Goal: Task Accomplishment & Management: Complete application form

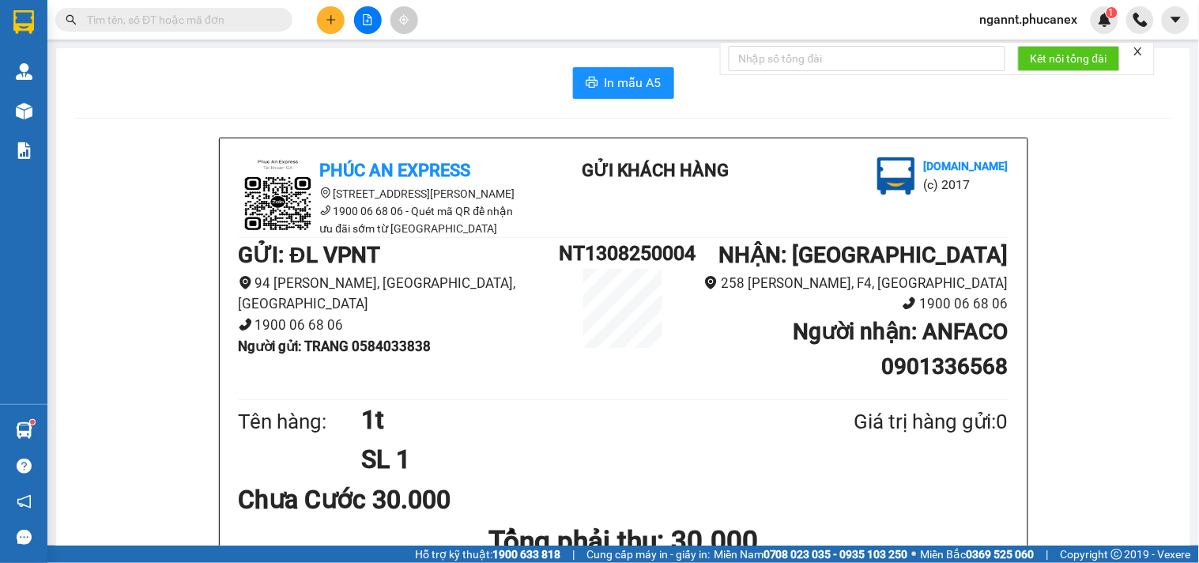
scroll to position [351, 0]
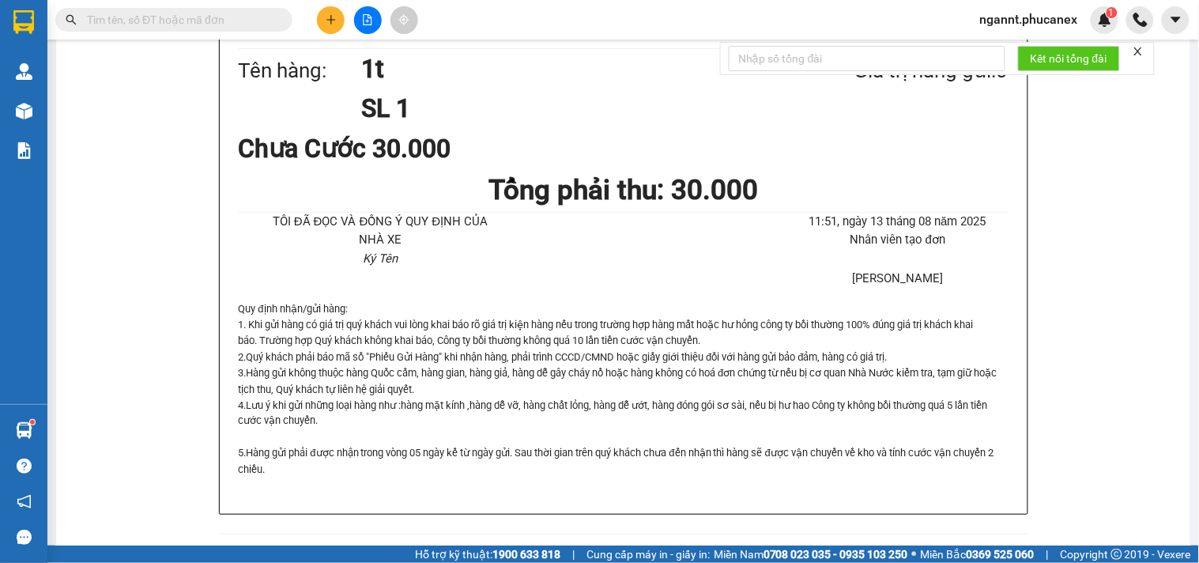
click at [327, 25] on icon "plus" at bounding box center [331, 19] width 11 height 11
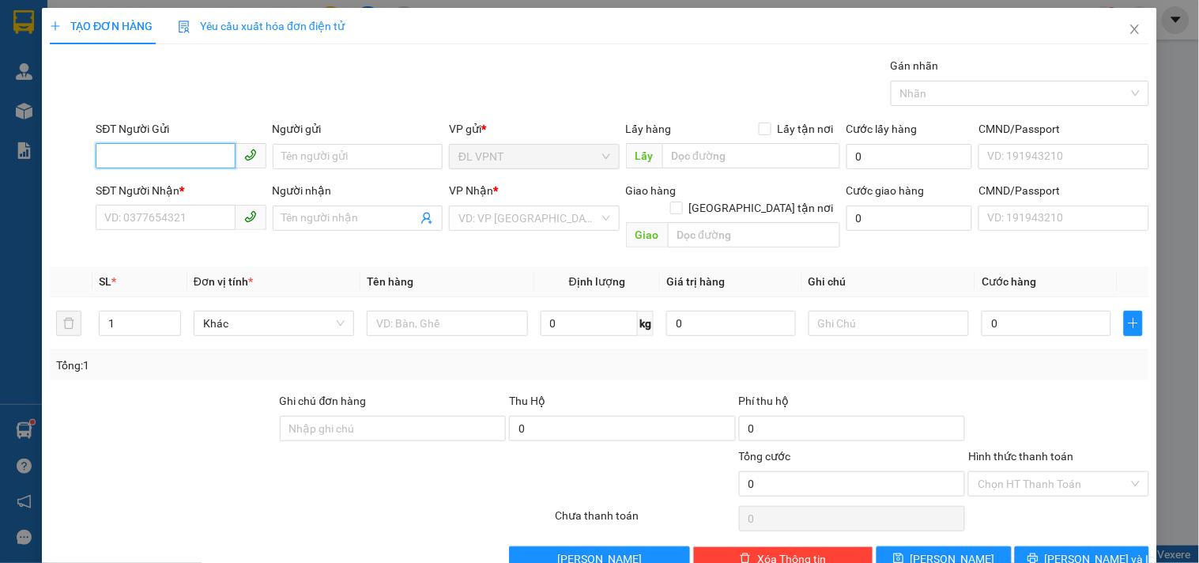
click at [163, 154] on input "SĐT Người Gửi" at bounding box center [165, 155] width 139 height 25
click at [178, 193] on div "0962425315 - TÍN TÂM" at bounding box center [178, 187] width 149 height 17
type input "0962425315"
type input "TÍN TÂM"
type input "0923136268"
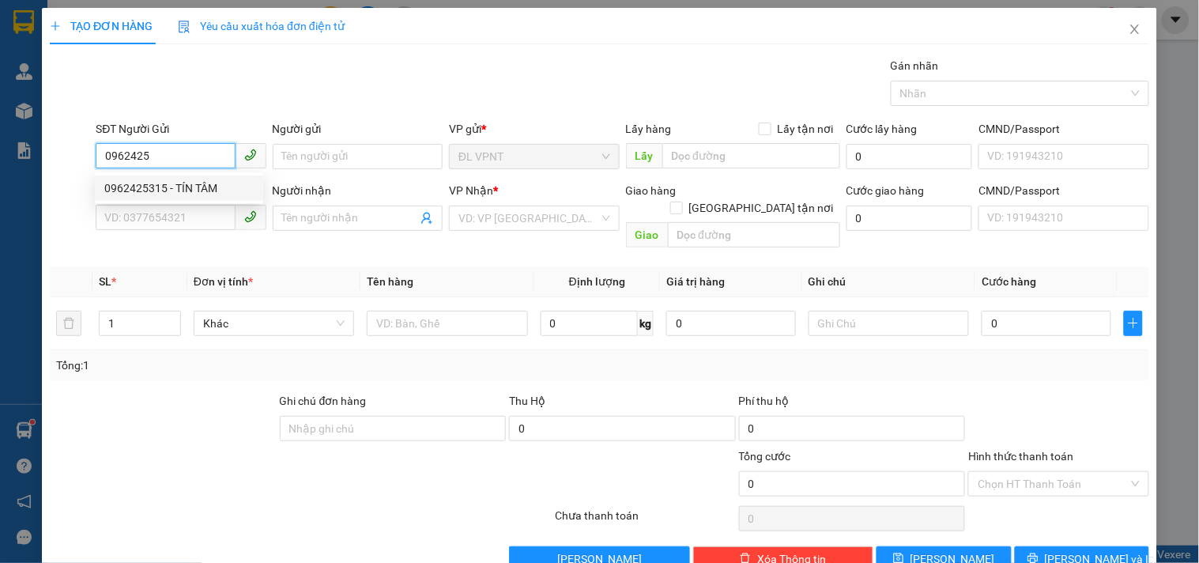
type input "DUYÊN KHẢI FOOOD"
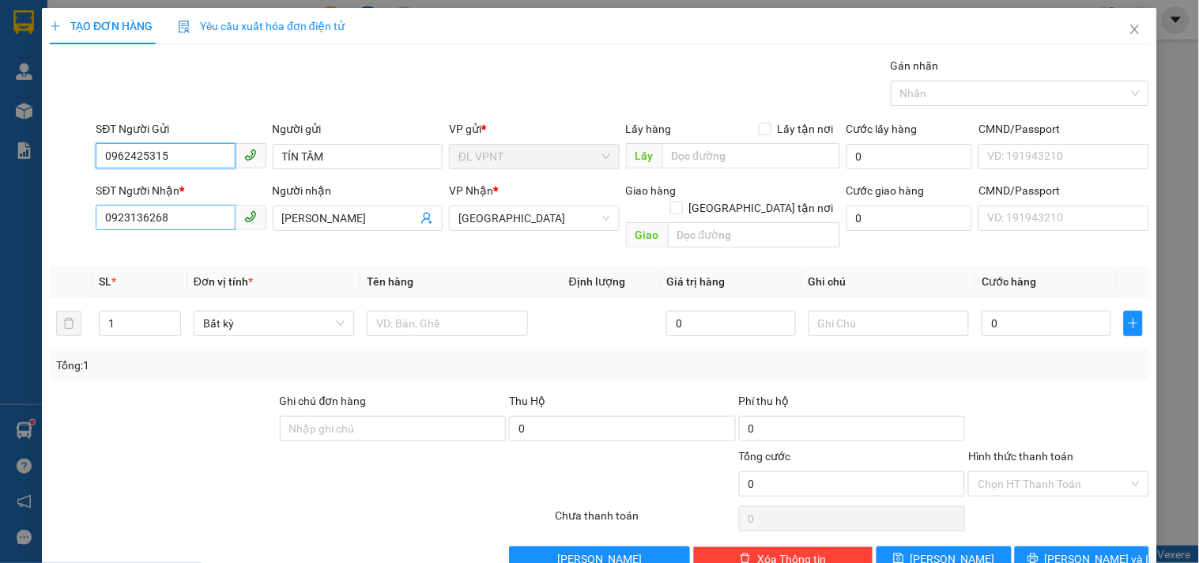
type input "0962425315"
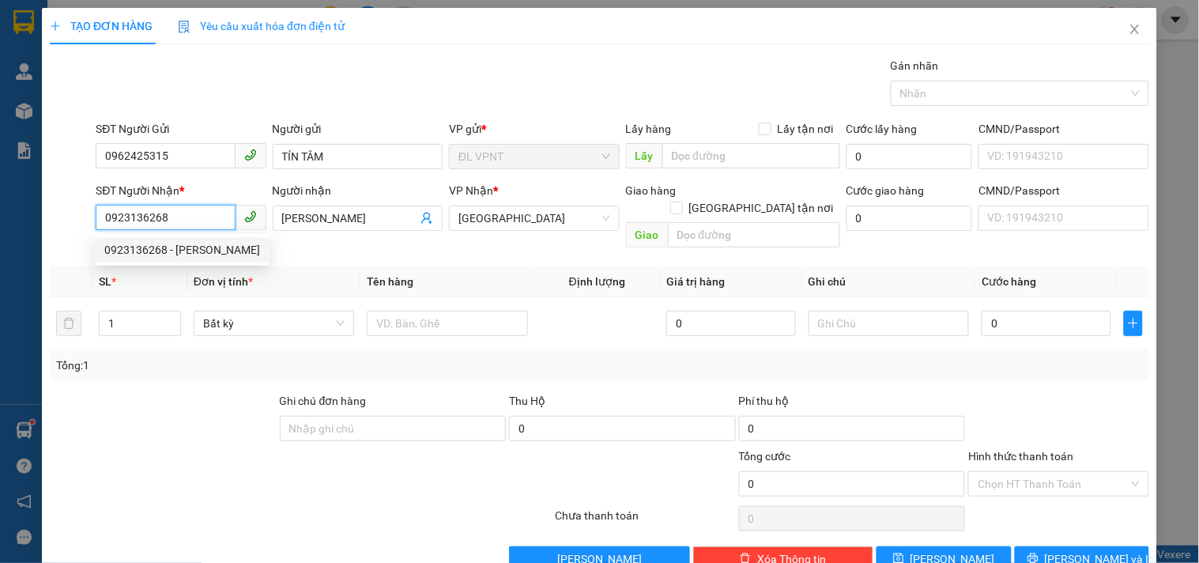
drag, startPoint x: 190, startPoint y: 226, endPoint x: 24, endPoint y: 199, distance: 168.2
click at [24, 200] on div "TẠO ĐƠN HÀNG Yêu cầu xuất hóa đơn điện tử Transit Pickup Surcharge Ids Transit …" at bounding box center [599, 281] width 1199 height 563
click at [127, 217] on input "0835524334" at bounding box center [165, 217] width 139 height 25
click at [145, 223] on input "0835524334" at bounding box center [165, 217] width 139 height 25
type input "0835524334"
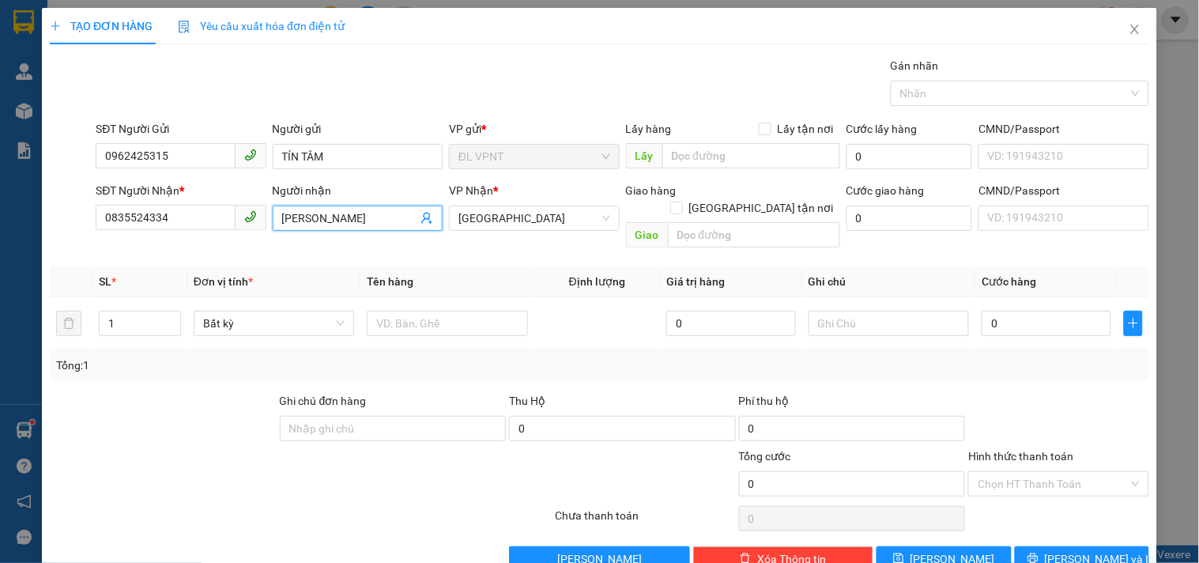
drag, startPoint x: 397, startPoint y: 214, endPoint x: 234, endPoint y: 203, distance: 163.2
click at [234, 203] on div "SĐT Người Nhận * 0835524334 Người nhận DUYÊN KHẢI FOOOD DUYÊN KHẢI FOOOD VP Nhậ…" at bounding box center [622, 218] width 1060 height 73
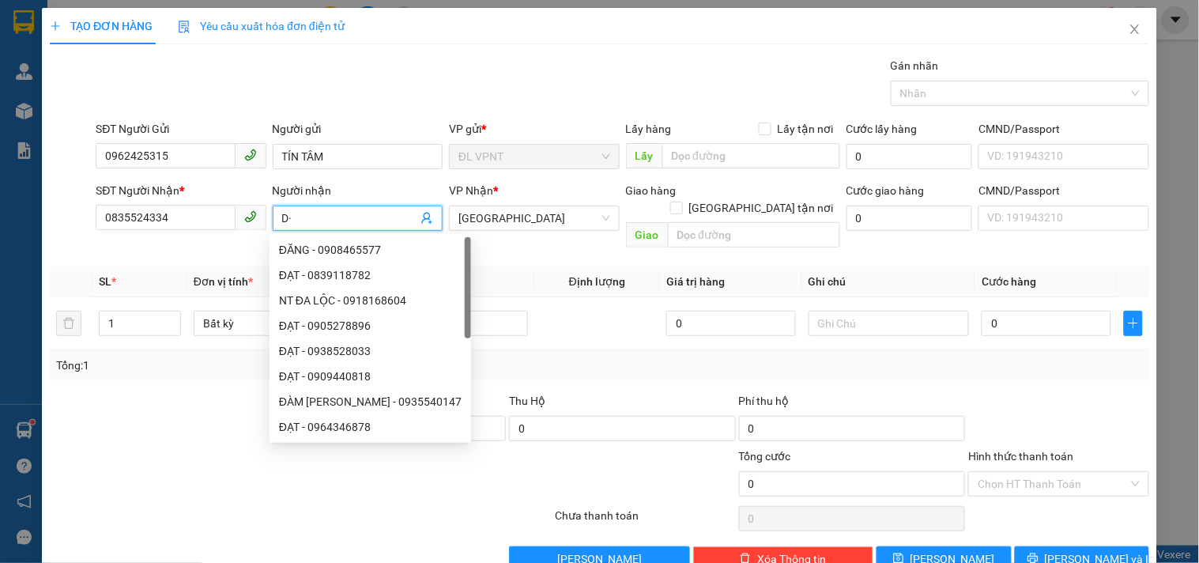
type input "D"
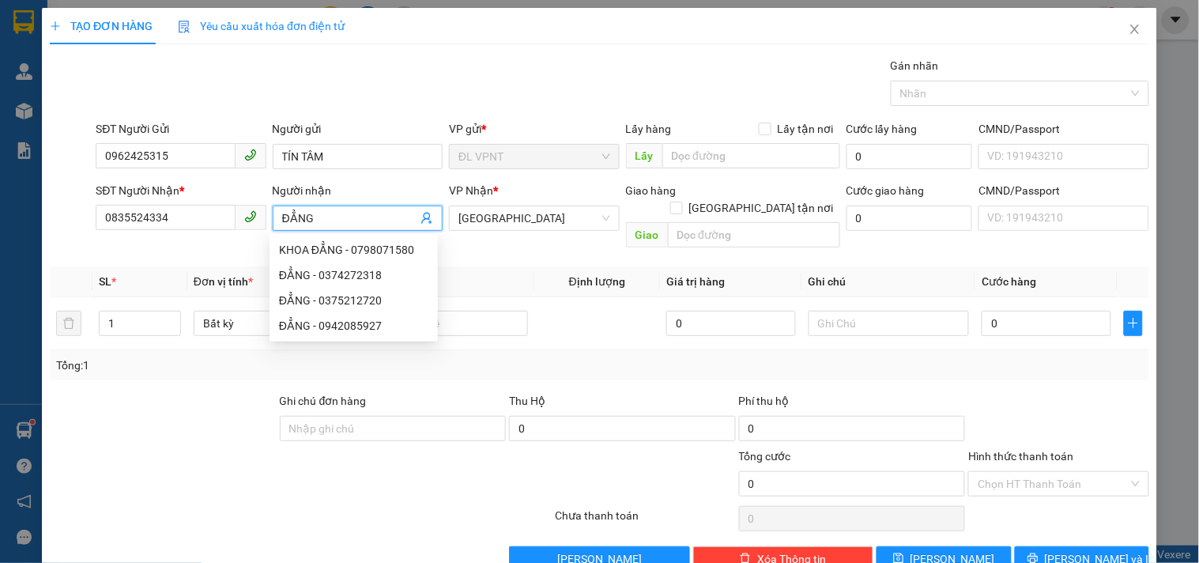
type input "ĐẲNG"
click at [554, 266] on th "Định lượng" at bounding box center [597, 281] width 126 height 31
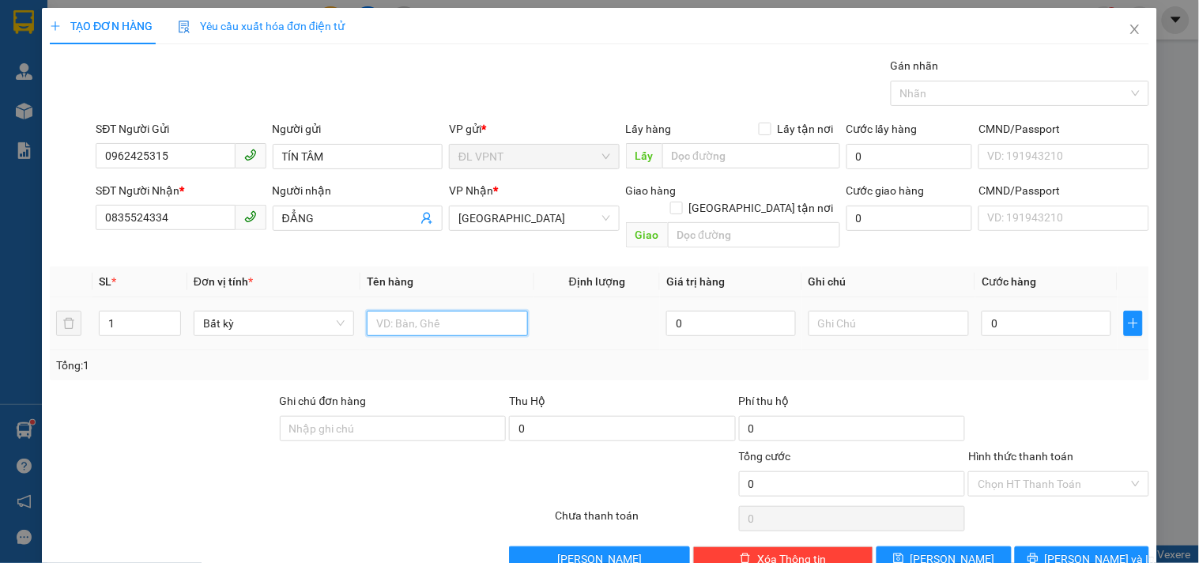
click at [468, 311] on input "text" at bounding box center [447, 323] width 160 height 25
click at [163, 311] on span "Increase Value" at bounding box center [171, 318] width 17 height 14
click at [168, 315] on span "up" at bounding box center [172, 319] width 9 height 9
type input "4"
click at [168, 315] on span "up" at bounding box center [172, 319] width 9 height 9
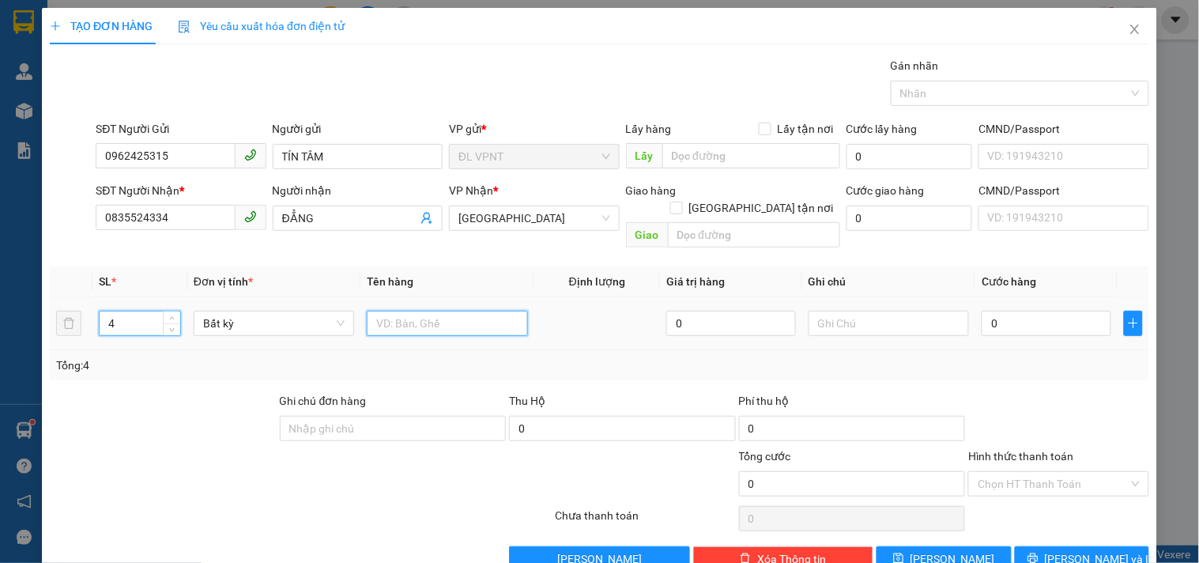
click at [472, 311] on input "text" at bounding box center [447, 323] width 160 height 25
type input "4K TX"
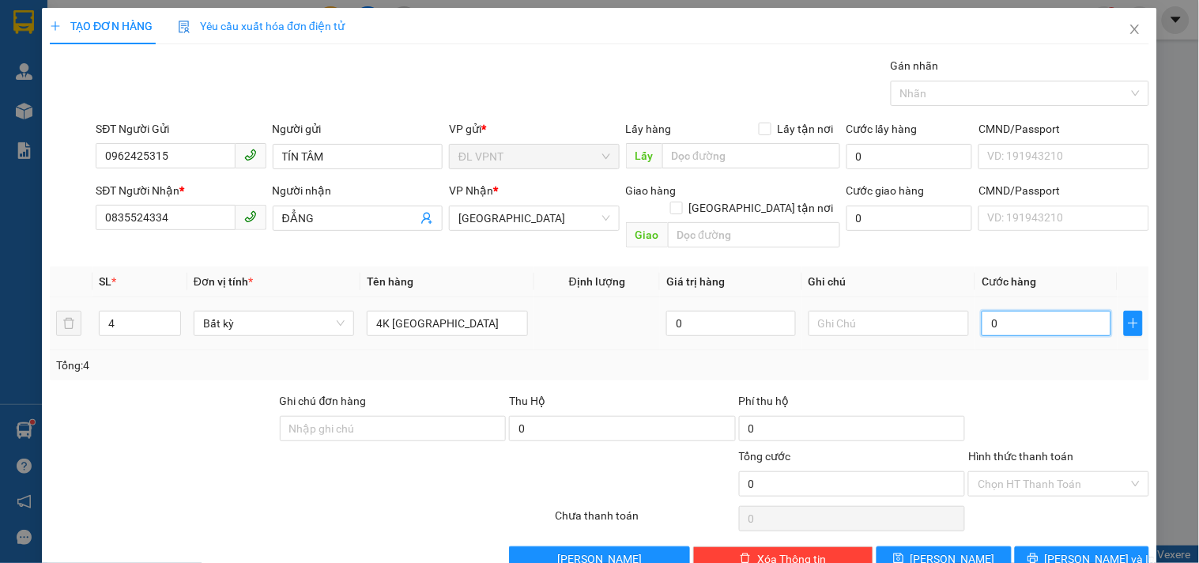
click at [988, 318] on input "0" at bounding box center [1047, 323] width 130 height 25
type input "2"
type input "20"
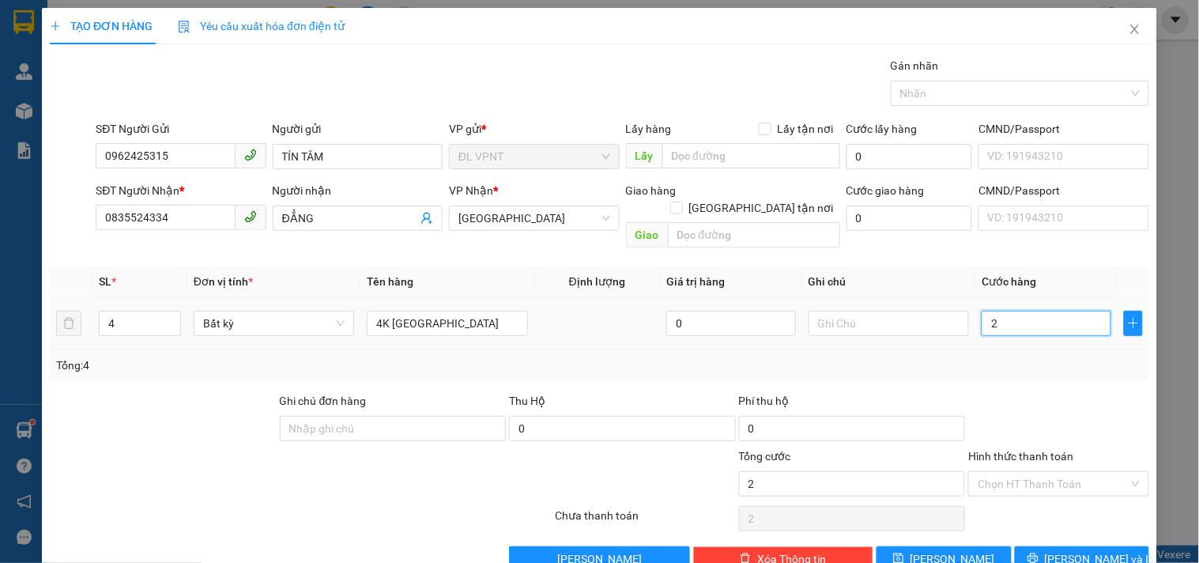
type input "20"
type input "200"
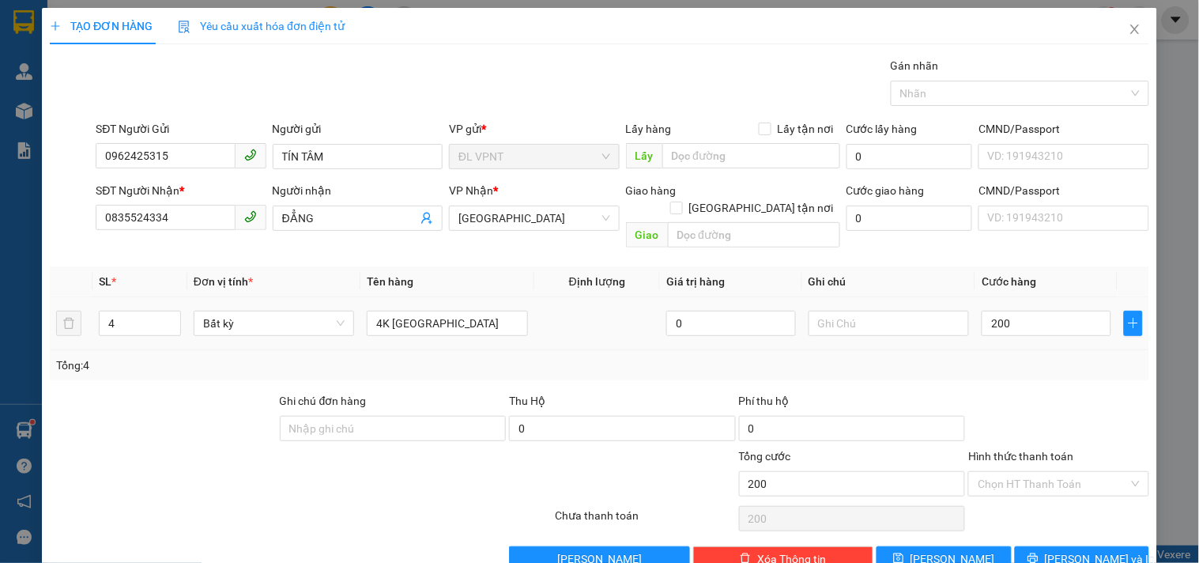
type input "200.000"
click at [1005, 364] on div "Transit Pickup Surcharge Ids Transit Deliver Surcharge Ids Transit Deliver Surc…" at bounding box center [600, 314] width 1100 height 515
click at [891, 313] on input "text" at bounding box center [889, 323] width 160 height 25
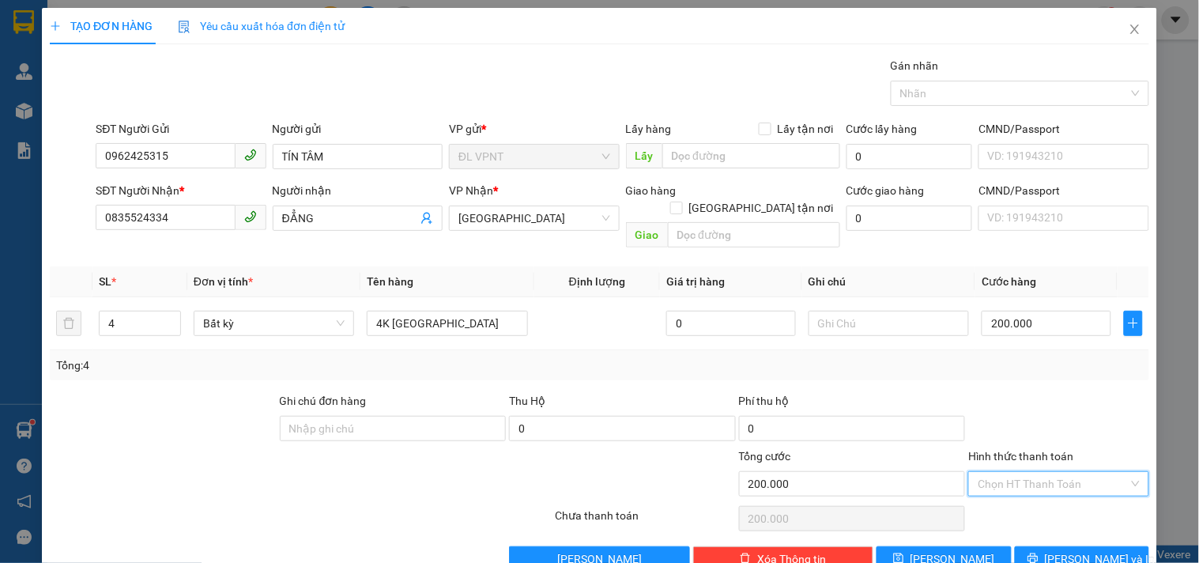
click at [1082, 472] on input "Hình thức thanh toán" at bounding box center [1053, 484] width 150 height 24
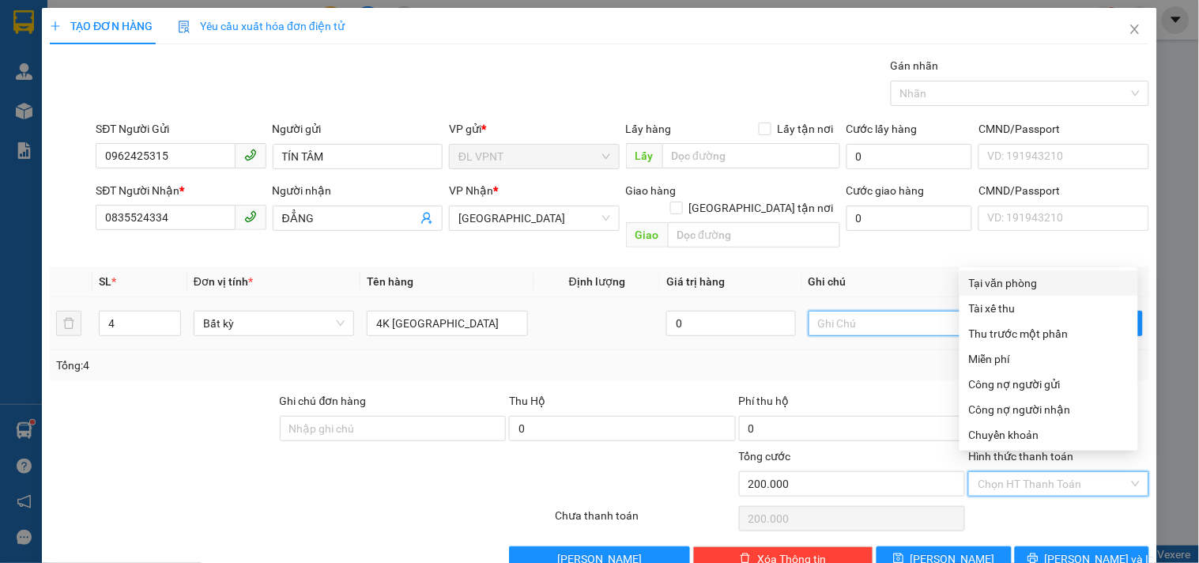
click at [816, 311] on input "text" at bounding box center [889, 323] width 160 height 25
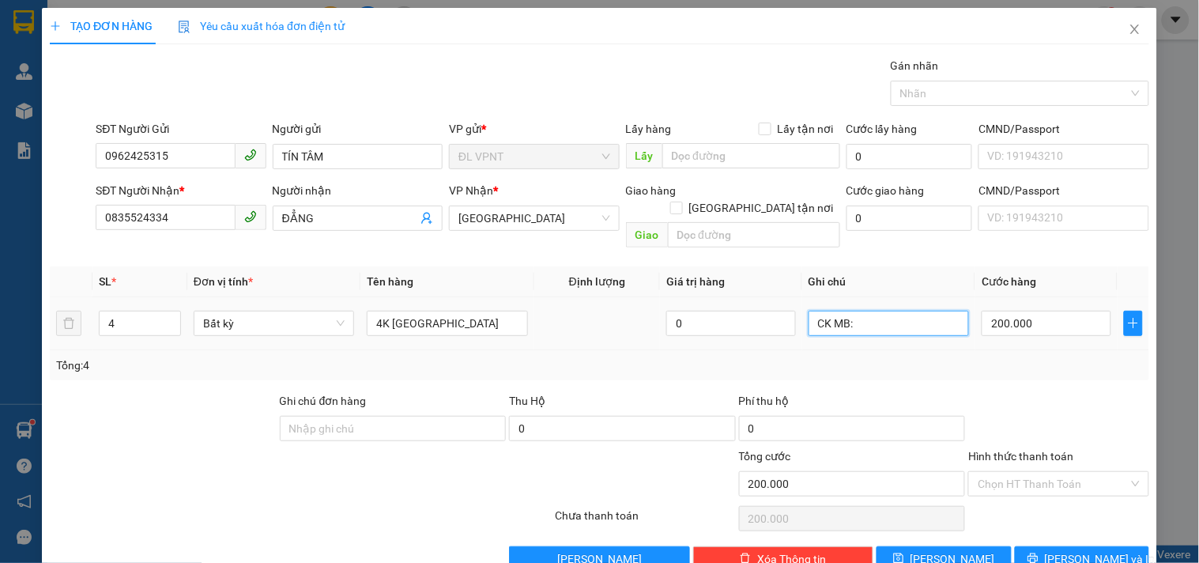
paste input "3/08/25 14:02"
click at [846, 311] on input "CK MB: 3/08/25 14:02" at bounding box center [889, 323] width 160 height 25
type input "CK MB: 13/08/25 14:02"
click at [1036, 546] on button "Lưu và In" at bounding box center [1082, 558] width 134 height 25
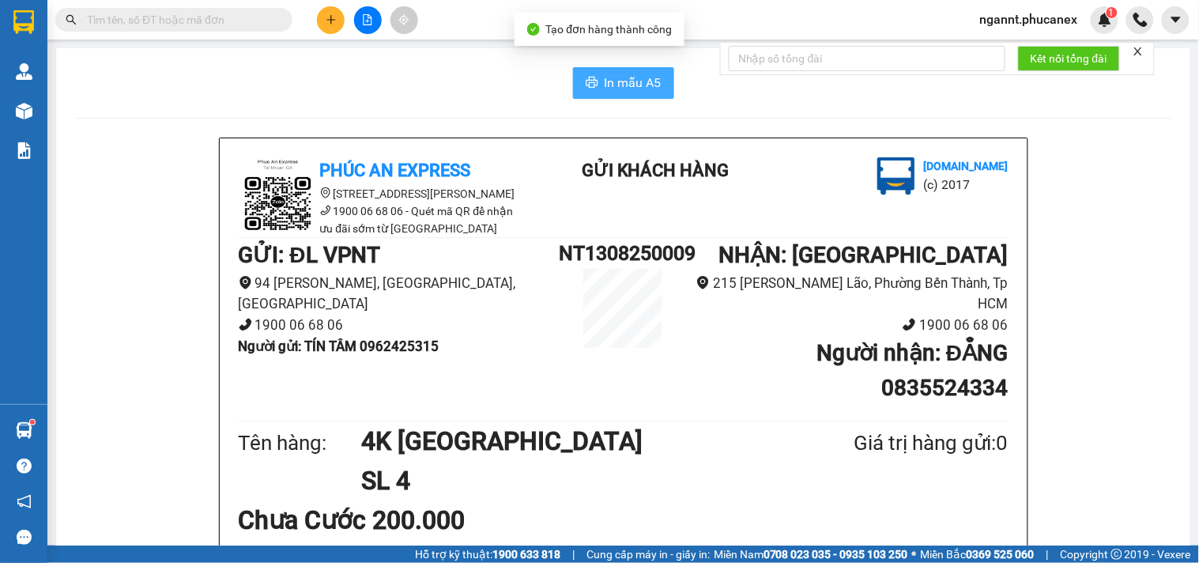
click at [586, 79] on icon "printer" at bounding box center [592, 82] width 13 height 13
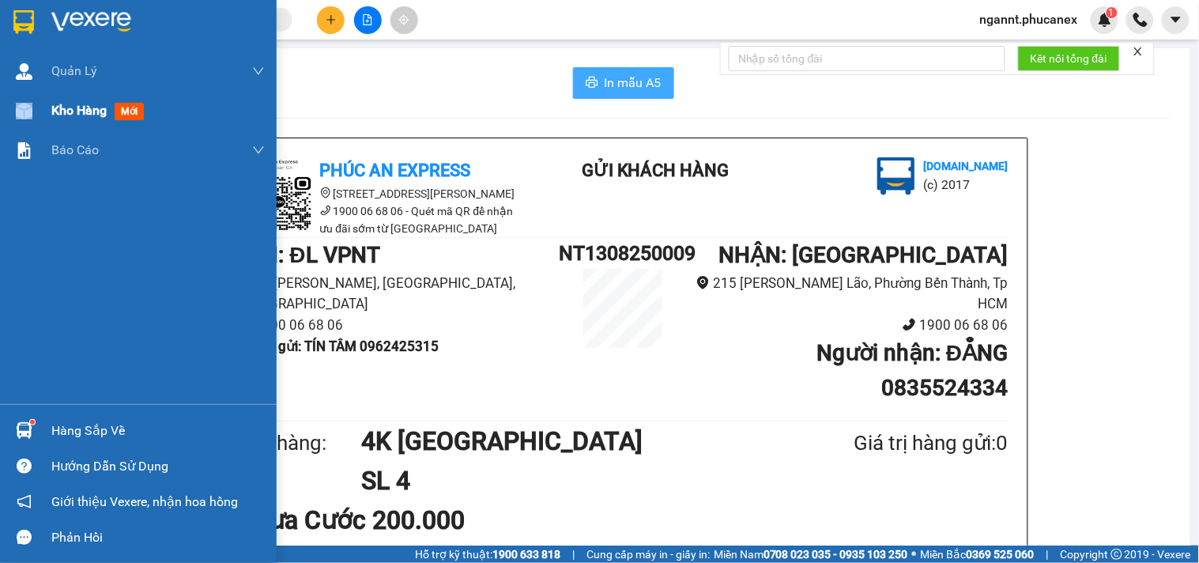
click at [37, 100] on div "Kho hàng mới" at bounding box center [138, 111] width 277 height 40
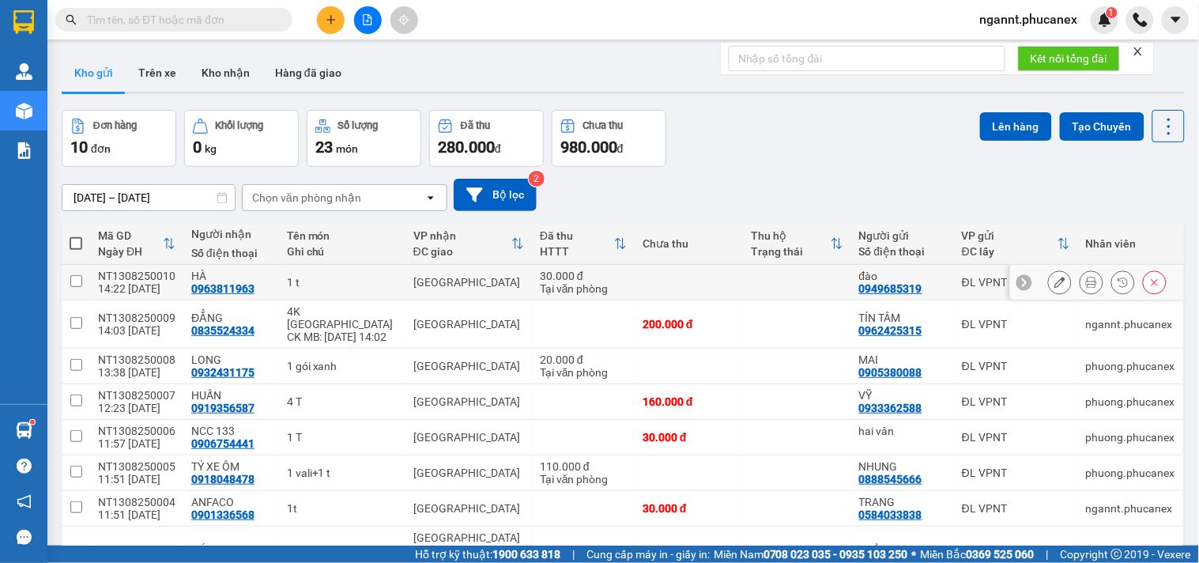
click at [1086, 283] on icon at bounding box center [1091, 282] width 11 height 11
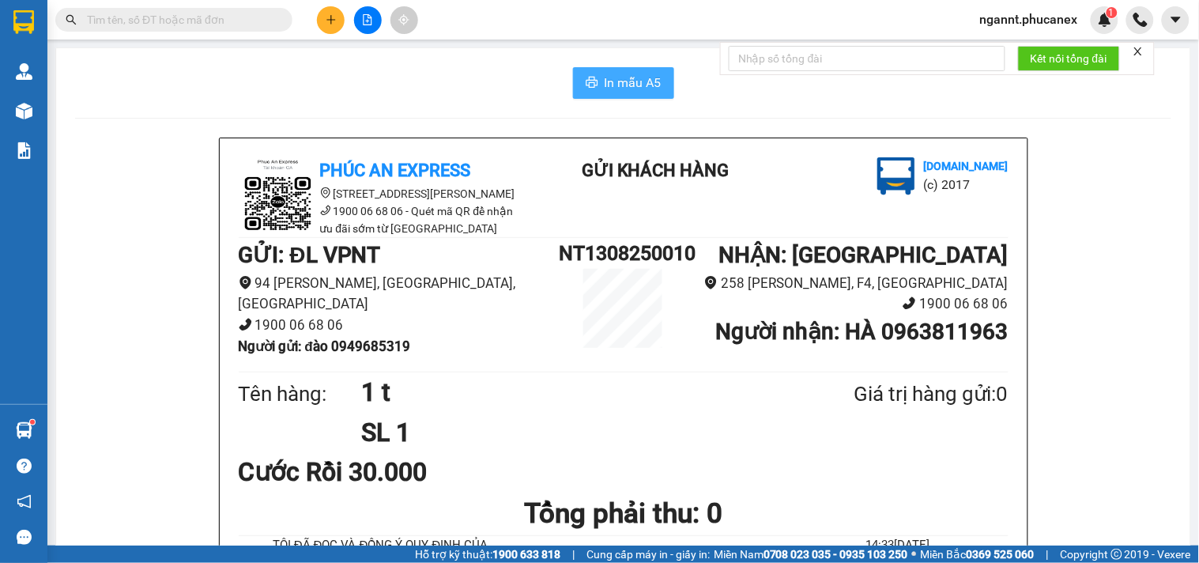
click at [649, 82] on span "In mẫu A5" at bounding box center [633, 83] width 57 height 20
click at [1008, 17] on span "ngannt.phucanex" at bounding box center [1029, 19] width 123 height 20
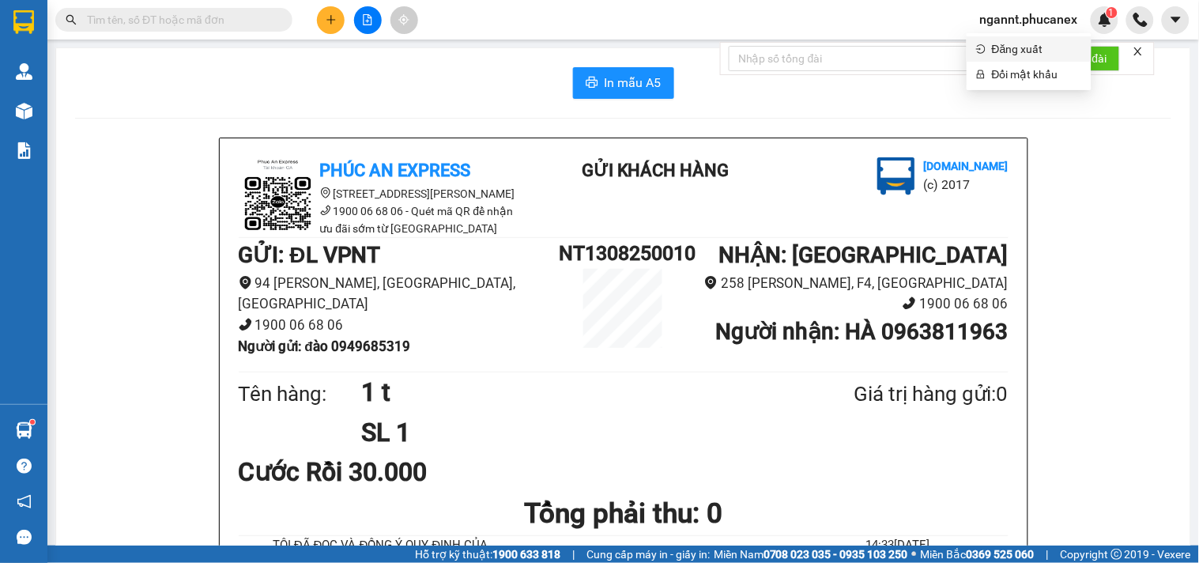
click at [1005, 47] on span "Đăng xuất" at bounding box center [1037, 48] width 90 height 17
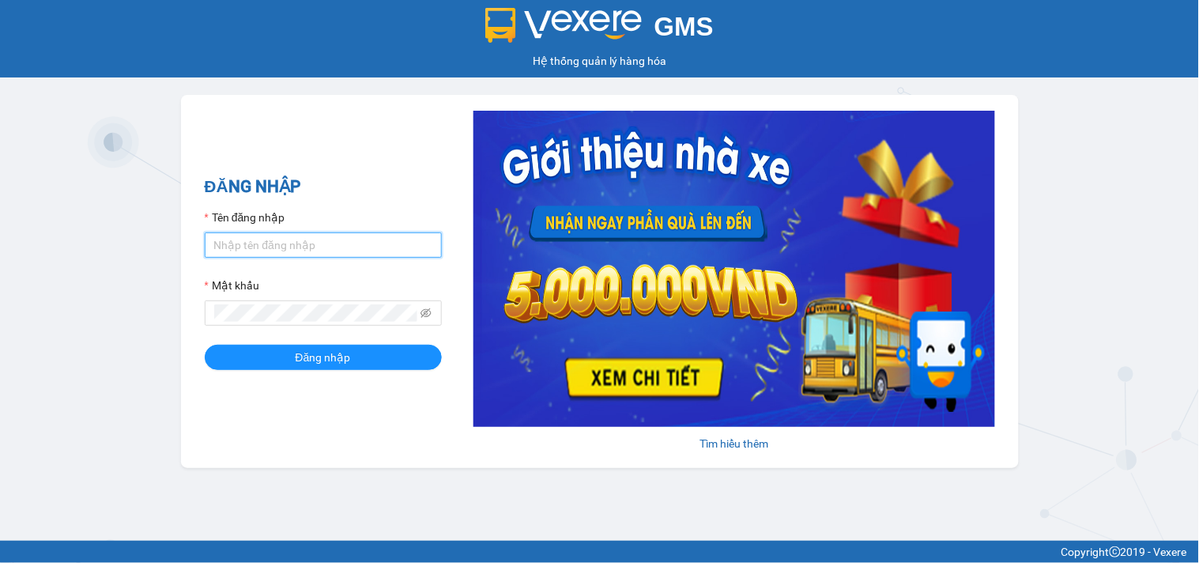
click at [262, 243] on input "Tên đăng nhập" at bounding box center [323, 244] width 237 height 25
type input "mynt.phucanex"
click at [211, 313] on span at bounding box center [323, 312] width 237 height 25
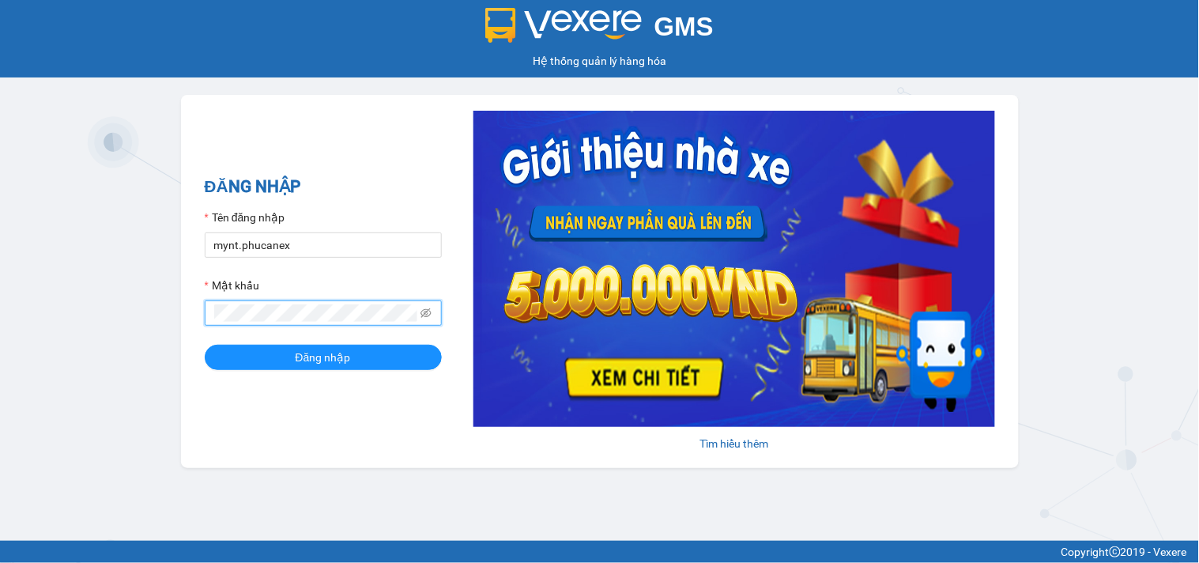
click at [205, 345] on button "Đăng nhập" at bounding box center [323, 357] width 237 height 25
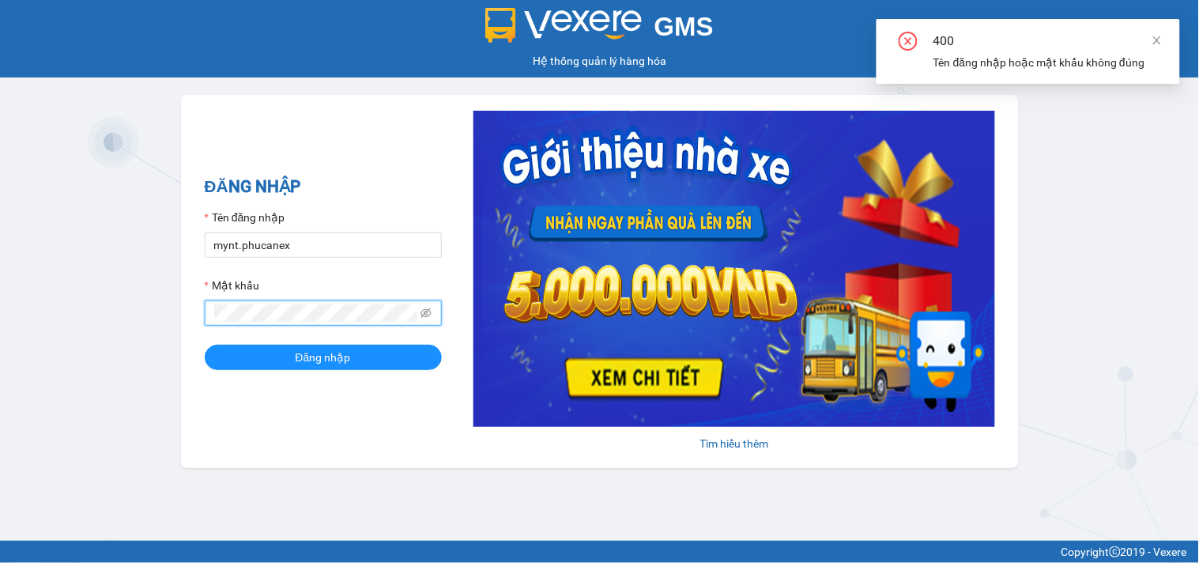
click at [140, 293] on div "GMS Hệ thống quản lý hàng hóa ĐĂNG NHẬP Tên đăng nhập mynt.phucanex Mật khẩu Đă…" at bounding box center [599, 270] width 1199 height 541
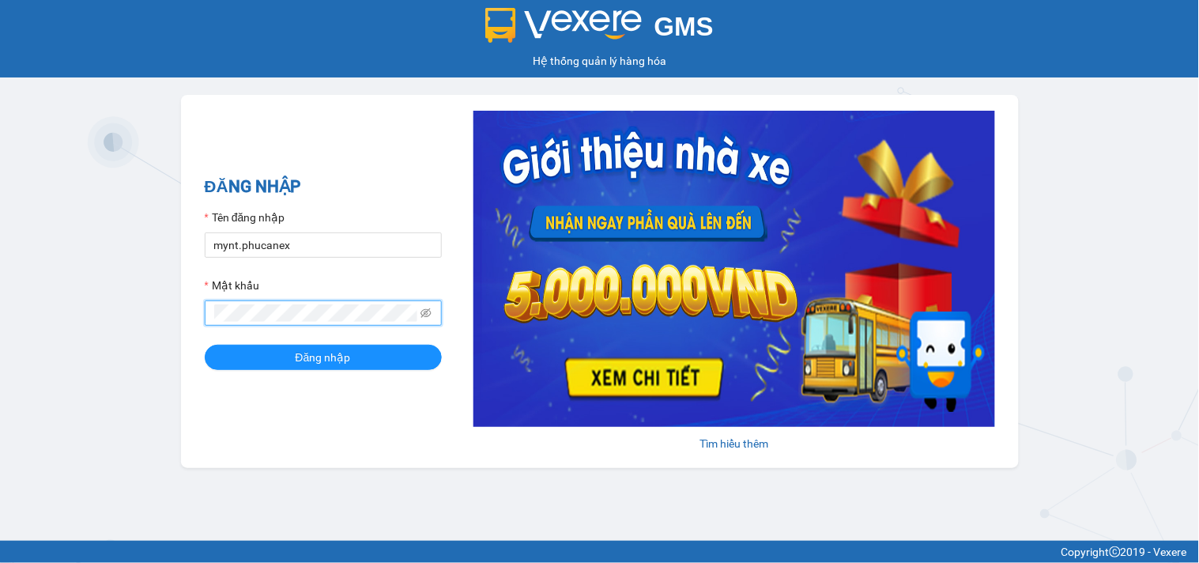
click at [205, 345] on button "Đăng nhập" at bounding box center [323, 357] width 237 height 25
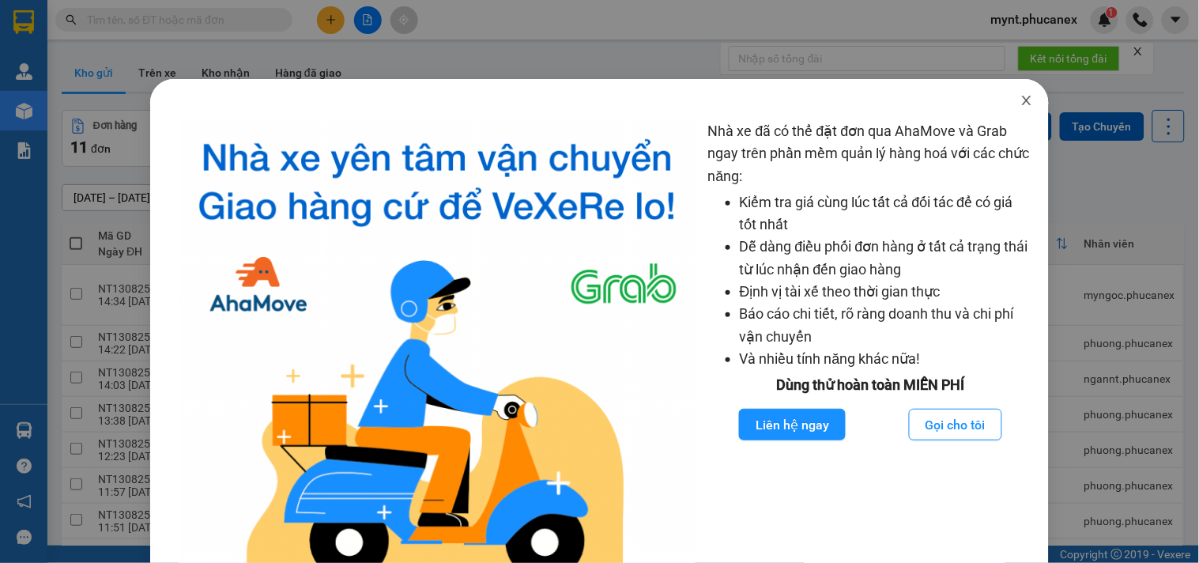
click at [1015, 89] on span "Close" at bounding box center [1027, 101] width 44 height 44
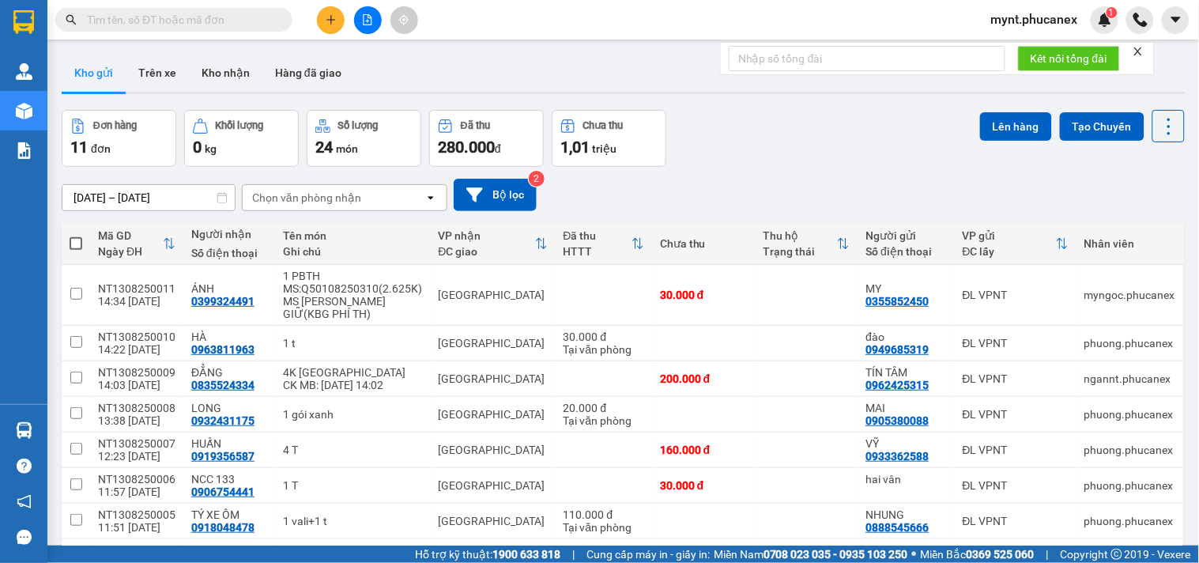
click at [340, 22] on button at bounding box center [331, 20] width 28 height 28
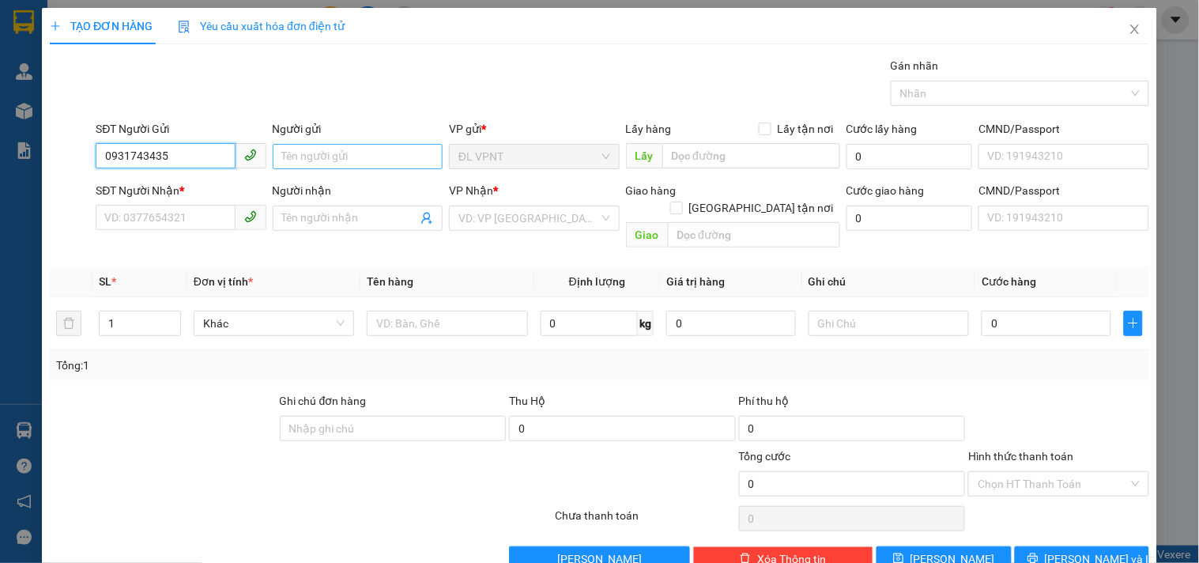
type input "0931743435"
click at [302, 153] on input "Người gửi" at bounding box center [358, 156] width 170 height 25
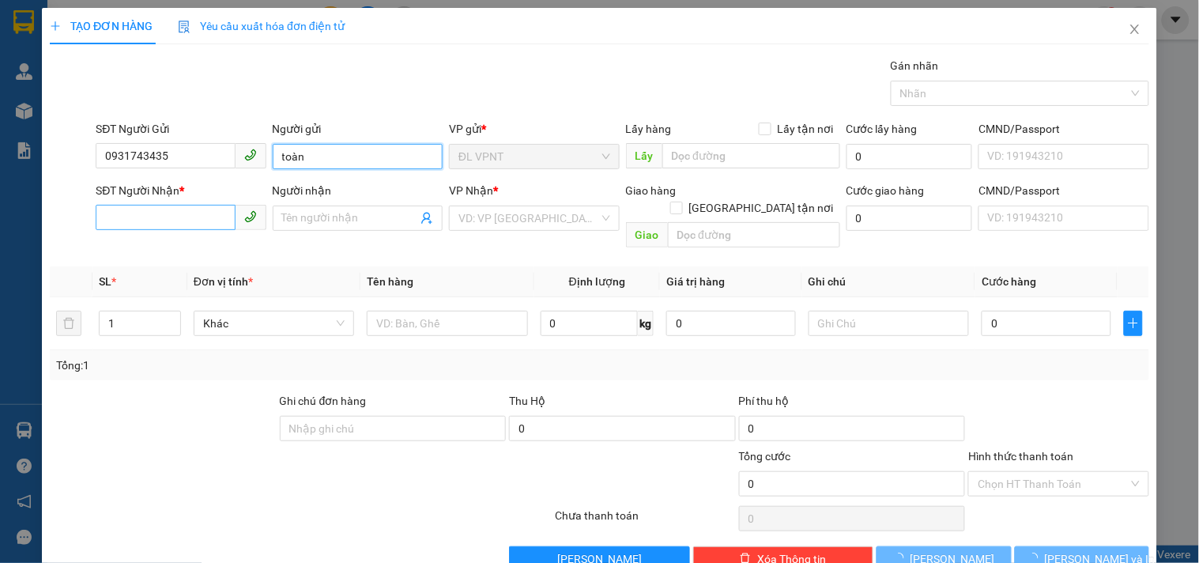
type input "toàn"
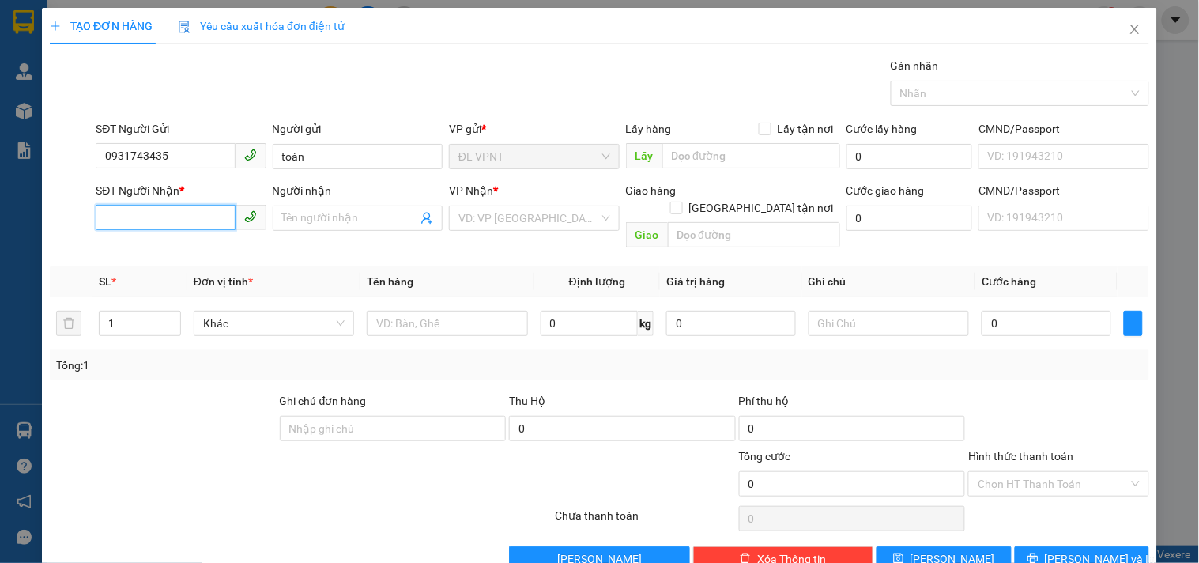
click at [212, 212] on input "SĐT Người Nhận *" at bounding box center [165, 217] width 139 height 25
type input "0359385314"
click at [207, 250] on div "0359385314 - THẢO" at bounding box center [182, 249] width 156 height 17
type input "THẢO"
type input "0359385314"
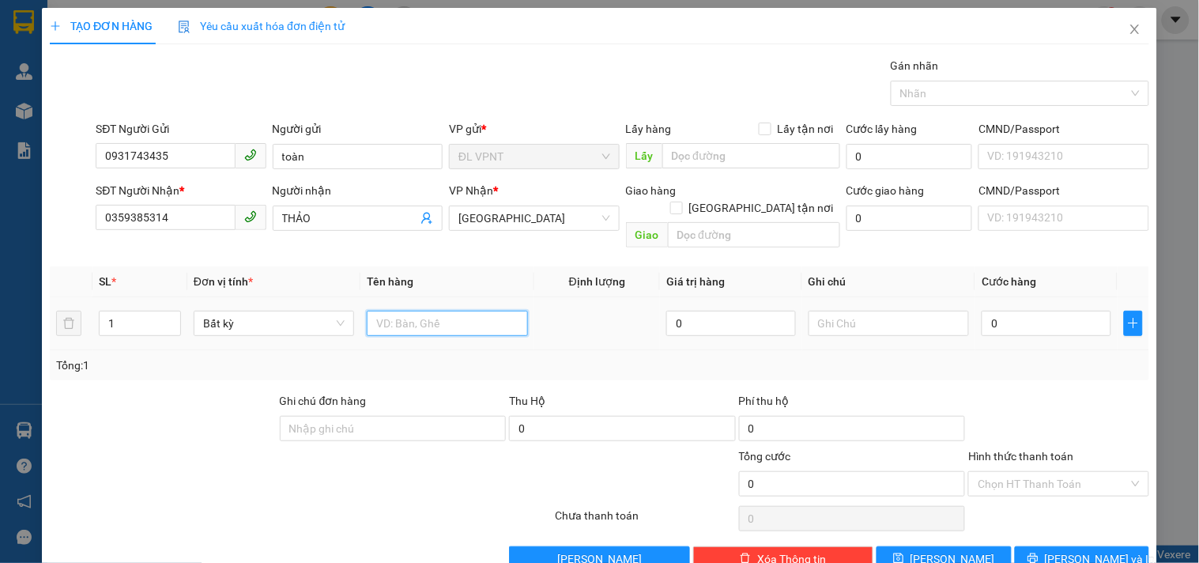
click at [482, 311] on input "text" at bounding box center [447, 323] width 160 height 25
type input "2k"
drag, startPoint x: 114, startPoint y: 303, endPoint x: 96, endPoint y: 310, distance: 18.8
click at [96, 310] on td "1" at bounding box center [139, 323] width 95 height 53
type input "2"
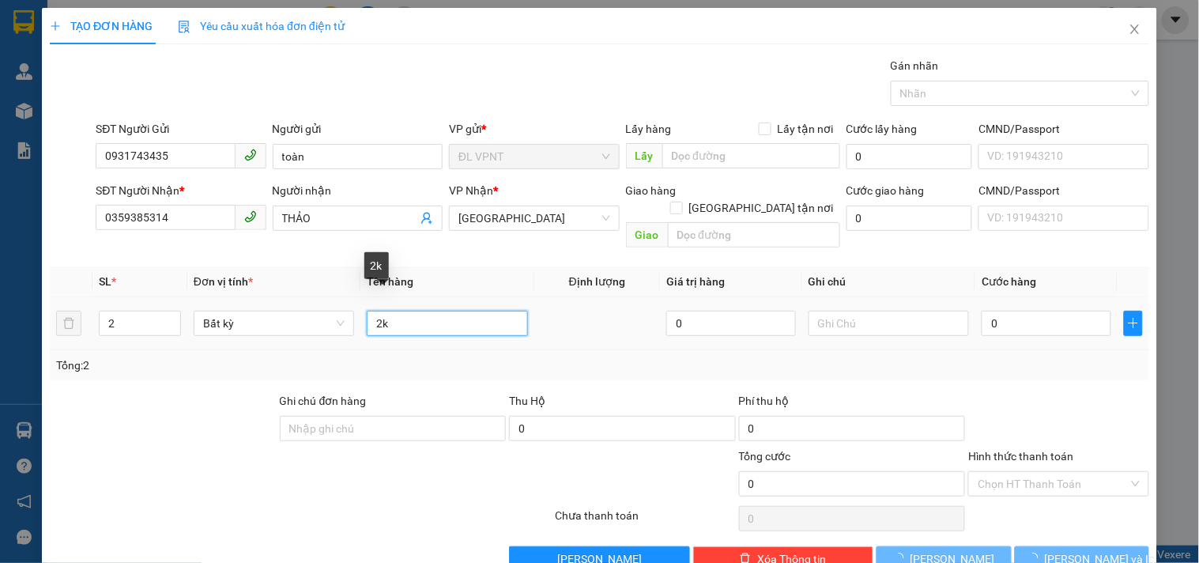
drag, startPoint x: 383, startPoint y: 311, endPoint x: 312, endPoint y: 334, distance: 74.0
click at [313, 336] on div "SL * Đơn vị tính * Tên hàng Định lượng Giá trị hàng Ghi chú Cước hàng 2 Bất kỳ …" at bounding box center [600, 323] width 1100 height 114
type input "1t 1k"
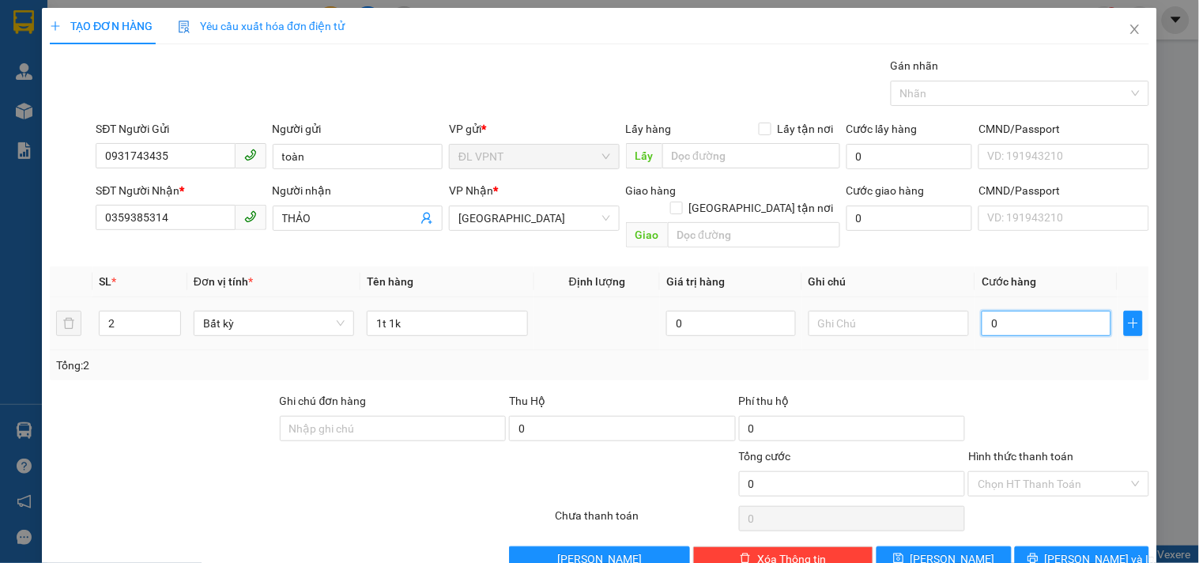
click at [1020, 311] on input "0" at bounding box center [1047, 323] width 130 height 25
type input "1"
type input "10"
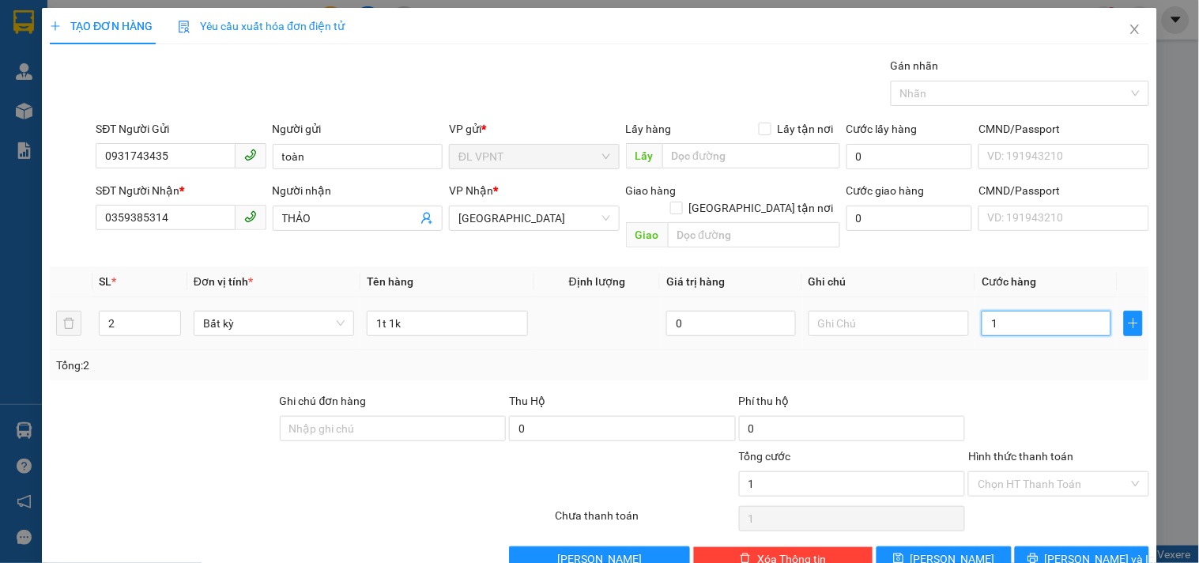
type input "10"
type input "100"
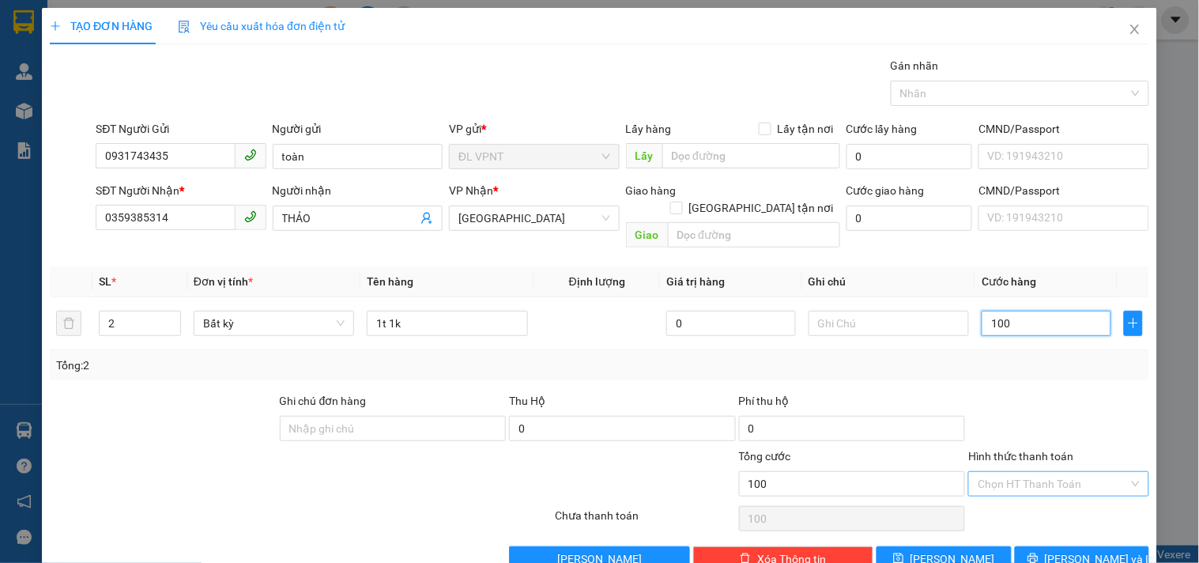
click at [1126, 471] on div "Chọn HT Thanh Toán" at bounding box center [1058, 483] width 180 height 25
type input "100.000"
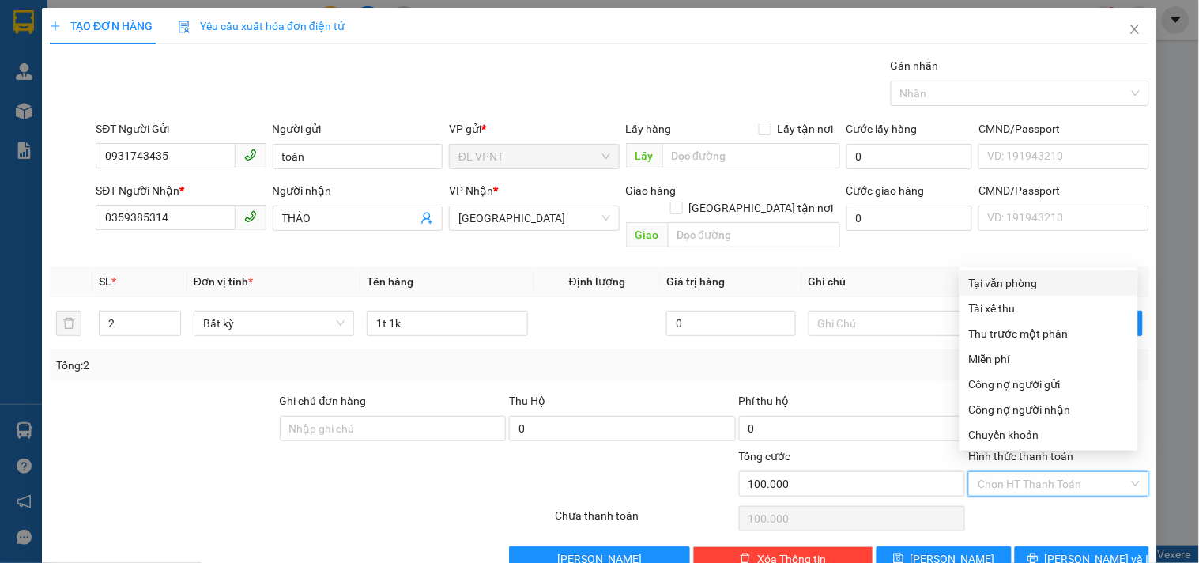
click at [994, 277] on div "Tại văn phòng" at bounding box center [1049, 282] width 160 height 17
type input "0"
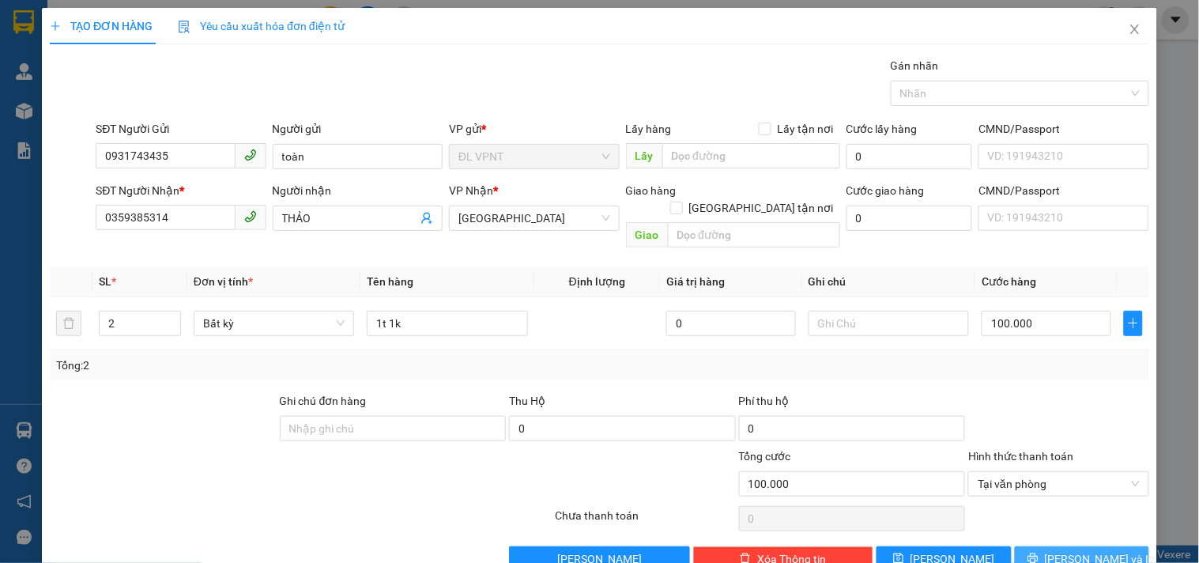
click at [1074, 550] on span "[PERSON_NAME] và In" at bounding box center [1100, 558] width 111 height 17
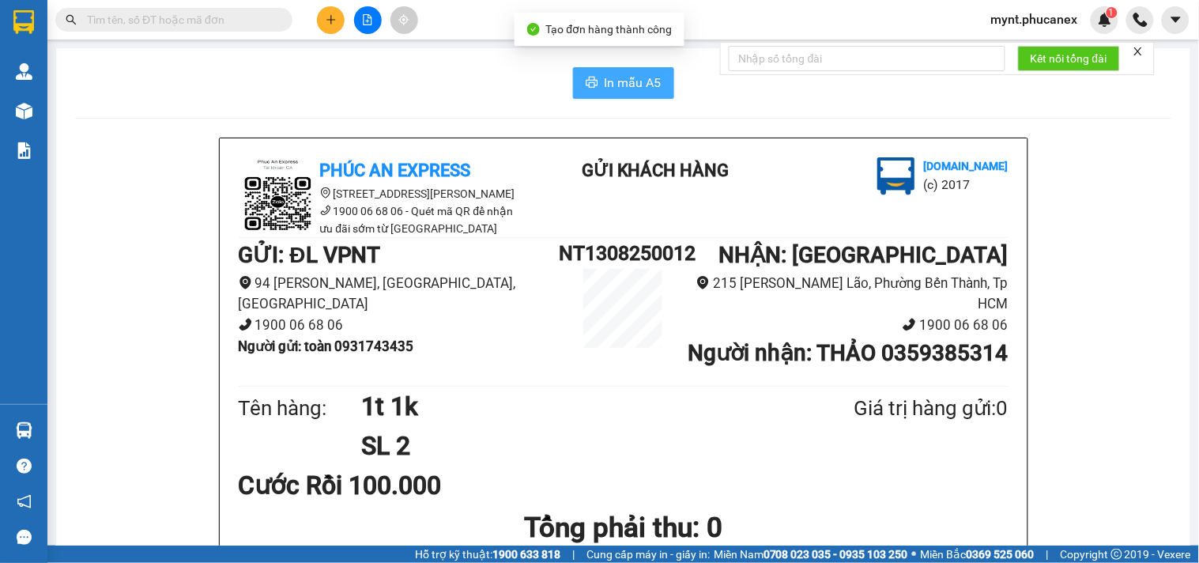
click at [627, 89] on span "In mẫu A5" at bounding box center [633, 83] width 57 height 20
click at [178, 76] on div "In mẫu A5" at bounding box center [623, 83] width 1097 height 32
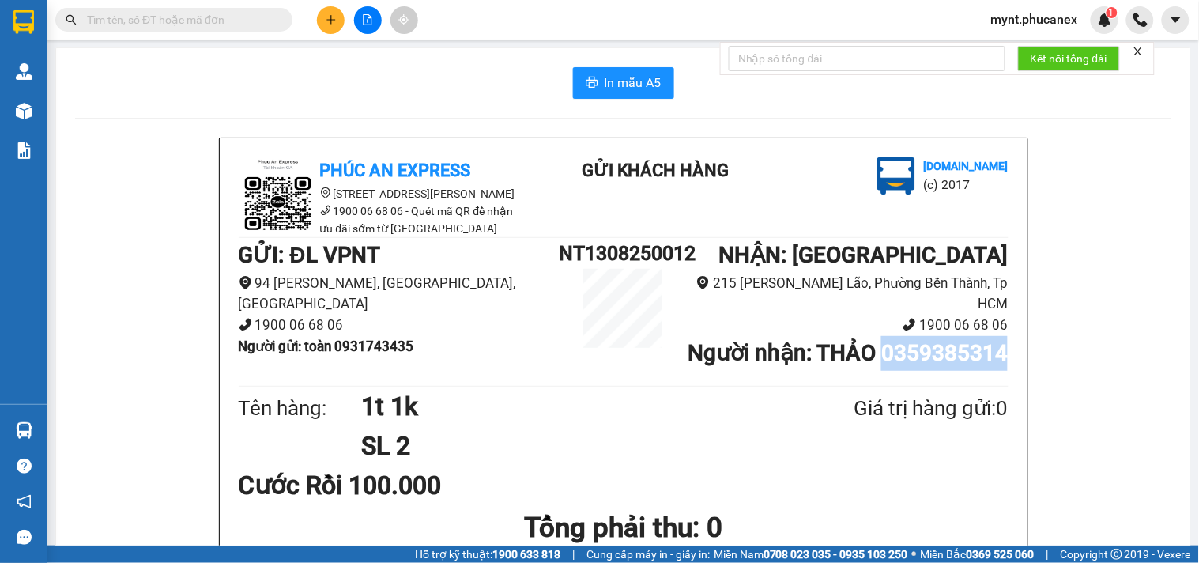
drag, startPoint x: 872, startPoint y: 366, endPoint x: 1002, endPoint y: 356, distance: 130.8
click at [1002, 356] on div "Phúc An Express 215 Phạm Ngũ Lão, Quận 1 1900 06 68 06 - Quét mã QR để nhận ưu …" at bounding box center [624, 494] width 808 height 712
copy b "0359385314"
click at [136, 4] on div "Kết quả tìm kiếm ( 0 ) Bộ lọc No Data mynt.phucanex 1" at bounding box center [599, 20] width 1199 height 40
click at [130, 16] on input "text" at bounding box center [180, 19] width 187 height 17
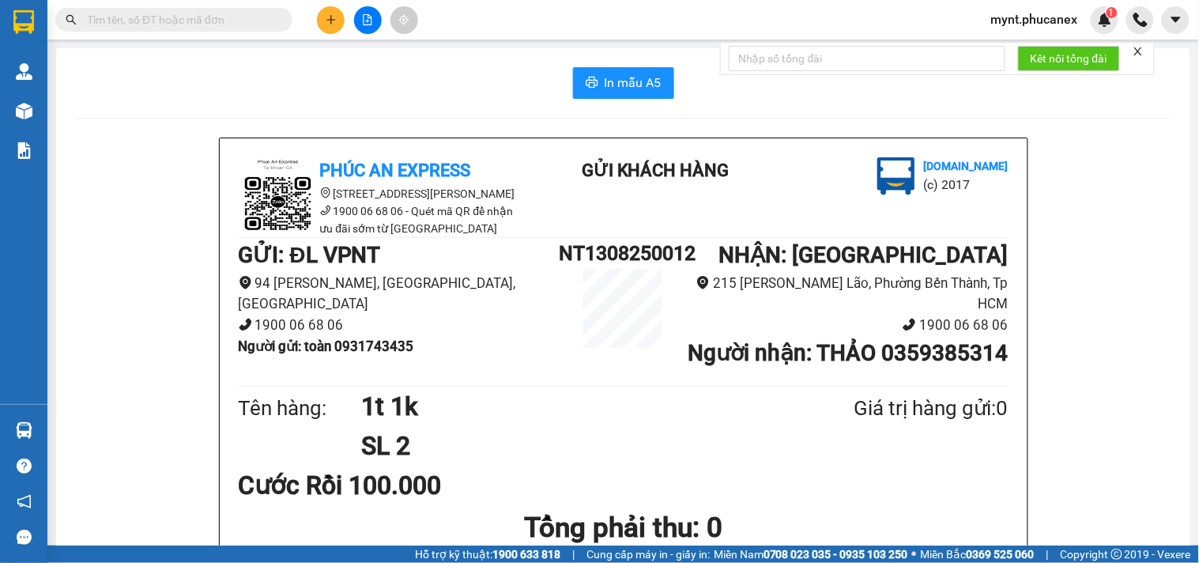
paste input "0359385314"
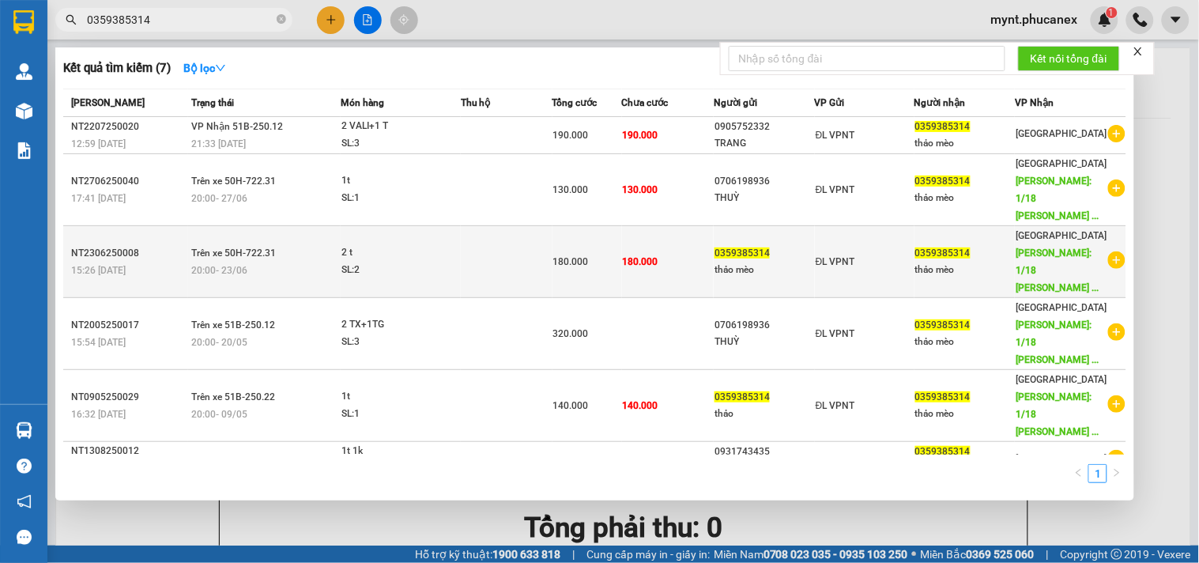
type input "0359385314"
click at [938, 259] on span "0359385314" at bounding box center [942, 252] width 55 height 11
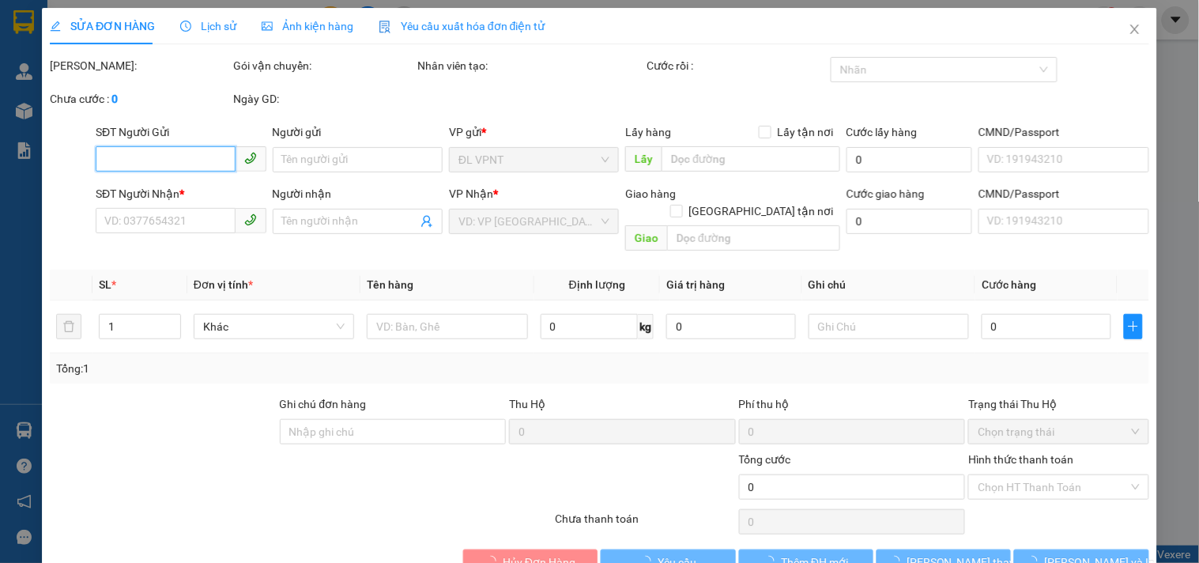
type input "0359385314"
type input "thảo mèo"
type input "0359385314"
type input "thảo mèo"
type input "1/18 NGUYỄN VĂN VĨNH P4 Q. TÂN BÌNH"
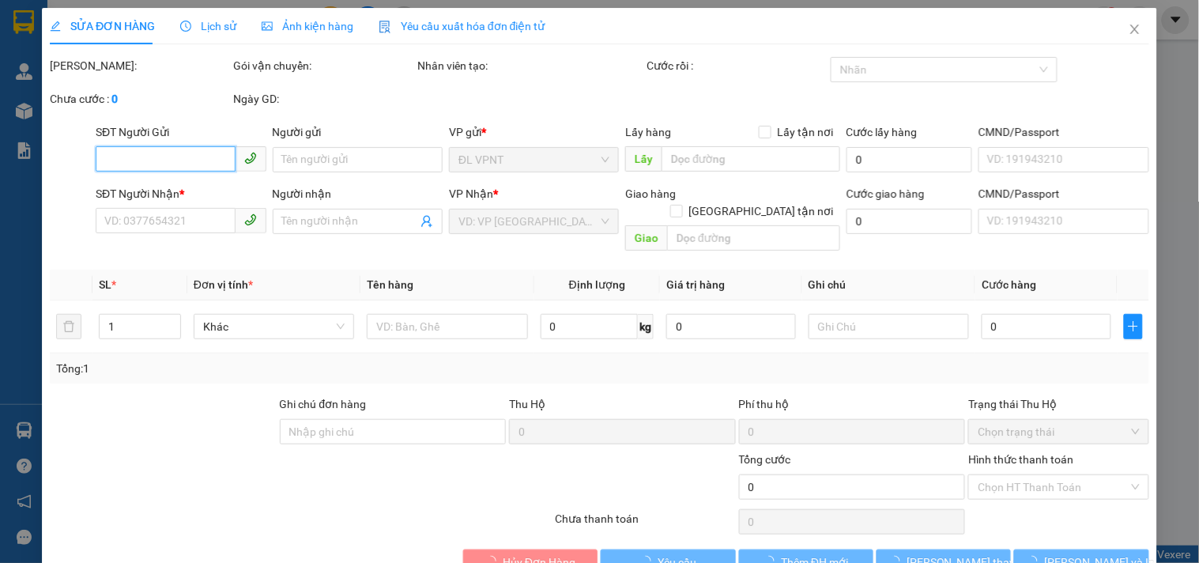
type input "100.000"
type input "180.000"
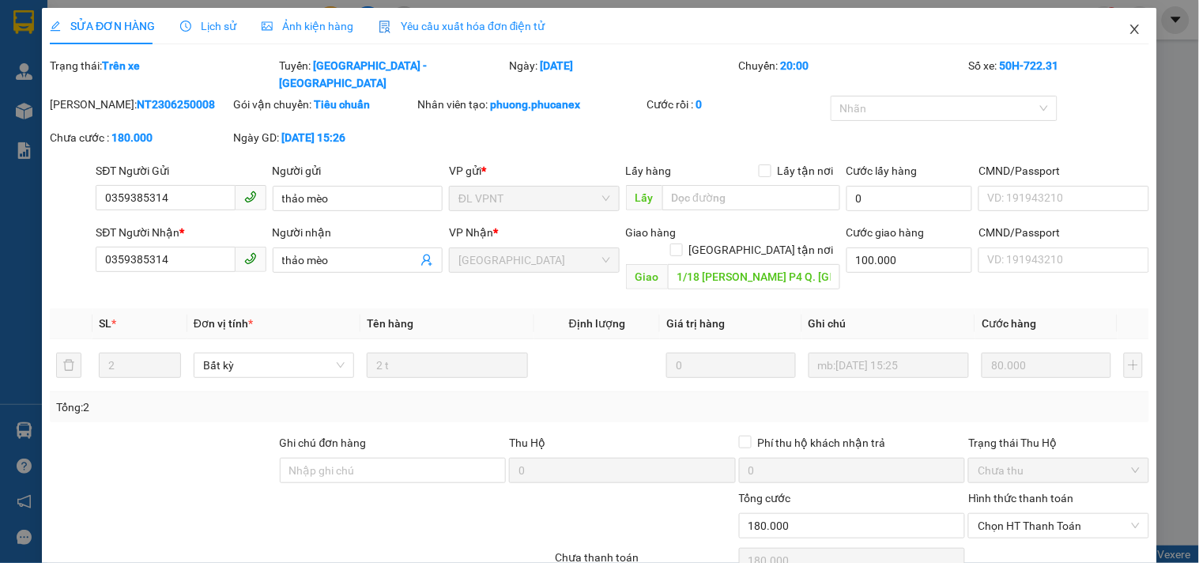
click at [1129, 29] on icon "close" at bounding box center [1135, 29] width 13 height 13
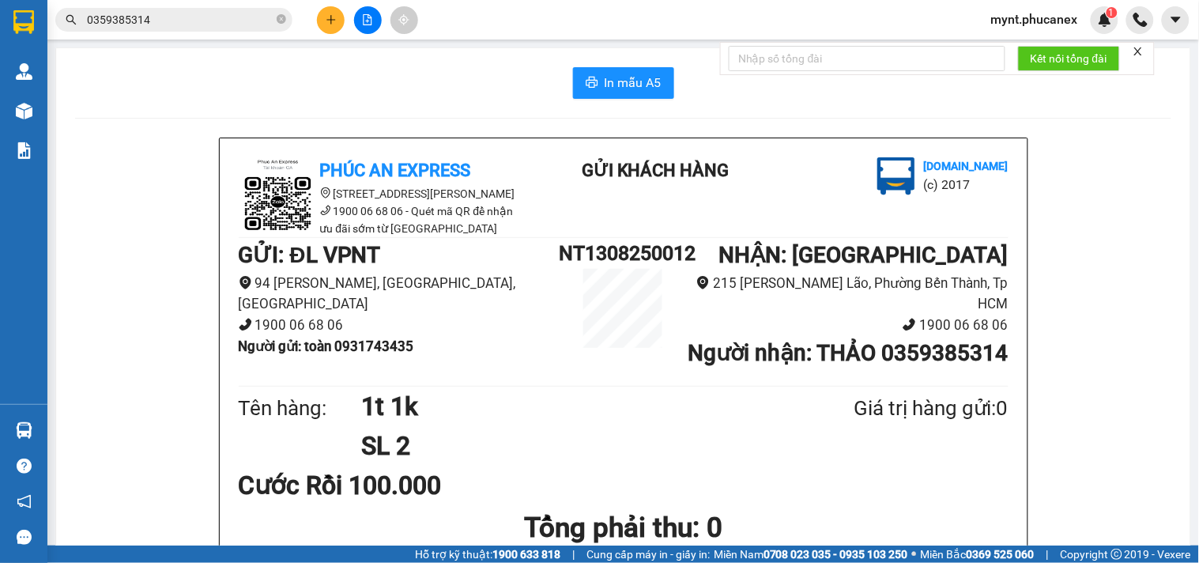
click at [160, 25] on input "0359385314" at bounding box center [180, 19] width 187 height 17
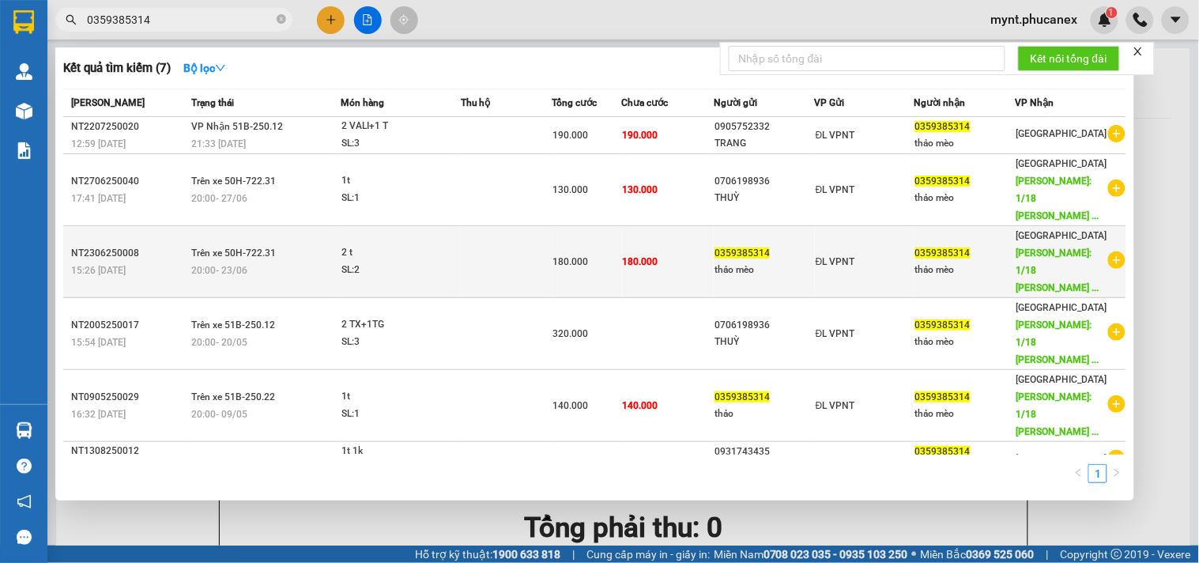
scroll to position [63, 0]
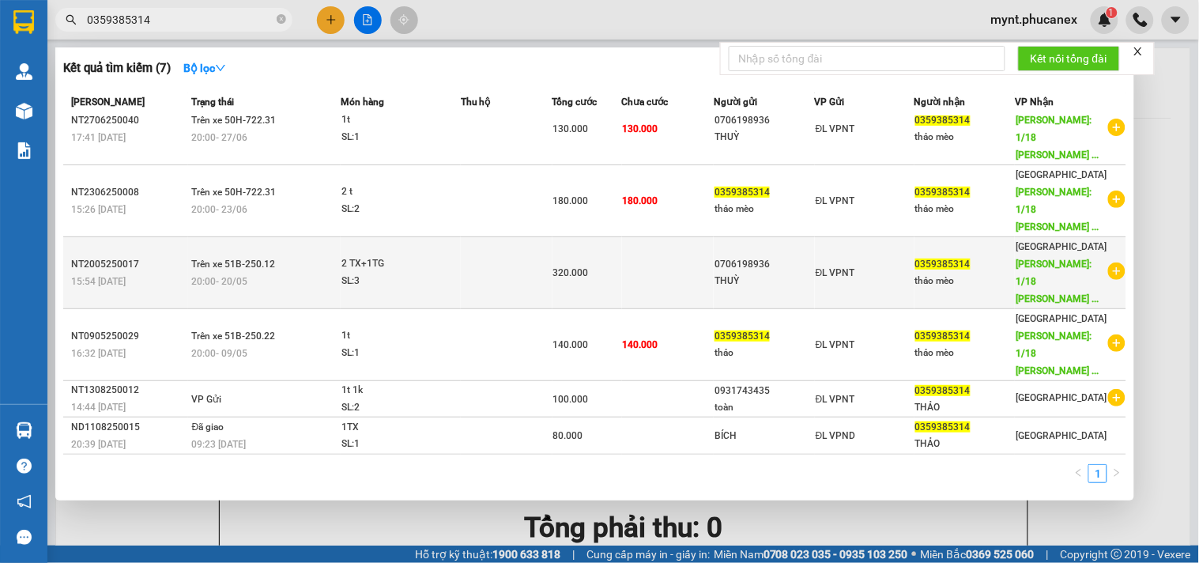
click at [1009, 278] on div "thảo mèo" at bounding box center [964, 281] width 99 height 17
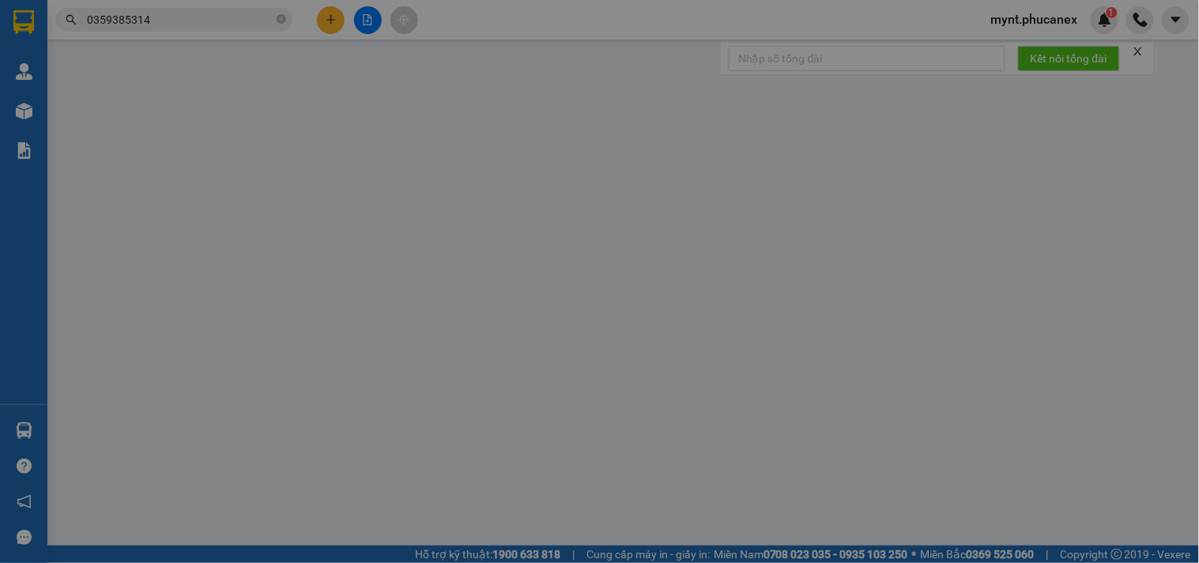
type input "0706198936"
type input "THUỲ"
type input "0359385314"
type input "thảo mèo"
type input "1/18 NGUYỄN VĂN VĨNH P4 Q. TÂN BÌNH"
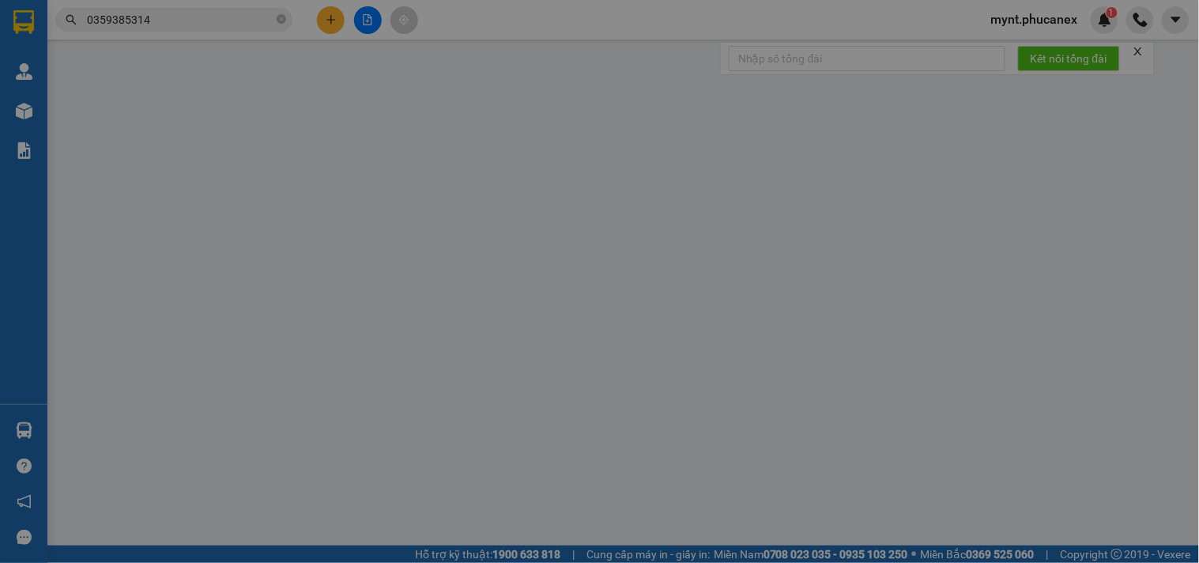
type input "150.000"
type input "320.000"
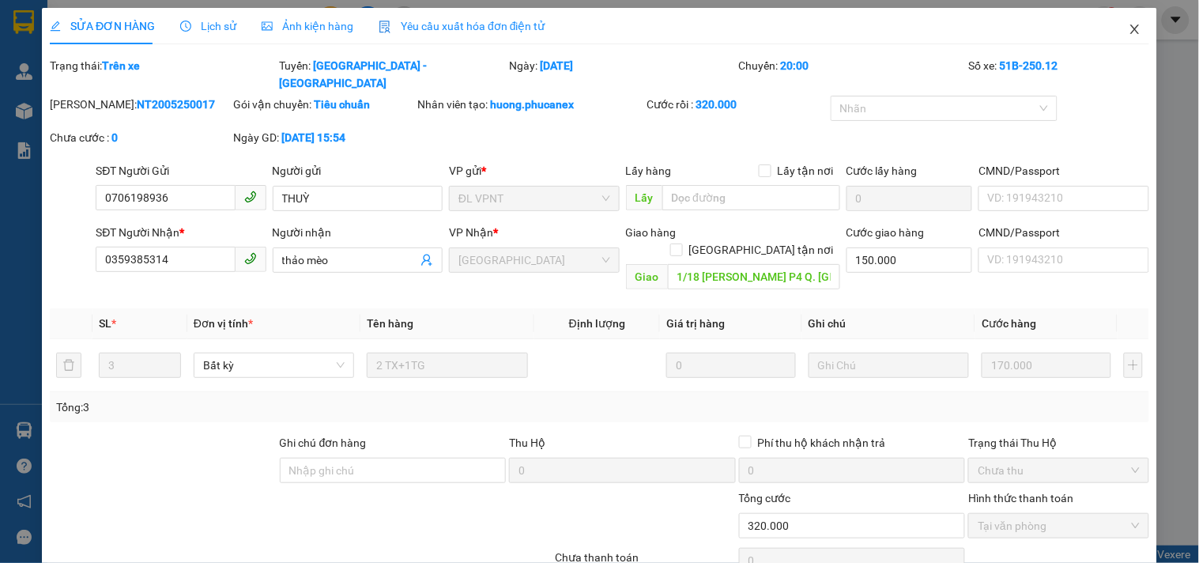
click at [1129, 33] on icon "close" at bounding box center [1135, 29] width 13 height 13
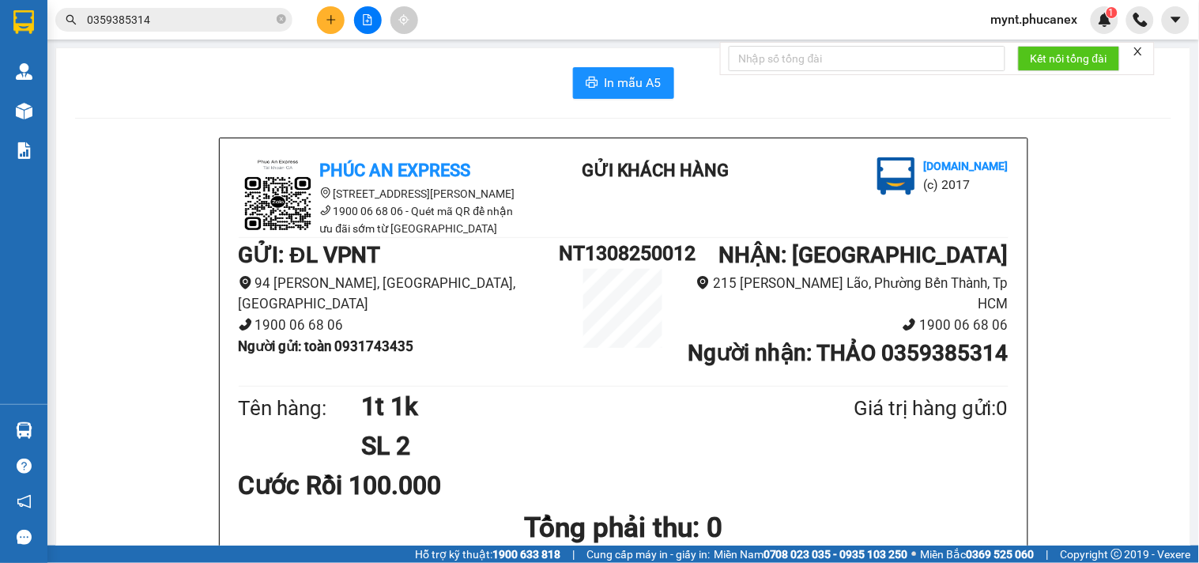
click at [140, 19] on input "0359385314" at bounding box center [180, 19] width 187 height 17
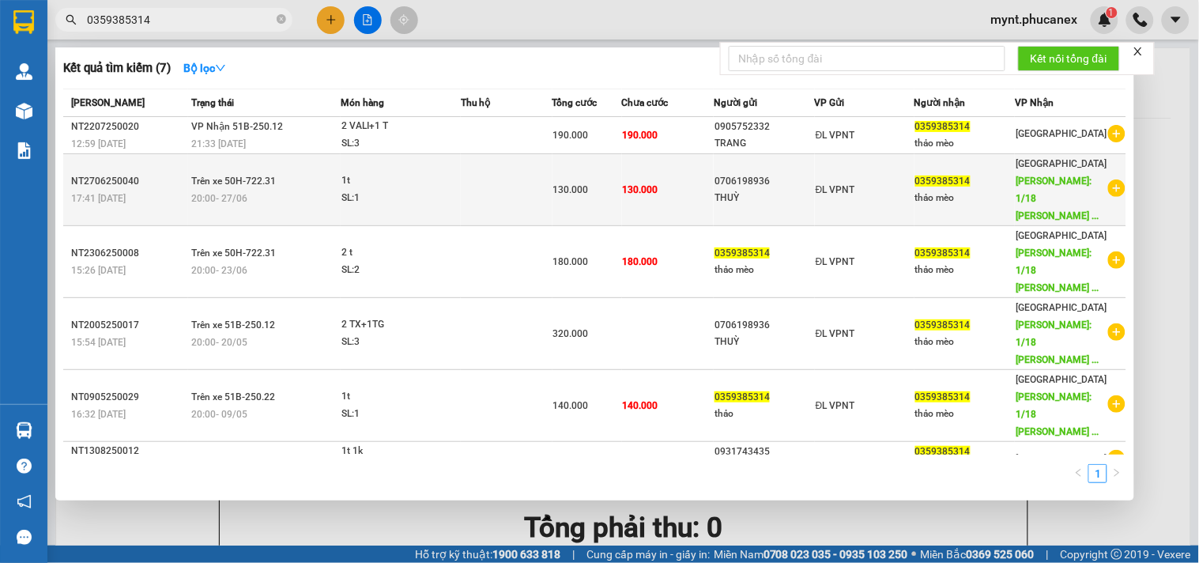
click at [799, 202] on div "THUỲ" at bounding box center [764, 198] width 99 height 17
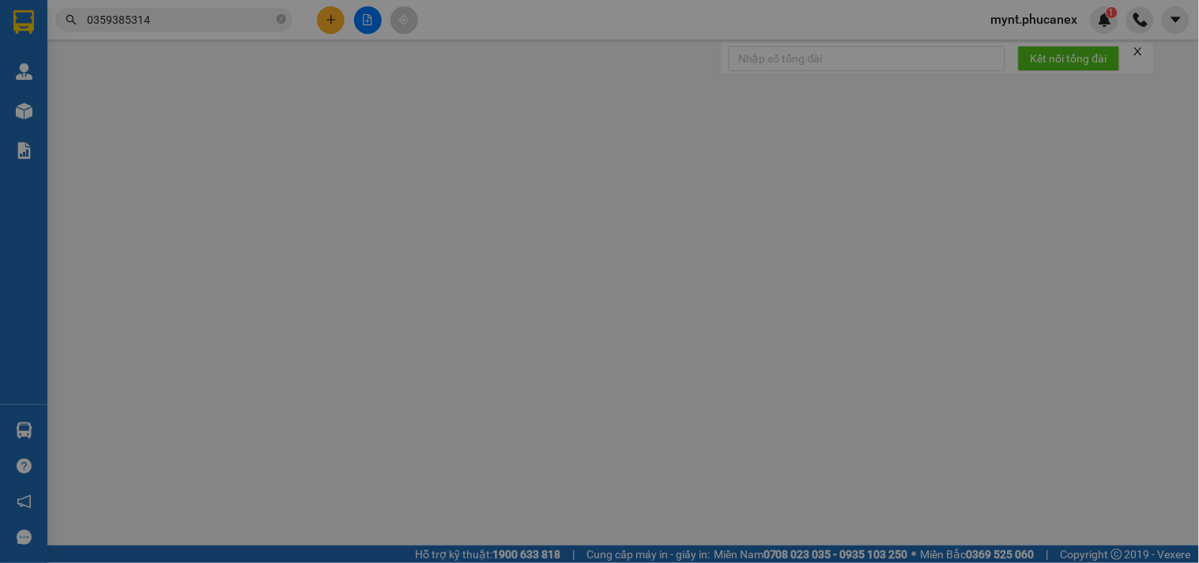
type input "0706198936"
type input "THUỲ"
type input "0359385314"
type input "thảo mèo"
type input "1/18 NGUYỄN VĂN VĨNH P4 Q. TÂN BÌNH"
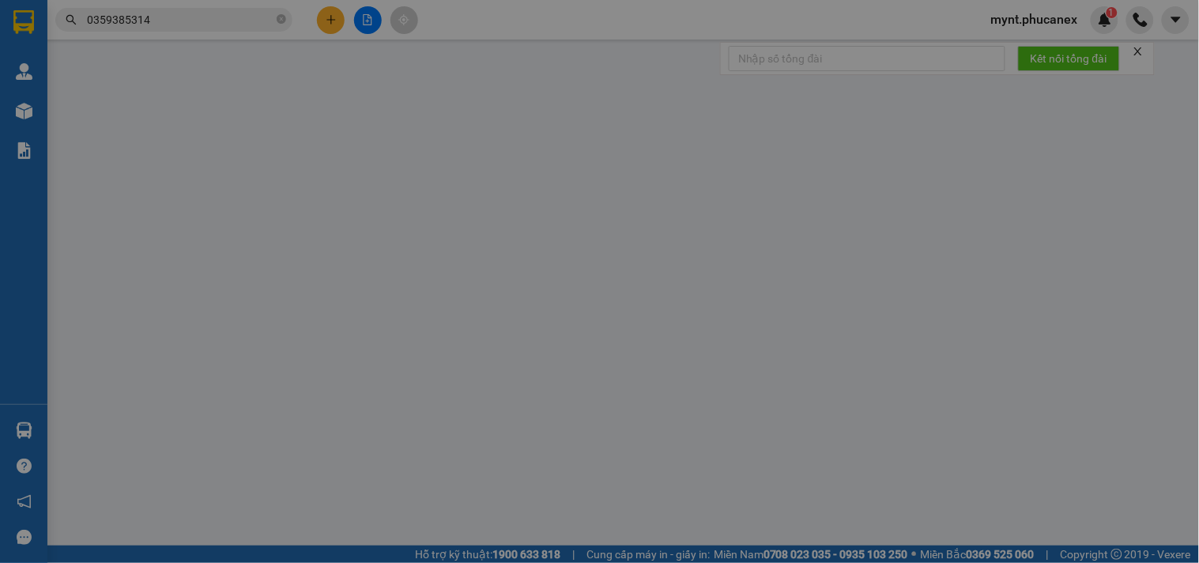
type input "100.000"
type input "130.000"
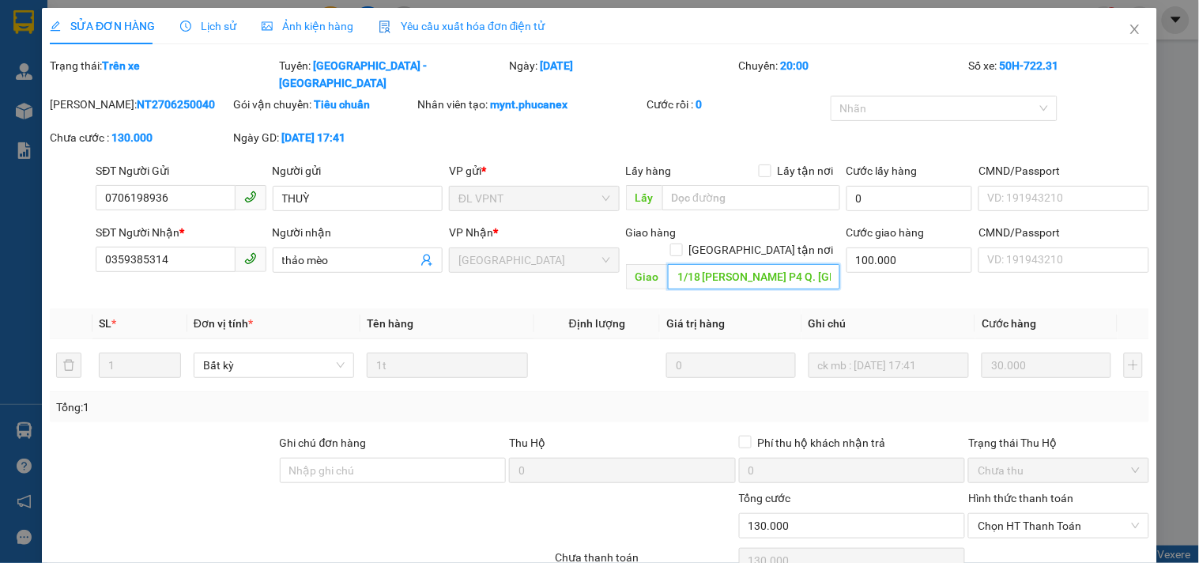
click at [787, 264] on input "1/18 NGUYỄN VĂN VĨNH P4 Q. TÂN BÌNH" at bounding box center [754, 276] width 172 height 25
drag, startPoint x: 799, startPoint y: 240, endPoint x: 1066, endPoint y: 258, distance: 267.0
click at [1066, 258] on div "SĐT Người Nhận * 0359385314 Người nhận thảo mèo VP Nhận * ĐL Quận 1 Giao hàng G…" at bounding box center [622, 260] width 1060 height 73
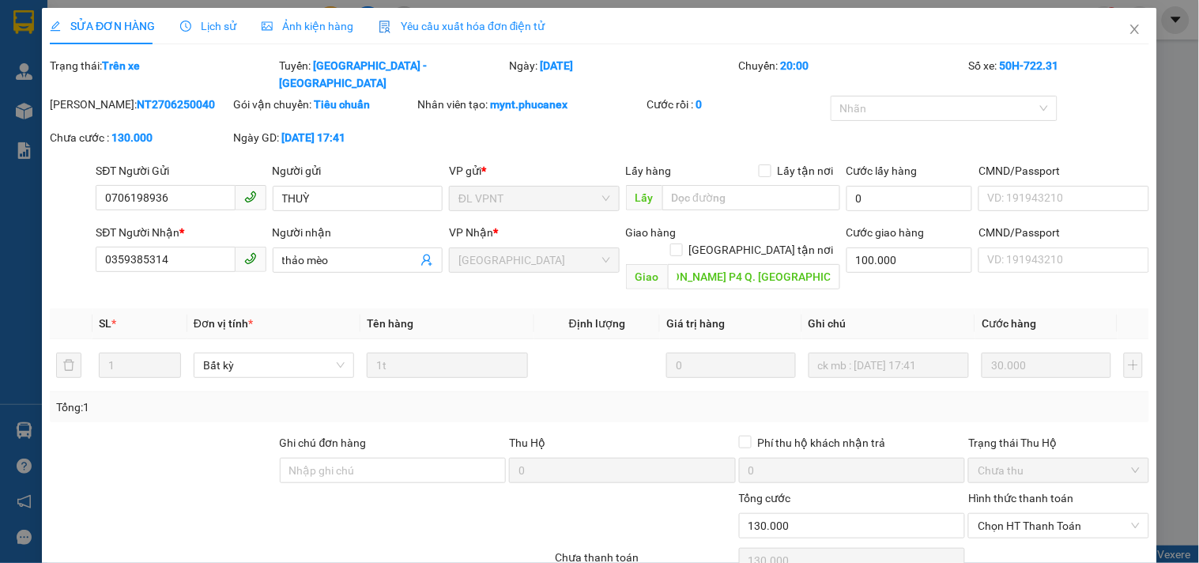
click at [0, 261] on div "SỬA ĐƠN HÀNG Lịch sử Ảnh kiện hàng Yêu cầu xuất hóa đơn điện tử Total Paid Fee …" at bounding box center [599, 281] width 1199 height 563
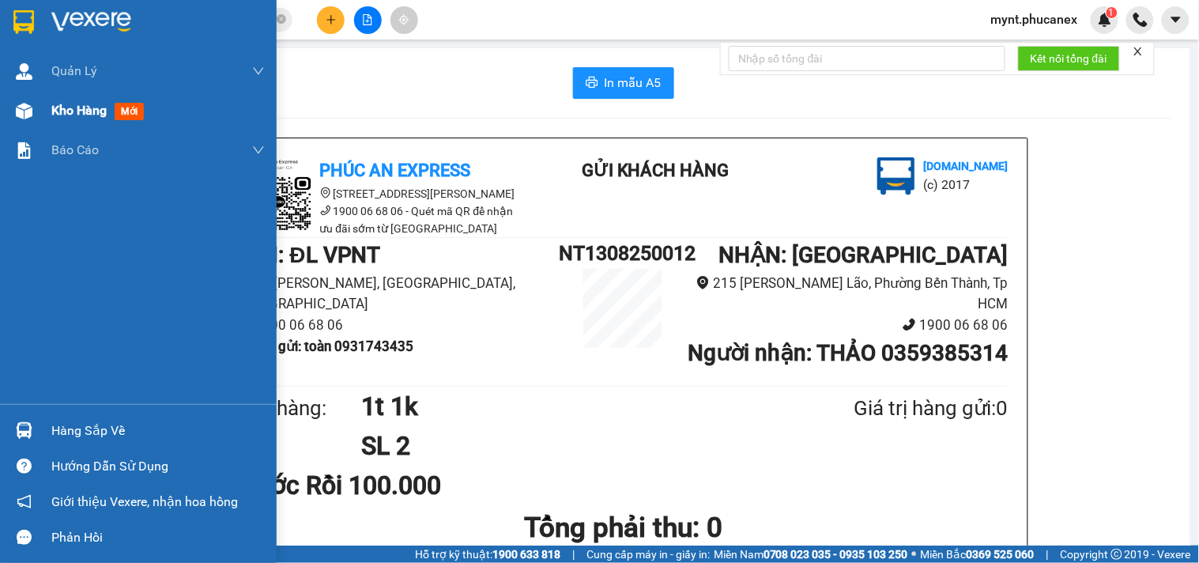
click at [13, 92] on div "Kho hàng mới" at bounding box center [138, 111] width 277 height 40
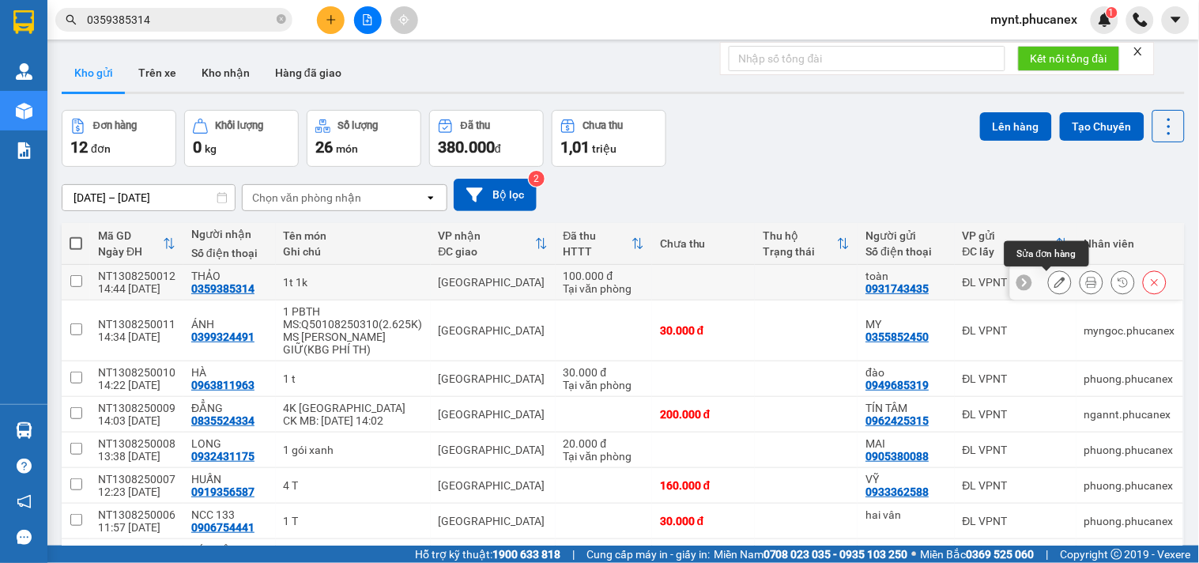
click at [1055, 279] on icon at bounding box center [1060, 282] width 11 height 11
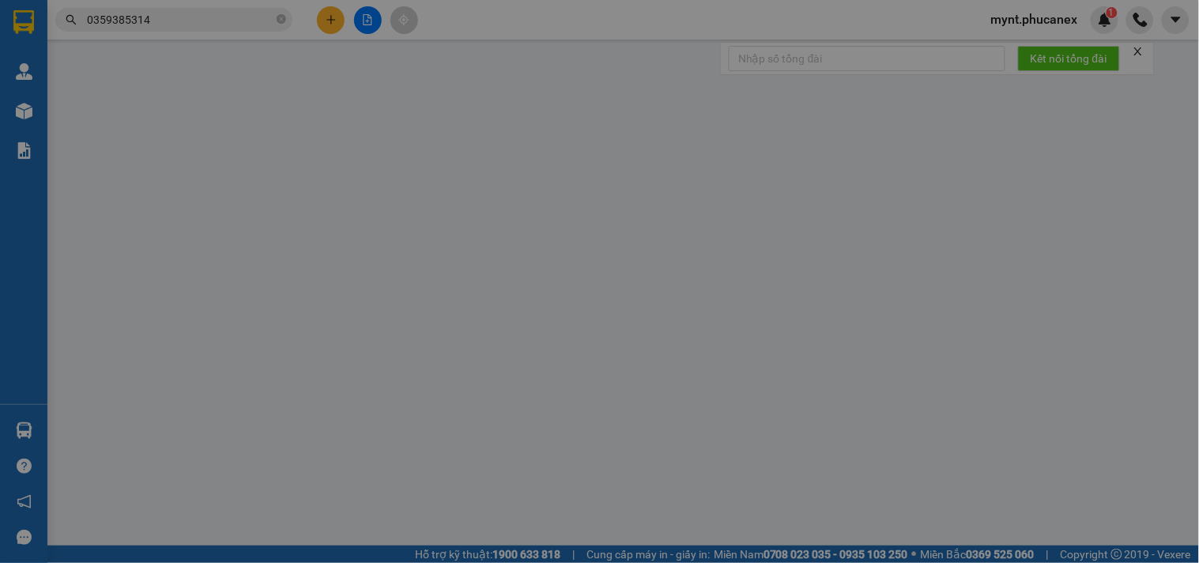
type input "0931743435"
type input "toàn"
type input "0359385314"
type input "THẢO"
type input "100.000"
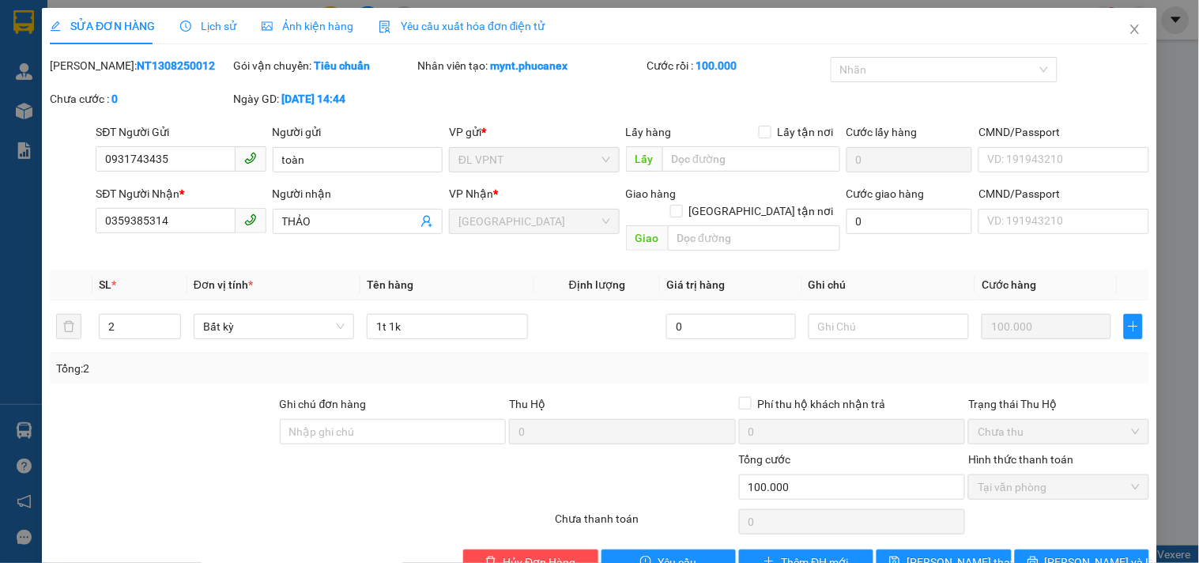
click at [710, 237] on div "Giao hàng Giao tận nơi Giao" at bounding box center [733, 221] width 214 height 73
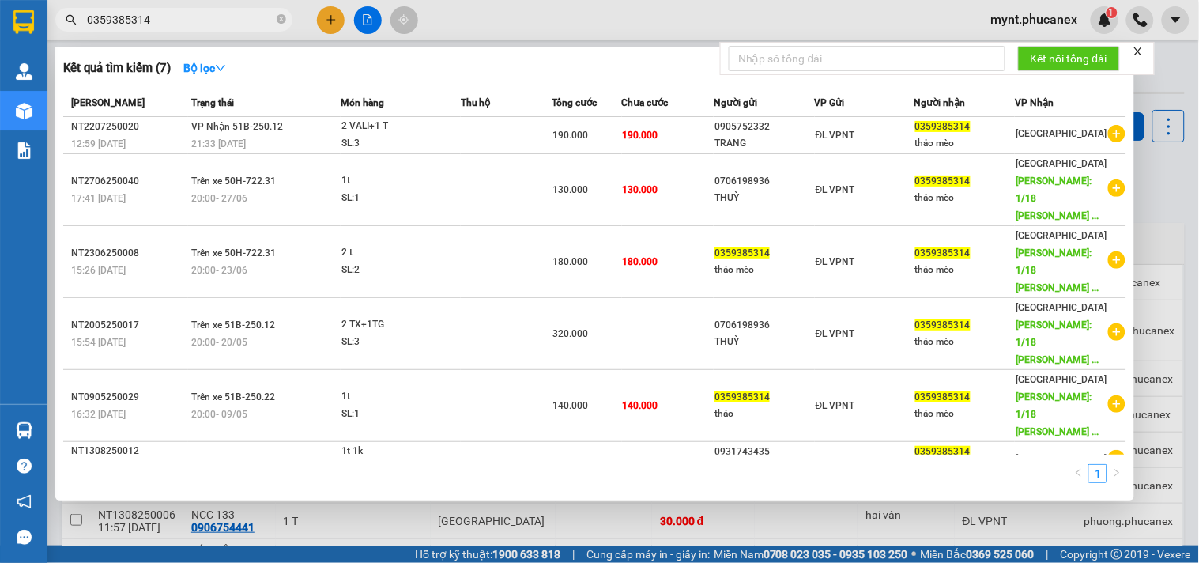
click at [202, 25] on input "0359385314" at bounding box center [180, 19] width 187 height 17
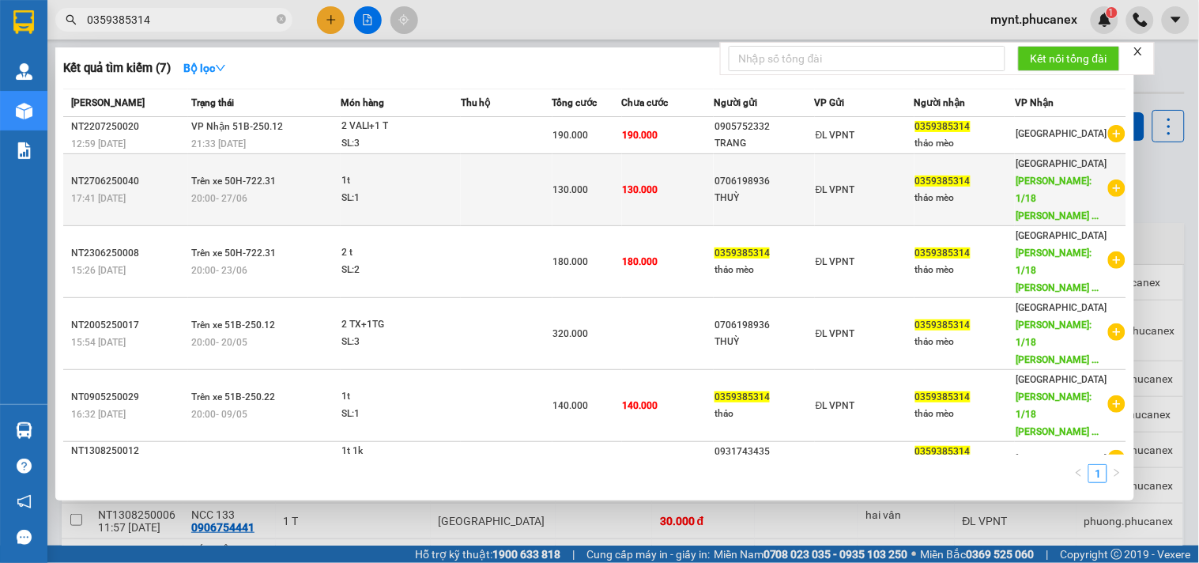
click at [1034, 196] on span "Giao DĐ: 1/18 NGUYỄN VĂN VĨNH ..." at bounding box center [1057, 199] width 83 height 46
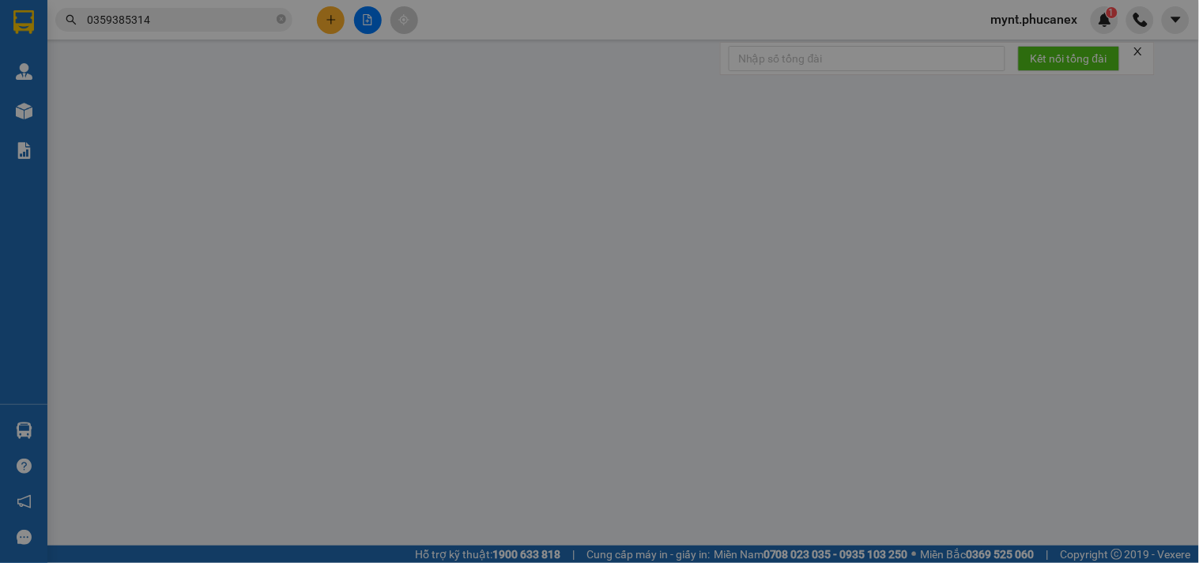
type input "0706198936"
type input "THUỲ"
type input "0359385314"
type input "thảo mèo"
type input "1/18 NGUYỄN VĂN VĨNH P4 Q. TÂN BÌNH"
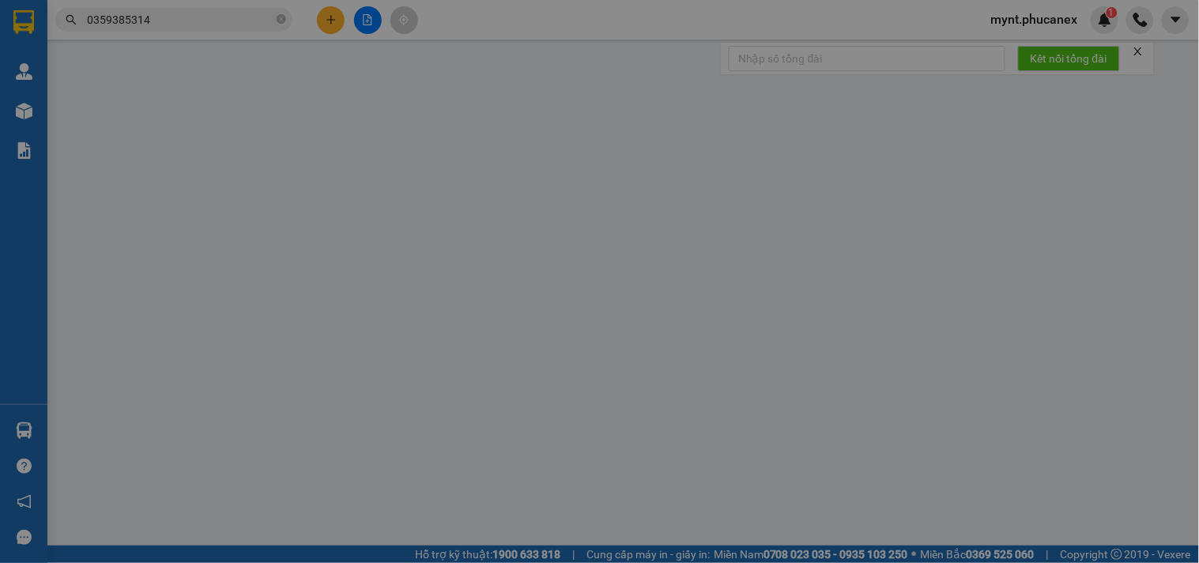
type input "100.000"
type input "130.000"
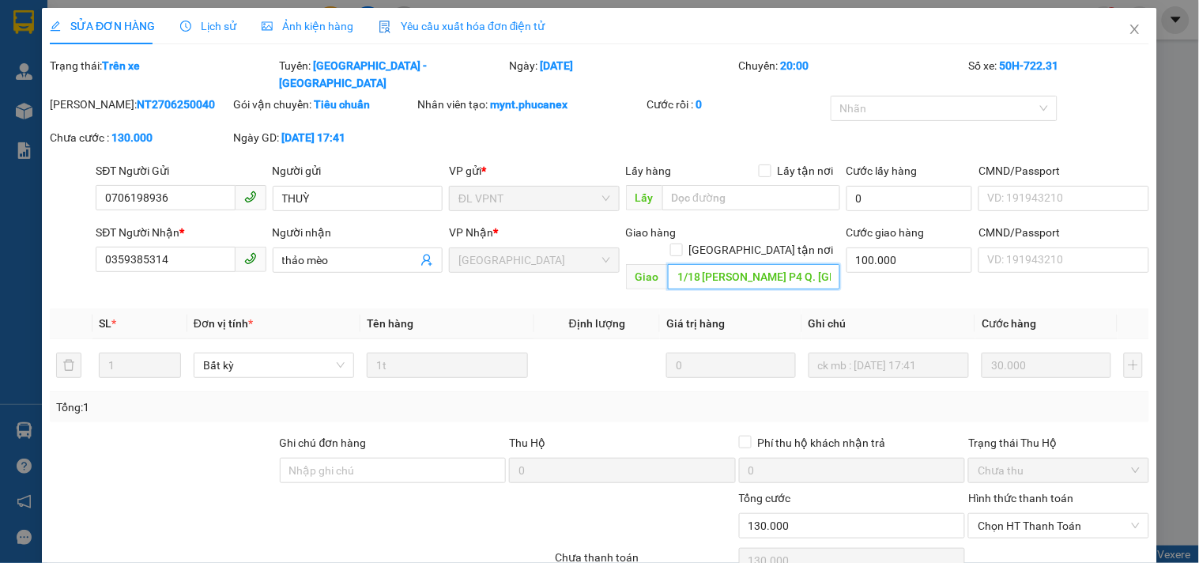
click at [700, 264] on input "1/18 NGUYỄN VĂN VĨNH P4 Q. TÂN BÌNH" at bounding box center [754, 276] width 172 height 25
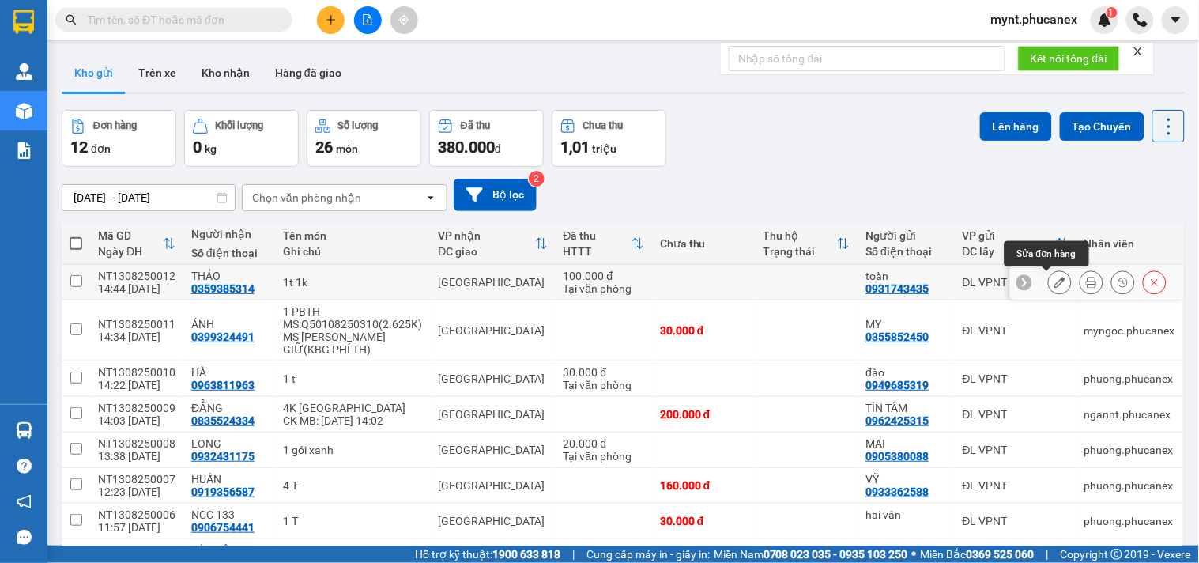
click at [1053, 281] on button at bounding box center [1060, 283] width 22 height 28
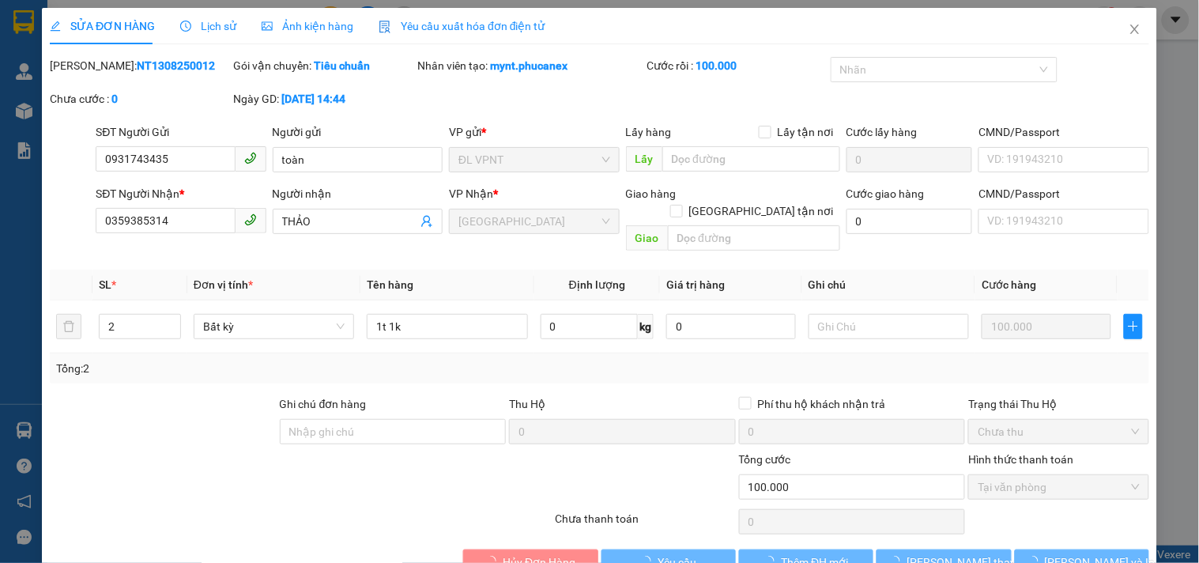
type input "0931743435"
type input "toàn"
type input "0359385314"
type input "THẢO"
type input "100.000"
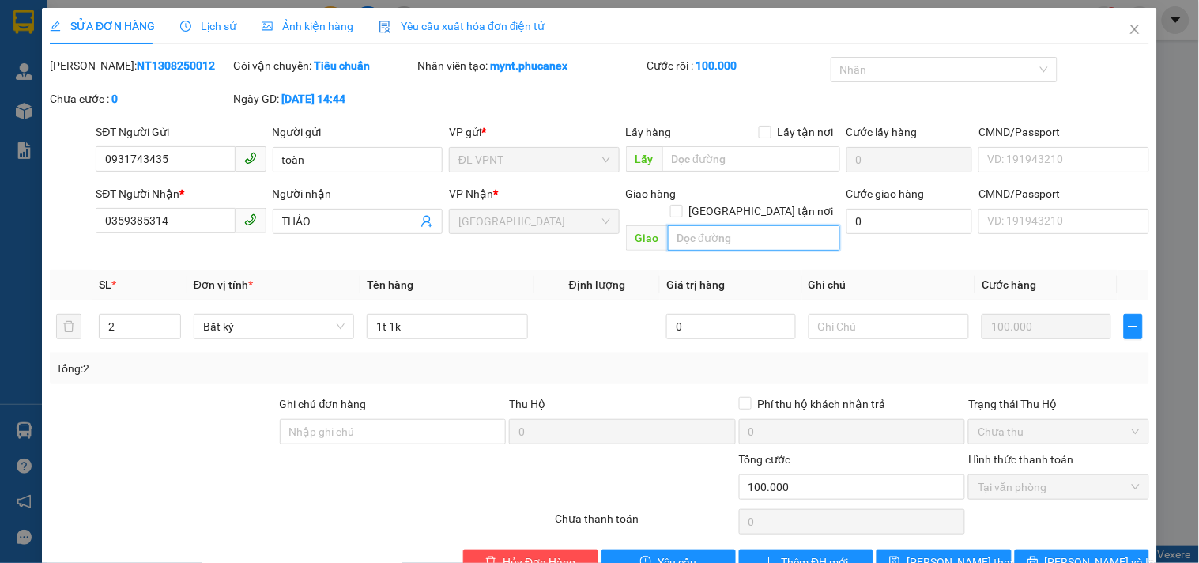
click at [701, 225] on input "text" at bounding box center [754, 237] width 172 height 25
paste input "1/18 [PERSON_NAME] P4 Q. [GEOGRAPHIC_DATA]"
type input "1/18 NGUYỄN VĂN VĨNH P4 Q. TÂN BÌNH"
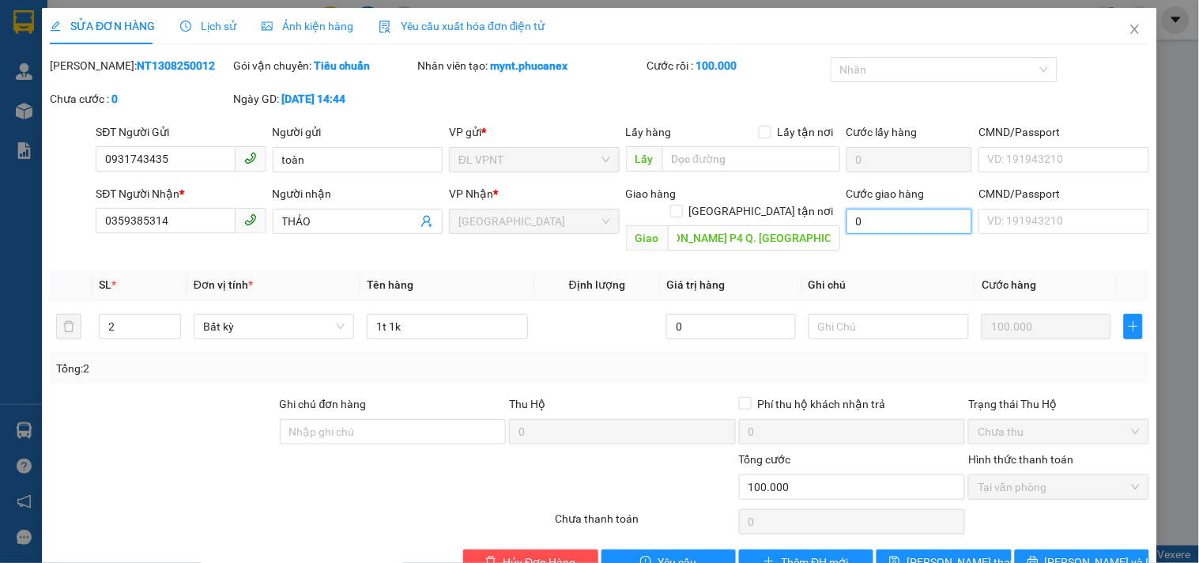
scroll to position [0, 0]
click at [870, 225] on input "0" at bounding box center [910, 221] width 126 height 25
type input "1"
type input "100.001"
type input "1"
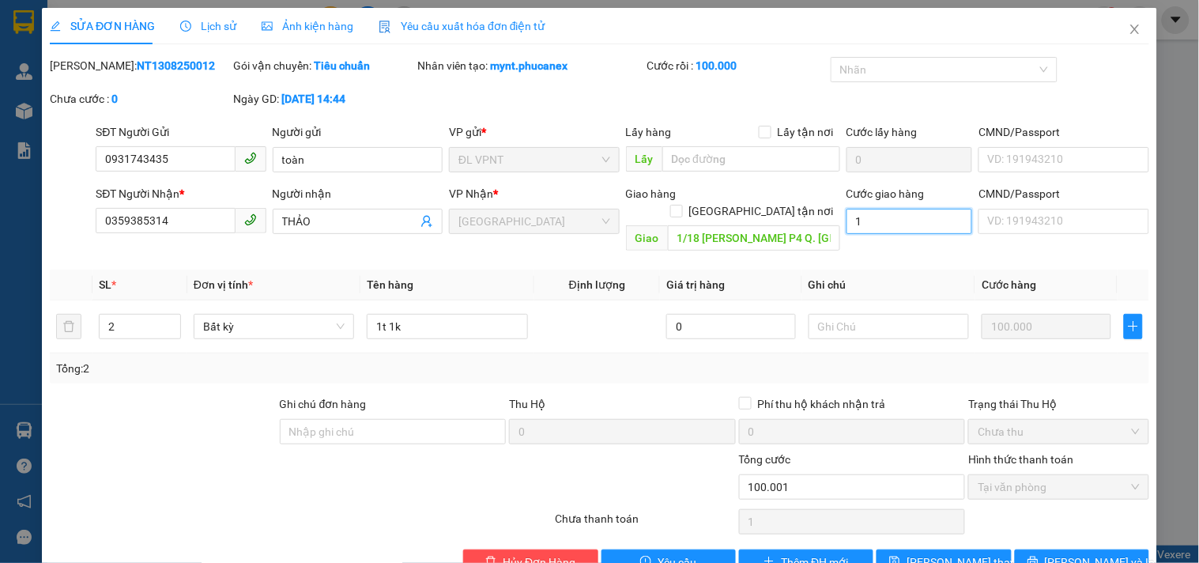
type input "10"
type input "100.010"
type input "10"
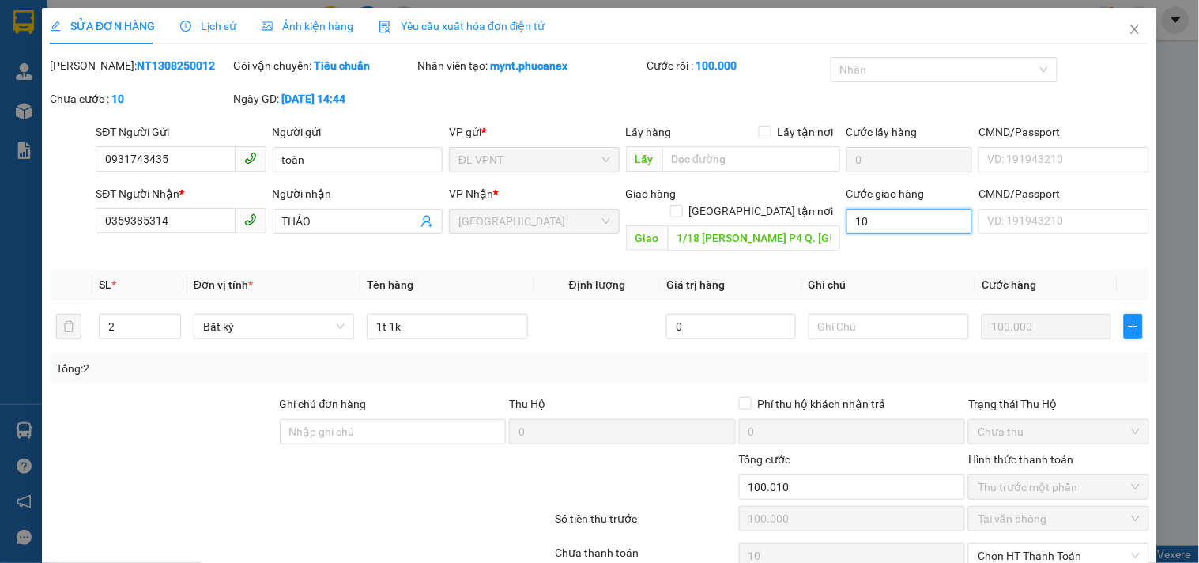
type input "100"
type input "100.100"
type input "100"
type input "100.000"
type input "200.000"
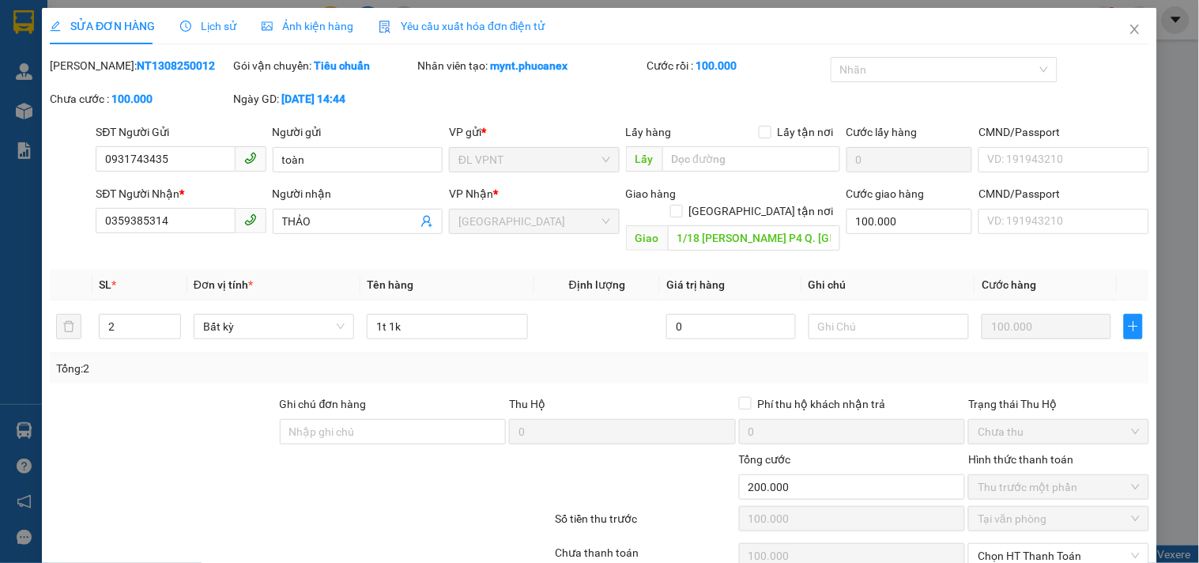
click at [897, 360] on div "Tổng: 2" at bounding box center [599, 368] width 1087 height 17
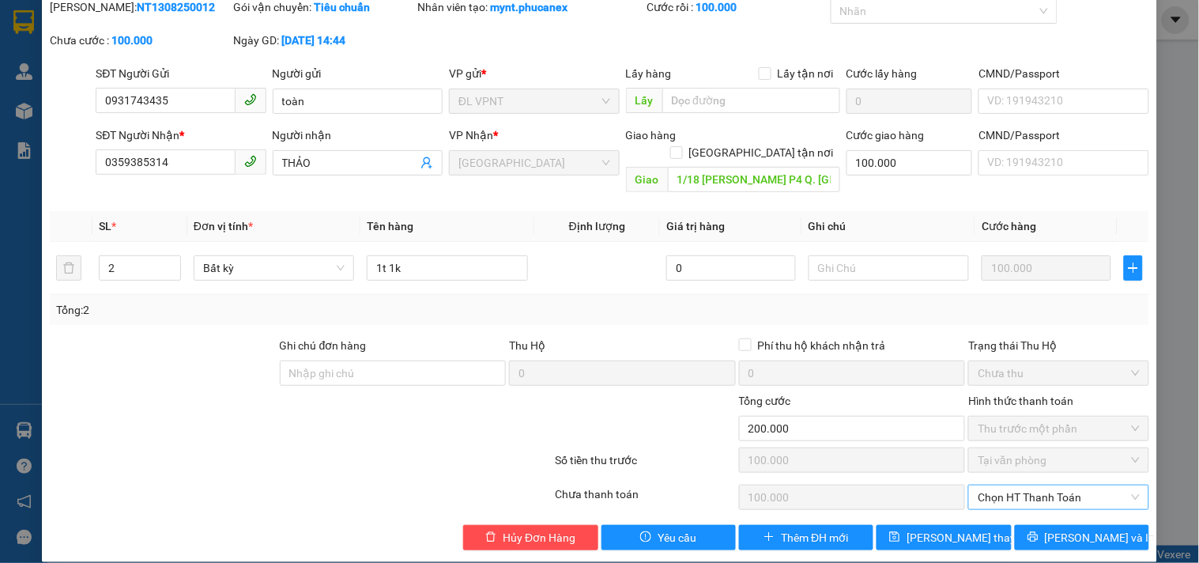
click at [1021, 485] on span "Chọn HT Thanh Toán" at bounding box center [1058, 497] width 161 height 24
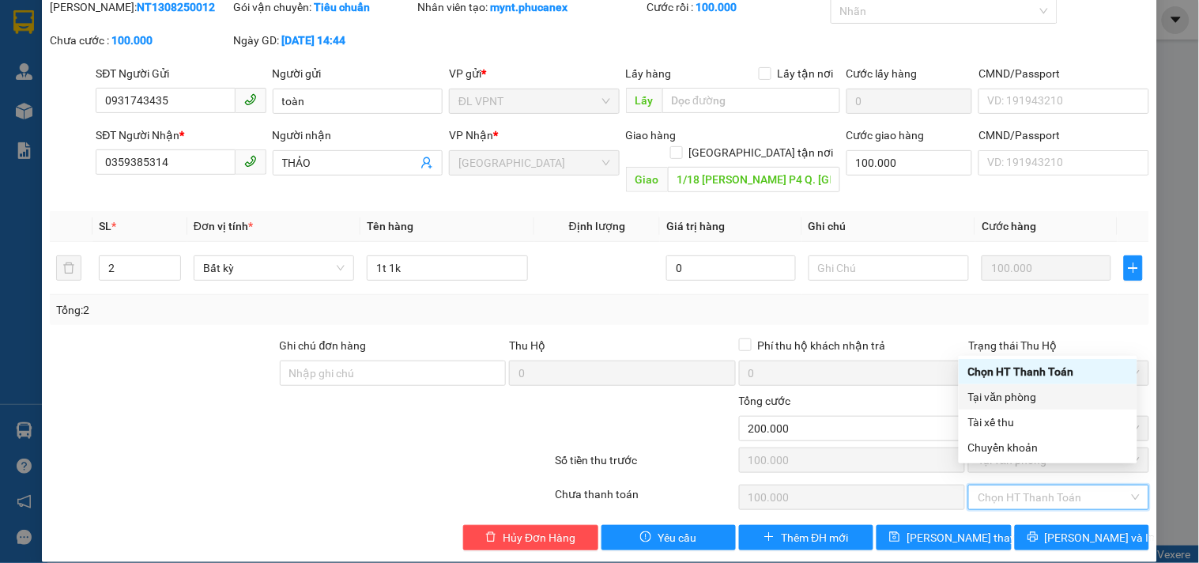
click at [1006, 394] on div "Tại văn phòng" at bounding box center [1048, 396] width 160 height 17
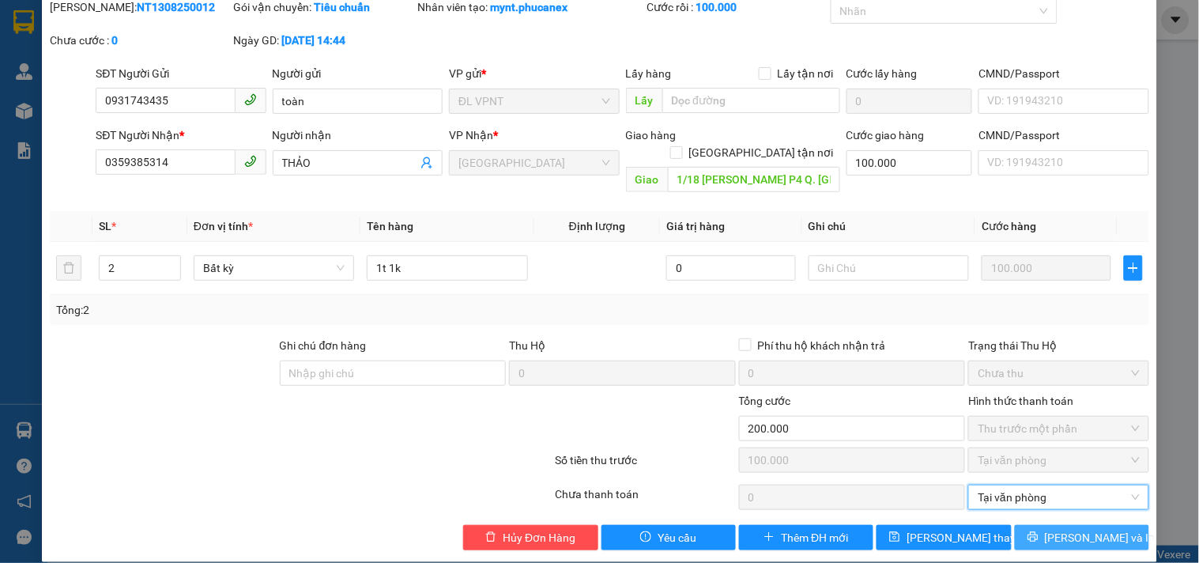
click at [1048, 525] on button "[PERSON_NAME] và In" at bounding box center [1082, 537] width 134 height 25
click at [1095, 529] on span "[PERSON_NAME] và In" at bounding box center [1100, 537] width 111 height 17
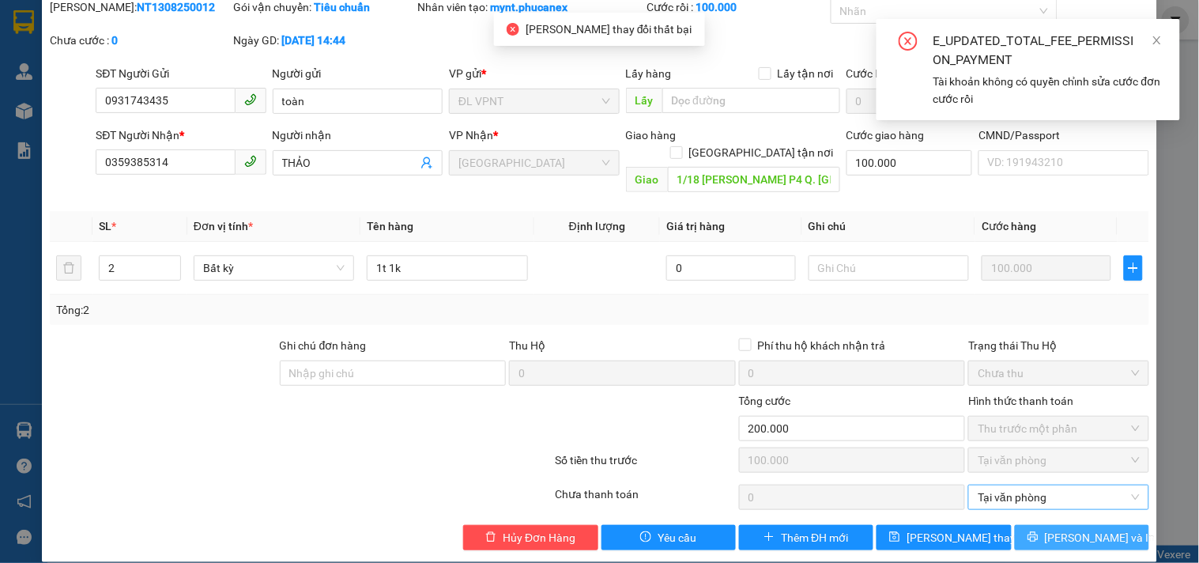
click at [1123, 485] on span "Tại văn phòng" at bounding box center [1058, 497] width 161 height 24
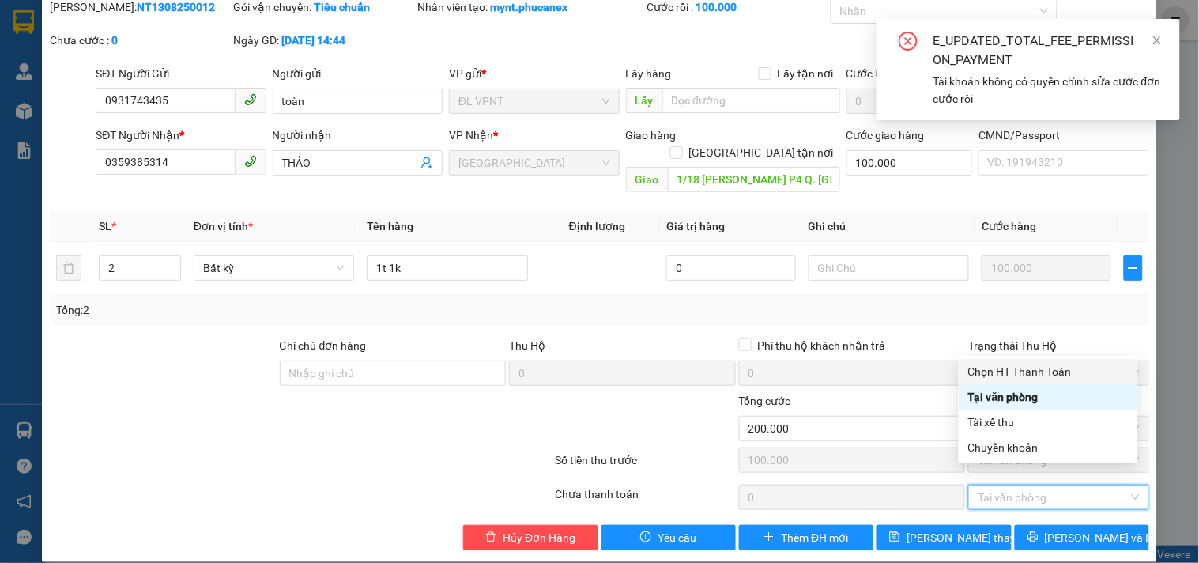
click at [1048, 365] on div "Chọn HT Thanh Toán" at bounding box center [1048, 371] width 160 height 17
type input "100.000"
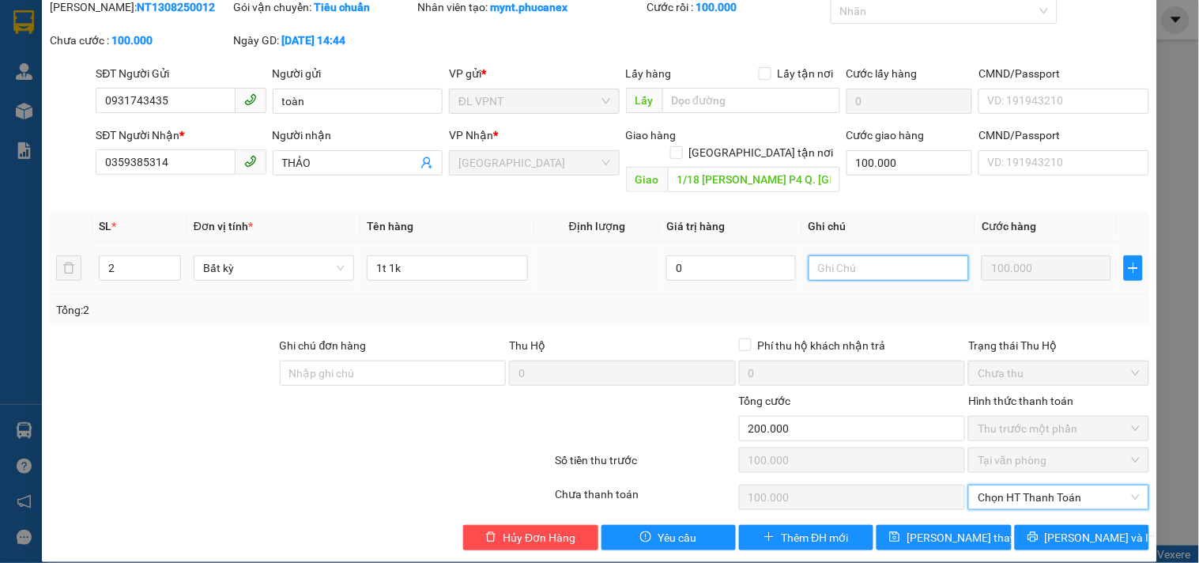
click at [833, 255] on input "text" at bounding box center [889, 267] width 160 height 25
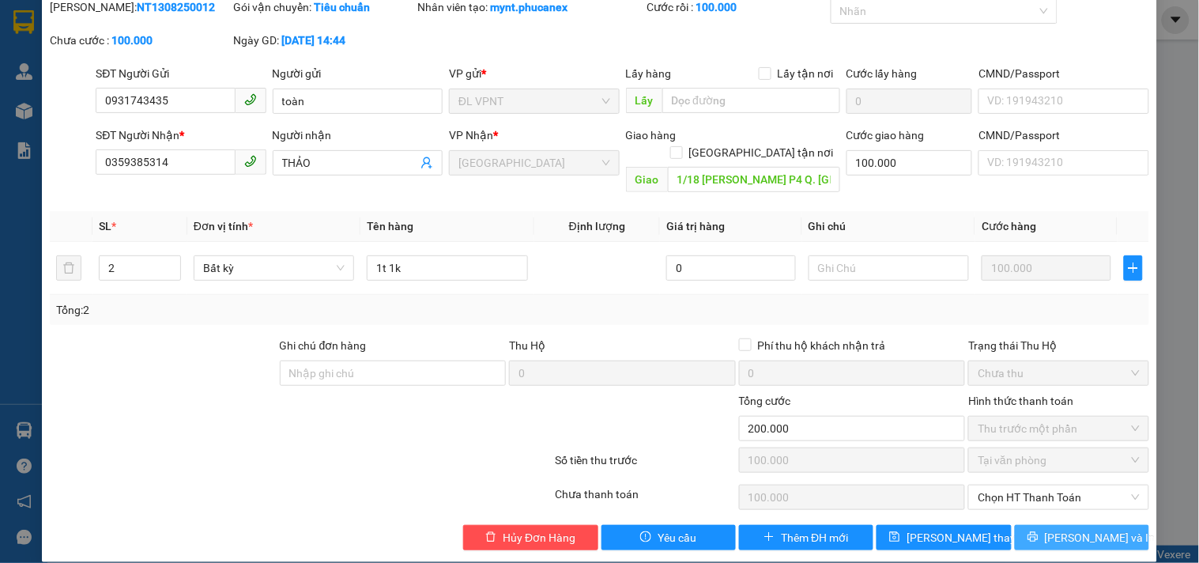
click at [1038, 532] on icon "printer" at bounding box center [1033, 537] width 10 height 10
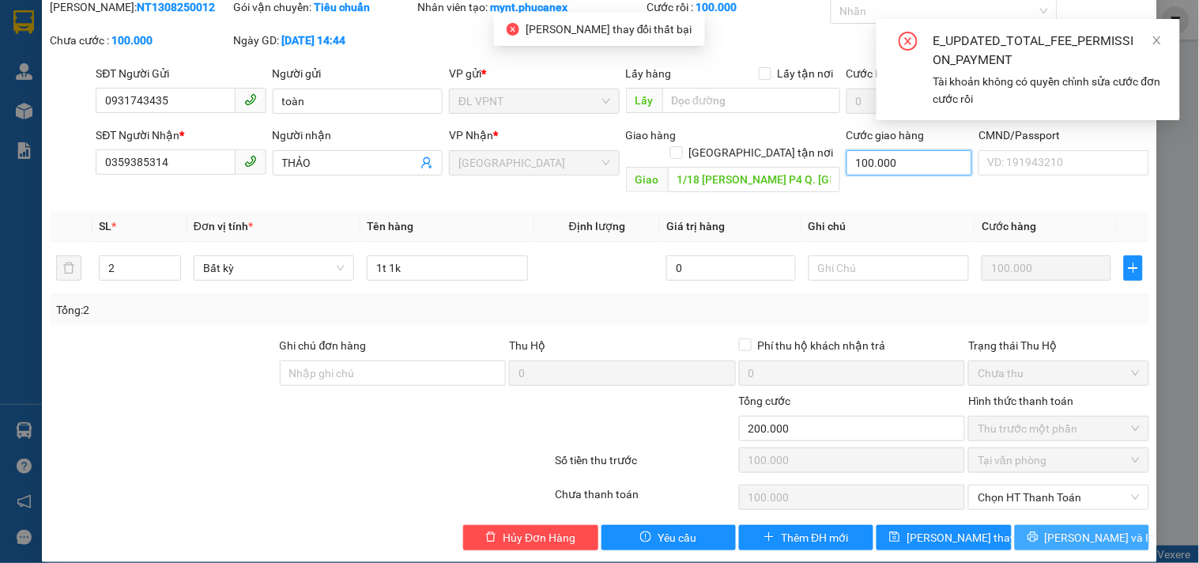
click at [894, 156] on input "100.000" at bounding box center [910, 162] width 126 height 25
type input "0"
type input "100.000"
type input "0"
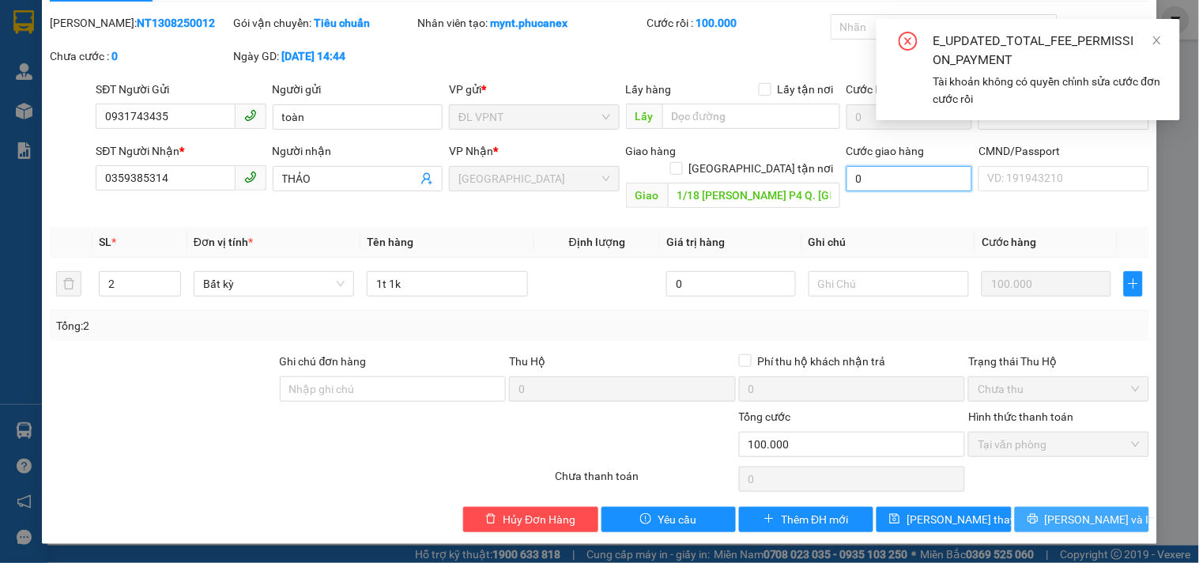
scroll to position [25, 0]
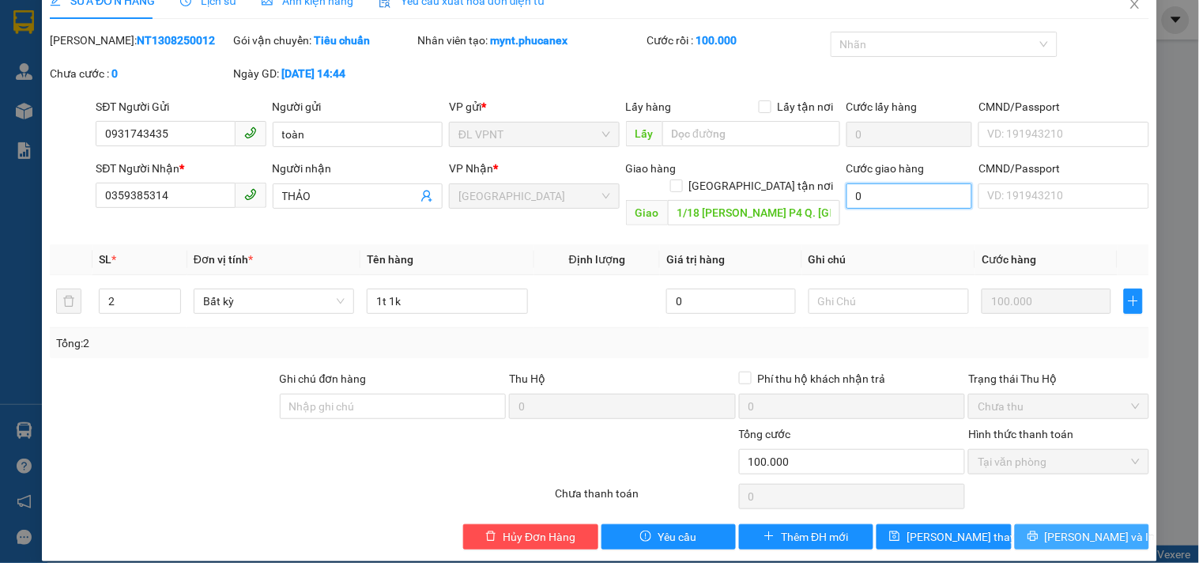
type input "0"
click at [1039, 530] on span "printer" at bounding box center [1033, 536] width 11 height 13
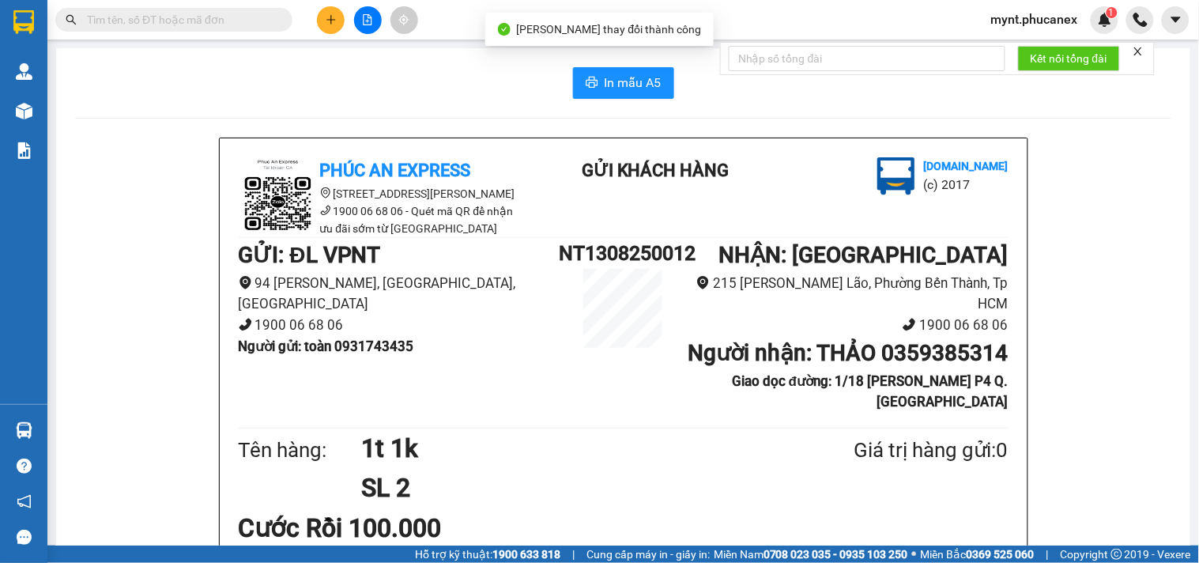
scroll to position [88, 0]
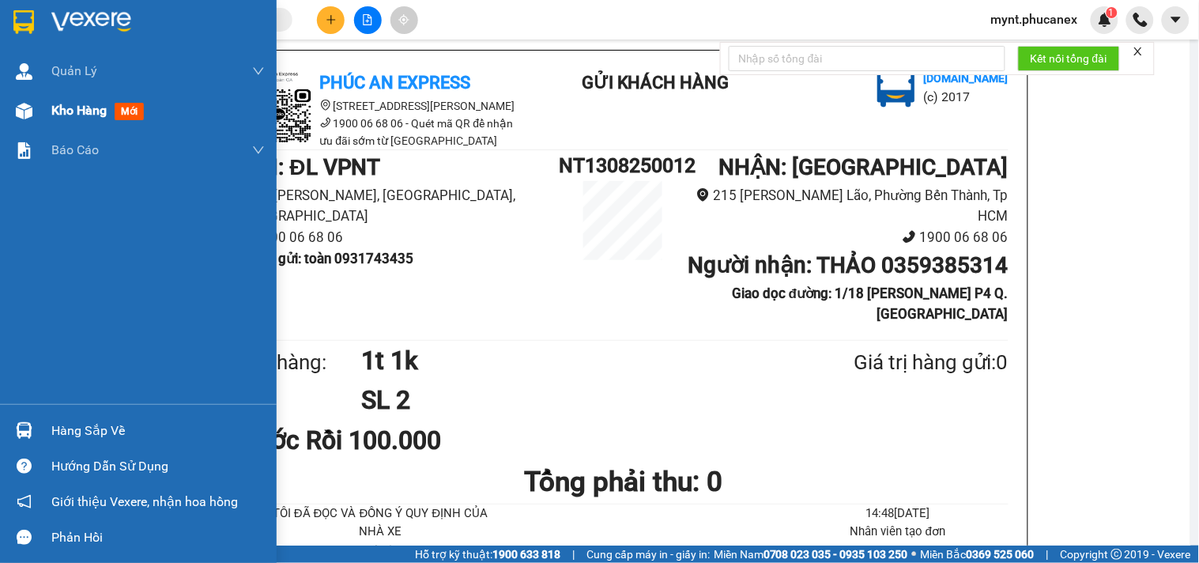
click at [96, 109] on span "Kho hàng" at bounding box center [78, 110] width 55 height 15
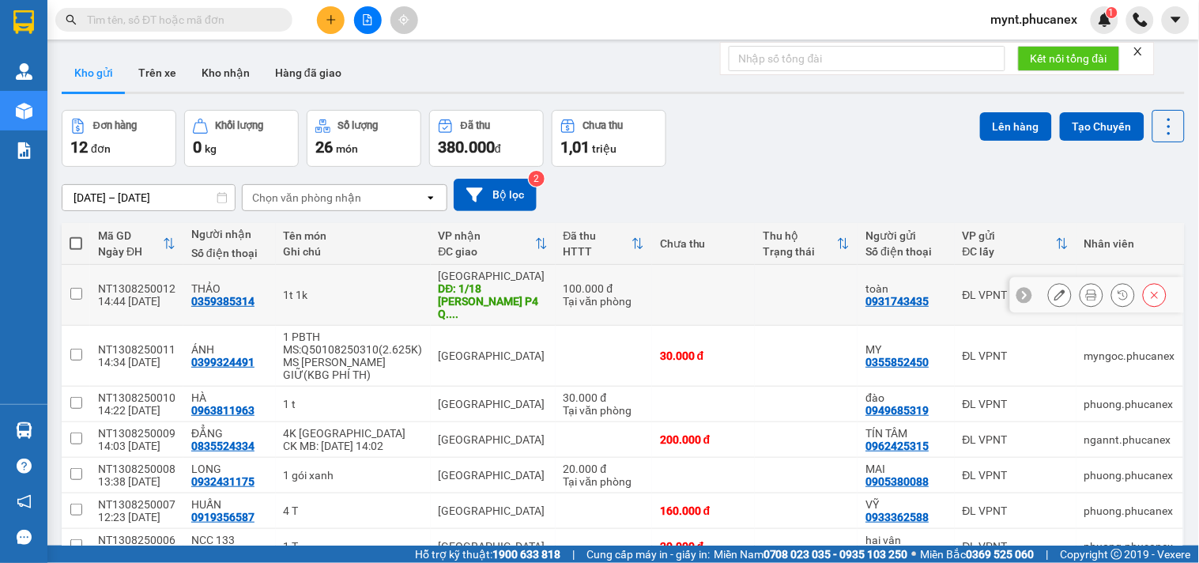
click at [1055, 293] on icon at bounding box center [1060, 294] width 11 height 11
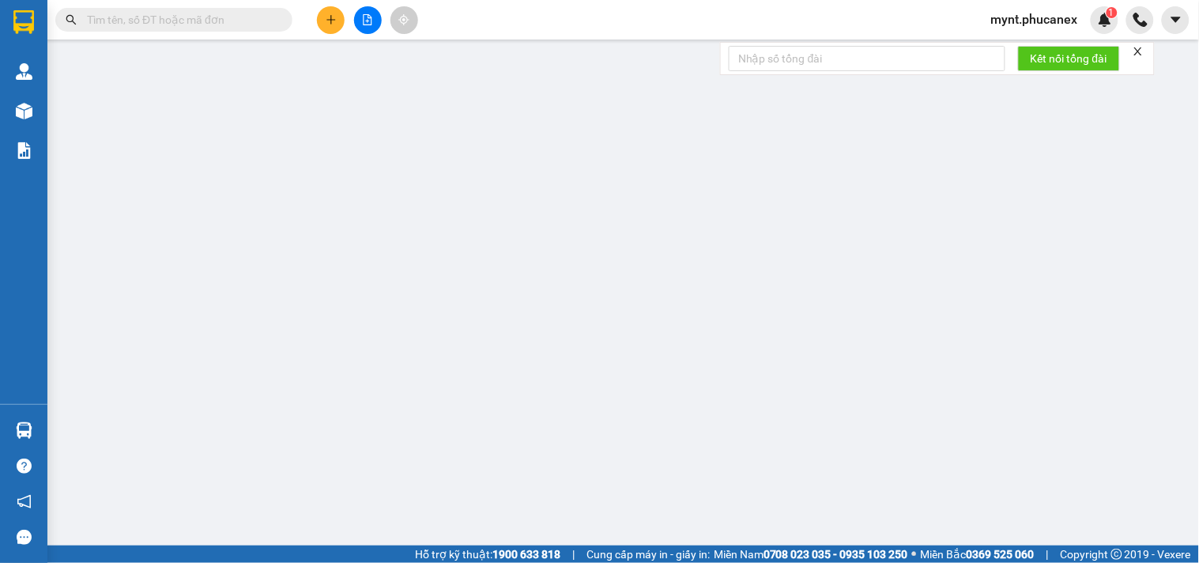
type input "0931743435"
type input "toàn"
type input "0359385314"
type input "THẢO"
type input "1/18 NGUYỄN VĂN VĨNH P4 Q. TÂN BÌNH"
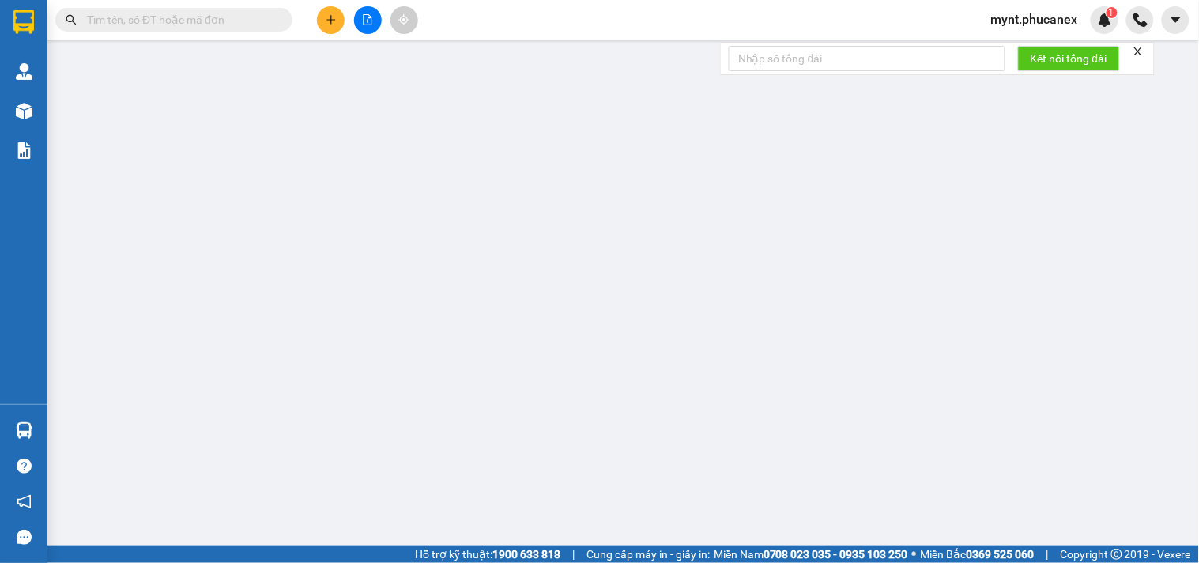
type input "100.000"
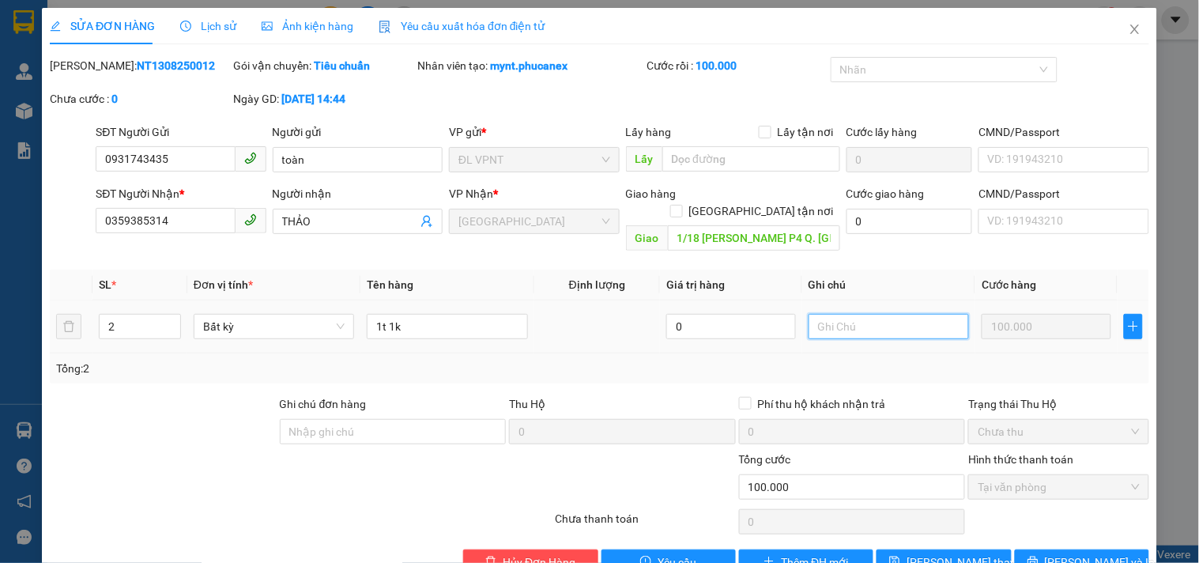
click at [828, 314] on input "text" at bounding box center [889, 326] width 160 height 25
type input "GTN 100 (vpnt thu rồi)"
click at [1058, 485] on div "Hình thức thanh toán Tại văn phòng" at bounding box center [1058, 478] width 180 height 55
click at [1101, 549] on button "[PERSON_NAME] và In" at bounding box center [1082, 561] width 134 height 25
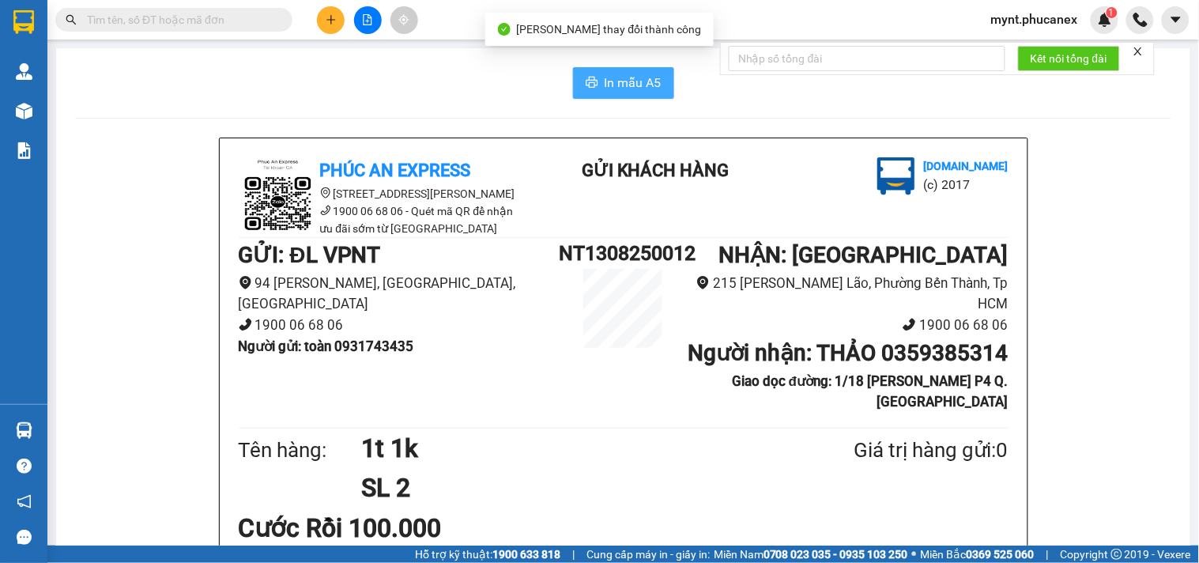
drag, startPoint x: 636, startPoint y: 87, endPoint x: 743, endPoint y: 295, distance: 233.7
click at [636, 87] on span "In mẫu A5" at bounding box center [633, 83] width 57 height 20
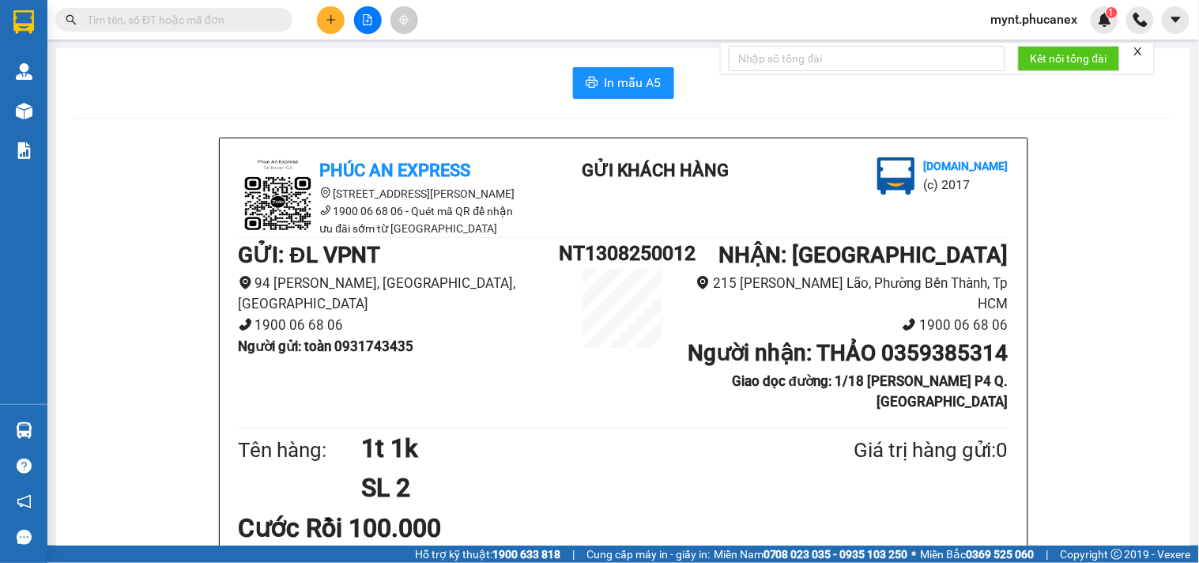
click at [335, 24] on icon "plus" at bounding box center [331, 19] width 11 height 11
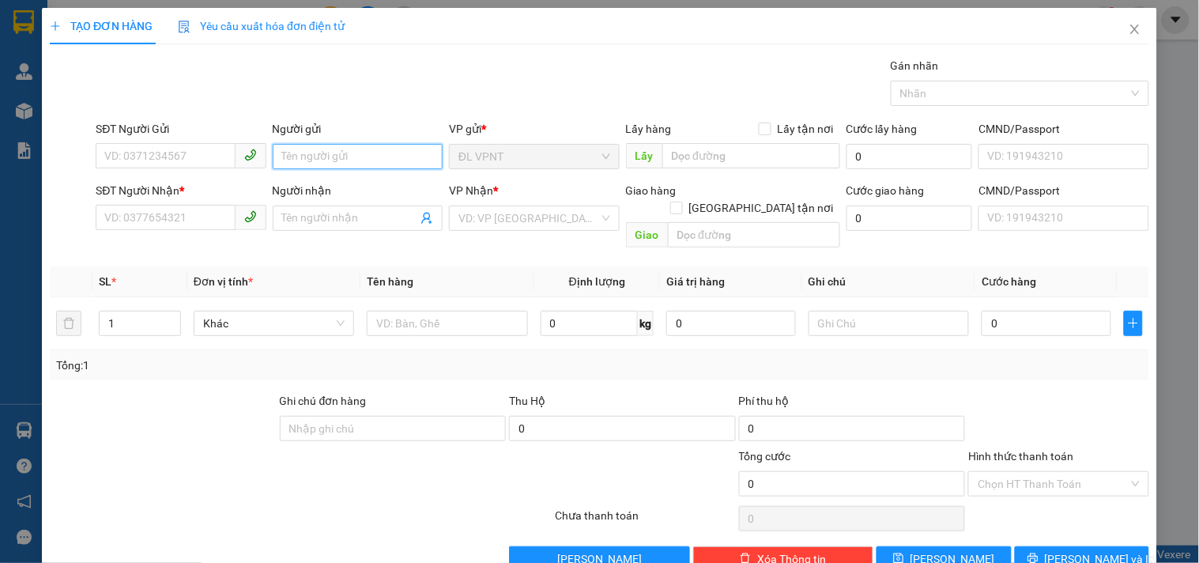
click at [353, 153] on input "Người gửi" at bounding box center [358, 156] width 170 height 25
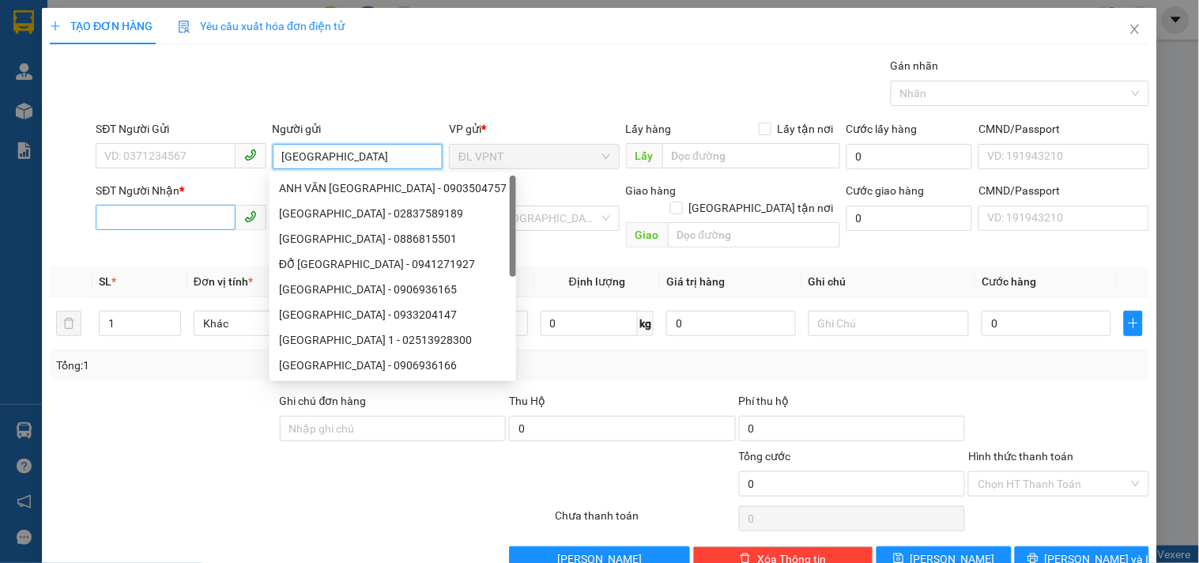
type input "việt mỹ"
click at [164, 210] on input "SĐT Người Nhận *" at bounding box center [165, 217] width 139 height 25
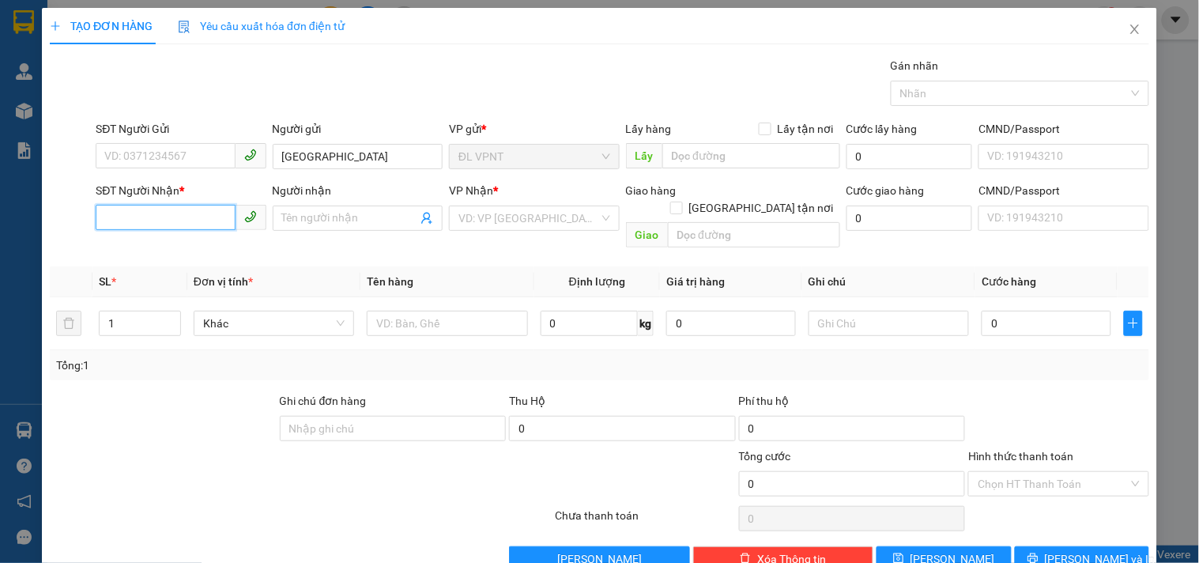
type input "7"
click at [160, 249] on div "0938992116 - TÙNG" at bounding box center [178, 249] width 149 height 17
type input "0938992116"
type input "TÙNG"
type input "0938992116"
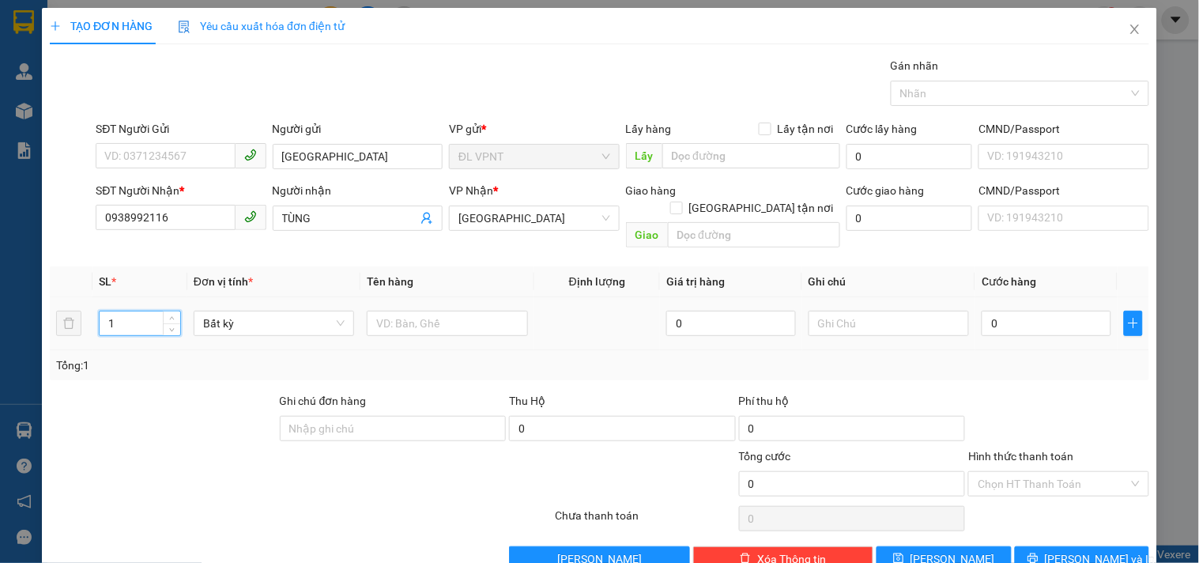
drag, startPoint x: 149, startPoint y: 309, endPoint x: 34, endPoint y: 334, distance: 117.4
click at [0, 317] on div "TẠO ĐƠN HÀNG Yêu cầu xuất hóa đơn điện tử Transit Pickup Surcharge Ids Transit …" at bounding box center [599, 281] width 1199 height 563
type input "7"
click at [381, 311] on input "text" at bounding box center [447, 323] width 160 height 25
type input "7bao xanh"
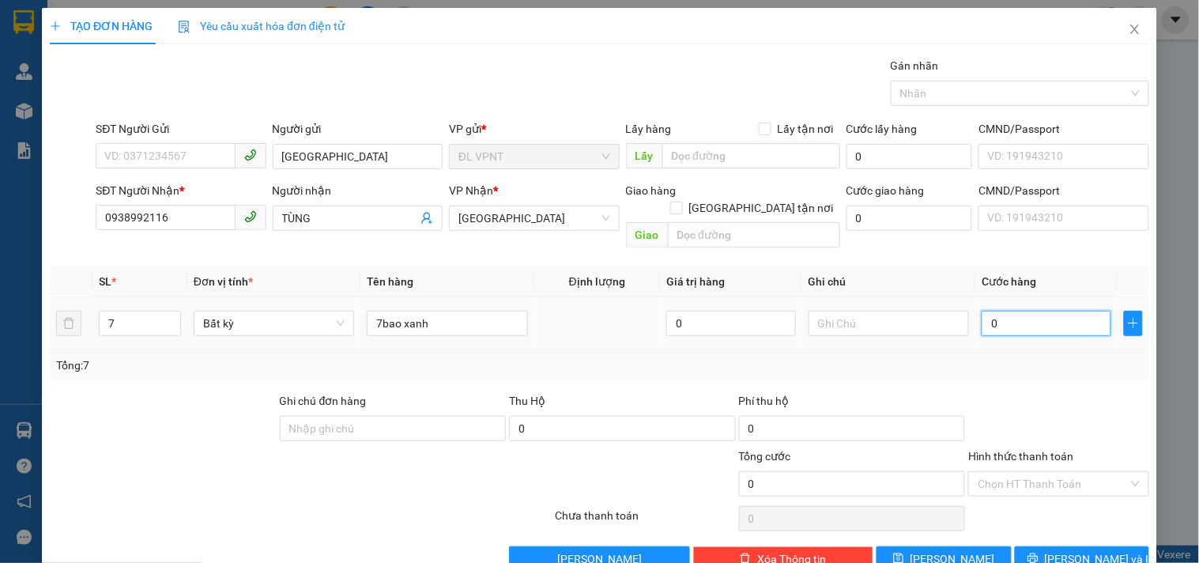
click at [982, 311] on input "0" at bounding box center [1047, 323] width 130 height 25
click at [1057, 550] on span "[PERSON_NAME] và In" at bounding box center [1100, 558] width 111 height 17
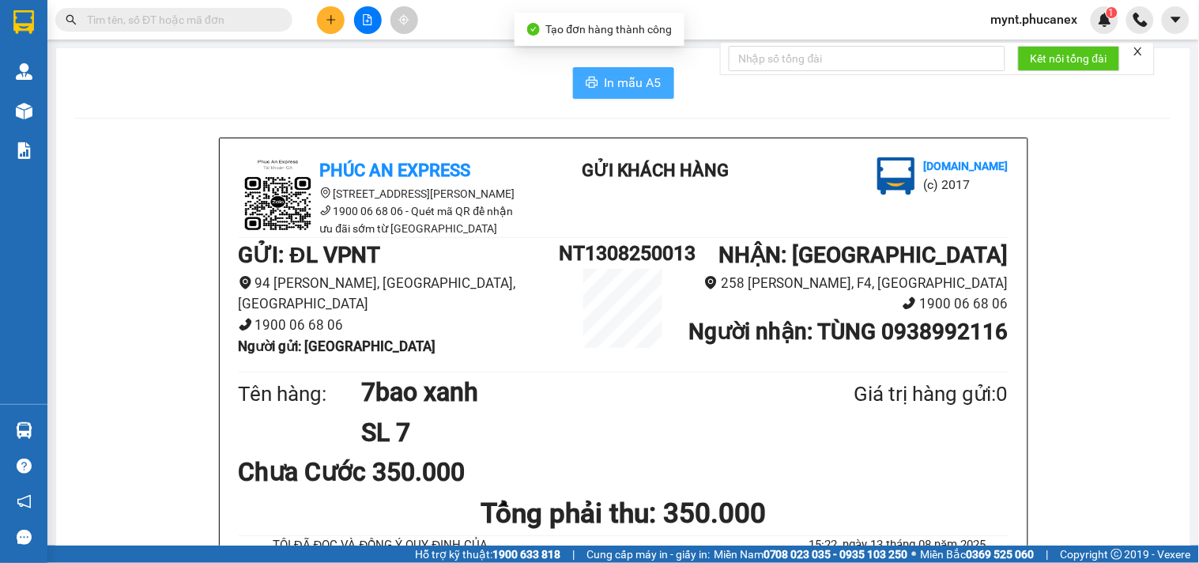
click at [640, 75] on span "In mẫu A5" at bounding box center [633, 83] width 57 height 20
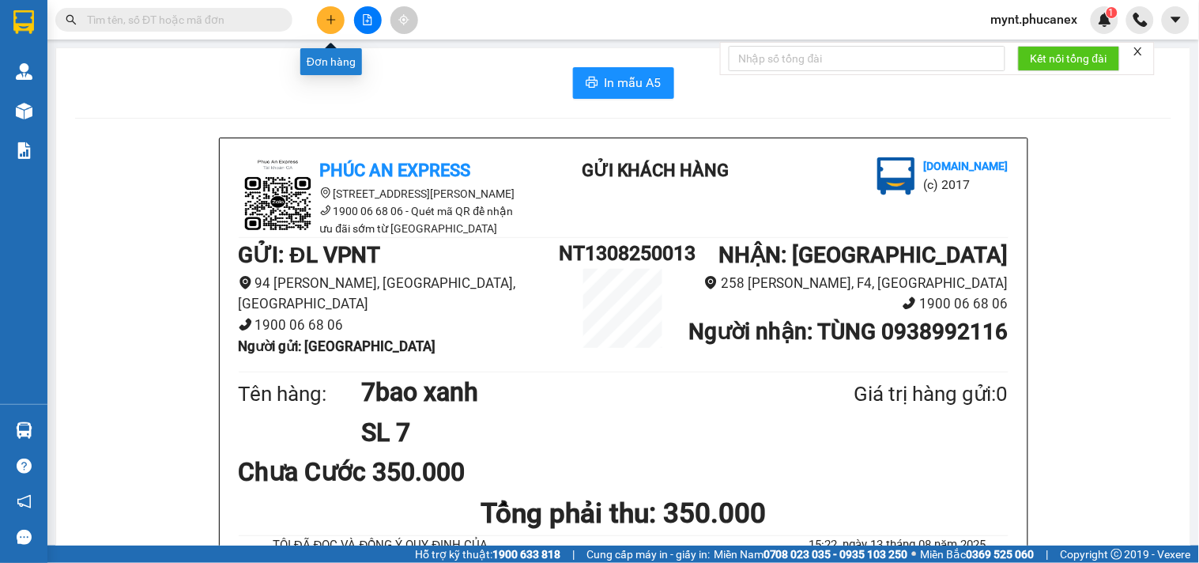
click at [335, 25] on icon "plus" at bounding box center [331, 19] width 11 height 11
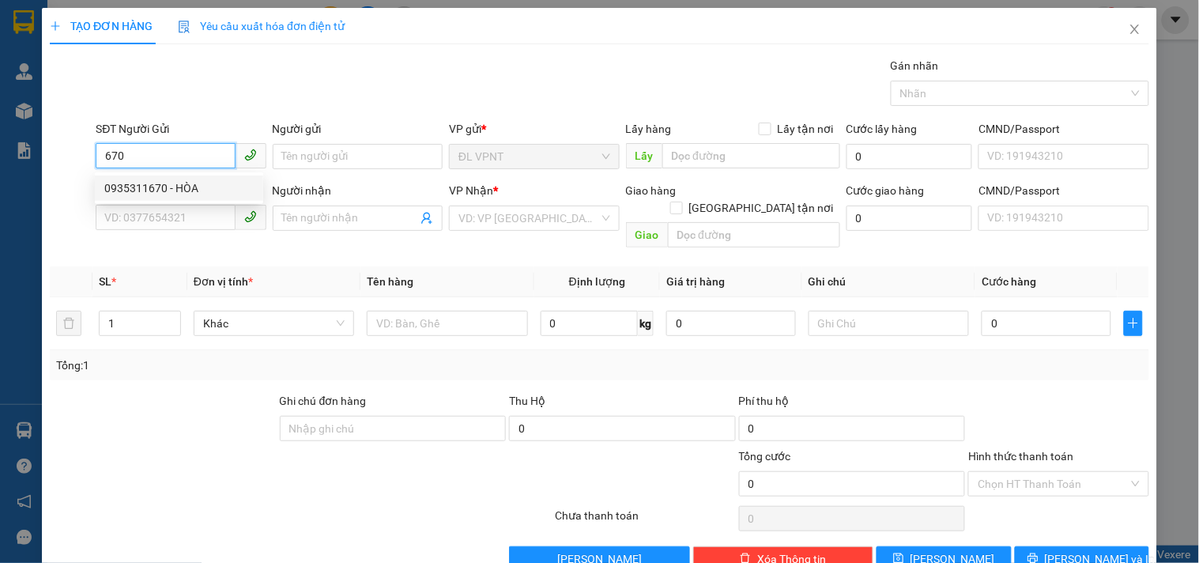
click at [164, 191] on div "0935311670 - HÒA" at bounding box center [178, 187] width 149 height 17
type input "0935311670"
type input "HÒA"
type input "0908073625"
type input "THU PHƯƠNG"
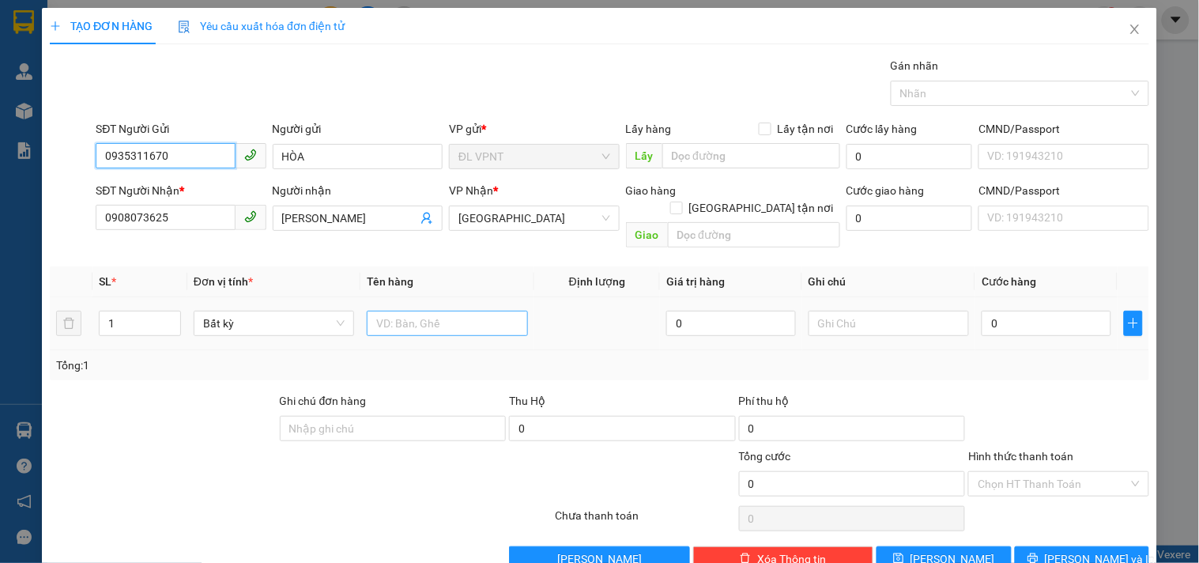
type input "0935311670"
click at [400, 315] on input "text" at bounding box center [447, 323] width 160 height 25
click at [412, 311] on input "1bao xsanh" at bounding box center [447, 323] width 160 height 25
type input "1bao xanh"
click at [984, 311] on input "0" at bounding box center [1047, 323] width 130 height 25
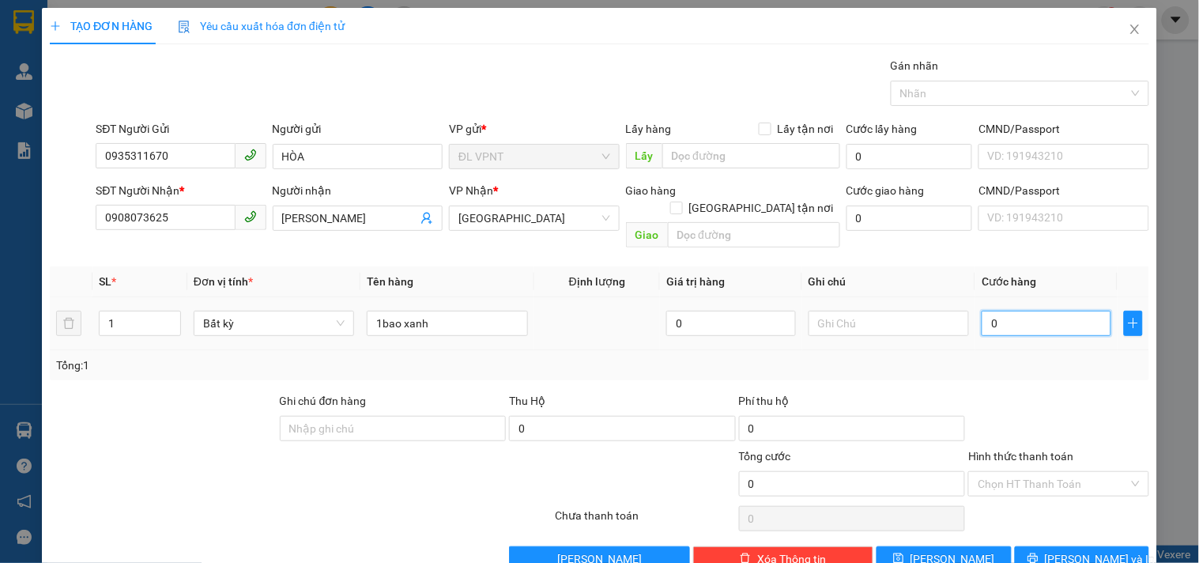
type input "1"
type input "10"
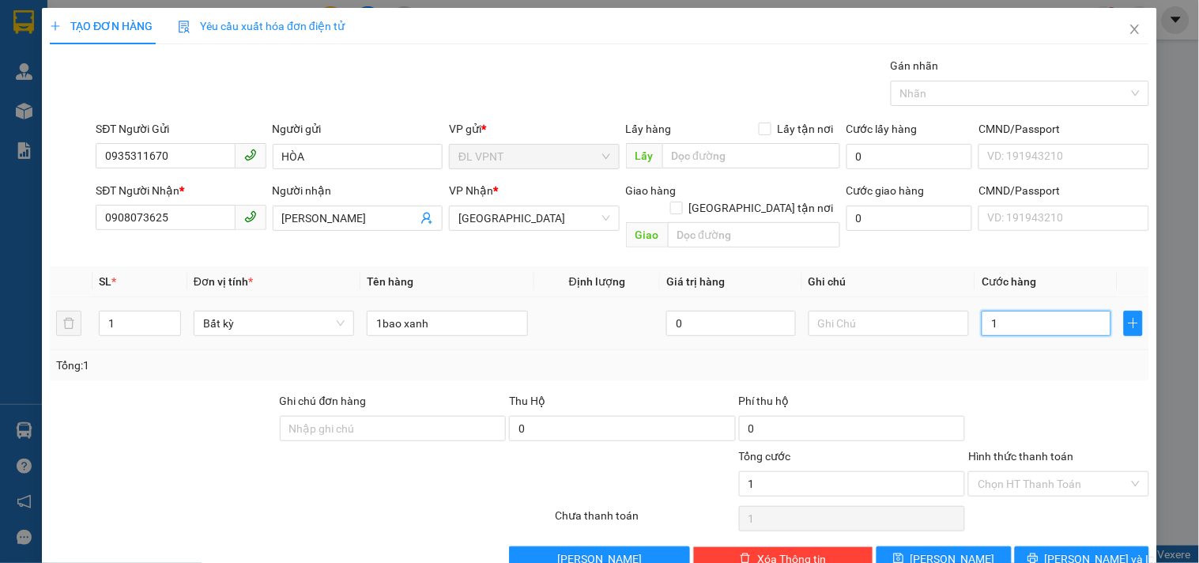
type input "10"
type input "100"
click at [1032, 546] on button "Lưu và In" at bounding box center [1082, 558] width 134 height 25
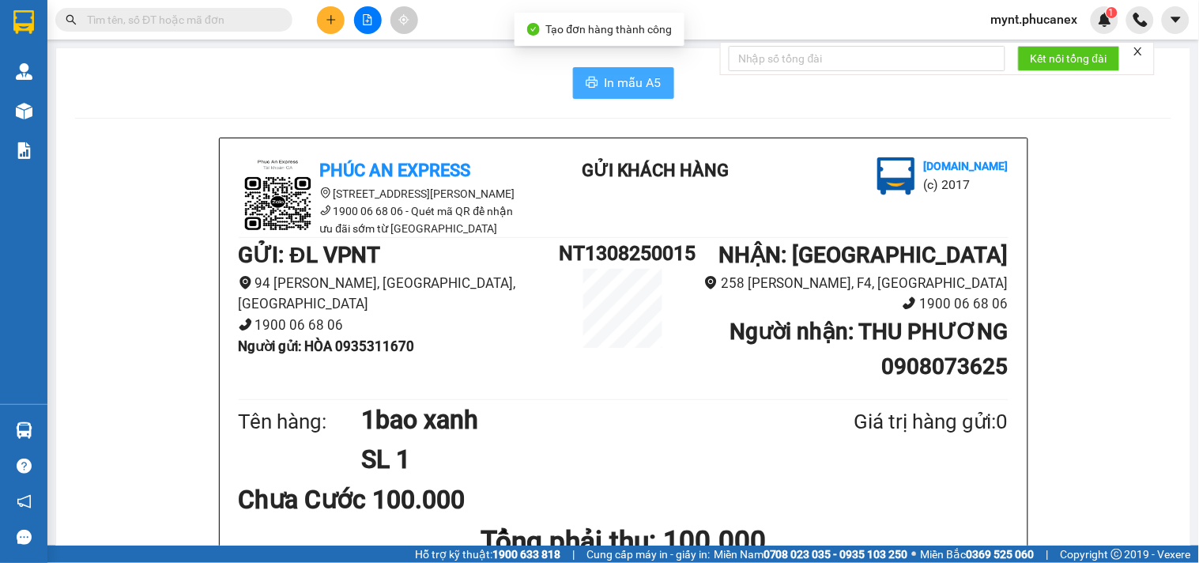
click at [623, 89] on span "In mẫu A5" at bounding box center [633, 83] width 57 height 20
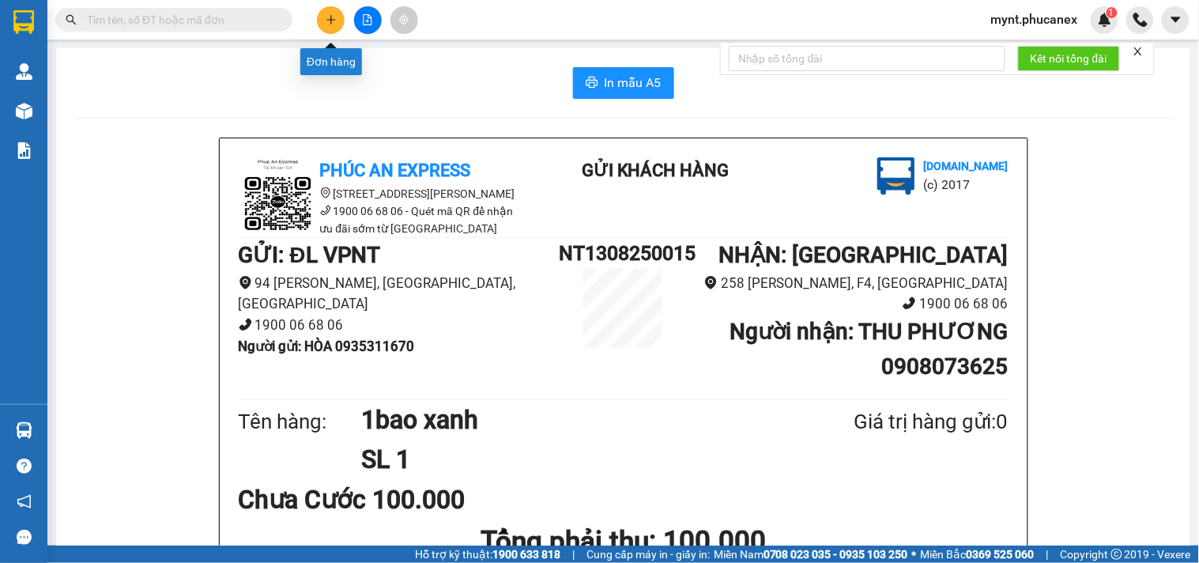
click at [320, 13] on button at bounding box center [331, 20] width 28 height 28
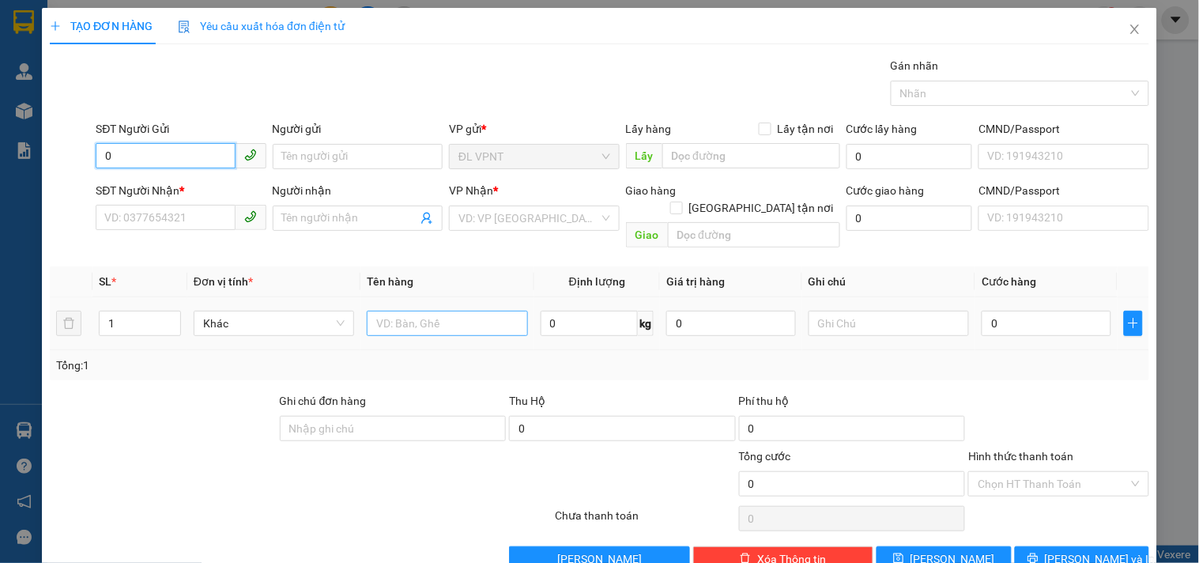
type input "0"
click at [441, 311] on input "text" at bounding box center [447, 323] width 160 height 25
type input "1t"
click at [190, 160] on input "0" at bounding box center [165, 155] width 139 height 25
click at [208, 192] on div "0917500466 - toto quốc minh" at bounding box center [193, 187] width 178 height 17
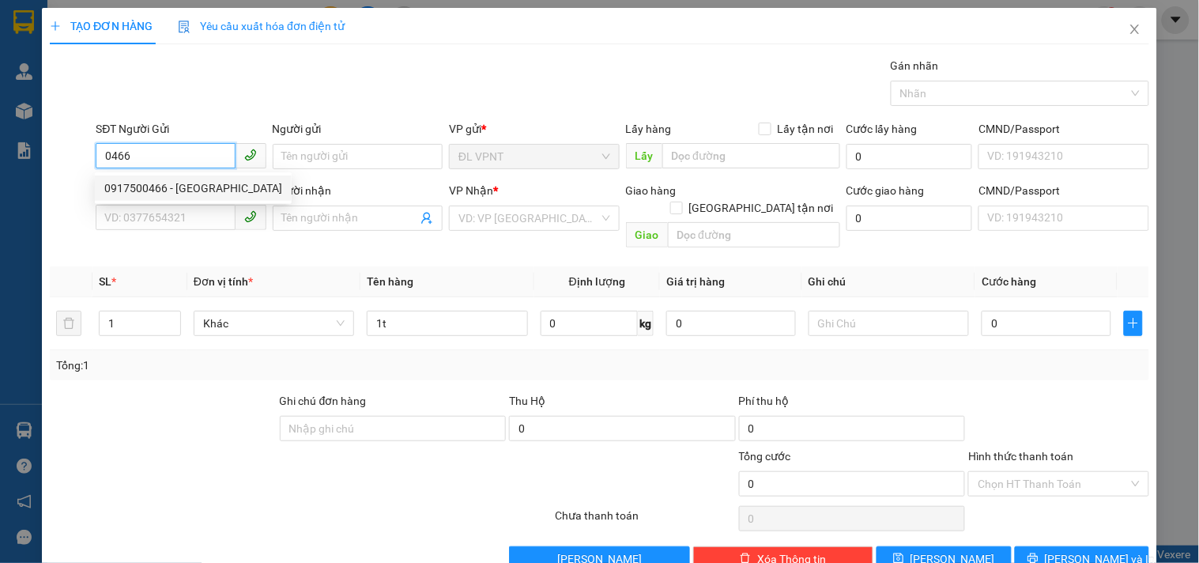
type input "0917500466"
type input "toto quốc minh"
type input "0913836640"
type input "a Đại"
type input "6 đông sơn p7 q.tân bình"
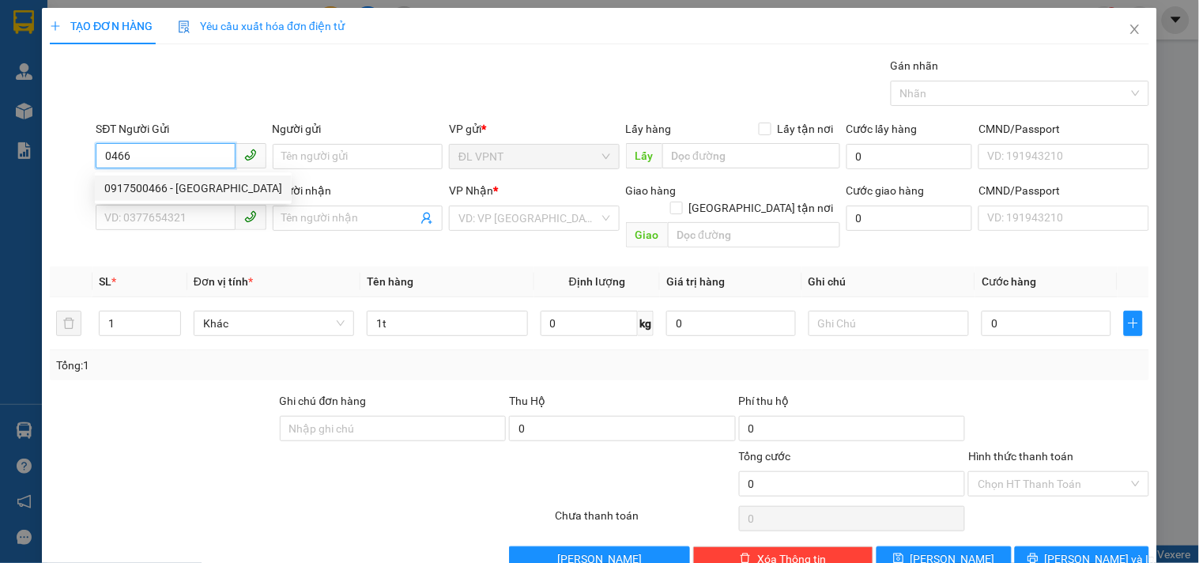
type input "250.000"
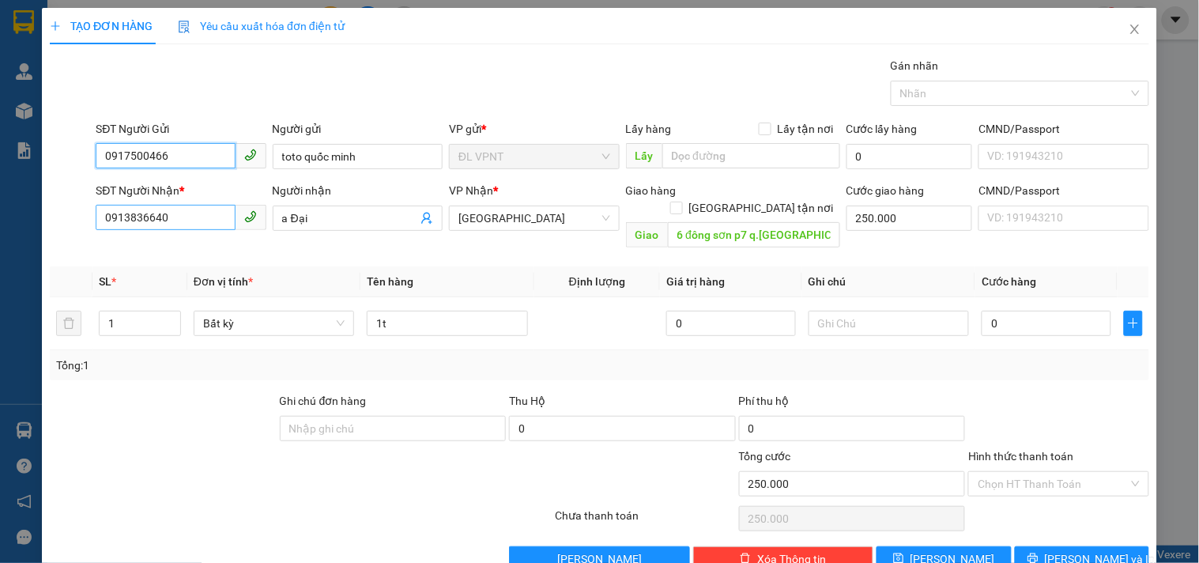
type input "0917500466"
drag, startPoint x: 202, startPoint y: 217, endPoint x: 262, endPoint y: 45, distance: 181.5
click at [0, 0] on html "Kết quả tìm kiếm ( 0 ) Bộ lọc No Data mynt.phucanex 1 Quản Lý Quản lý khách hàn…" at bounding box center [599, 281] width 1199 height 563
type input "0938704764"
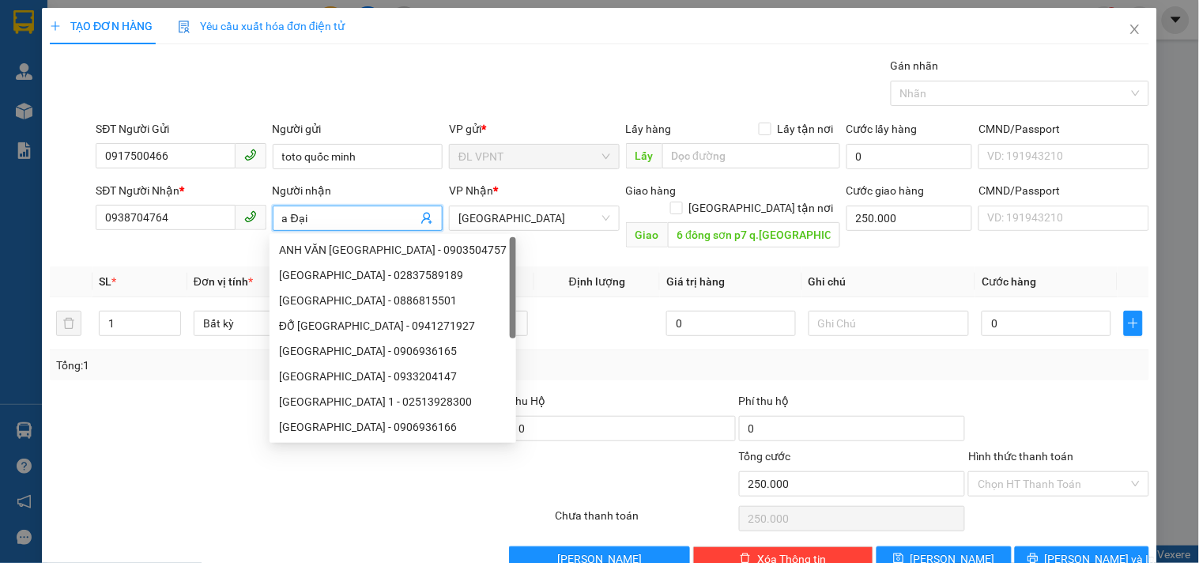
drag, startPoint x: 315, startPoint y: 218, endPoint x: 109, endPoint y: 202, distance: 206.2
click at [111, 202] on div "SĐT Người Nhận * 0938704764 Người nhận a Đại VP Nhận * ĐL Quận 1 Giao hàng Giao…" at bounding box center [622, 218] width 1060 height 73
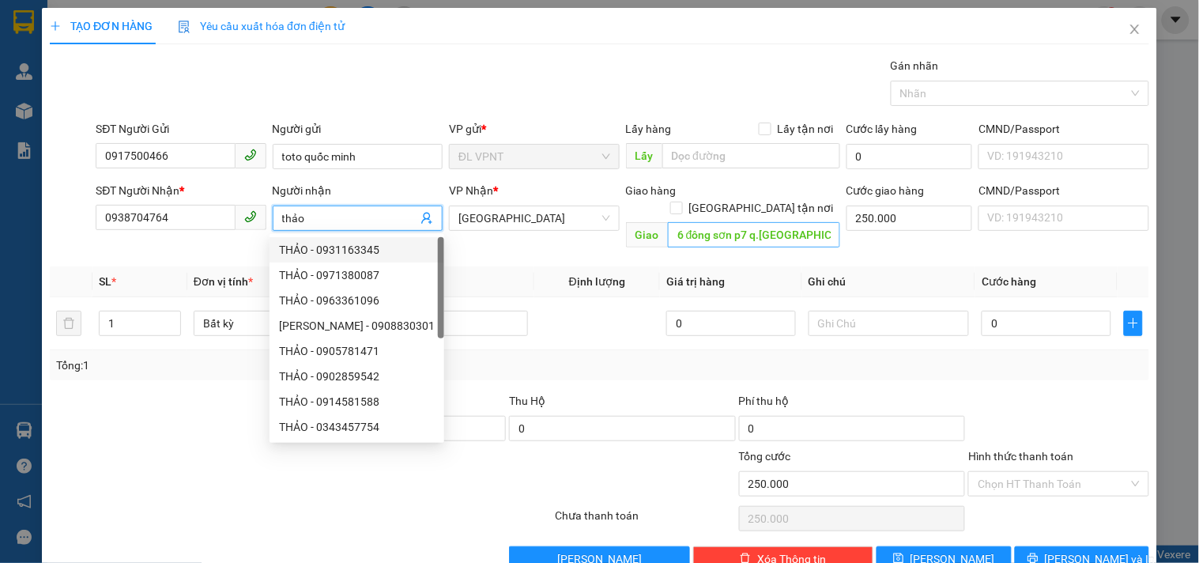
type input "thảo"
click at [779, 224] on input "6 đông sơn p7 q.tân bình" at bounding box center [754, 234] width 172 height 25
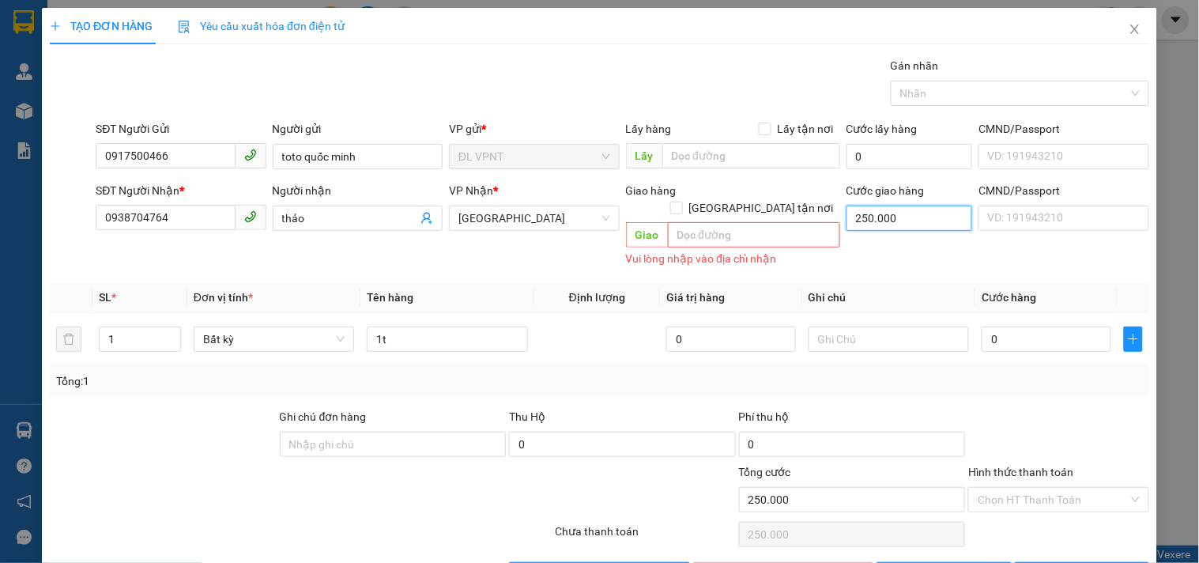
click at [926, 225] on input "250.000" at bounding box center [910, 218] width 126 height 25
type input "0"
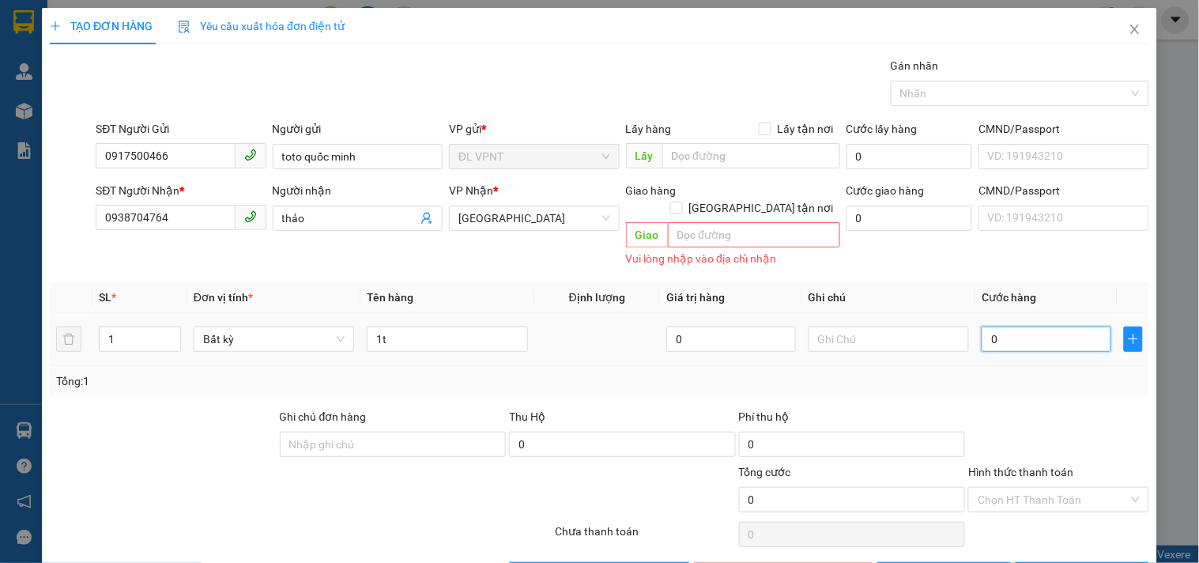
click at [1038, 327] on input "0" at bounding box center [1047, 339] width 130 height 25
type input "3"
type input "30"
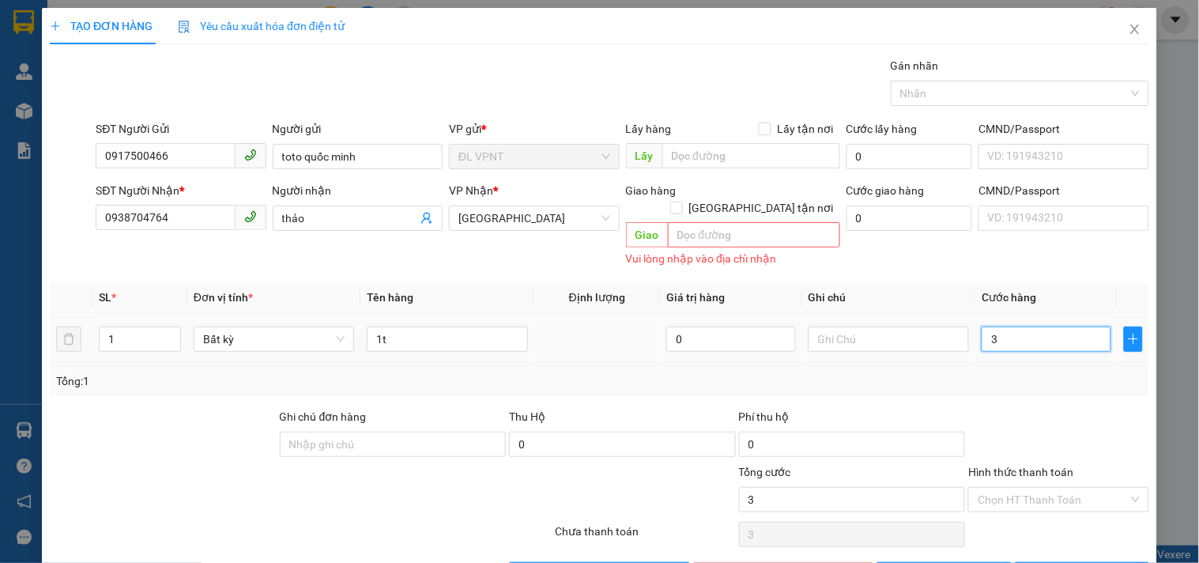
type input "30"
type input "30.000"
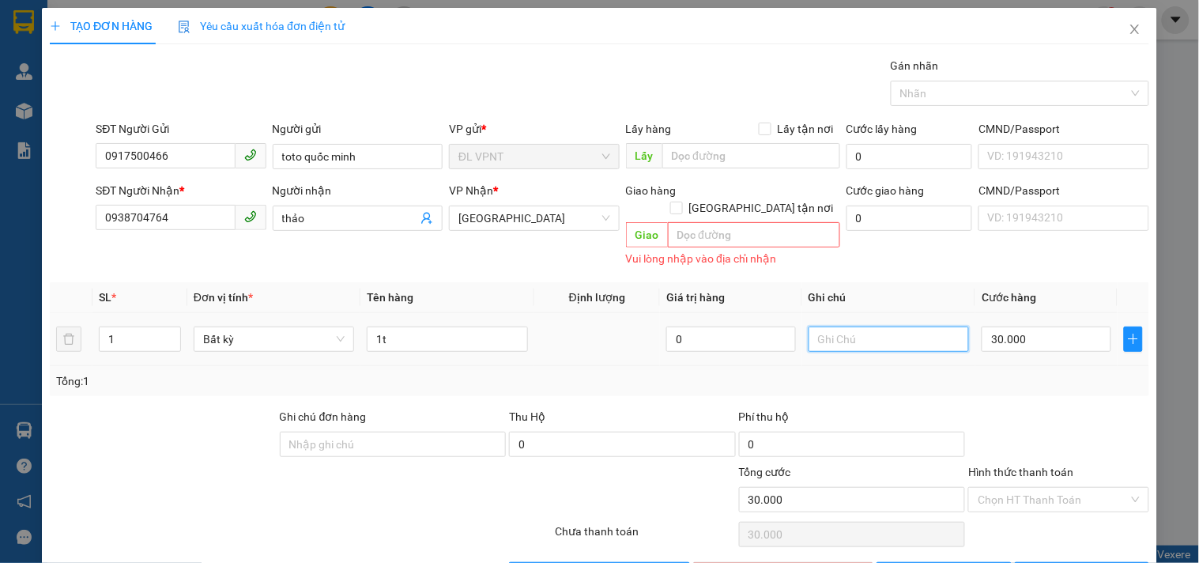
click at [874, 327] on input "text" at bounding box center [889, 339] width 160 height 25
type input "bookgrab"
click at [1071, 408] on div at bounding box center [1058, 435] width 183 height 55
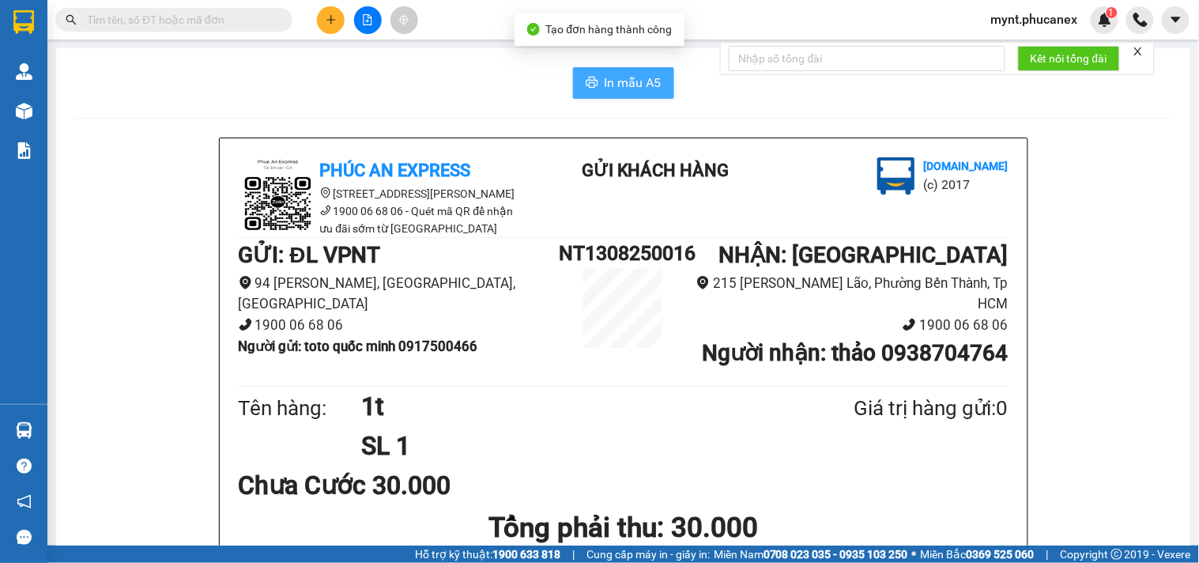
click at [626, 96] on button "In mẫu A5" at bounding box center [623, 83] width 101 height 32
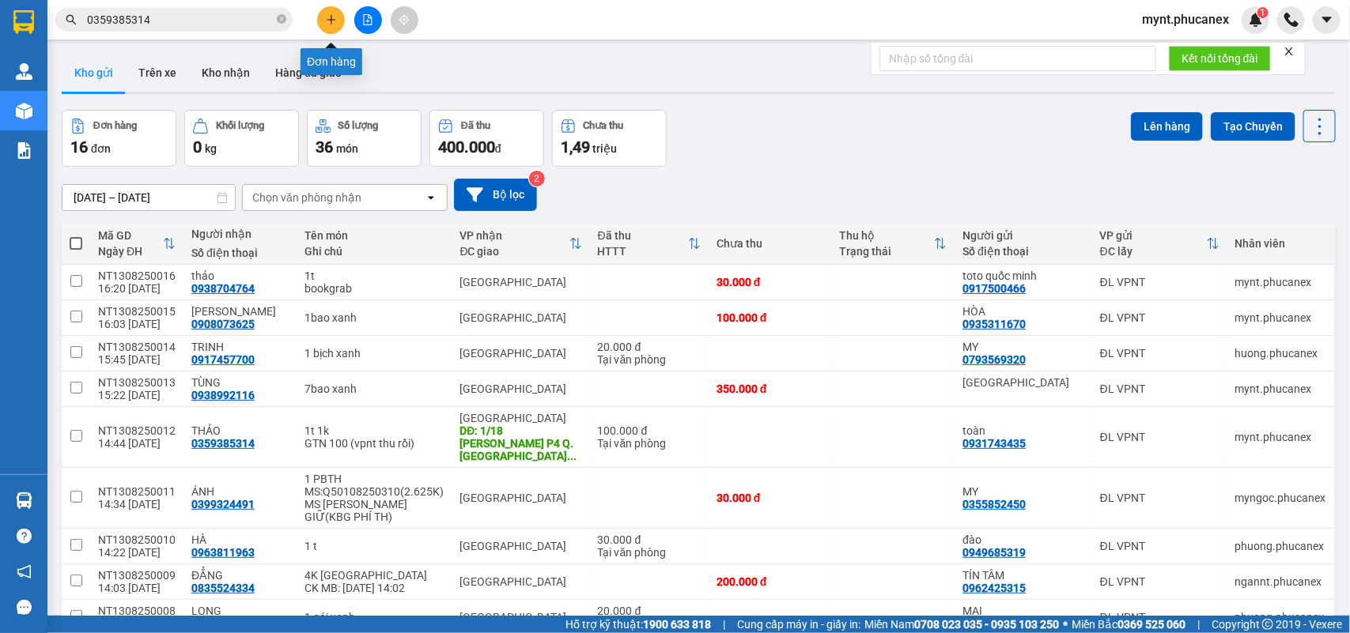
click at [333, 22] on icon "plus" at bounding box center [331, 19] width 11 height 11
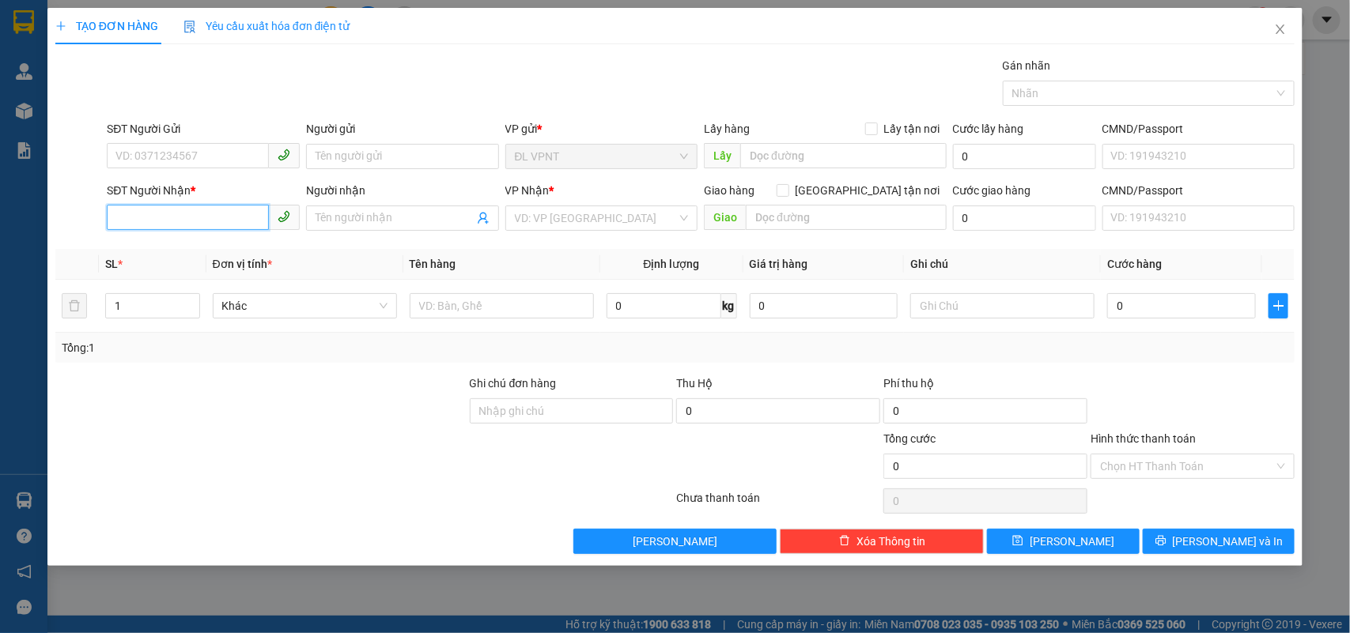
drag, startPoint x: 190, startPoint y: 222, endPoint x: 270, endPoint y: 534, distance: 321.6
click at [187, 222] on input "SĐT Người Nhận *" at bounding box center [188, 217] width 162 height 25
type input "0934028411"
click at [178, 253] on div "0934028411 - kem dâu" at bounding box center [203, 250] width 174 height 17
type input "kem dâu"
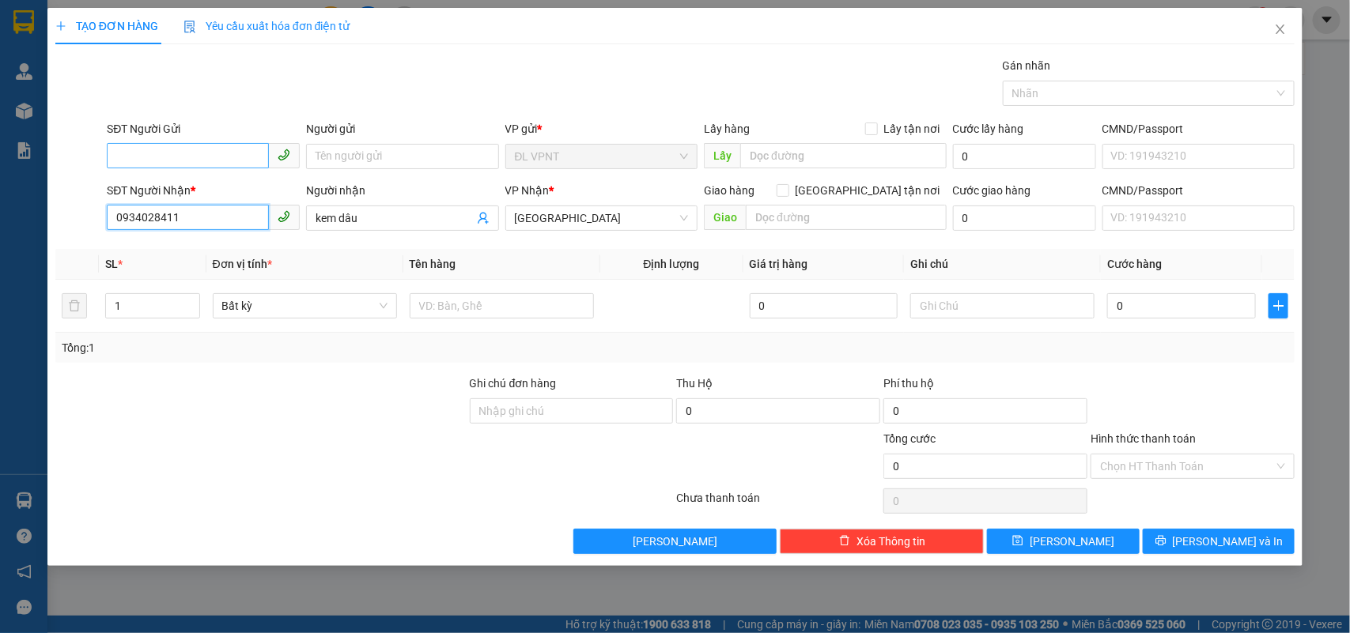
type input "0934028411"
click at [224, 153] on input "SĐT Người Gửi" at bounding box center [188, 155] width 162 height 25
click at [194, 188] on div "0377500019 - CƯỜNG" at bounding box center [203, 188] width 174 height 17
type input "0377500019"
type input "CƯỜNG"
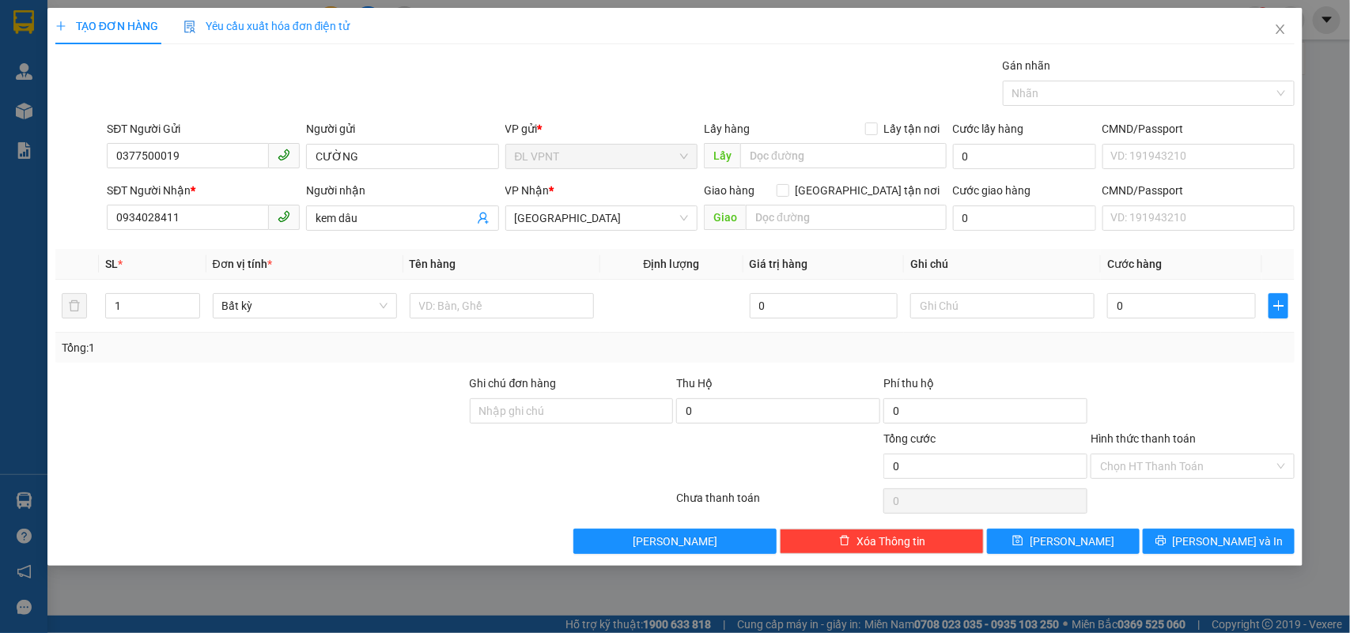
drag, startPoint x: 365, startPoint y: 222, endPoint x: 0, endPoint y: 120, distance: 379.2
click at [0, 120] on div "TẠO ĐƠN HÀNG Yêu cầu xuất hóa đơn điện tử Transit Pickup Surcharge Ids Transit …" at bounding box center [675, 316] width 1350 height 633
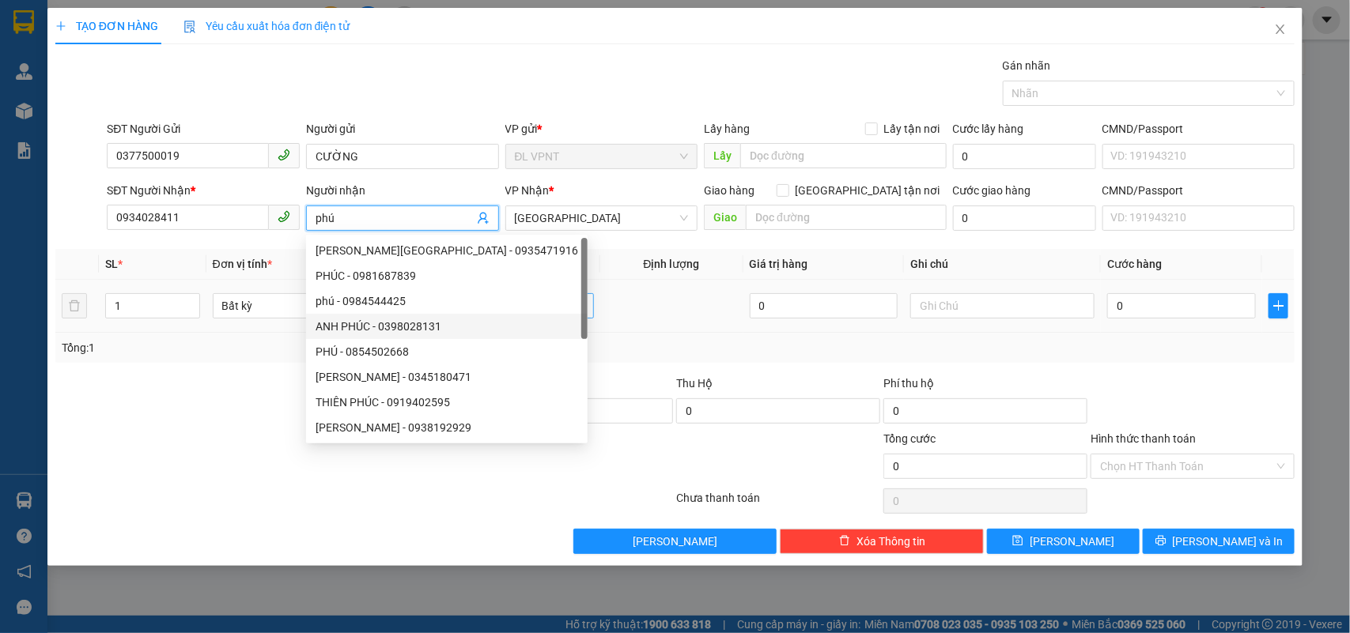
type input "phú"
click at [579, 313] on input "text" at bounding box center [502, 305] width 184 height 25
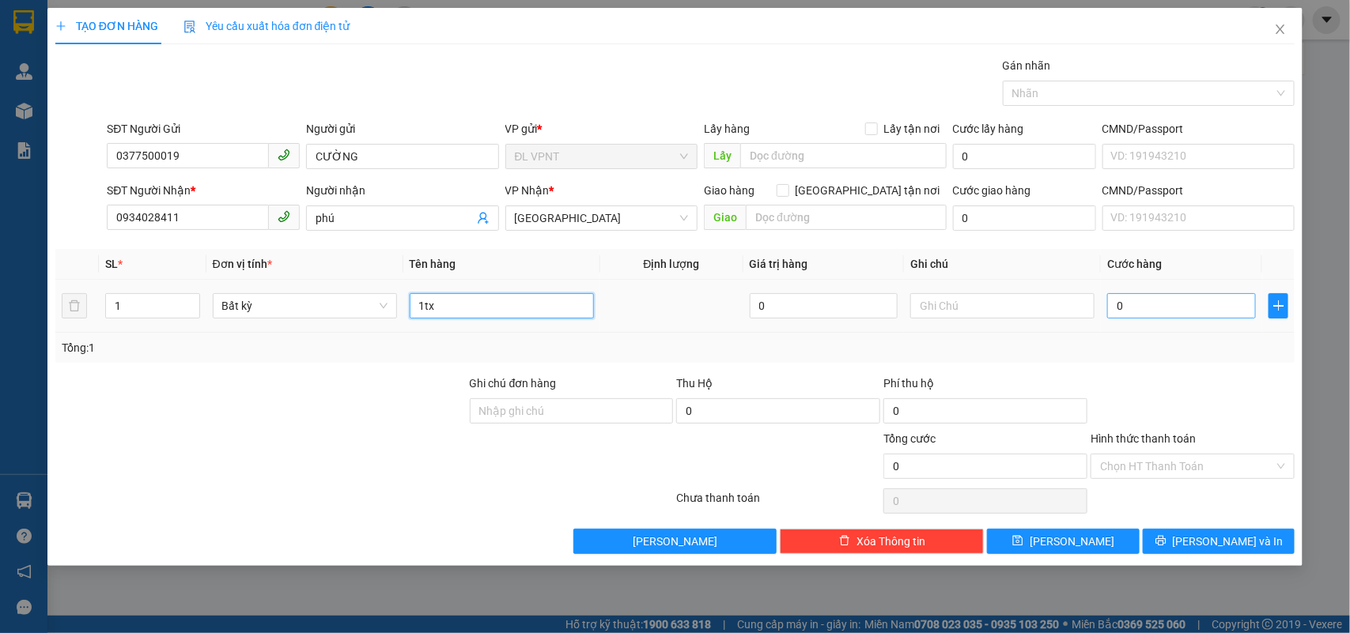
type input "1tx"
click at [1140, 305] on input "0" at bounding box center [1181, 305] width 149 height 25
type input "3"
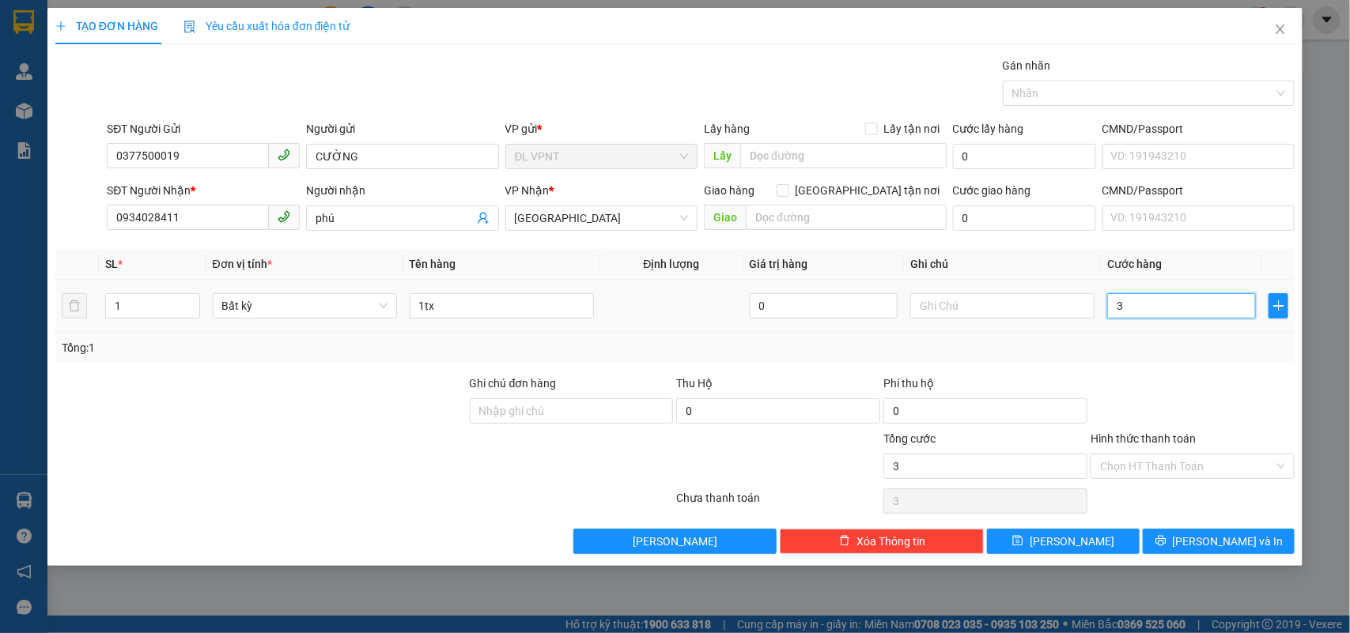
type input "30"
type input "30.000"
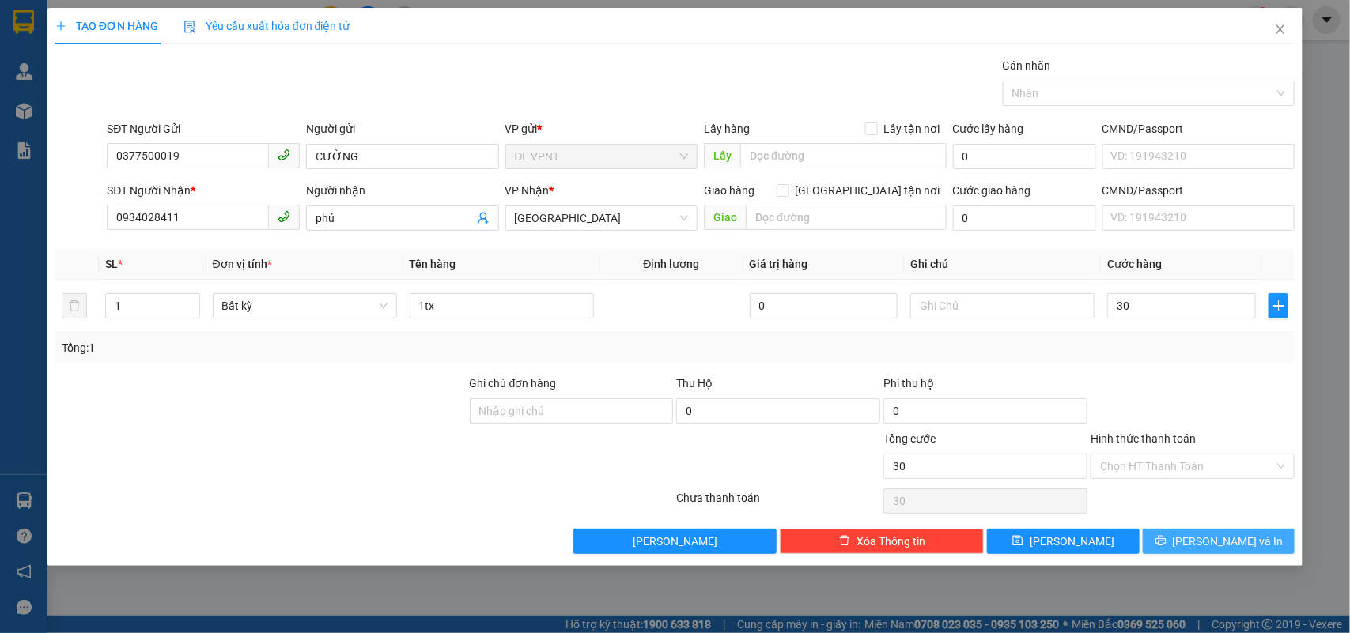
type input "30.000"
click at [1166, 543] on icon "printer" at bounding box center [1160, 540] width 11 height 11
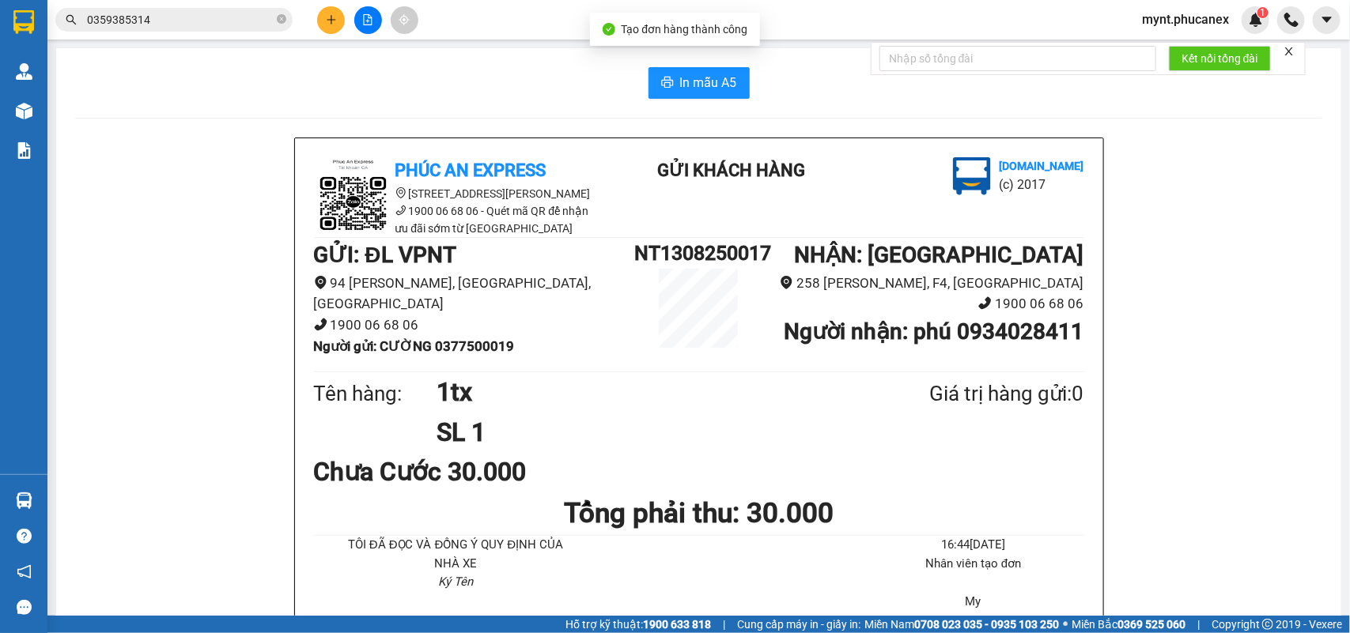
click at [680, 81] on span "In mẫu A5" at bounding box center [708, 83] width 57 height 20
click at [336, 25] on icon "plus" at bounding box center [331, 19] width 11 height 11
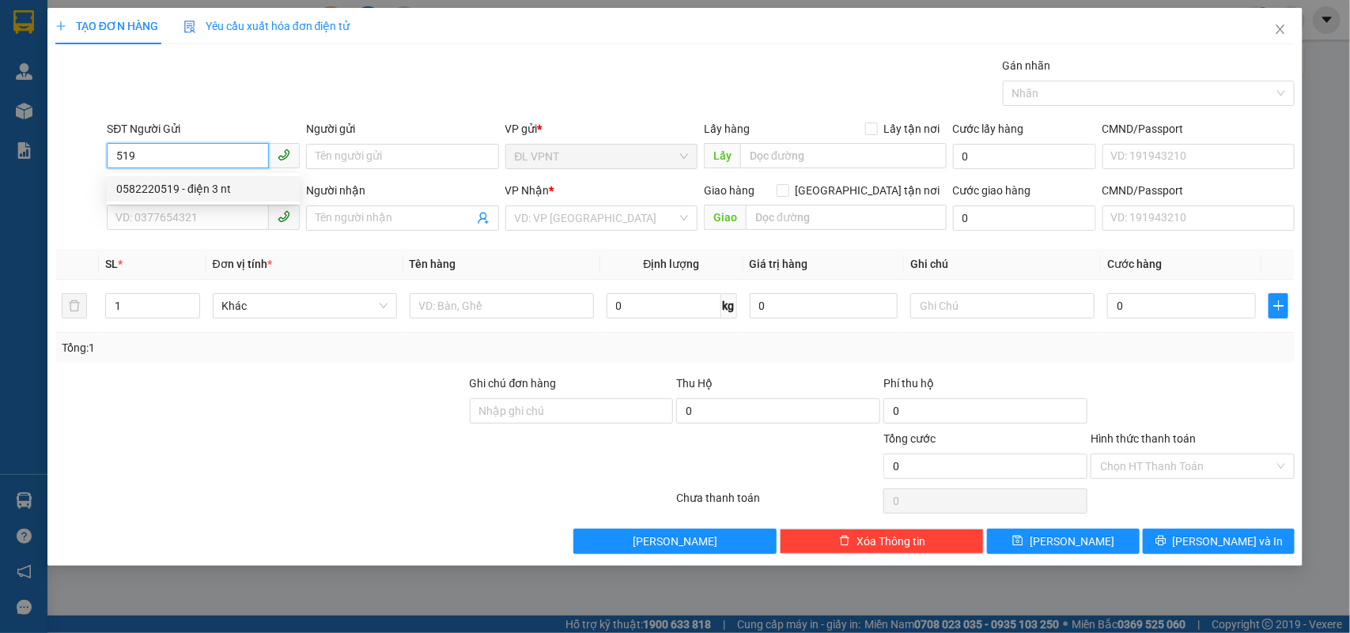
drag, startPoint x: 172, startPoint y: 156, endPoint x: 130, endPoint y: 141, distance: 43.8
click at [1, 141] on div "TẠO ĐƠN HÀNG Yêu cầu xuất hóa đơn điện tử Transit Pickup Surcharge Ids Transit …" at bounding box center [675, 316] width 1350 height 633
type input "9"
click at [214, 195] on div "0911874917 - BỆNH VIỆN TỈNH" at bounding box center [203, 188] width 174 height 17
type input "0911874917"
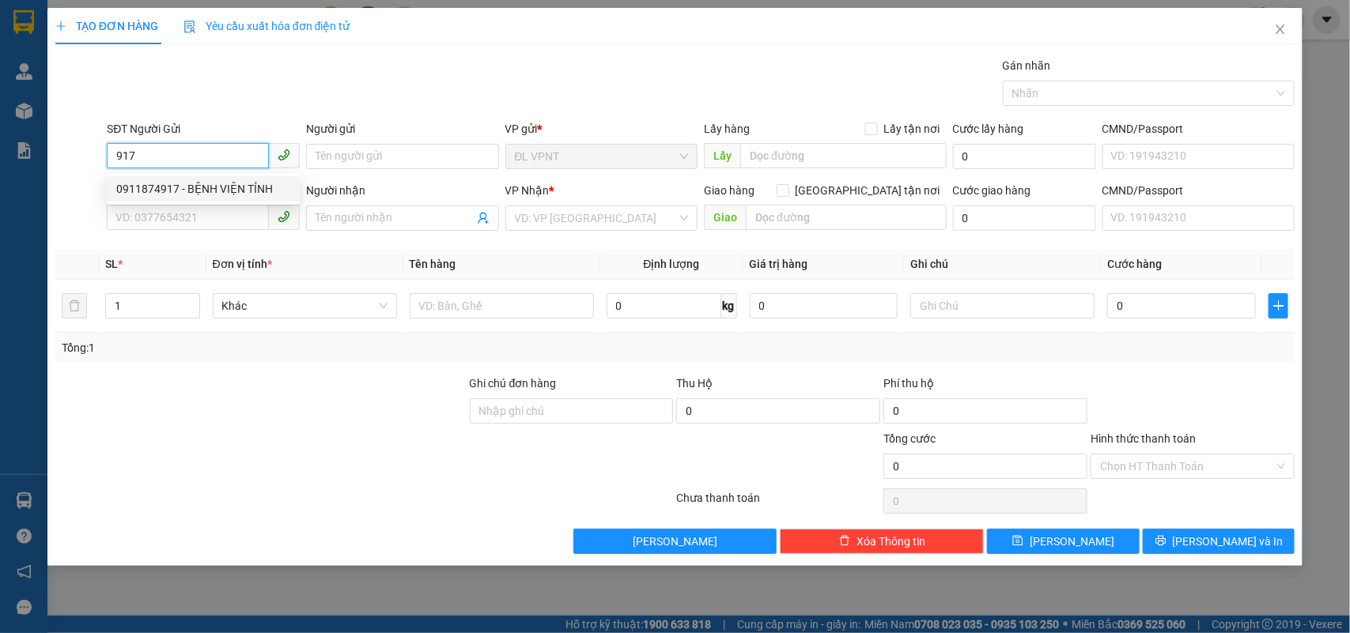
type input "BỆNH VIỆN TỈNH"
type input "0385020243"
type input "C MAI"
type input "GTN"
type input "60.000"
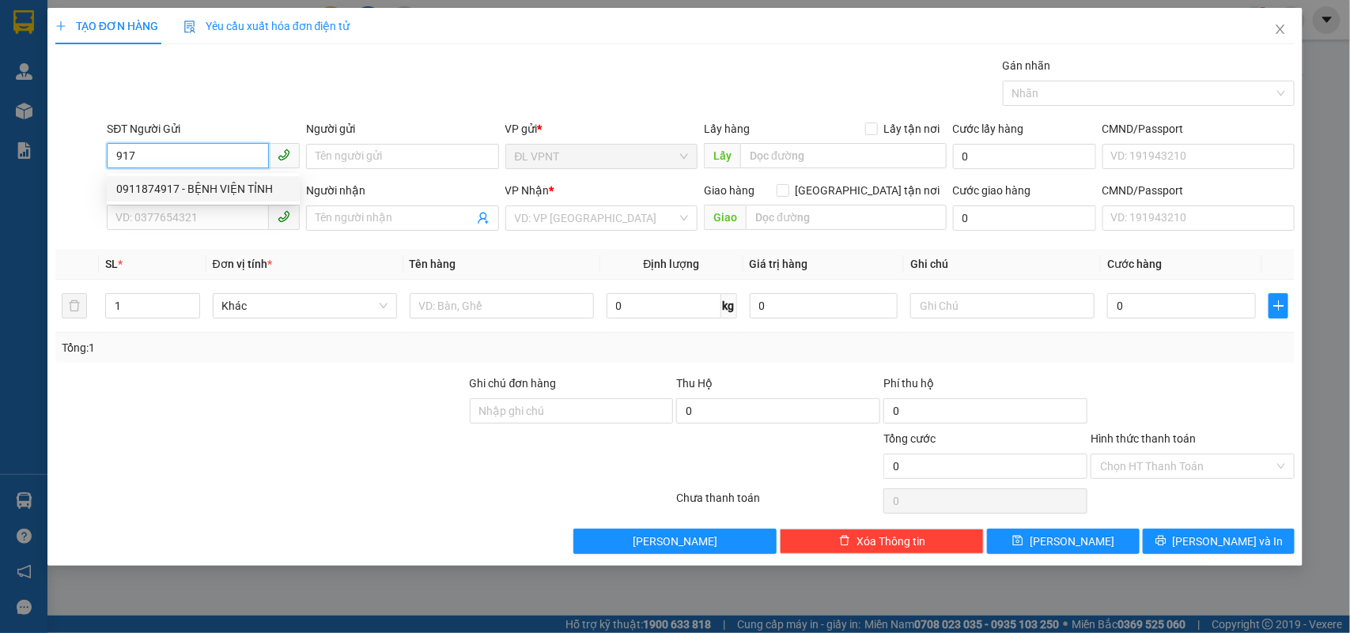
type input "60.000"
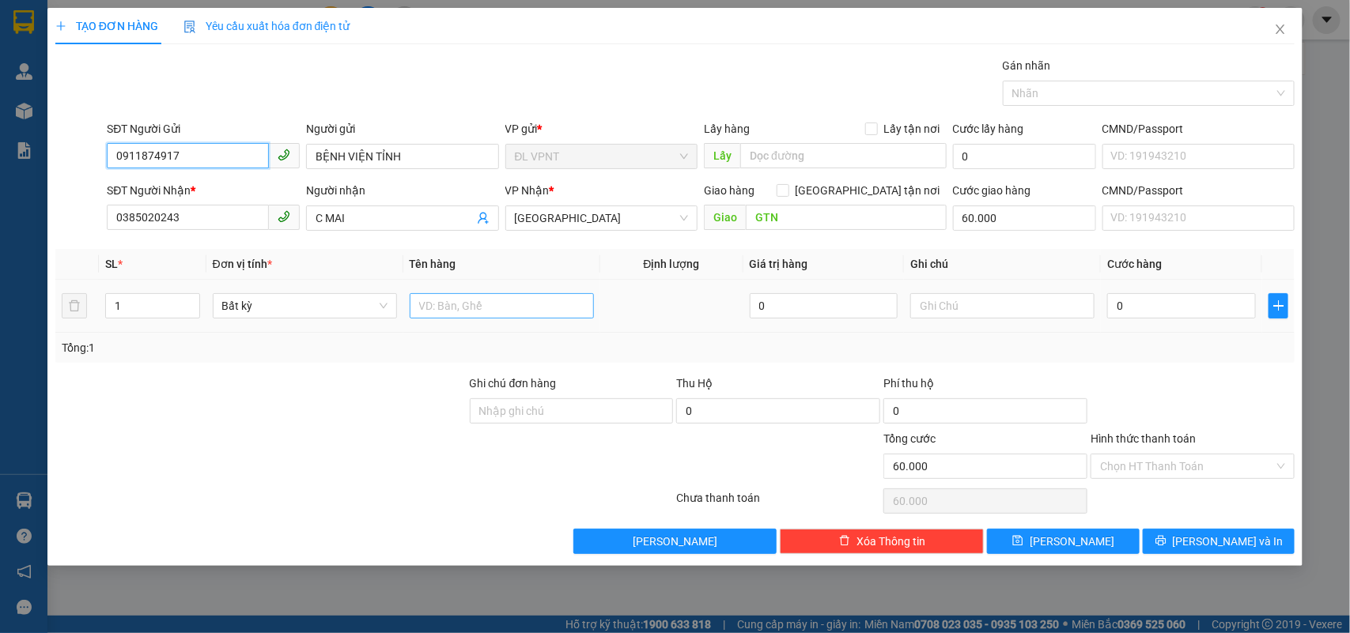
type input "0911874917"
click at [504, 308] on input "text" at bounding box center [502, 305] width 184 height 25
type input "1h"
click at [1048, 321] on div at bounding box center [1002, 306] width 184 height 32
click at [1040, 316] on input "text" at bounding box center [1002, 305] width 184 height 25
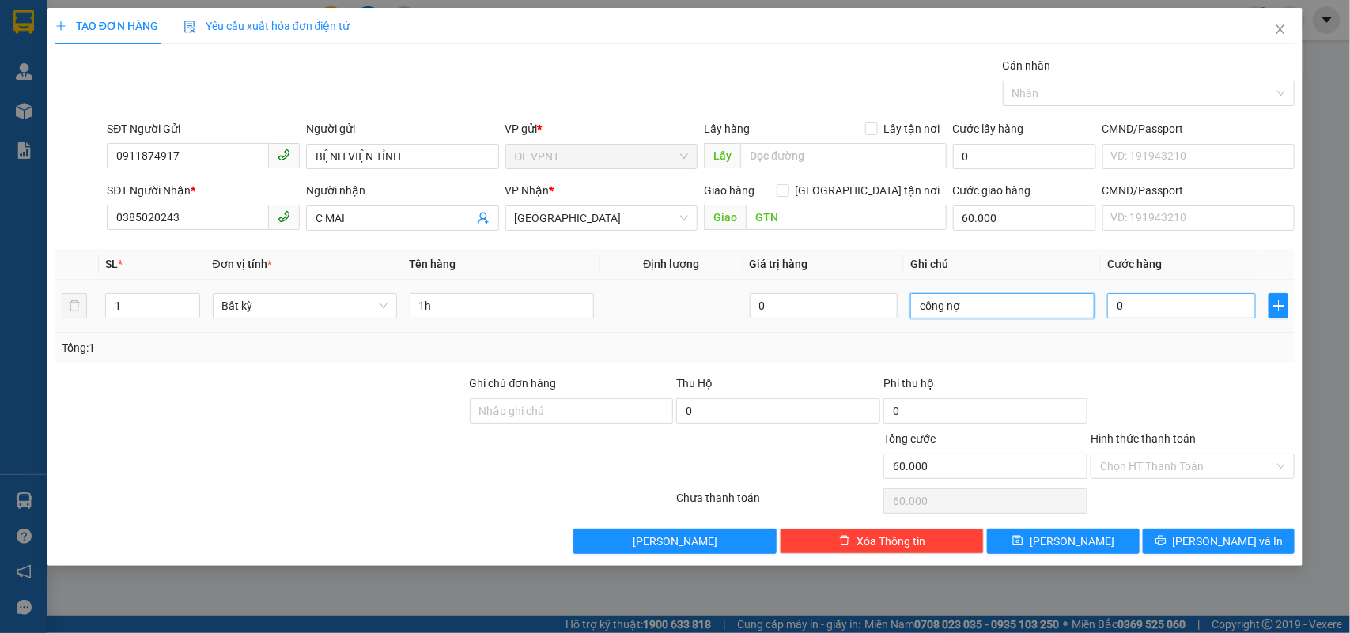
type input "công nợ"
click at [1128, 304] on input "0" at bounding box center [1181, 305] width 149 height 25
type input "2"
type input "60.002"
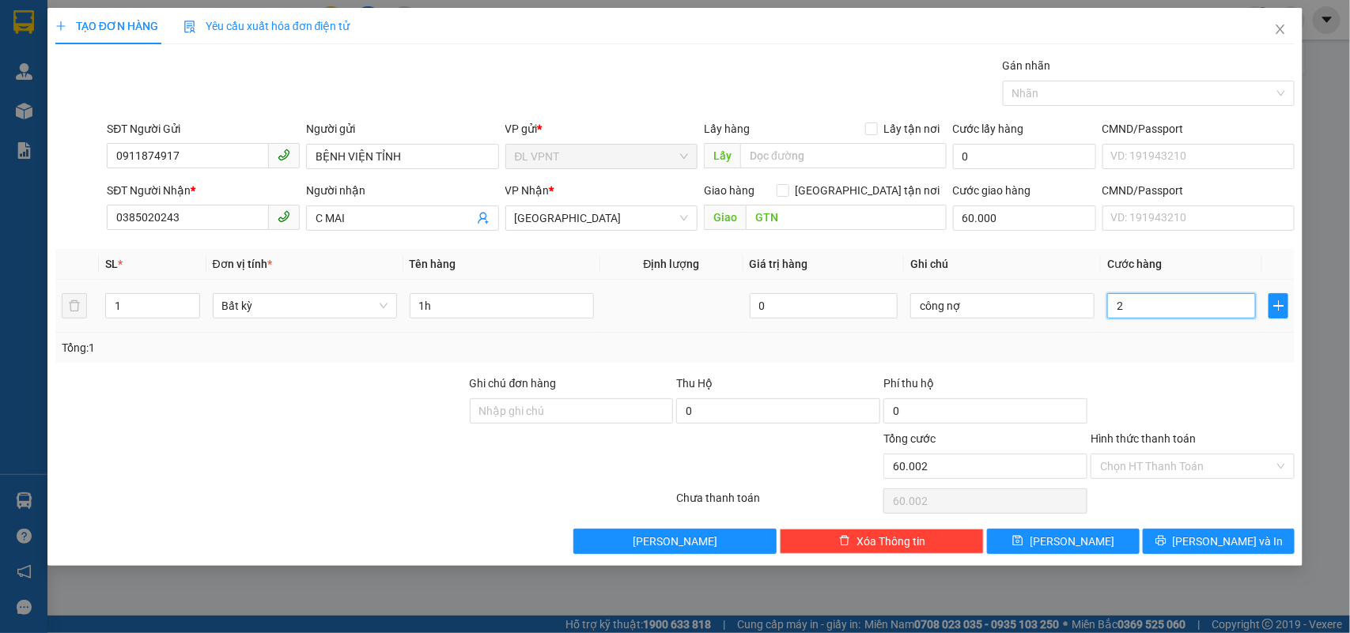
type input "20"
type input "60.020"
click at [1199, 540] on span "Lưu và In" at bounding box center [1227, 541] width 111 height 17
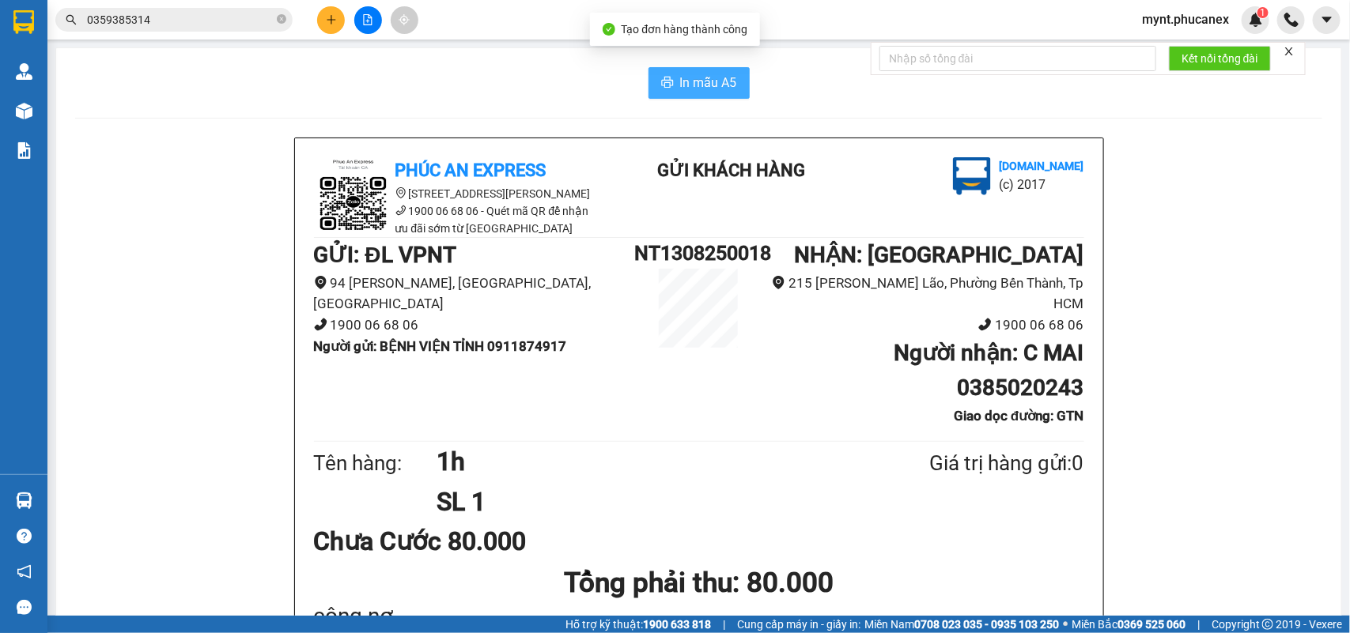
click at [657, 72] on button "In mẫu A5" at bounding box center [698, 83] width 101 height 32
click at [327, 24] on icon "plus" at bounding box center [331, 19] width 11 height 11
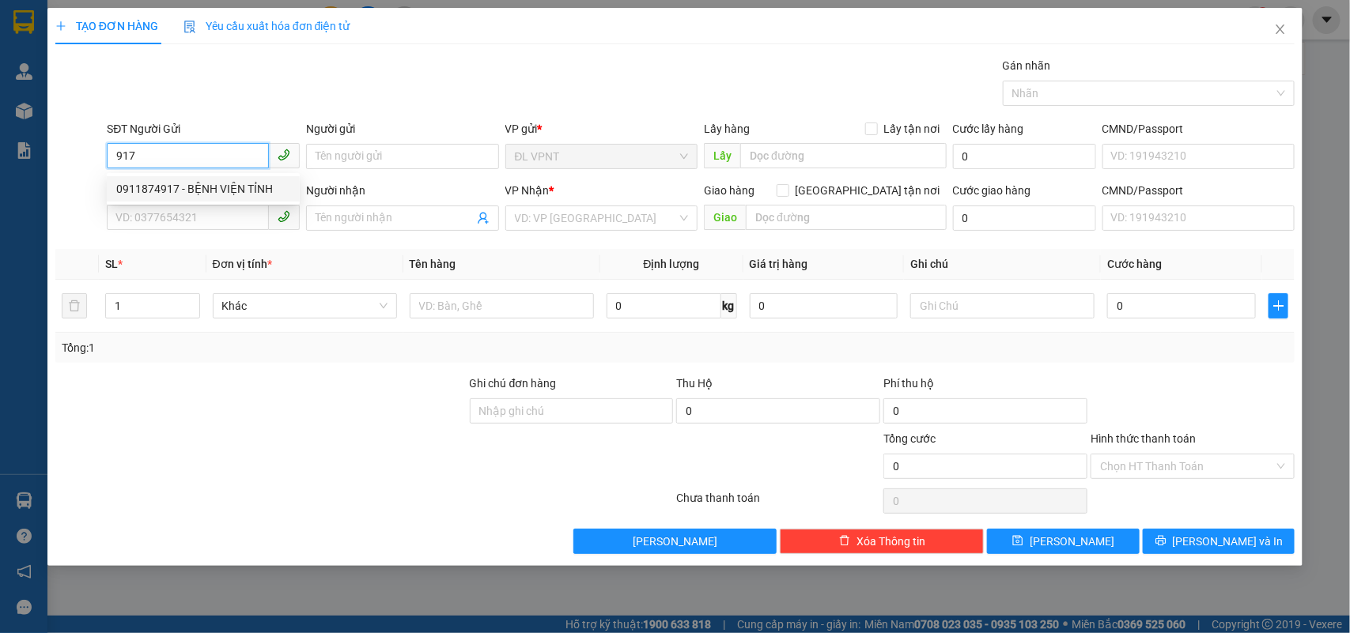
click at [195, 198] on div "0911874917 - BỆNH VIỆN TỈNH" at bounding box center [203, 188] width 193 height 25
type input "0911874917"
type input "BỆNH VIỆN TỈNH"
type input "0385020243"
type input "C MAI"
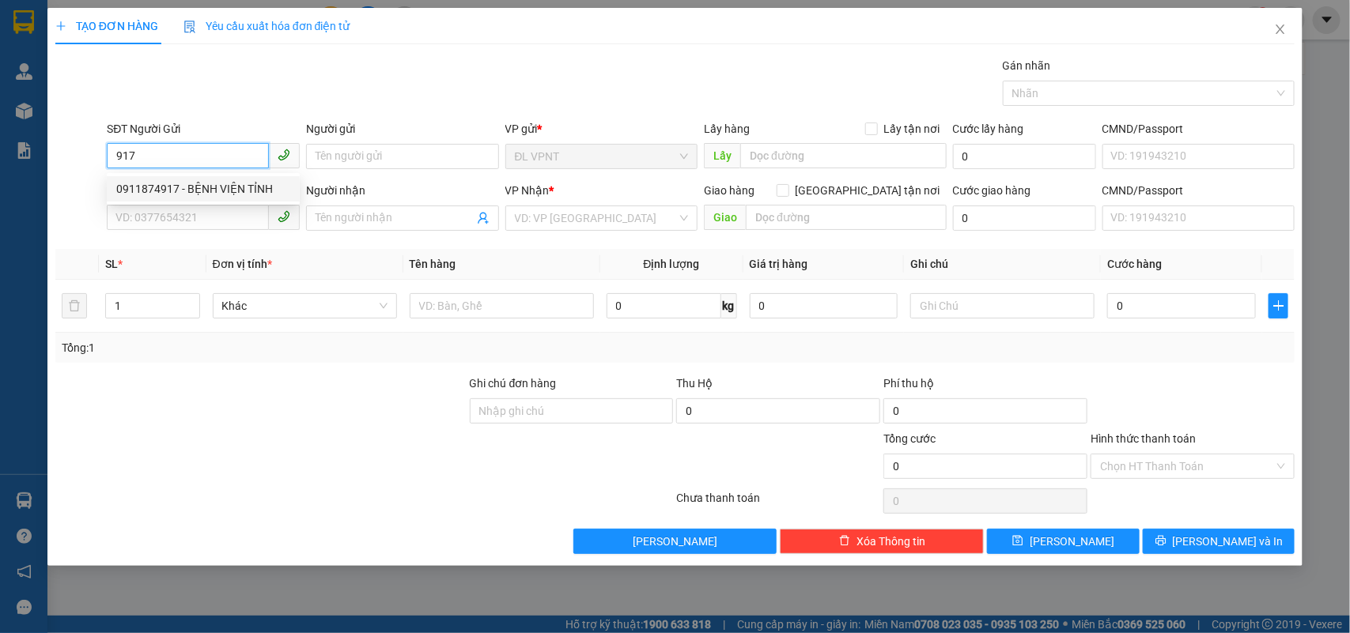
type input "GTN"
type input "60.000"
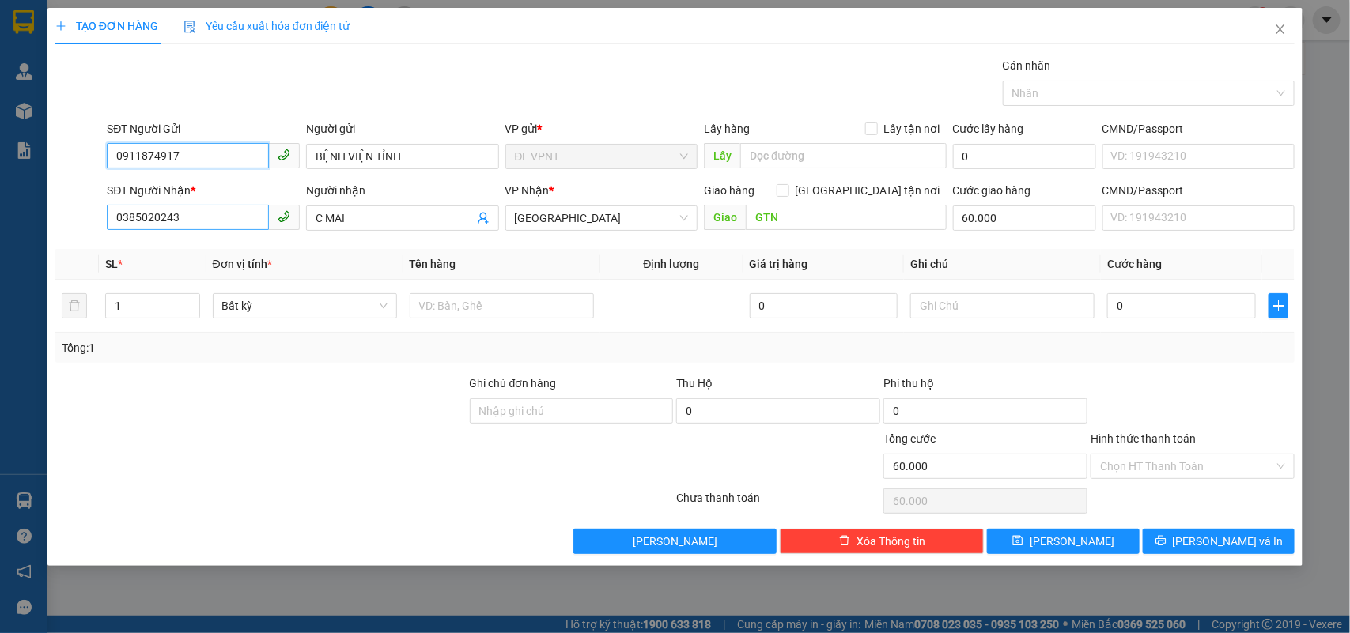
type input "0911874917"
drag, startPoint x: 214, startPoint y: 219, endPoint x: 0, endPoint y: 76, distance: 257.6
click at [0, 76] on div "TẠO ĐƠN HÀNG Yêu cầu xuất hóa đơn điện tử Transit Pickup Surcharge Ids Transit …" at bounding box center [675, 316] width 1350 height 633
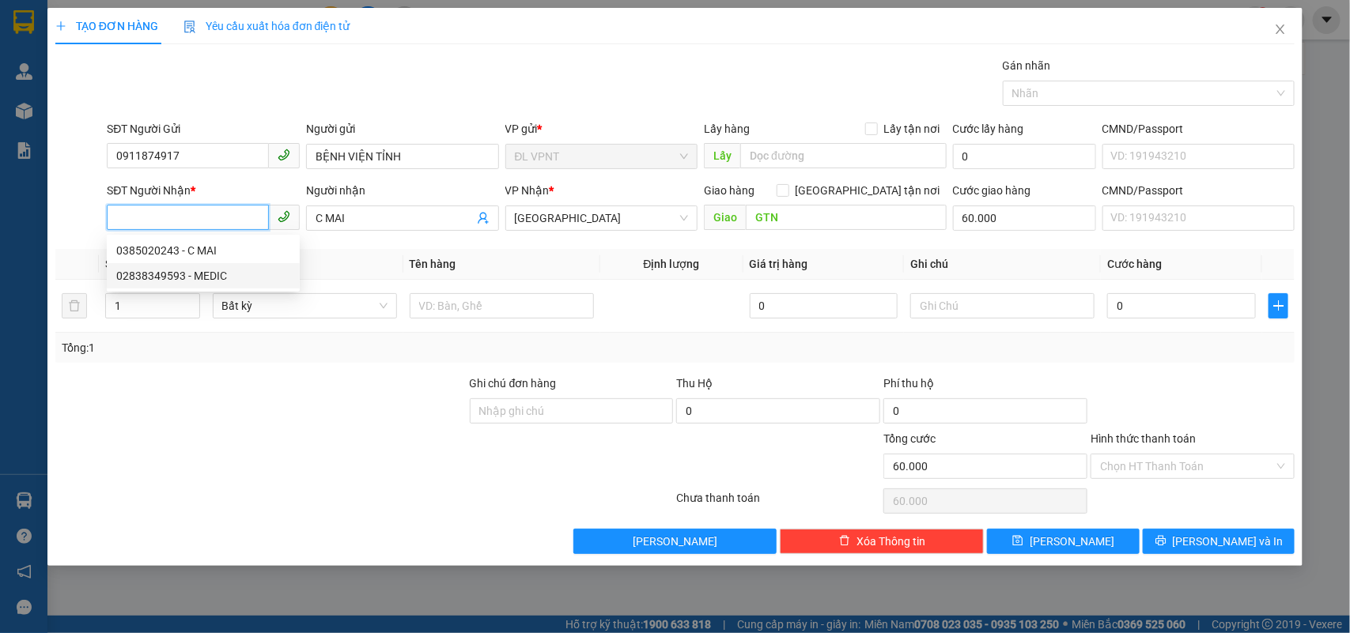
click at [210, 278] on div "02838349593 - MEDIC" at bounding box center [203, 275] width 174 height 17
type input "02838349593"
type input "MEDIC"
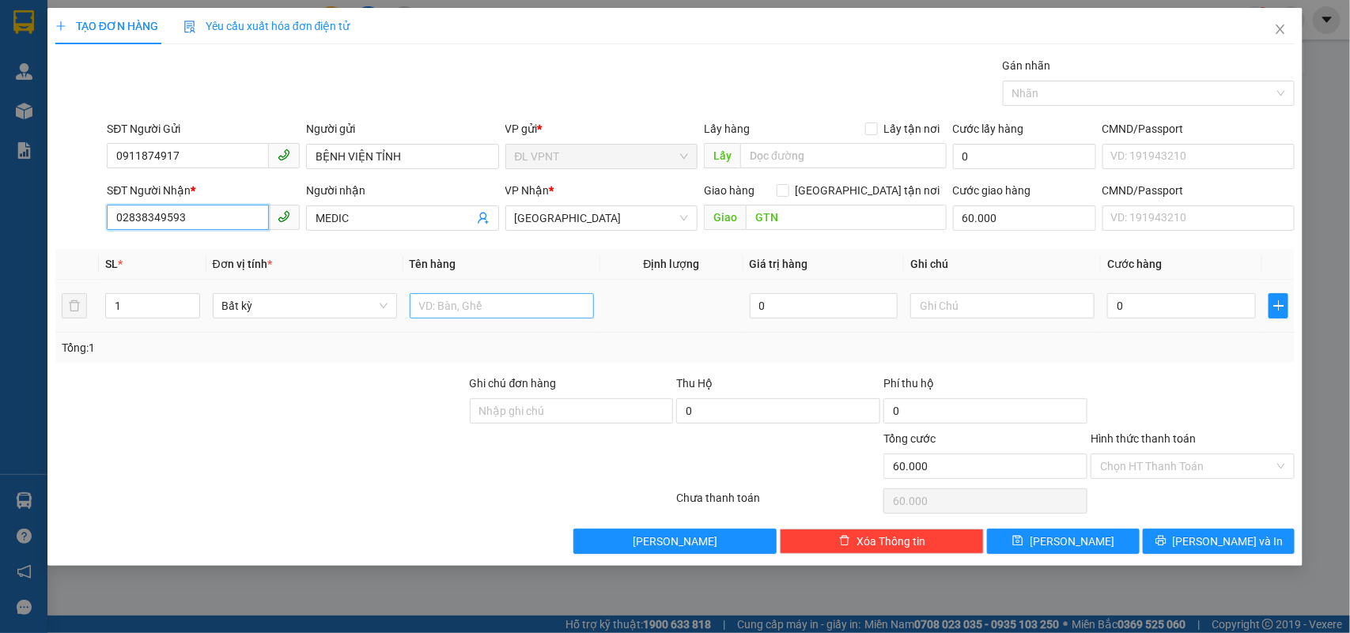
type input "02838349593"
click at [483, 310] on input "text" at bounding box center [502, 305] width 184 height 25
type input "1h"
click at [923, 315] on input "text" at bounding box center [1002, 305] width 184 height 25
type input "công nợ"
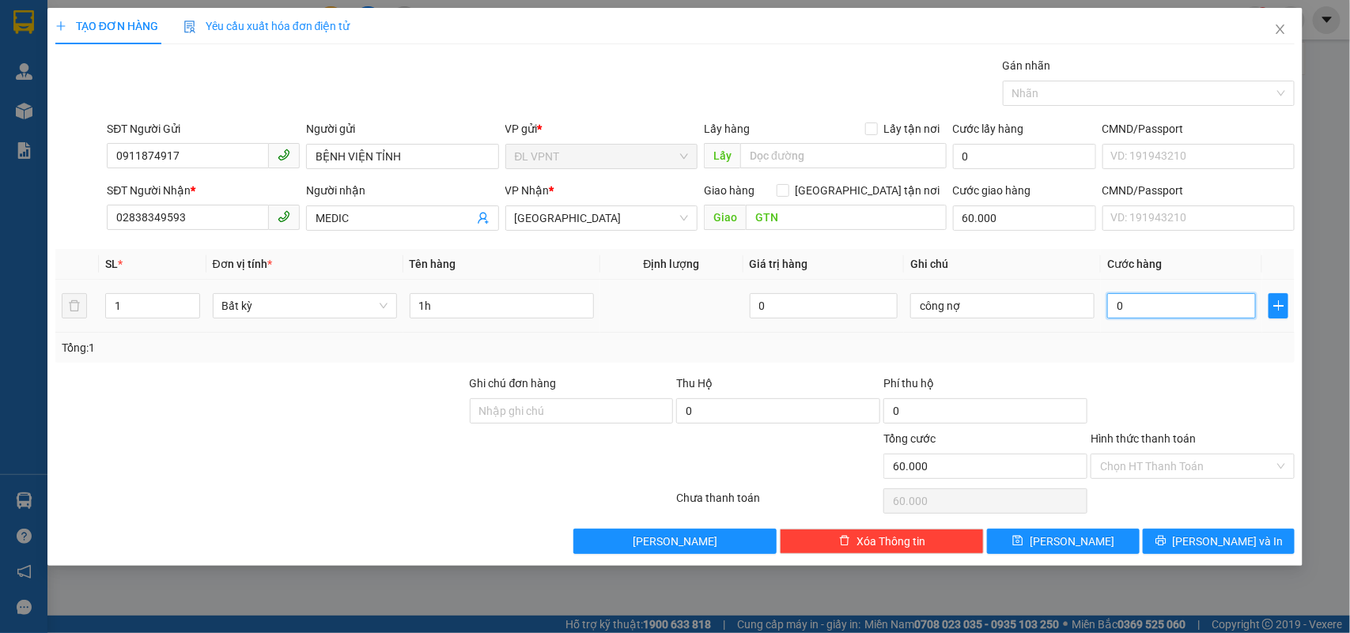
click at [1146, 308] on input "0" at bounding box center [1181, 305] width 149 height 25
click at [1179, 540] on button "Lưu và In" at bounding box center [1218, 541] width 152 height 25
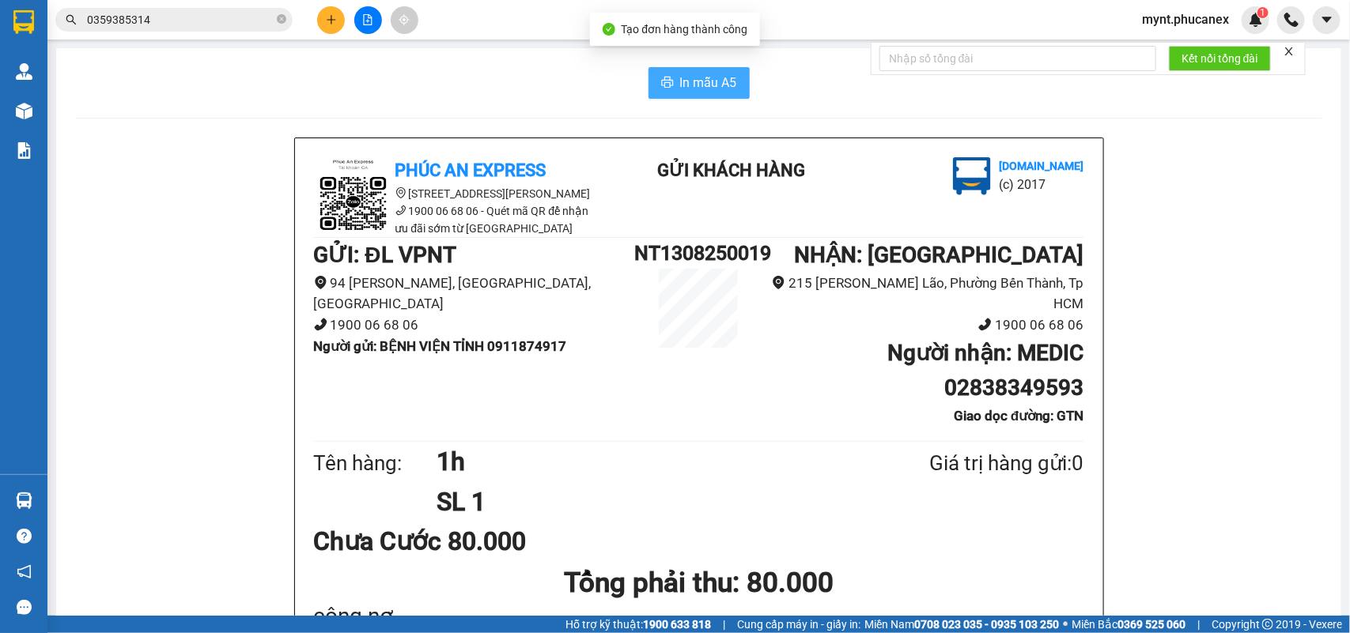
click at [652, 84] on button "In mẫu A5" at bounding box center [698, 83] width 101 height 32
click at [319, 17] on button at bounding box center [331, 20] width 28 height 28
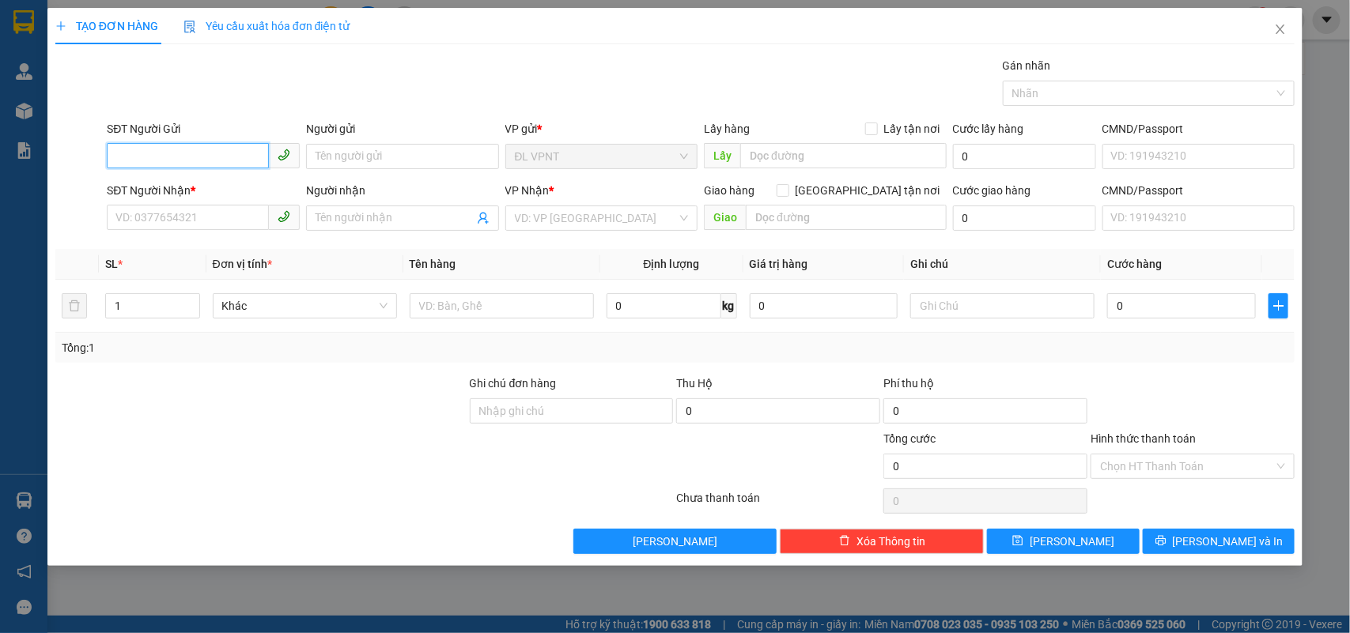
click at [191, 148] on input "SĐT Người Gửi" at bounding box center [188, 155] width 162 height 25
click at [178, 186] on div "0979685158 - NHANH" at bounding box center [203, 188] width 174 height 17
type input "0979685158"
type input "NHANH"
type input "0932140959"
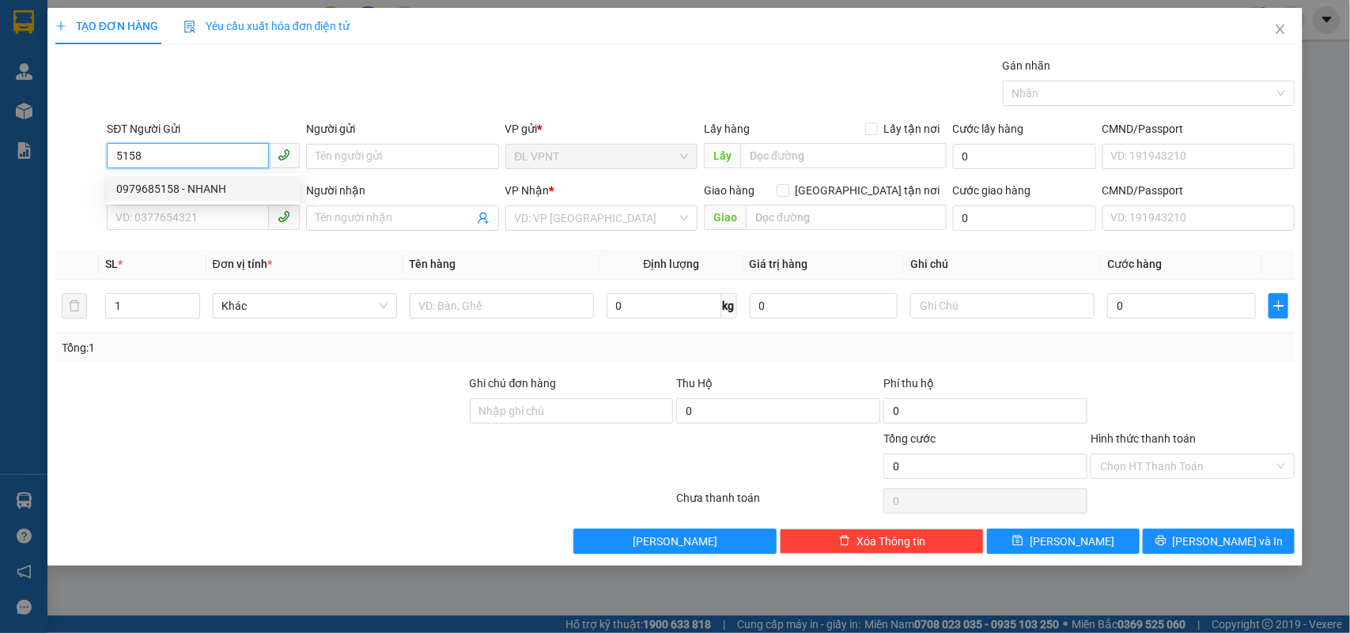
type input "KHA"
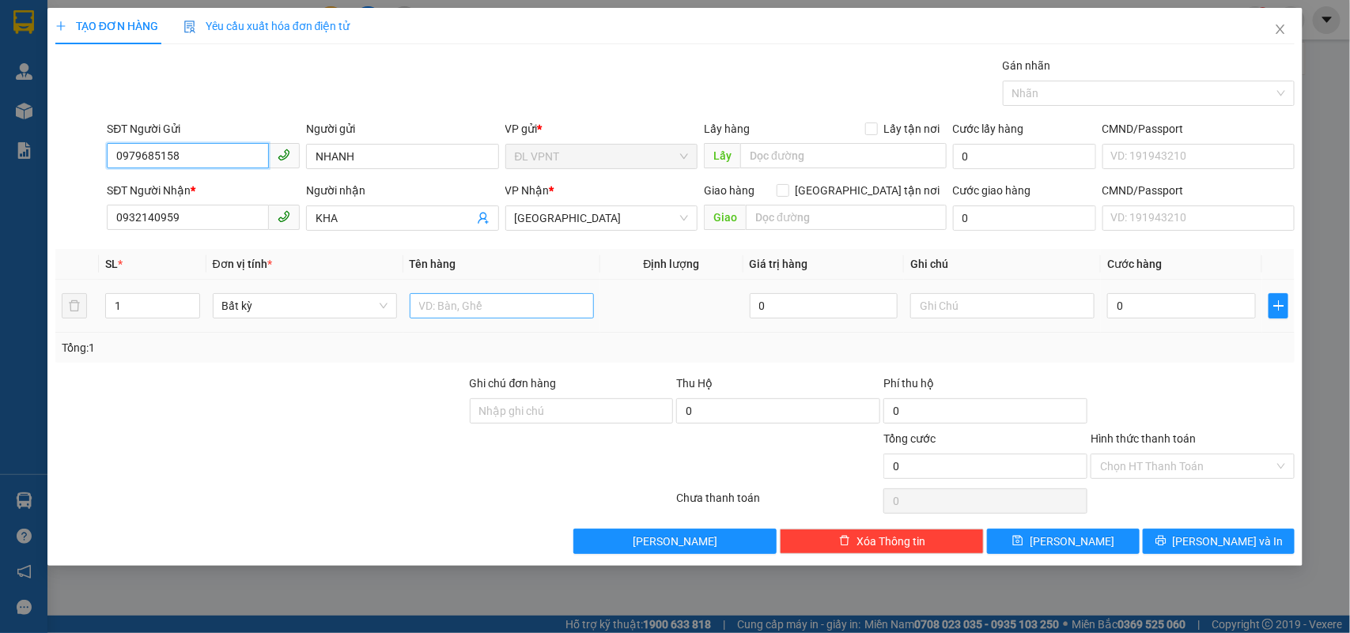
type input "0979685158"
click at [453, 315] on input "text" at bounding box center [502, 305] width 184 height 25
type input "1h xốp"
click at [1159, 301] on input "0" at bounding box center [1181, 305] width 149 height 25
type input "2"
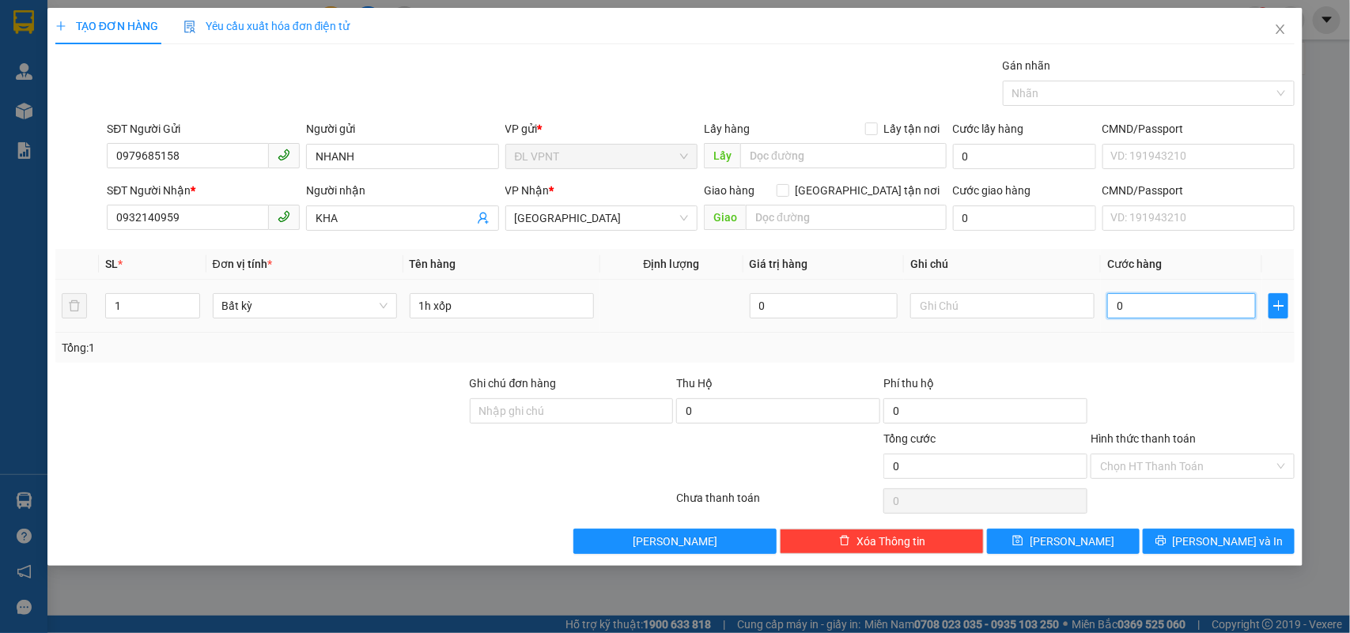
type input "2"
type input "20"
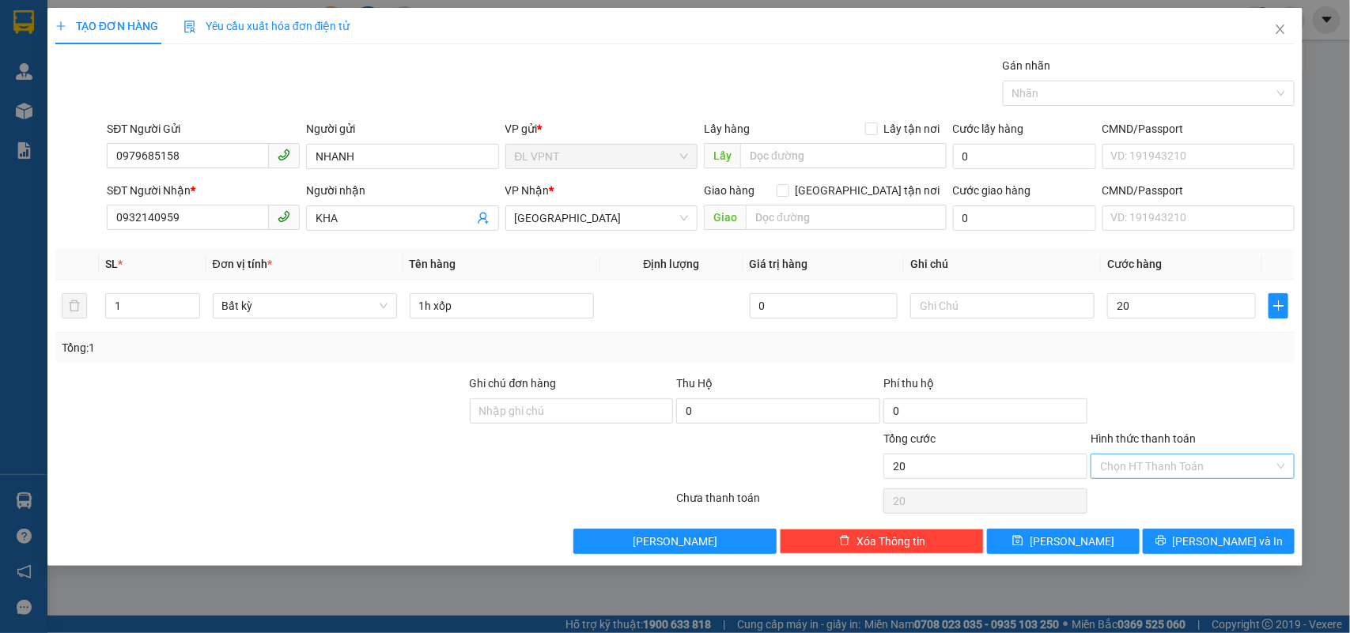
type input "20.000"
click at [1168, 471] on input "Hình thức thanh toán" at bounding box center [1187, 467] width 174 height 24
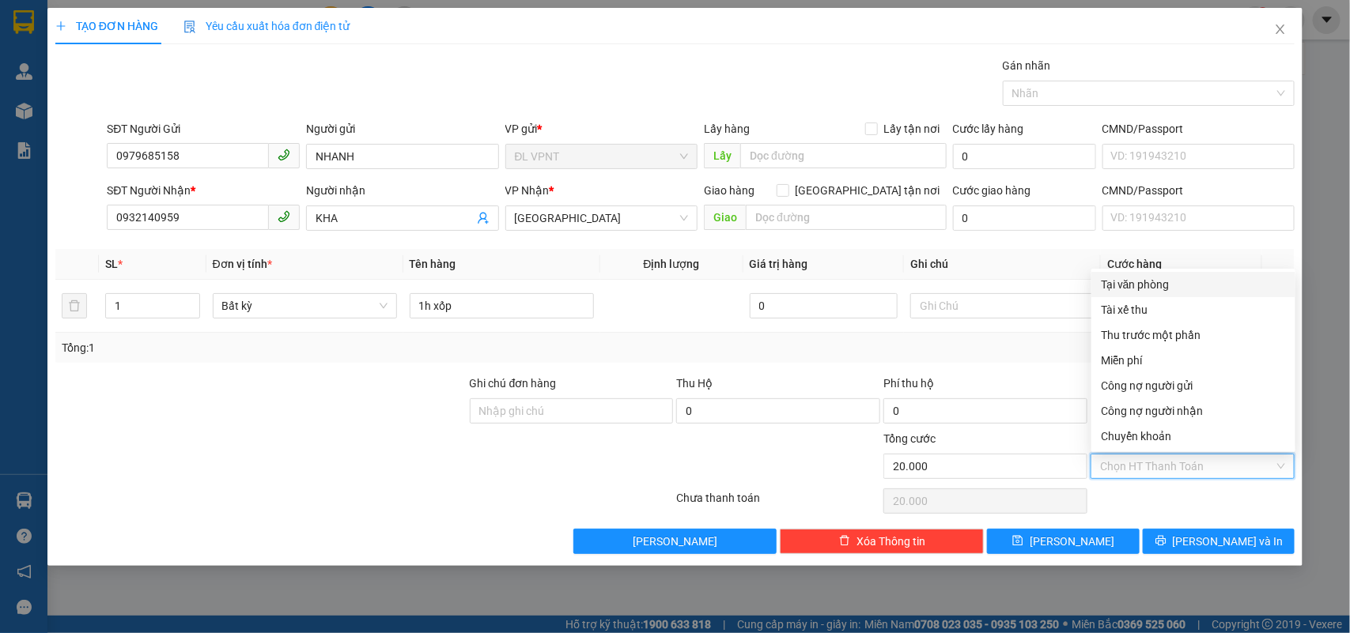
click at [1147, 283] on div "Tại văn phòng" at bounding box center [1192, 284] width 185 height 17
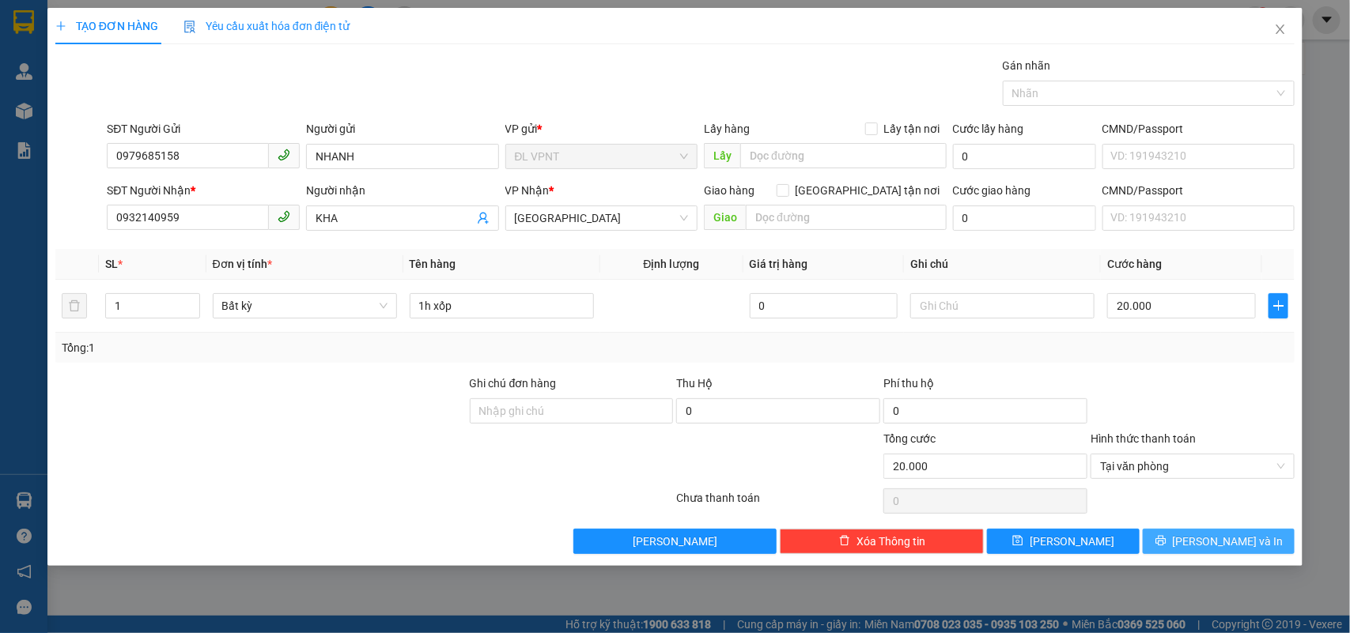
click at [1184, 538] on button "Lưu và In" at bounding box center [1218, 541] width 152 height 25
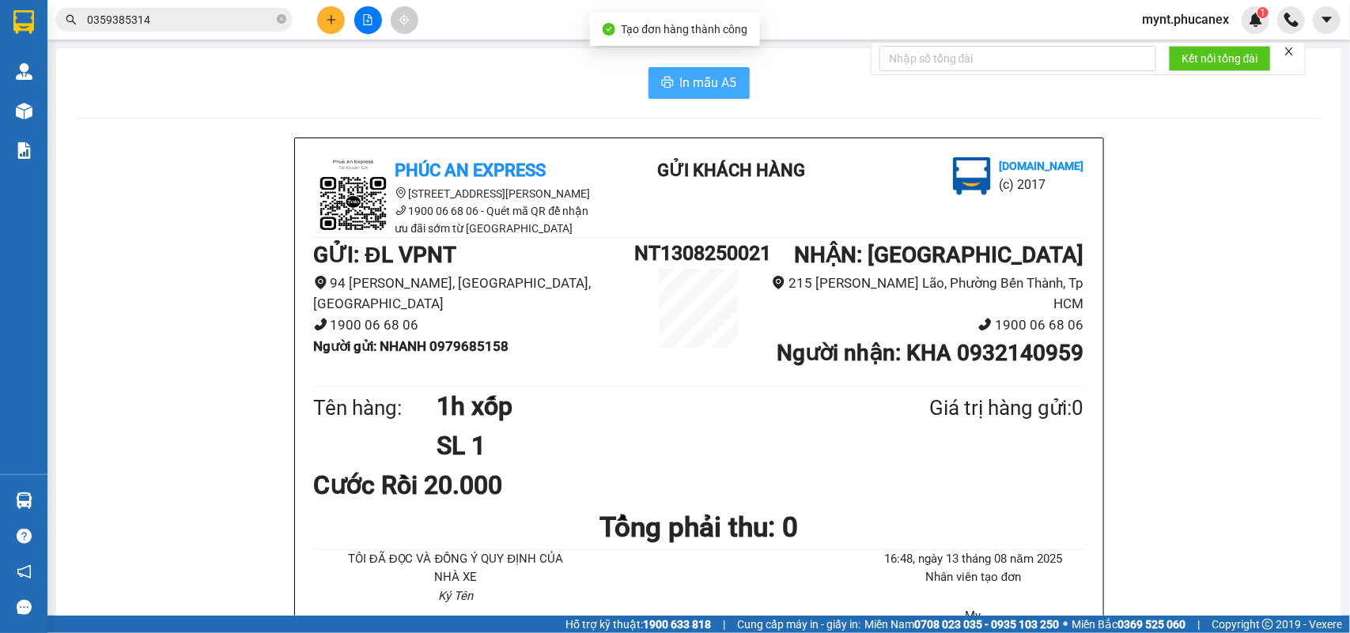
click at [697, 80] on span "In mẫu A5" at bounding box center [708, 83] width 57 height 20
click at [321, 18] on button at bounding box center [331, 20] width 28 height 28
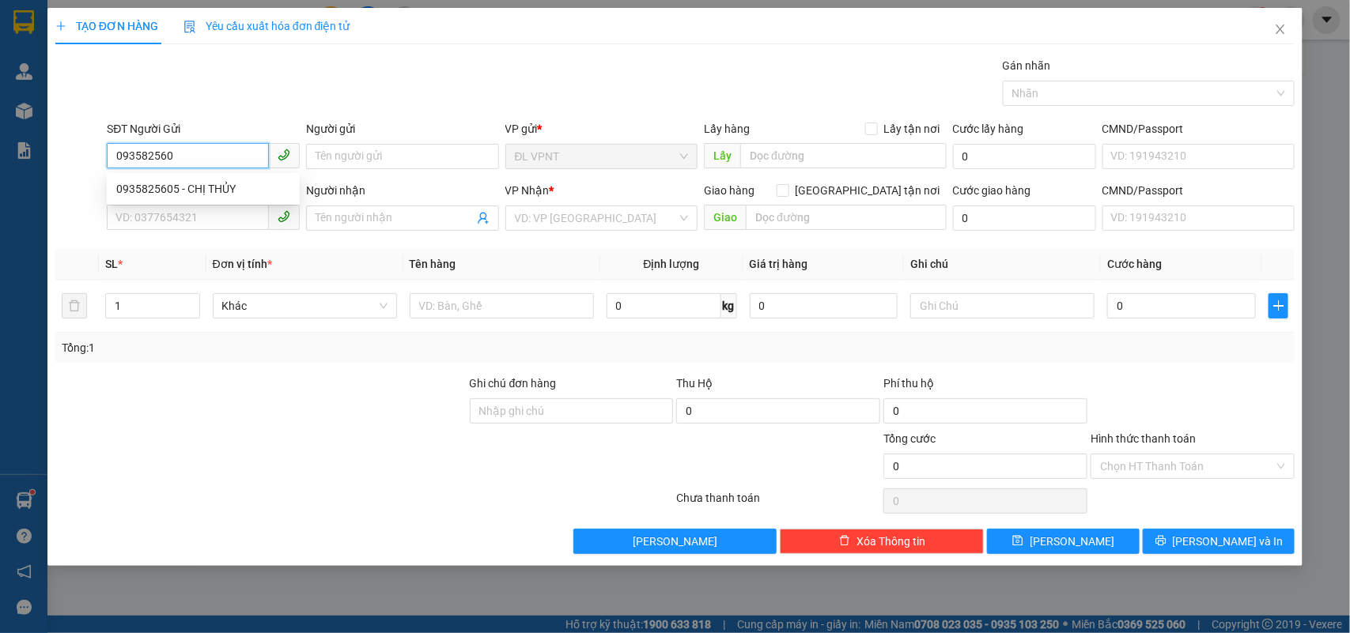
type input "0935825605"
click at [192, 190] on div "0935825605 - CHỊ THỦY" at bounding box center [203, 188] width 174 height 17
type input "CHỊ THỦY"
type input "0909342490"
type input "VÂN"
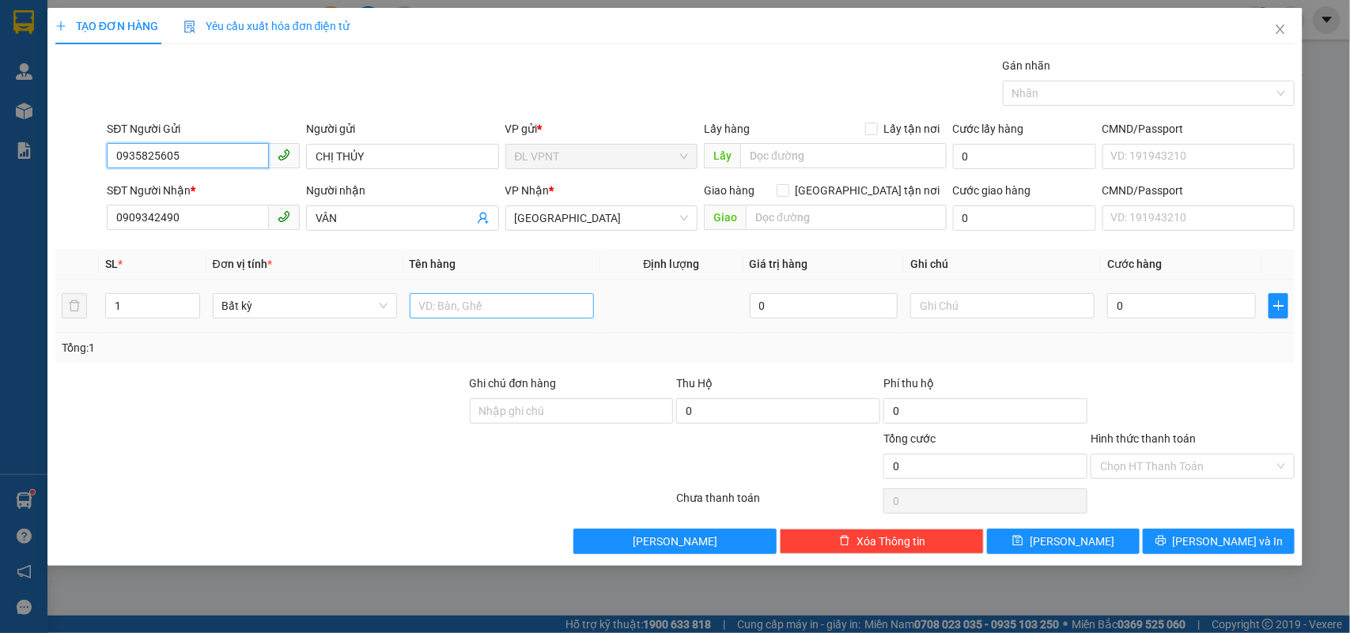
type input "0935825605"
click at [425, 295] on input "text" at bounding box center [502, 305] width 184 height 25
type input "1tx"
drag, startPoint x: 1183, startPoint y: 311, endPoint x: 1191, endPoint y: 307, distance: 8.1
click at [1183, 310] on input "0" at bounding box center [1181, 305] width 149 height 25
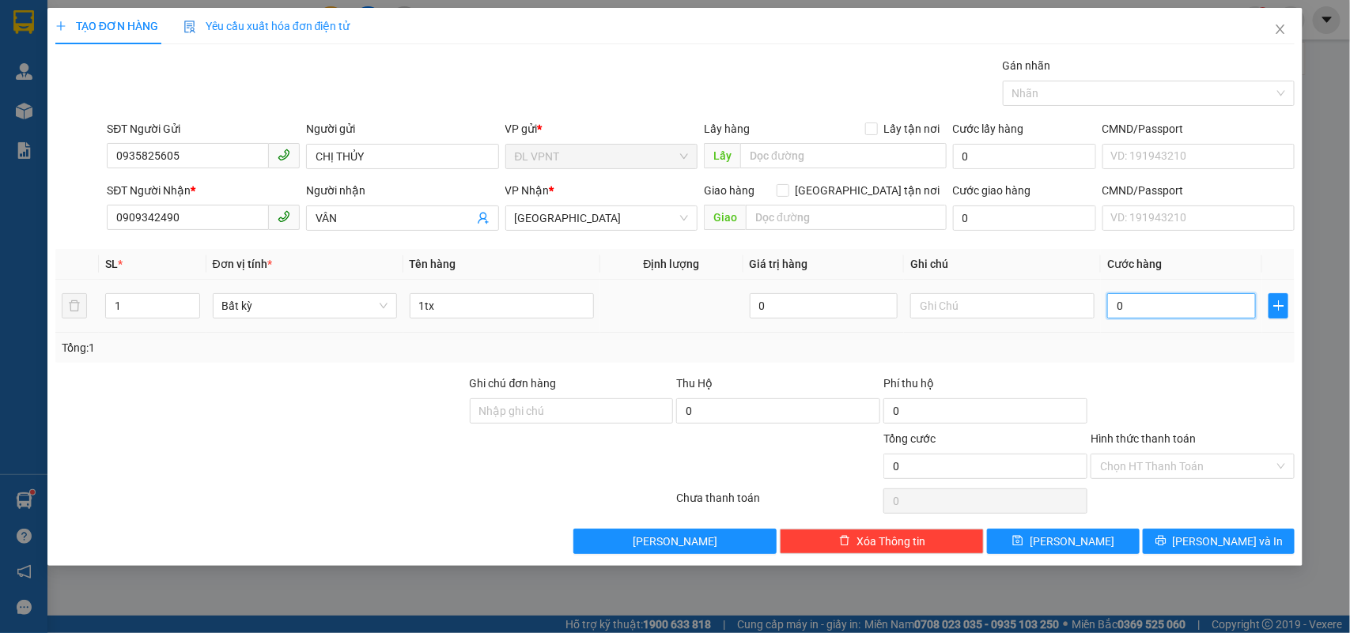
type input "3"
type input "30"
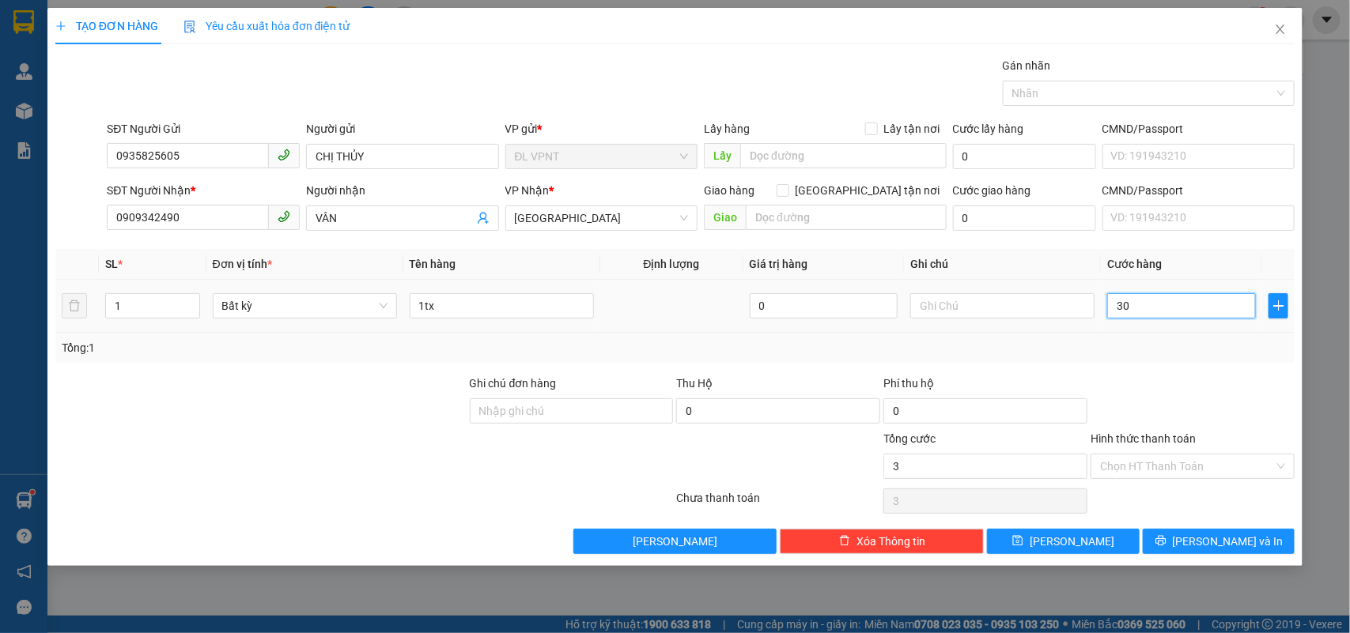
type input "30"
click at [1166, 459] on input "Hình thức thanh toán" at bounding box center [1187, 467] width 174 height 24
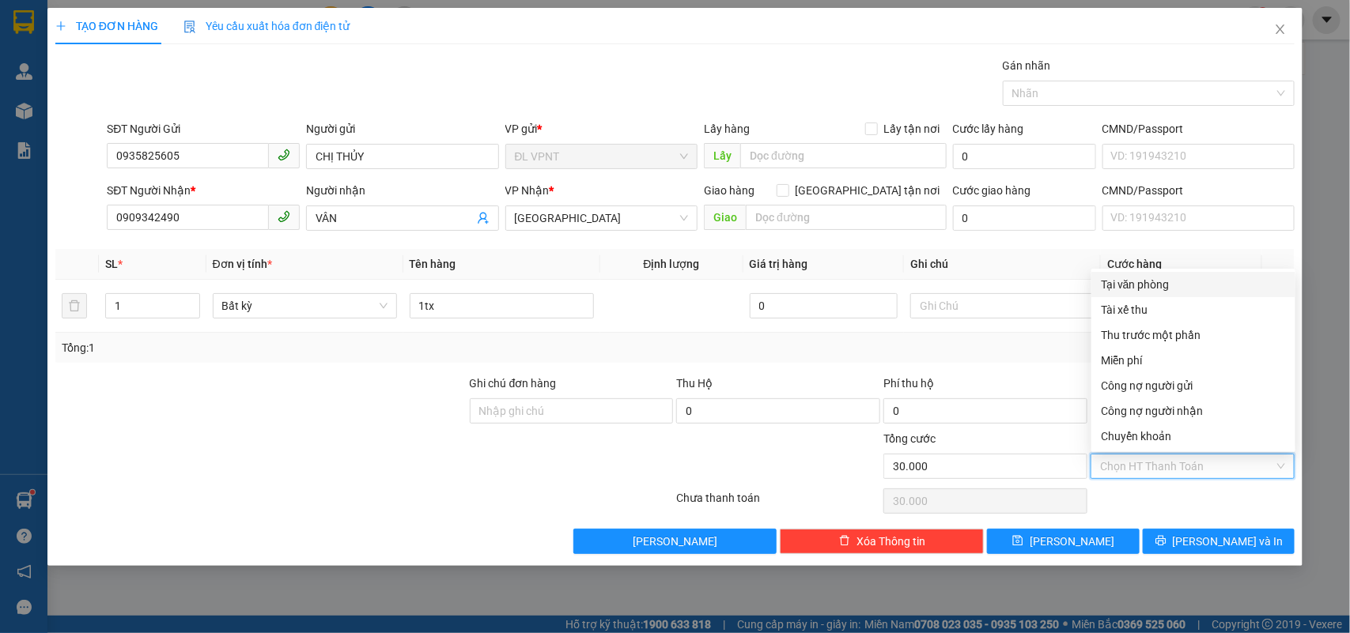
click at [1160, 279] on div "Tại văn phòng" at bounding box center [1192, 284] width 185 height 17
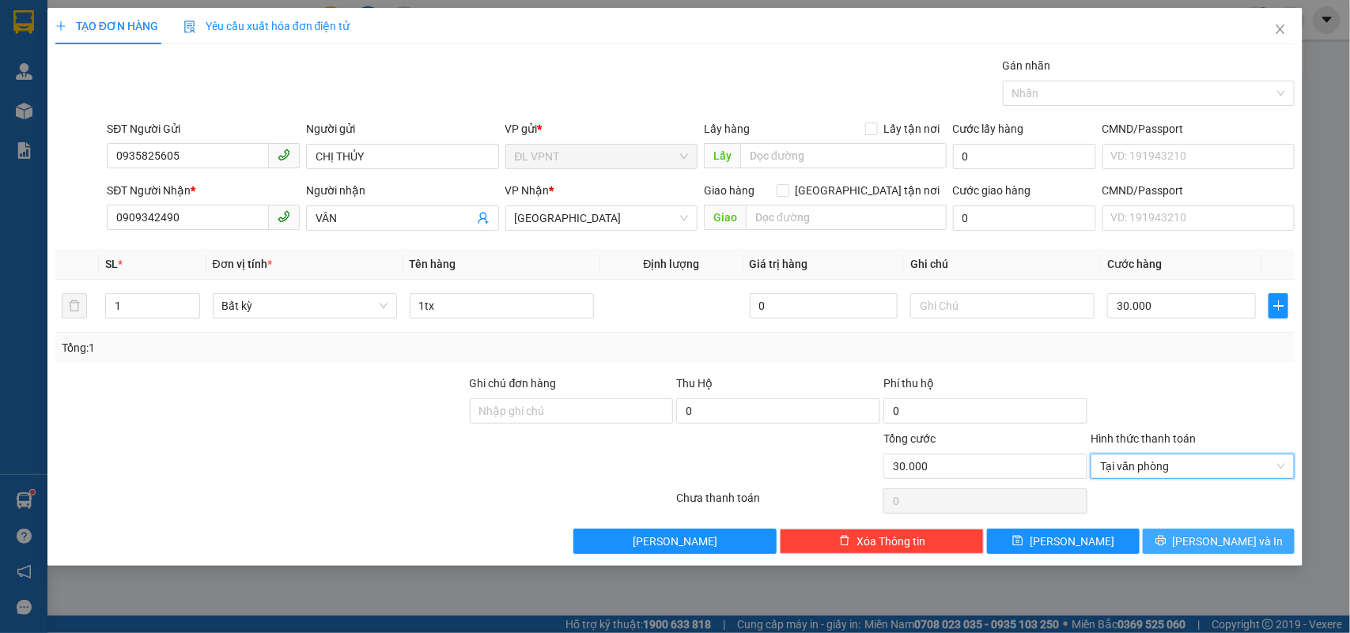
click at [1199, 544] on span "Lưu và In" at bounding box center [1227, 541] width 111 height 17
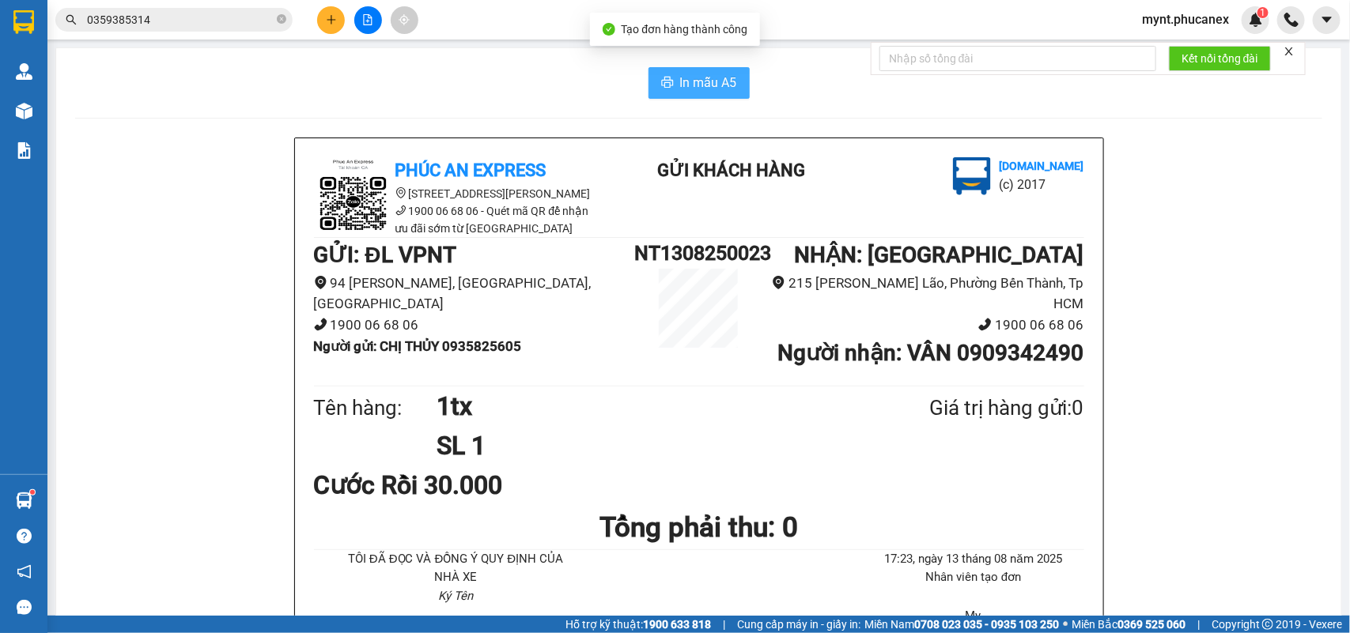
click at [684, 84] on span "In mẫu A5" at bounding box center [708, 83] width 57 height 20
click at [324, 21] on button at bounding box center [331, 20] width 28 height 28
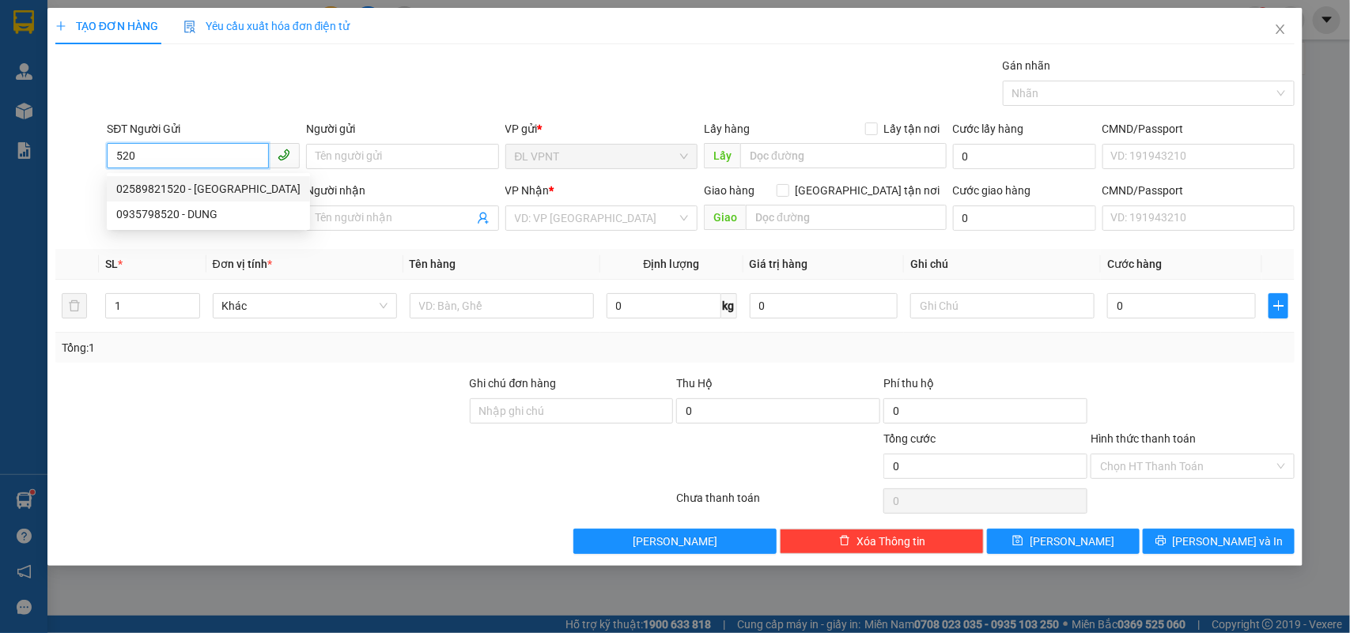
click at [217, 180] on div "02589821520 - QUẢNG LỢI" at bounding box center [208, 188] width 184 height 17
type input "02589821520"
type input "QUẢNG LỢI"
type input "0399999135"
type input "NHUNG"
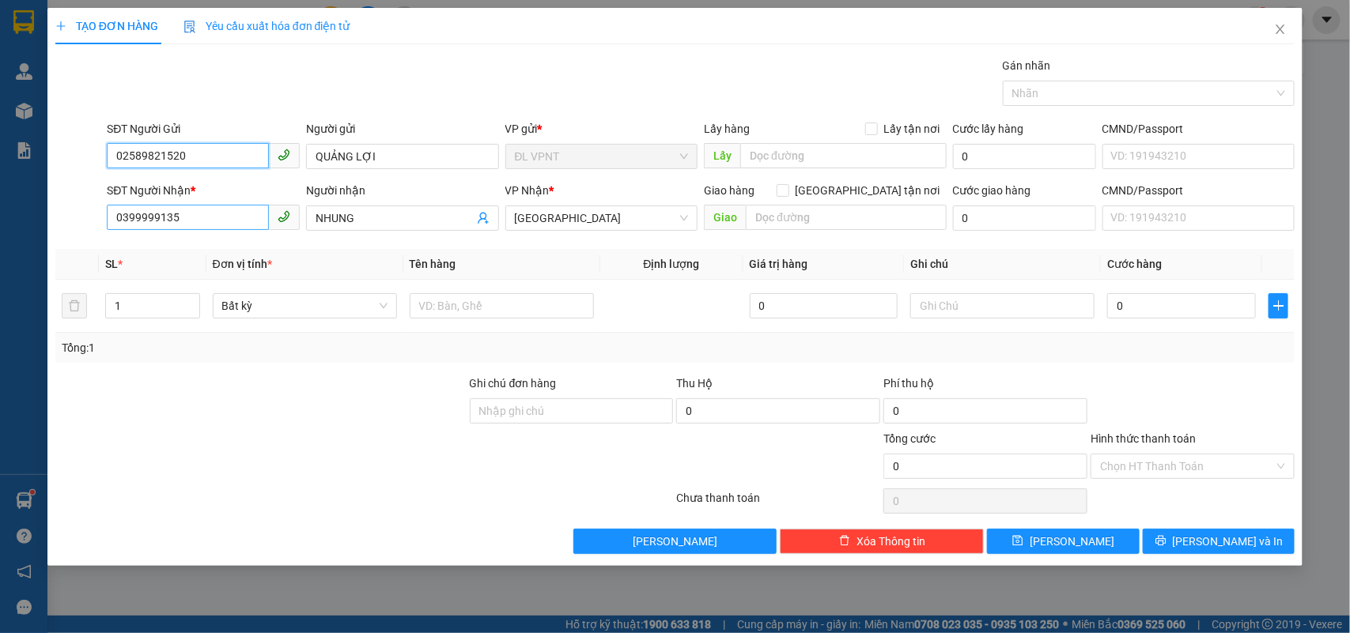
type input "02589821520"
drag, startPoint x: 214, startPoint y: 215, endPoint x: 0, endPoint y: 155, distance: 222.5
click at [0, 155] on div "TẠO ĐƠN HÀNG Yêu cầu xuất hóa đơn điện tử Transit Pickup Surcharge Ids Transit …" at bounding box center [675, 316] width 1350 height 633
click at [203, 251] on div "0943292171 - ĐẠI" at bounding box center [203, 250] width 174 height 17
type input "0943292171"
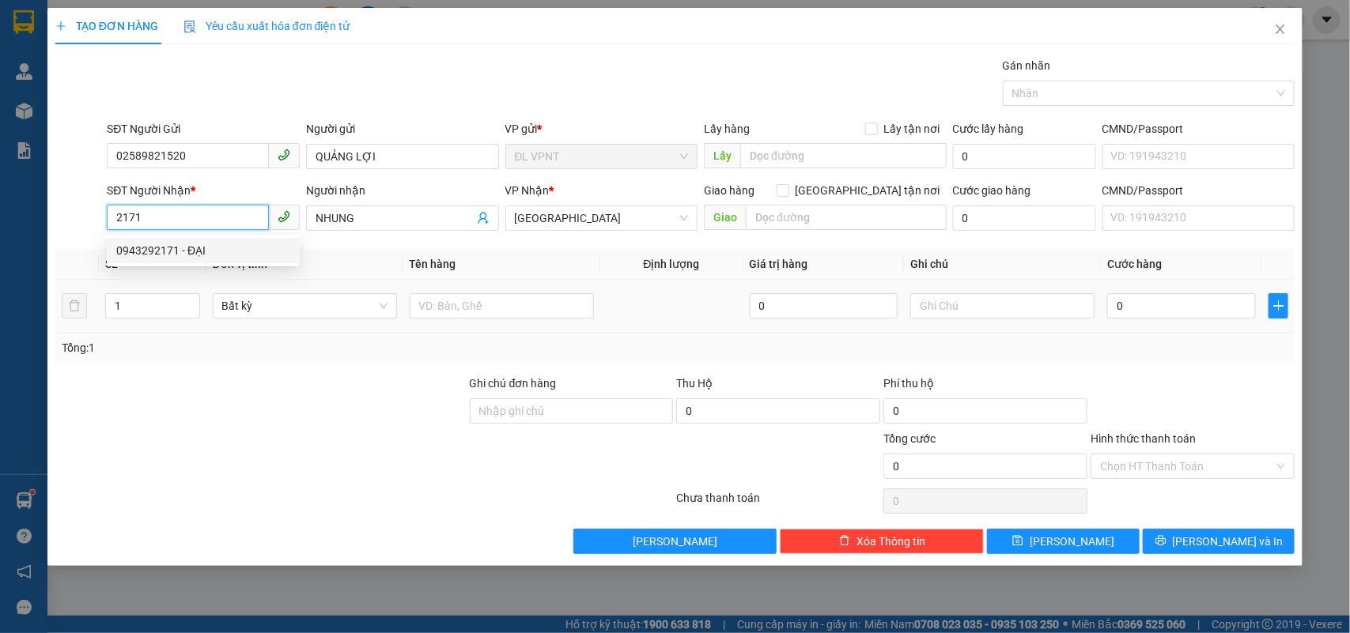
type input "ĐẠI"
type input "0943292171"
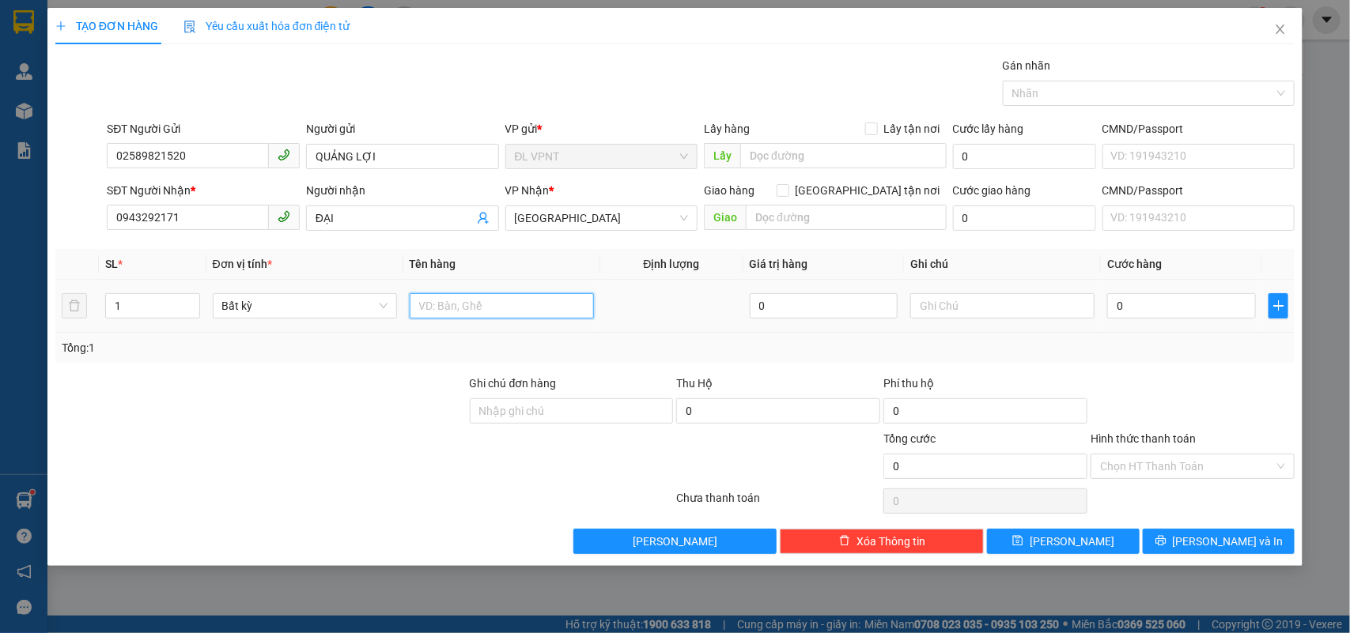
click at [504, 308] on input "text" at bounding box center [502, 305] width 184 height 25
type input "1t"
click at [1174, 282] on td "0" at bounding box center [1180, 306] width 161 height 53
click at [1162, 312] on input "0" at bounding box center [1181, 305] width 149 height 25
type input "3"
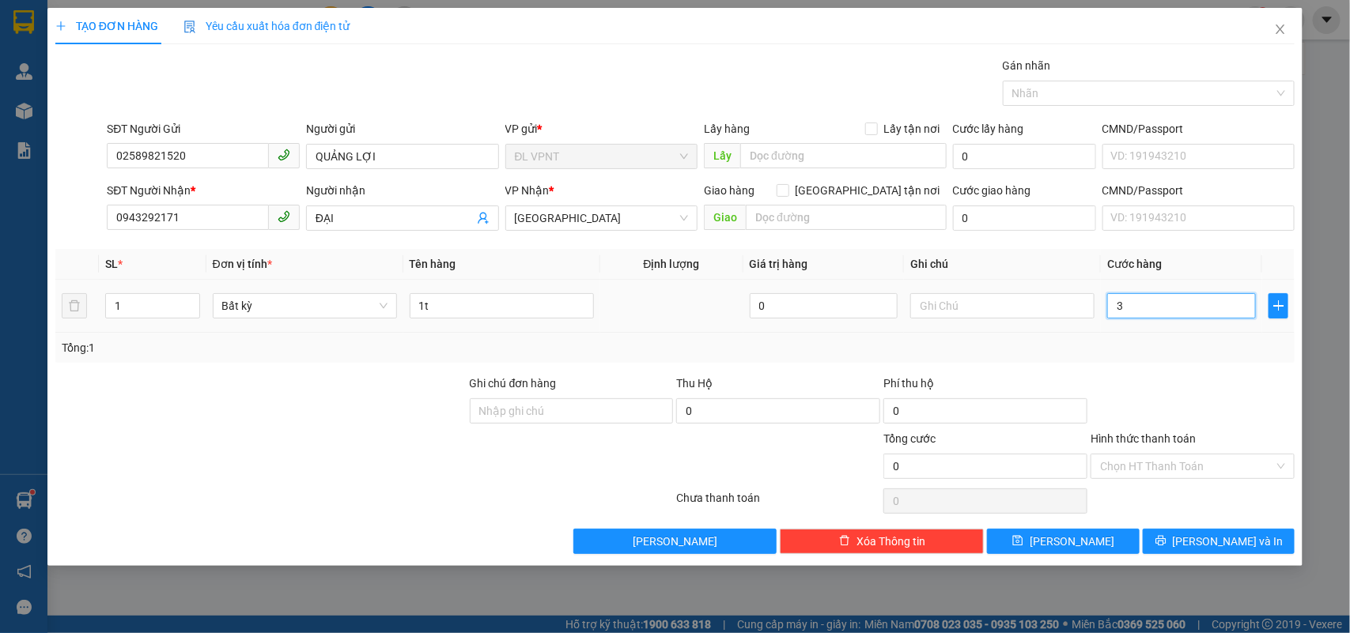
type input "3"
type input "30"
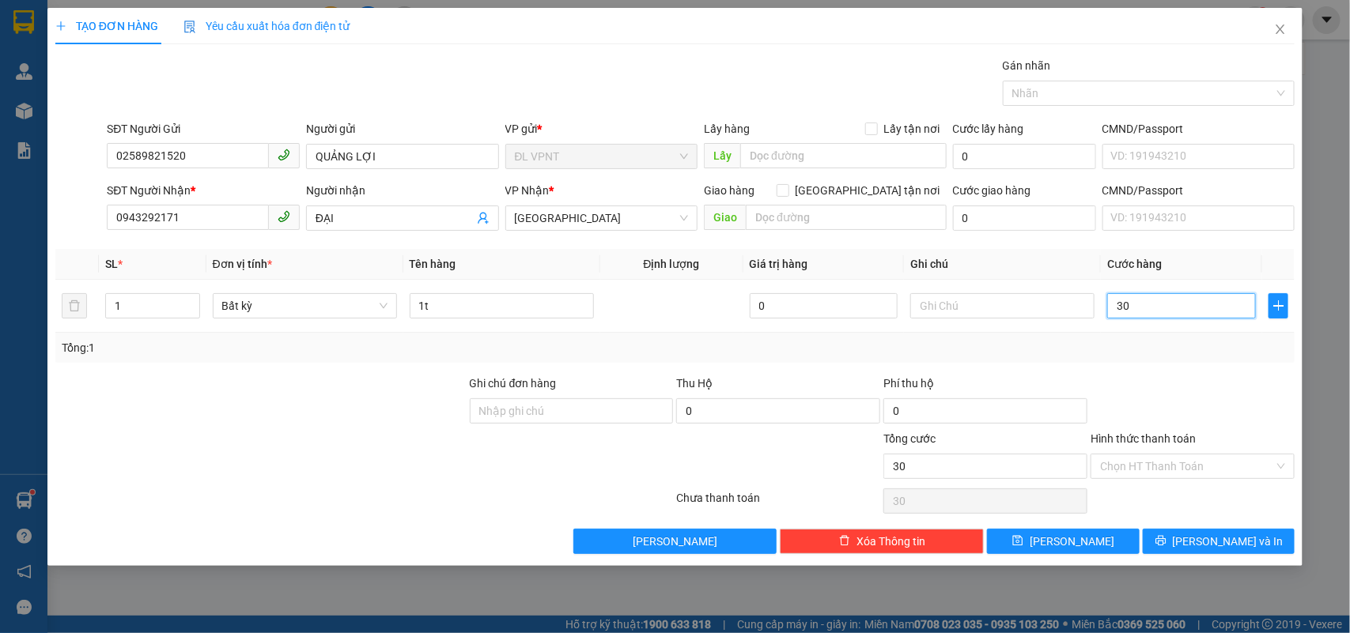
type input "3"
type input "0"
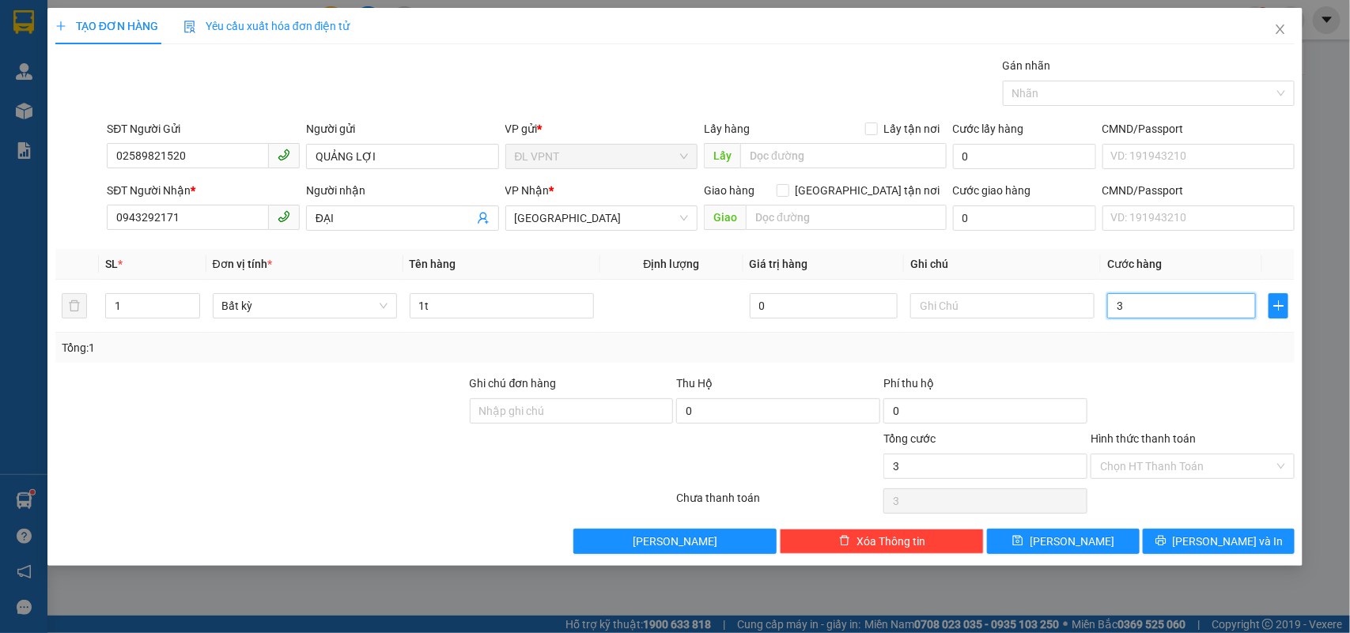
type input "0"
type input "02"
type input "2"
type input "020"
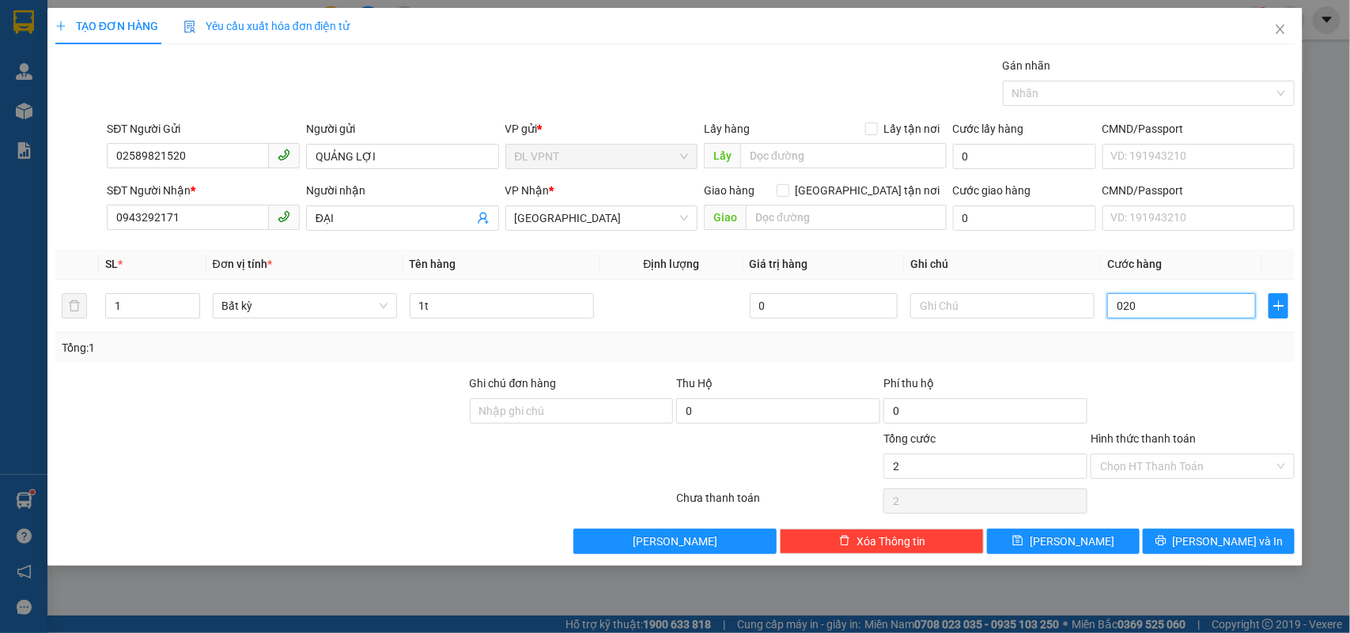
type input "20"
type input "20.000"
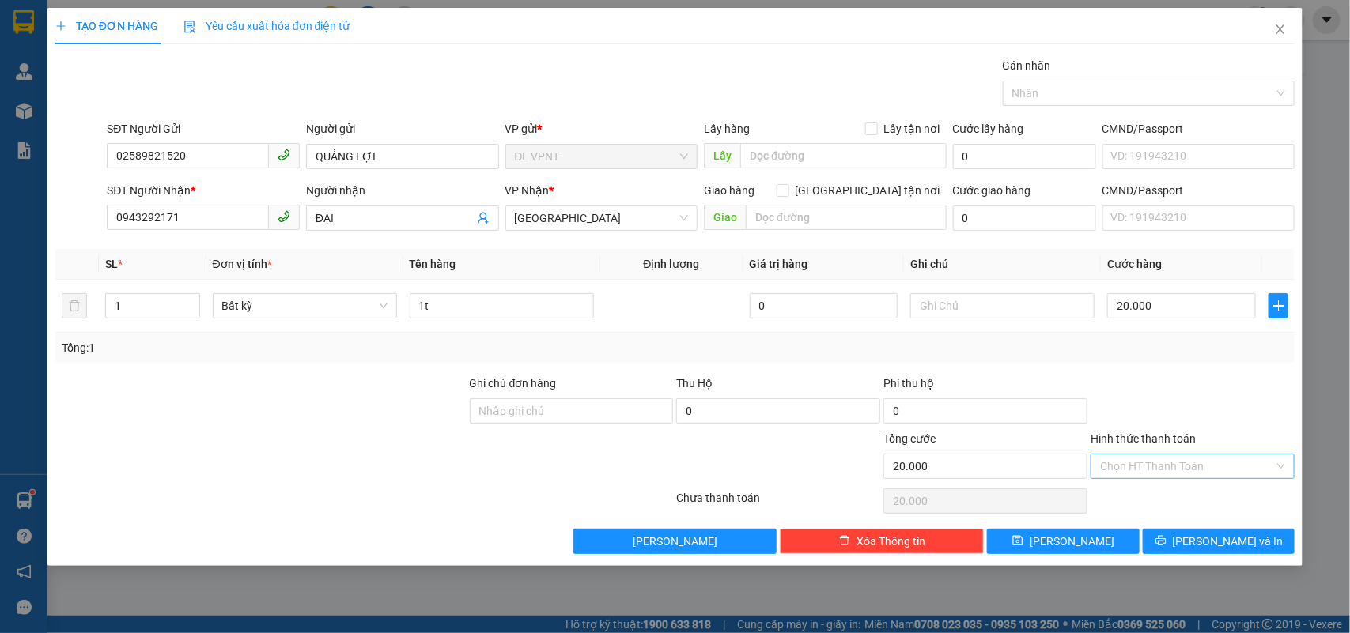
click at [1198, 464] on input "Hình thức thanh toán" at bounding box center [1187, 467] width 174 height 24
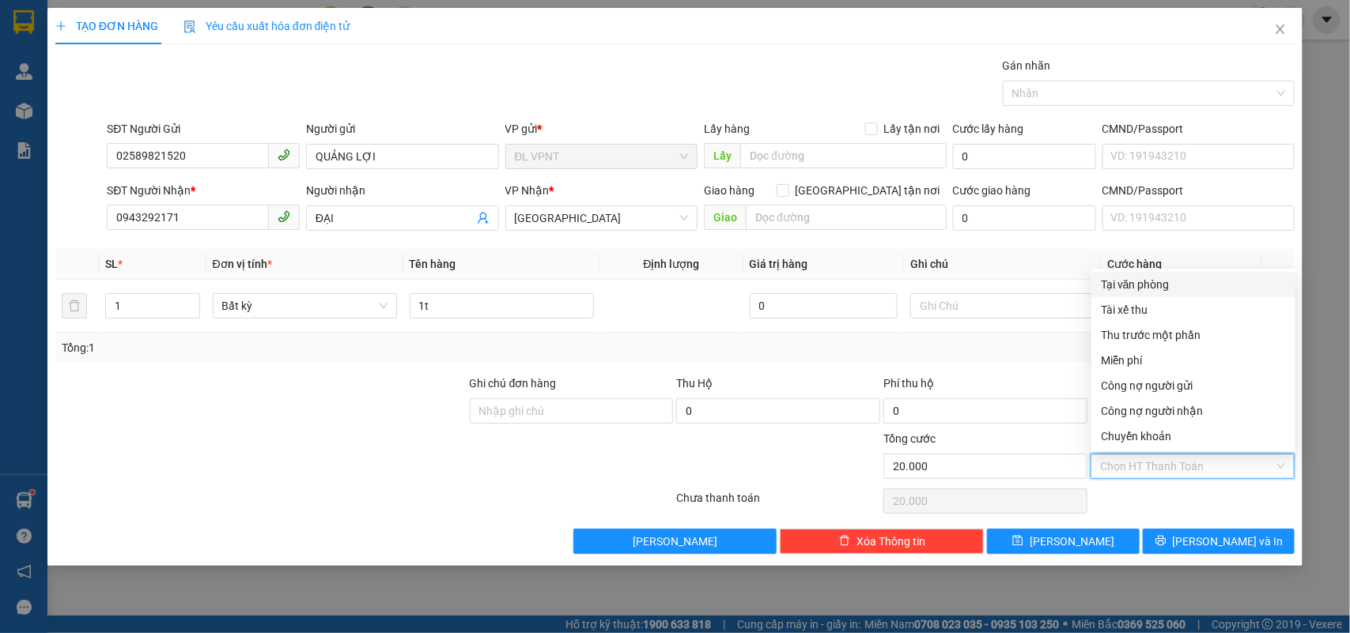
click at [1123, 289] on div "Tại văn phòng" at bounding box center [1192, 284] width 185 height 17
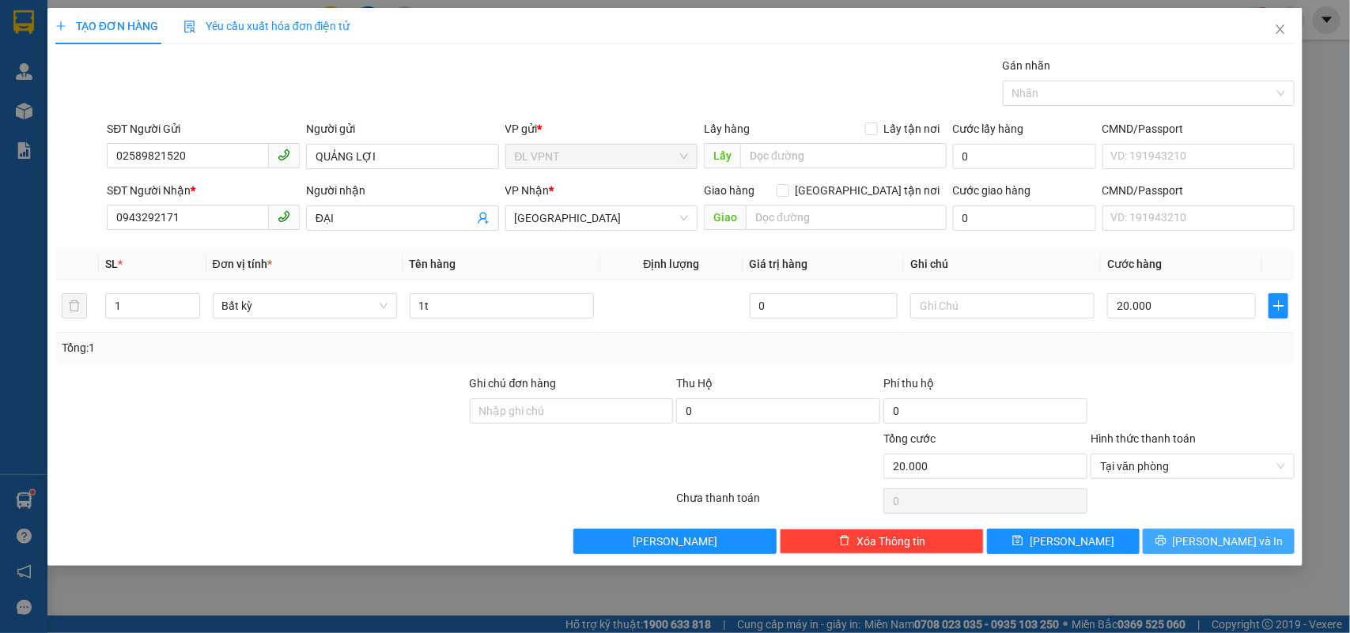
click at [1199, 547] on span "Lưu và In" at bounding box center [1227, 541] width 111 height 17
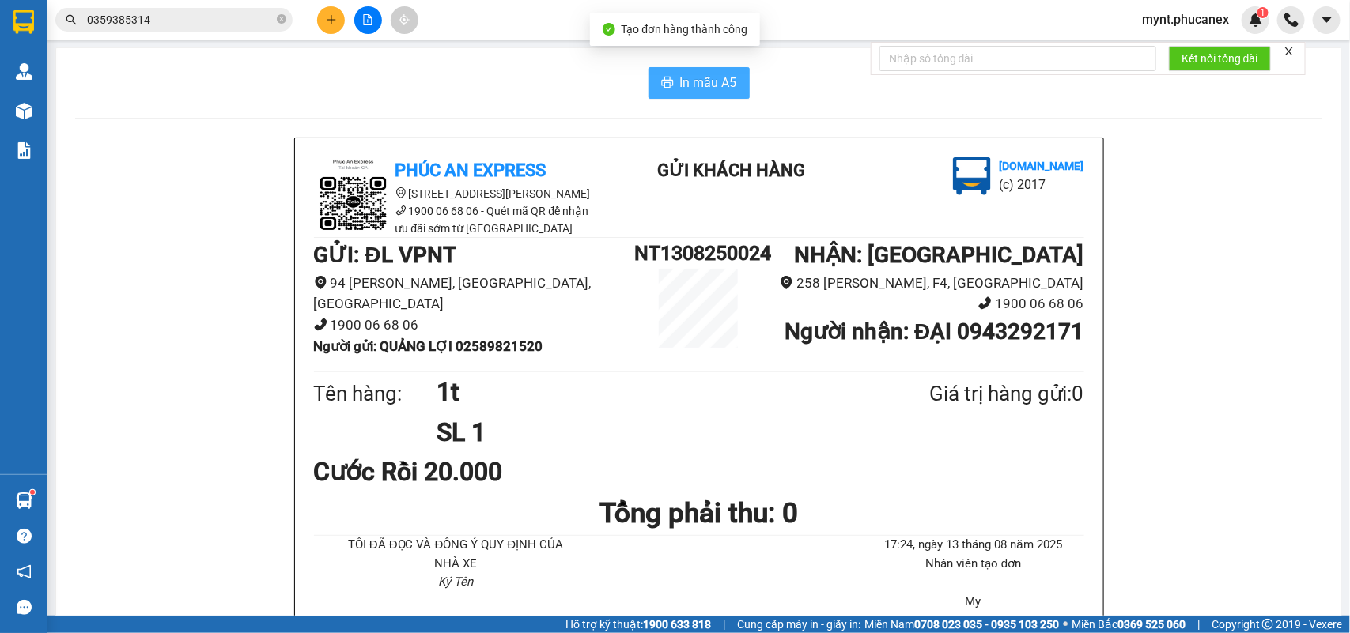
click at [661, 79] on icon "printer" at bounding box center [667, 82] width 13 height 13
click at [333, 21] on icon "plus" at bounding box center [331, 19] width 11 height 11
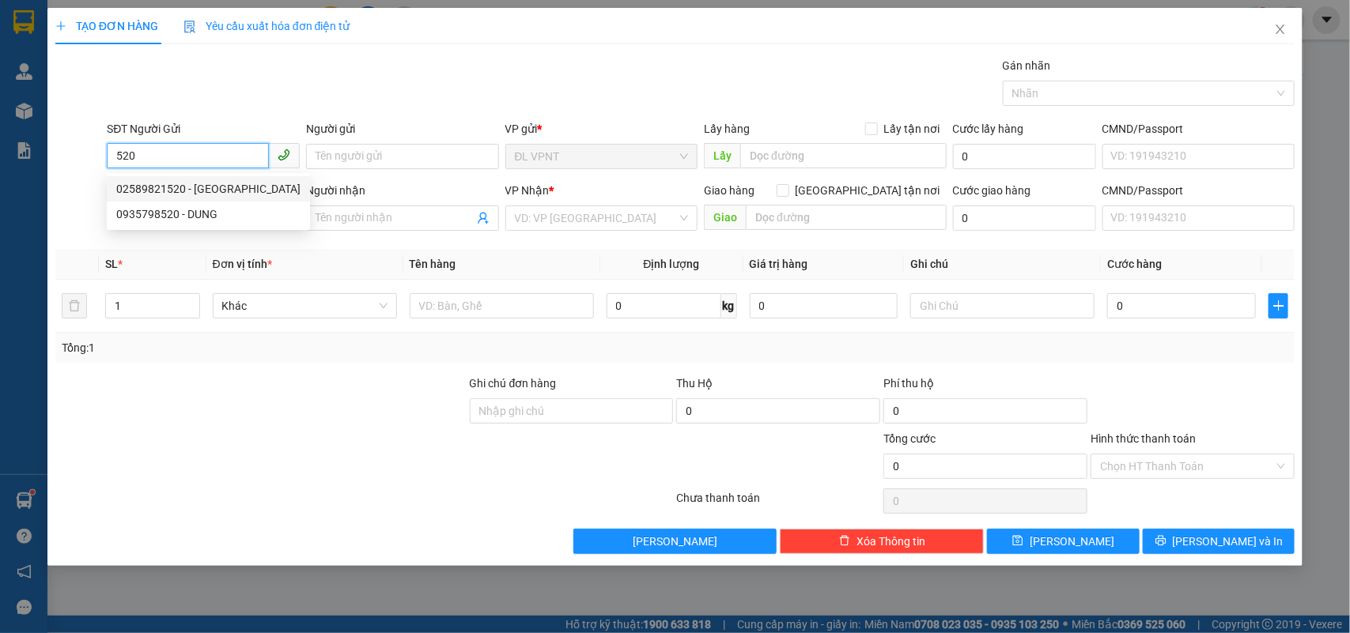
click at [183, 176] on div "02589821520 - QUẢNG LỢI" at bounding box center [208, 188] width 203 height 25
type input "02589821520"
type input "QUẢNG LỢI"
type input "0943292171"
type input "ĐẠI"
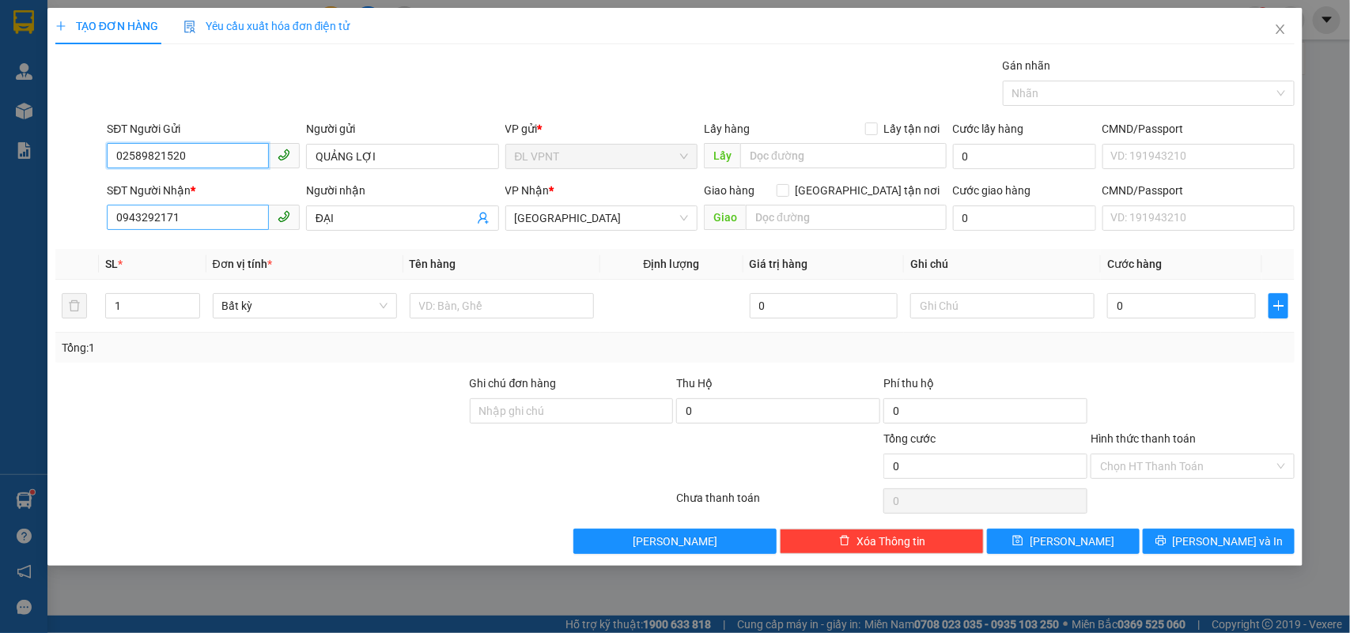
type input "02589821520"
drag, startPoint x: 198, startPoint y: 211, endPoint x: 0, endPoint y: 45, distance: 258.1
click at [0, 55] on div "TẠO ĐƠN HÀNG Yêu cầu xuất hóa đơn điện tử Transit Pickup Surcharge Ids Transit …" at bounding box center [675, 316] width 1350 height 633
click at [1199, 26] on icon "close" at bounding box center [1280, 29] width 13 height 13
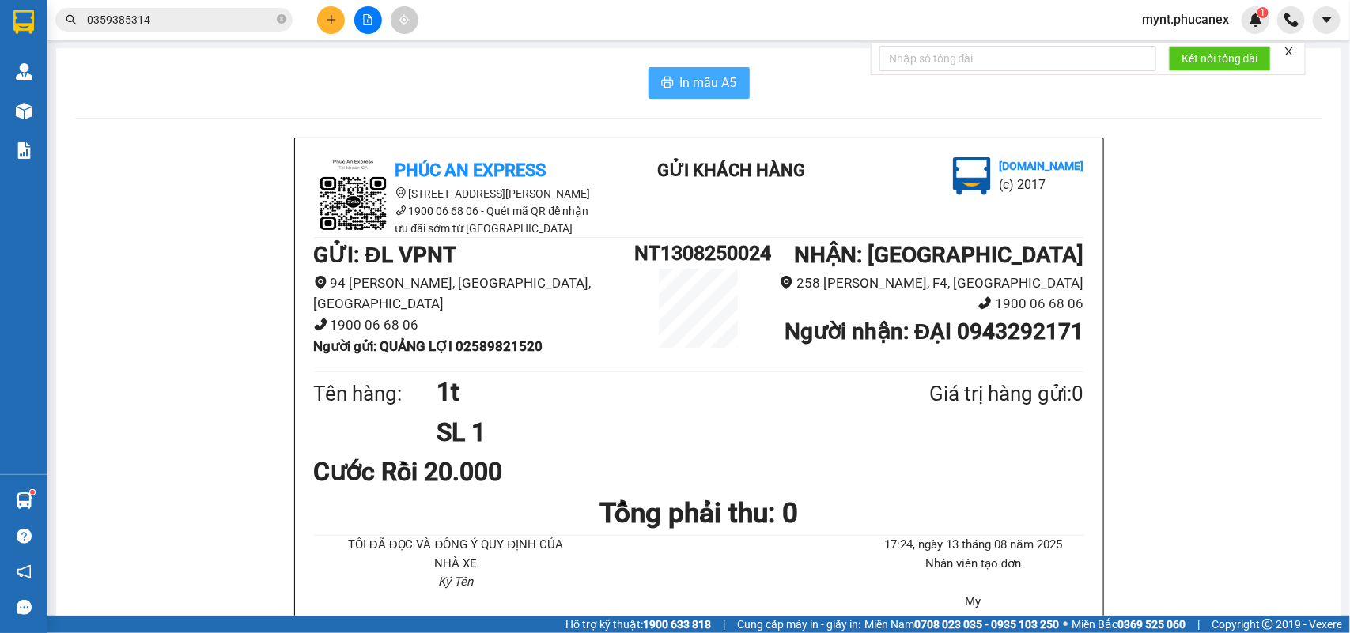
click at [709, 84] on span "In mẫu A5" at bounding box center [708, 83] width 57 height 20
click at [321, 5] on div "Kết quả tìm kiếm ( 7 ) Bộ lọc Mã ĐH Trạng thái Món hàng Thu hộ Tổng cước Chưa c…" at bounding box center [675, 20] width 1350 height 40
click at [327, 17] on icon "plus" at bounding box center [331, 19] width 11 height 11
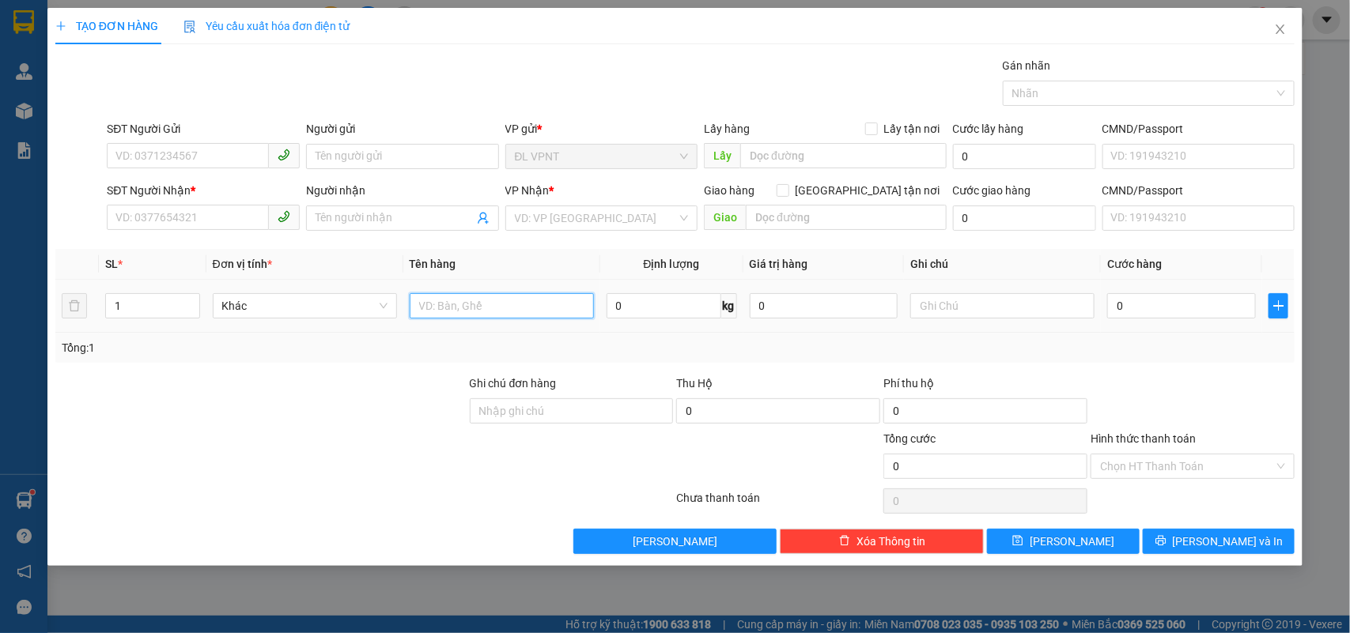
click at [431, 302] on input "text" at bounding box center [502, 305] width 184 height 25
click at [176, 158] on input "SĐT Người Gửi" at bounding box center [188, 155] width 162 height 25
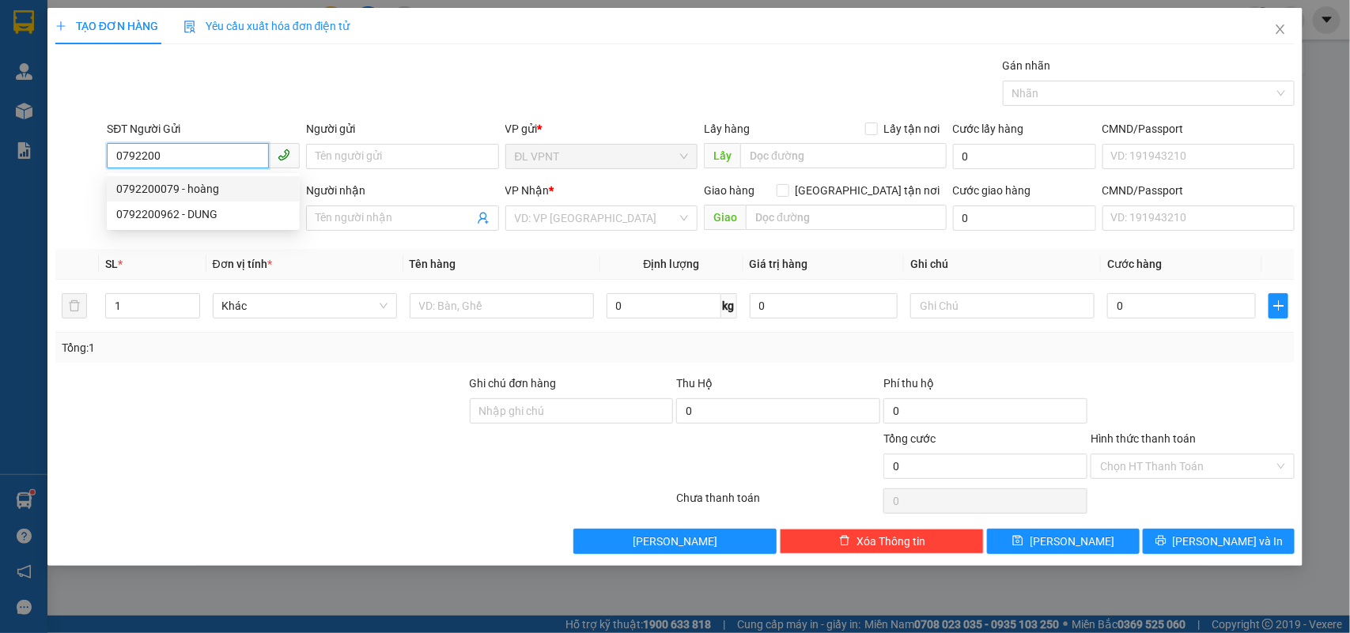
click at [183, 191] on div "0792200079 - hoàng" at bounding box center [203, 188] width 174 height 17
type input "0792200079"
type input "hoàng"
type input "0948957522"
type input "TUYẾT(VPVT)"
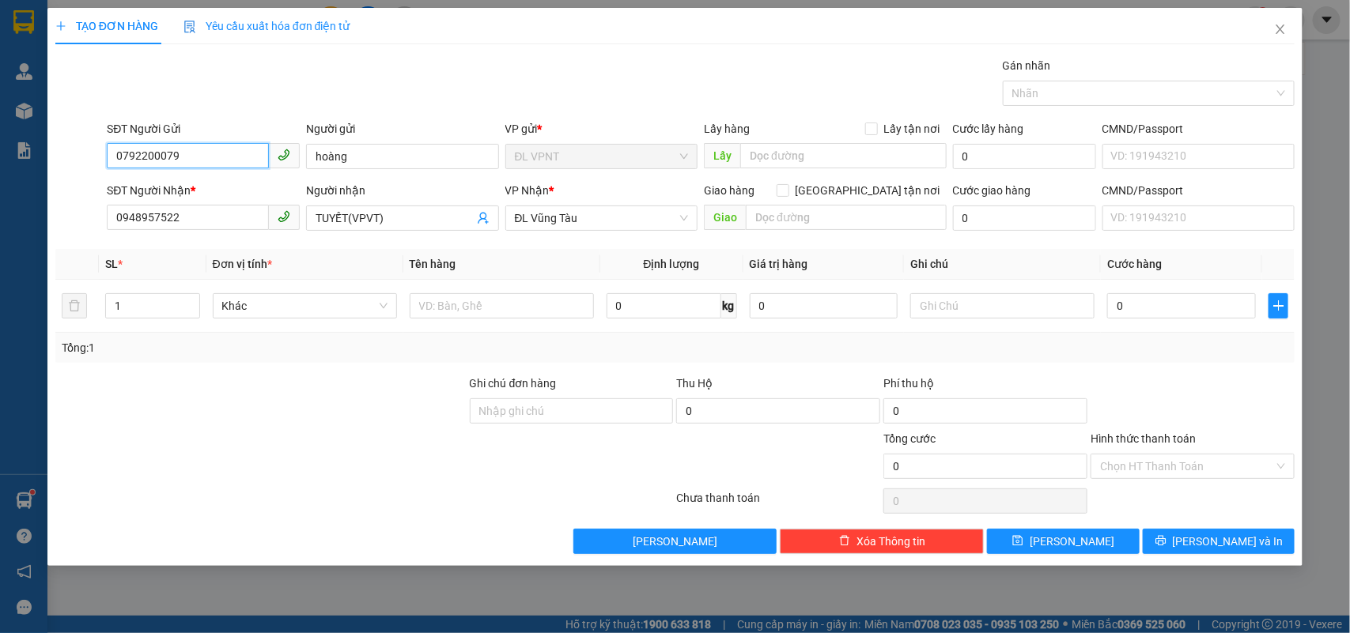
type input "0792200079"
click at [478, 306] on input "text" at bounding box center [502, 305] width 184 height 25
type input "1tx"
click at [1166, 301] on input "0" at bounding box center [1181, 305] width 149 height 25
type input "1"
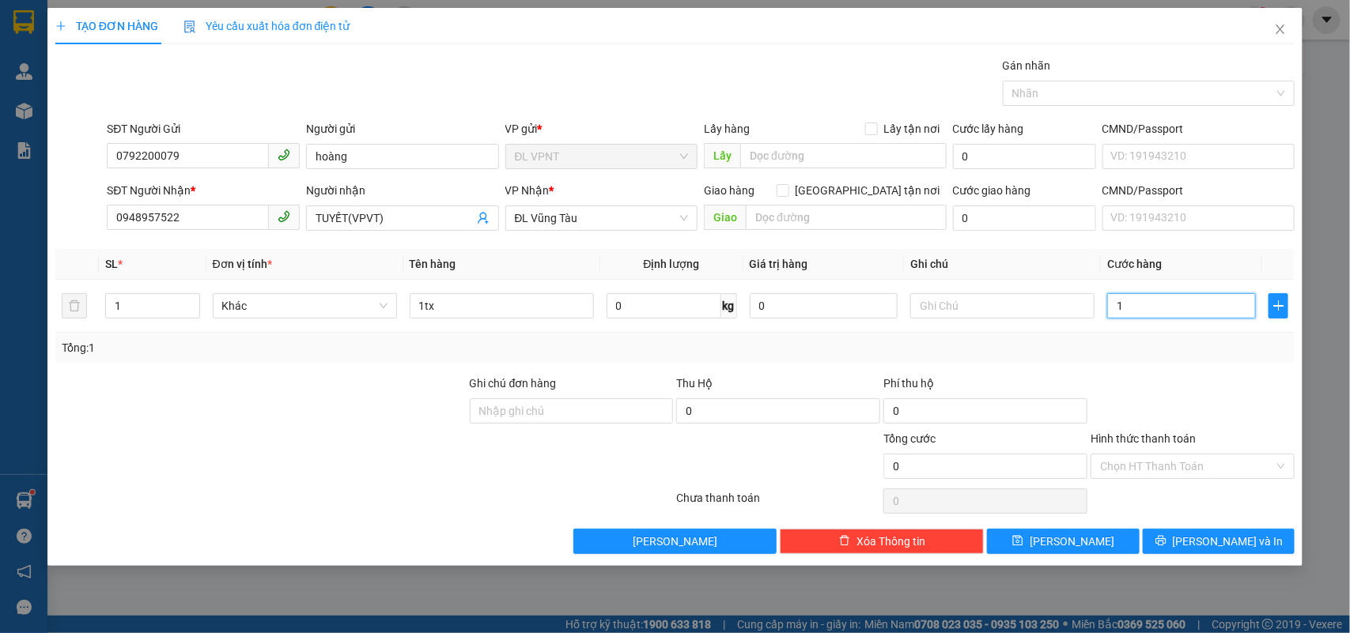
type input "1"
type input "12"
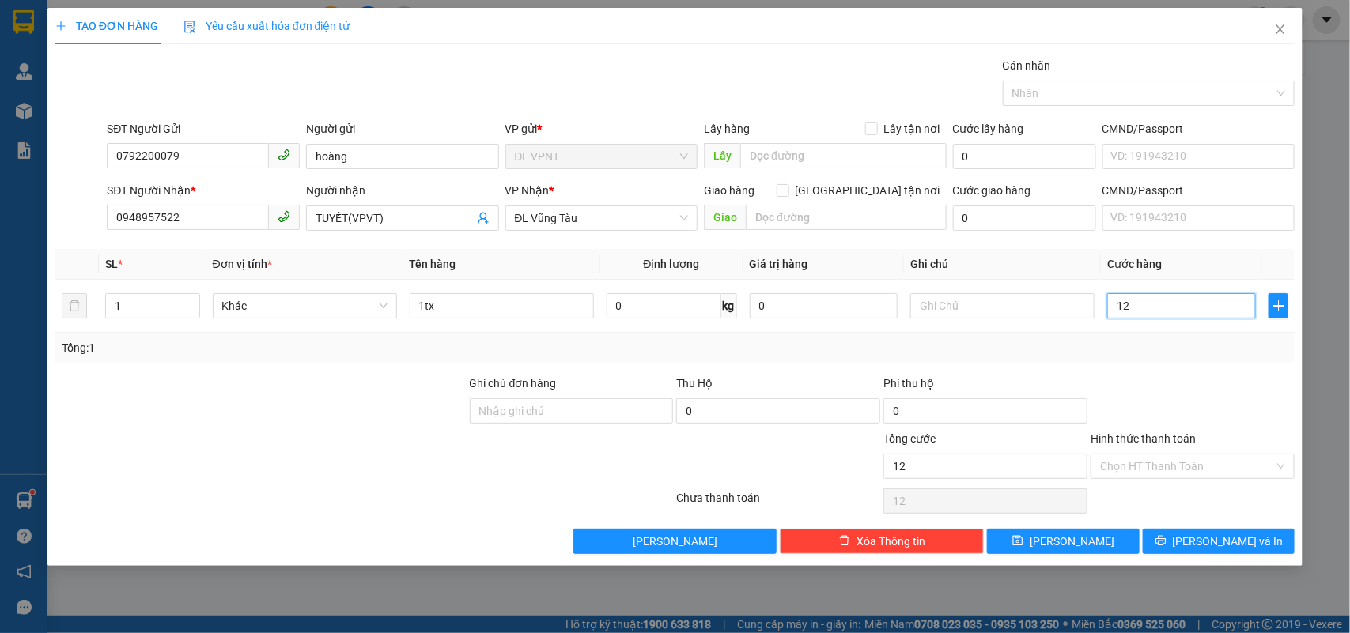
type input "120"
click at [1199, 540] on span "Lưu và In" at bounding box center [1227, 541] width 111 height 17
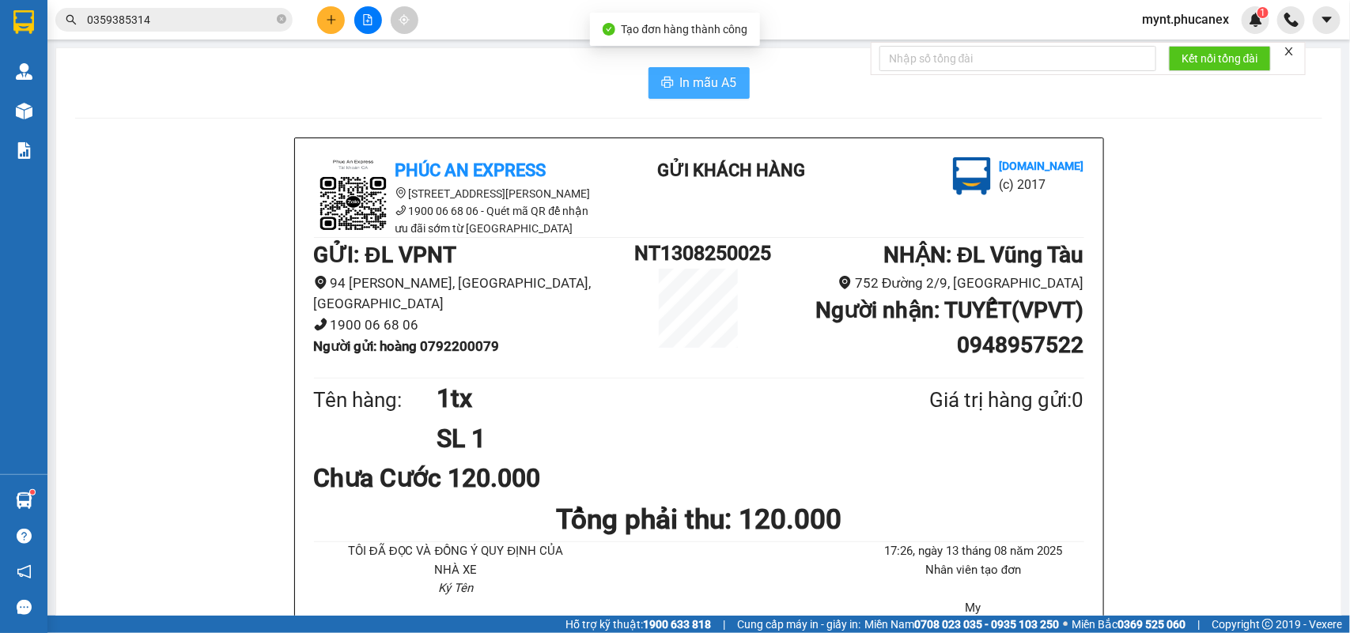
click at [713, 89] on span "In mẫu A5" at bounding box center [708, 83] width 57 height 20
click at [334, 22] on icon "plus" at bounding box center [331, 19] width 11 height 11
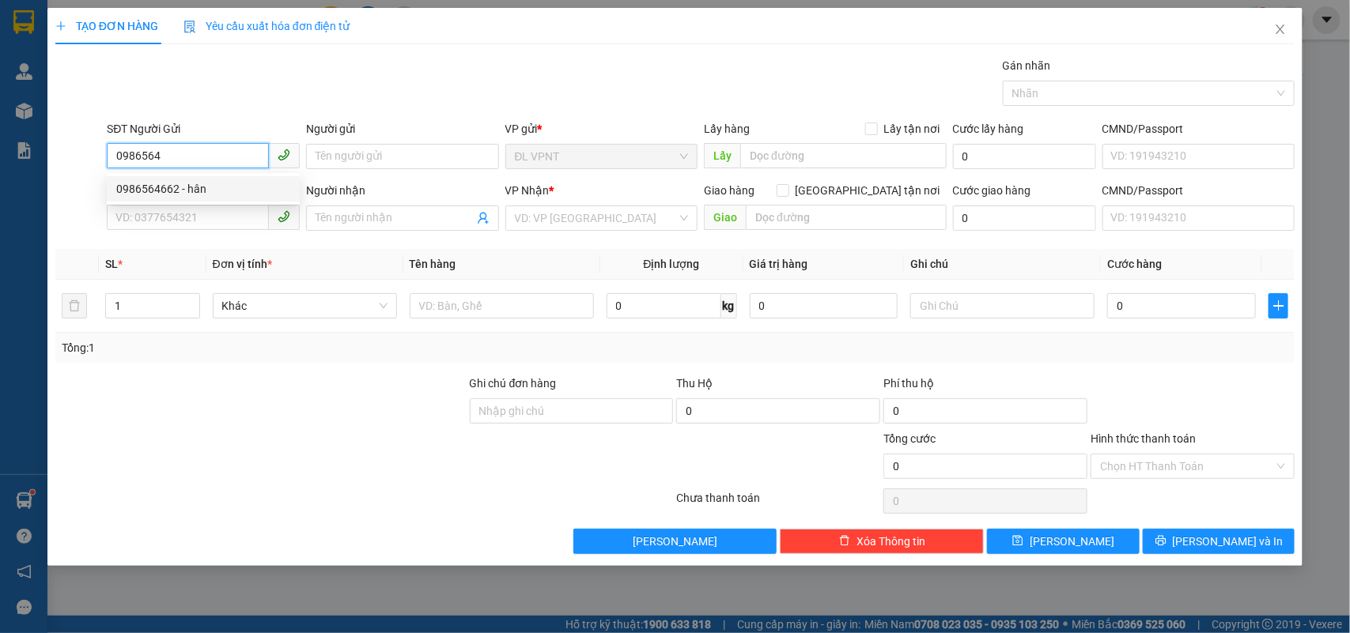
click at [190, 176] on div "0986564662 - hân" at bounding box center [203, 188] width 193 height 25
type input "0986564662"
type input "hân"
type input "0379233069"
type input "HIỀN"
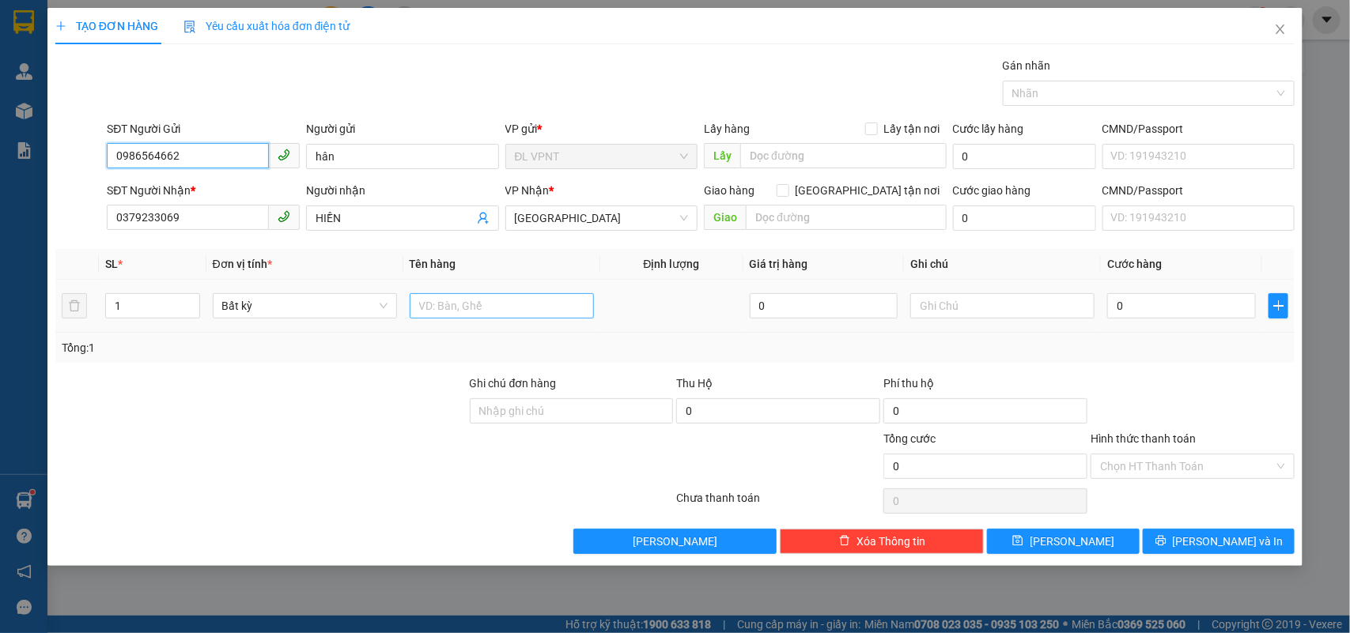
type input "0986564662"
click at [519, 308] on input "text" at bounding box center [502, 305] width 184 height 25
type input "1t"
drag, startPoint x: 222, startPoint y: 212, endPoint x: 0, endPoint y: 160, distance: 228.0
click at [0, 160] on div "TẠO ĐƠN HÀNG Yêu cầu xuất hóa đơn điện tử Transit Pickup Surcharge Ids Transit …" at bounding box center [675, 316] width 1350 height 633
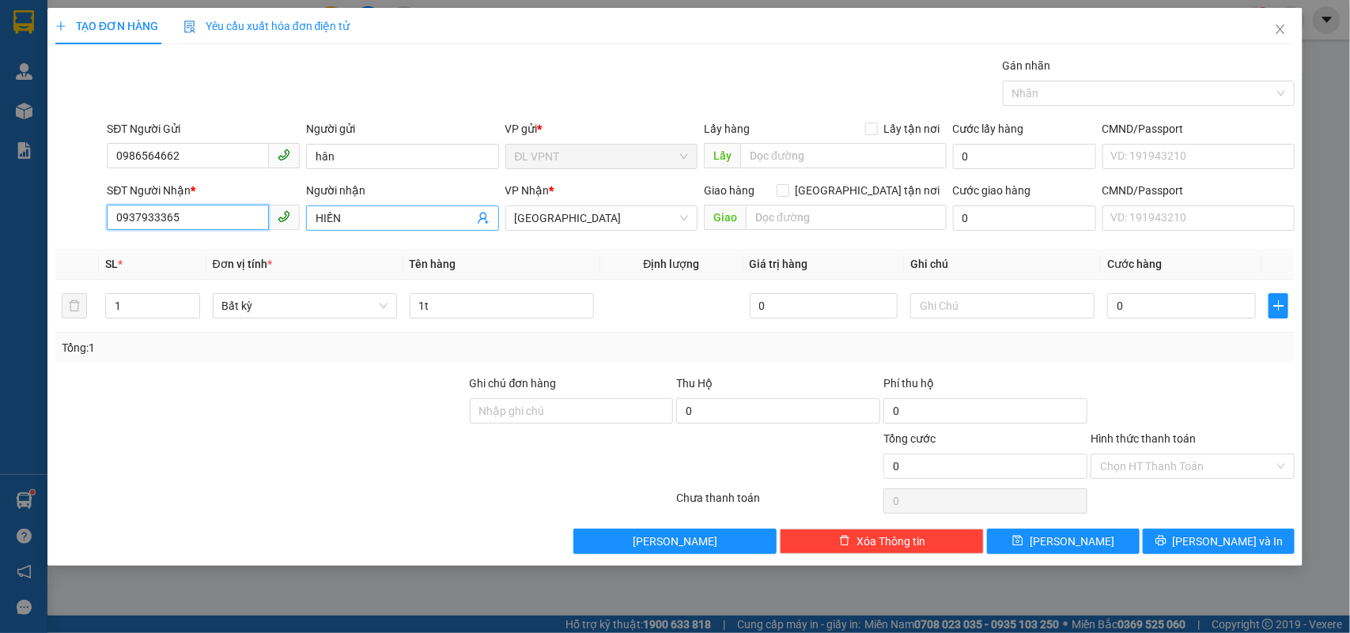
type input "0937933365"
drag, startPoint x: 374, startPoint y: 215, endPoint x: 0, endPoint y: 222, distance: 374.0
click at [0, 222] on div "TẠO ĐƠN HÀNG Yêu cầu xuất hóa đơn điện tử Transit Pickup Surcharge Ids Transit …" at bounding box center [675, 316] width 1350 height 633
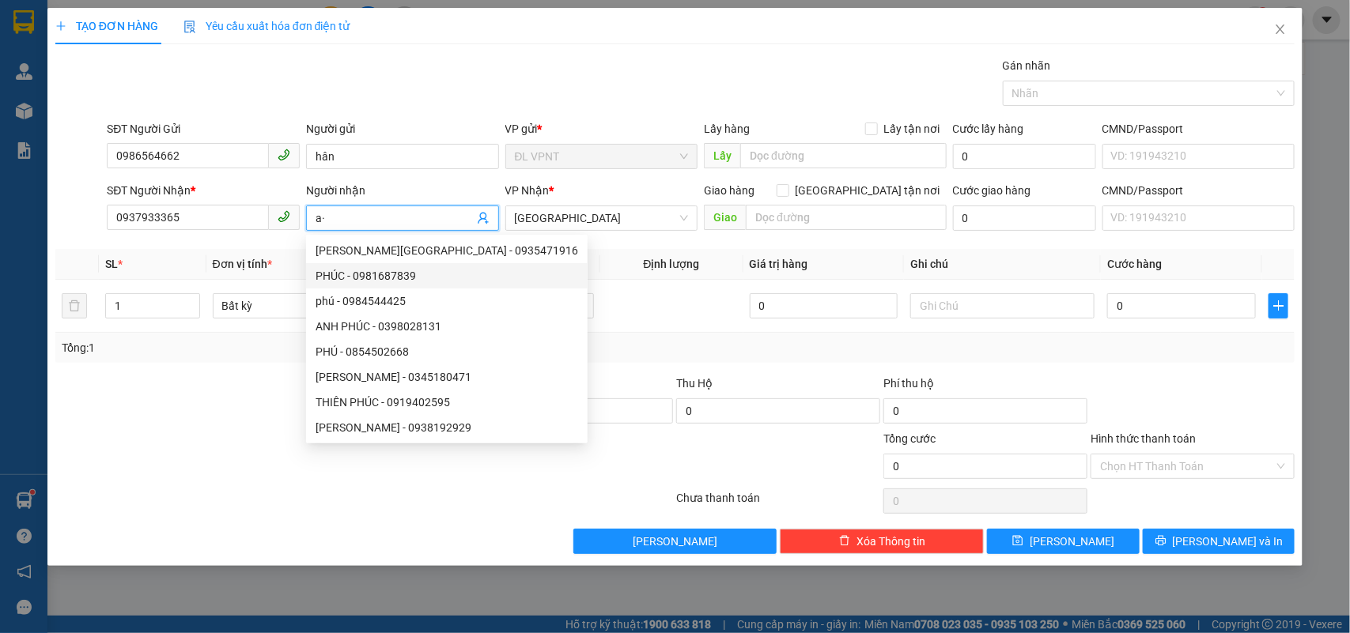
type input "a"
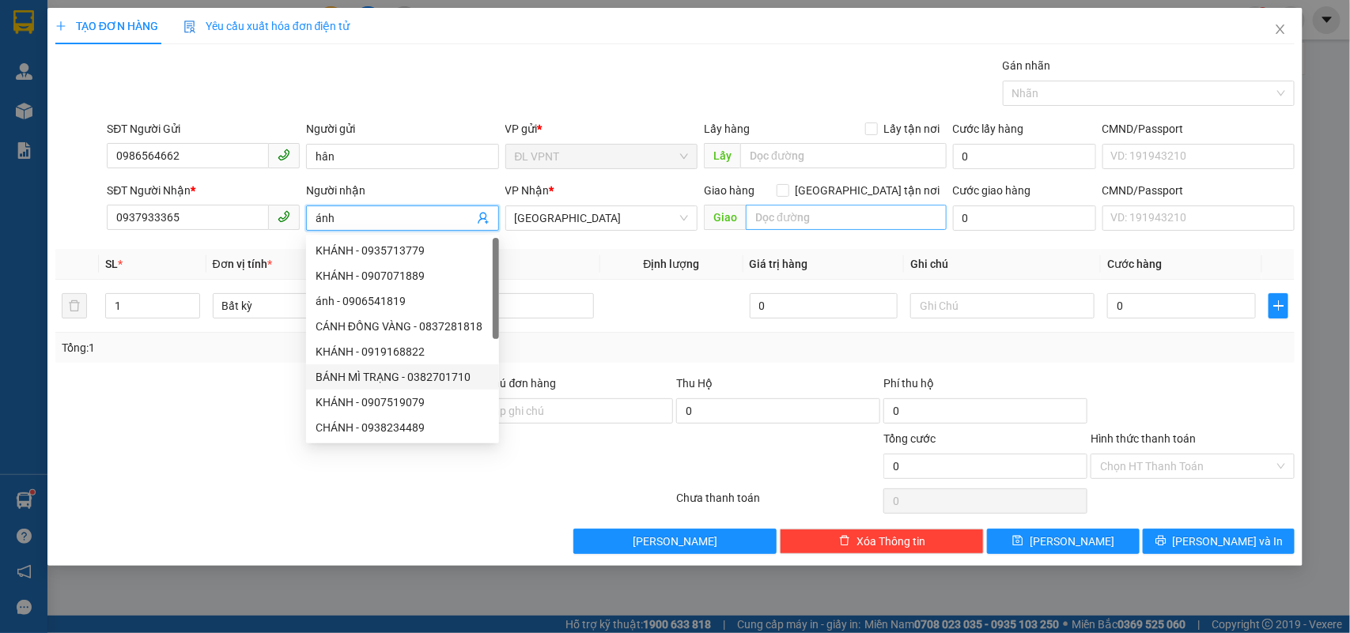
type input "ánh"
click at [851, 206] on input "text" at bounding box center [846, 217] width 201 height 25
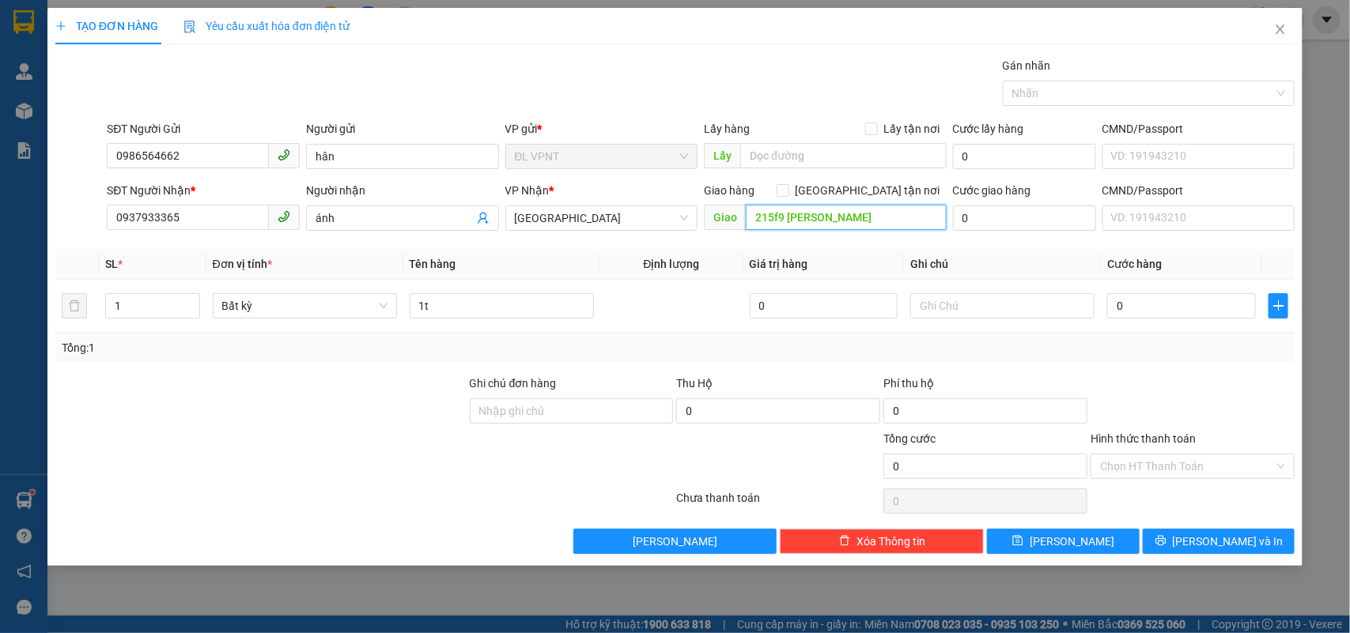
type input "215f9 nguyễn văn hữu"
click at [1199, 291] on div "0" at bounding box center [1181, 306] width 149 height 32
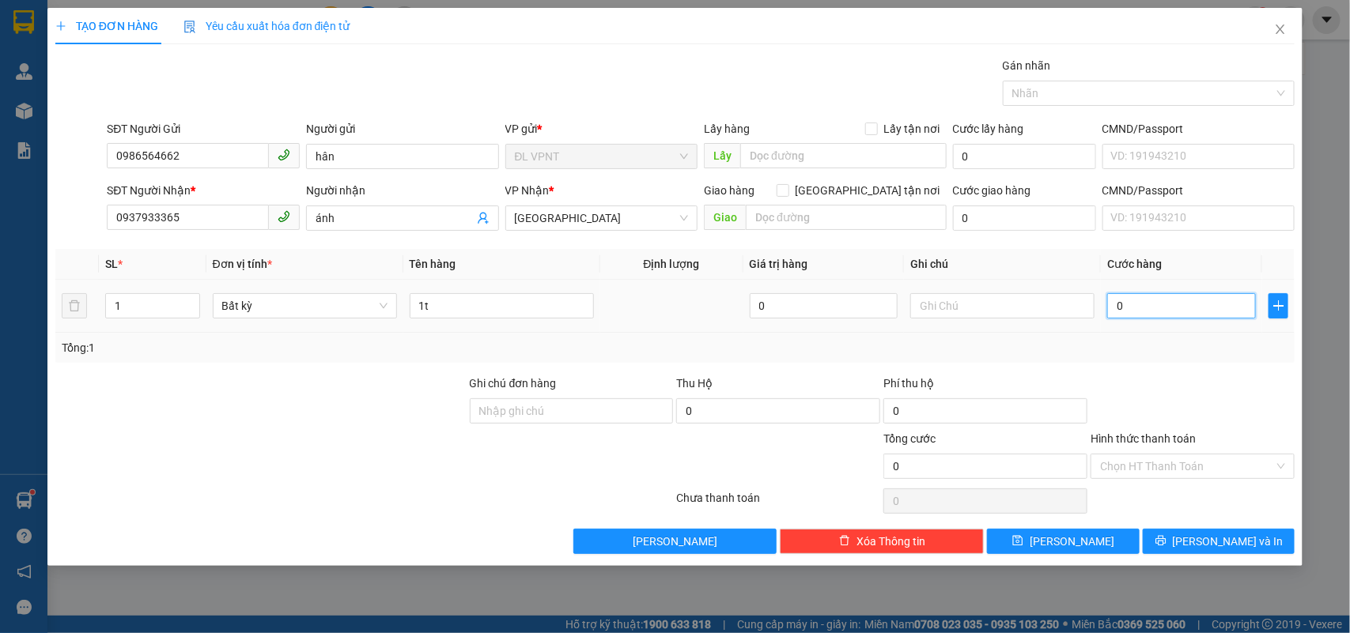
click at [1199, 301] on input "0" at bounding box center [1181, 305] width 149 height 25
type input "4"
type input "40"
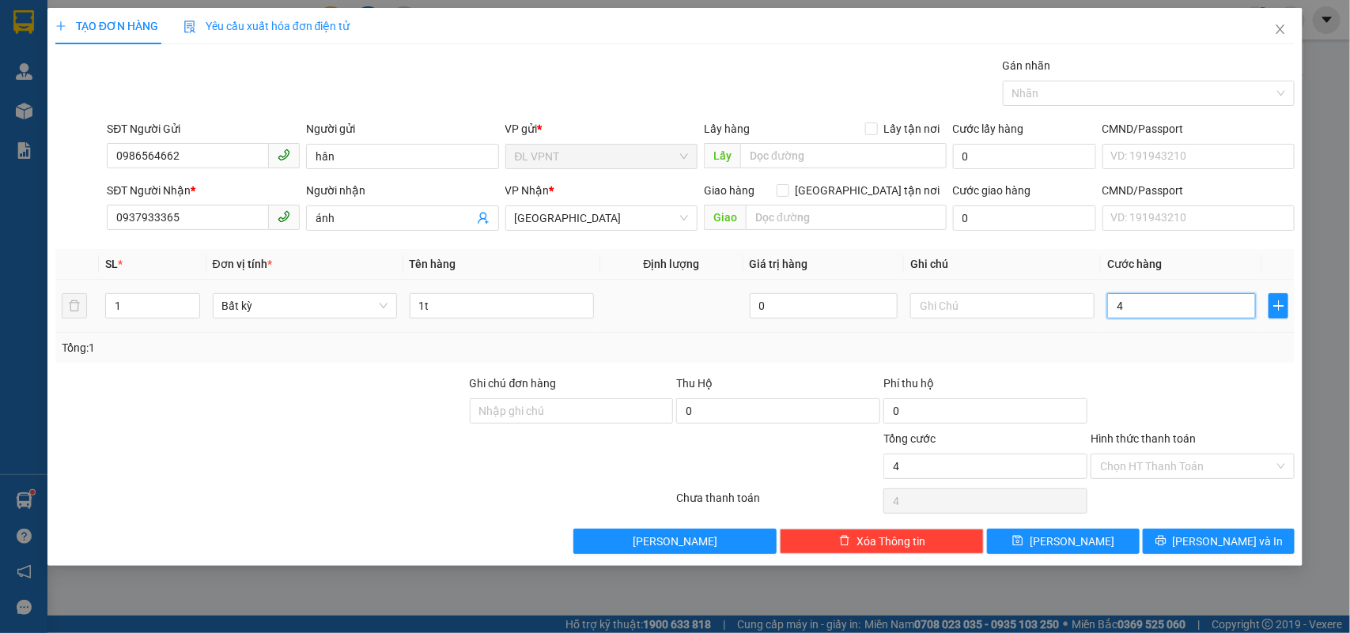
type input "40"
type input "40.000"
click at [411, 436] on div at bounding box center [261, 457] width 414 height 55
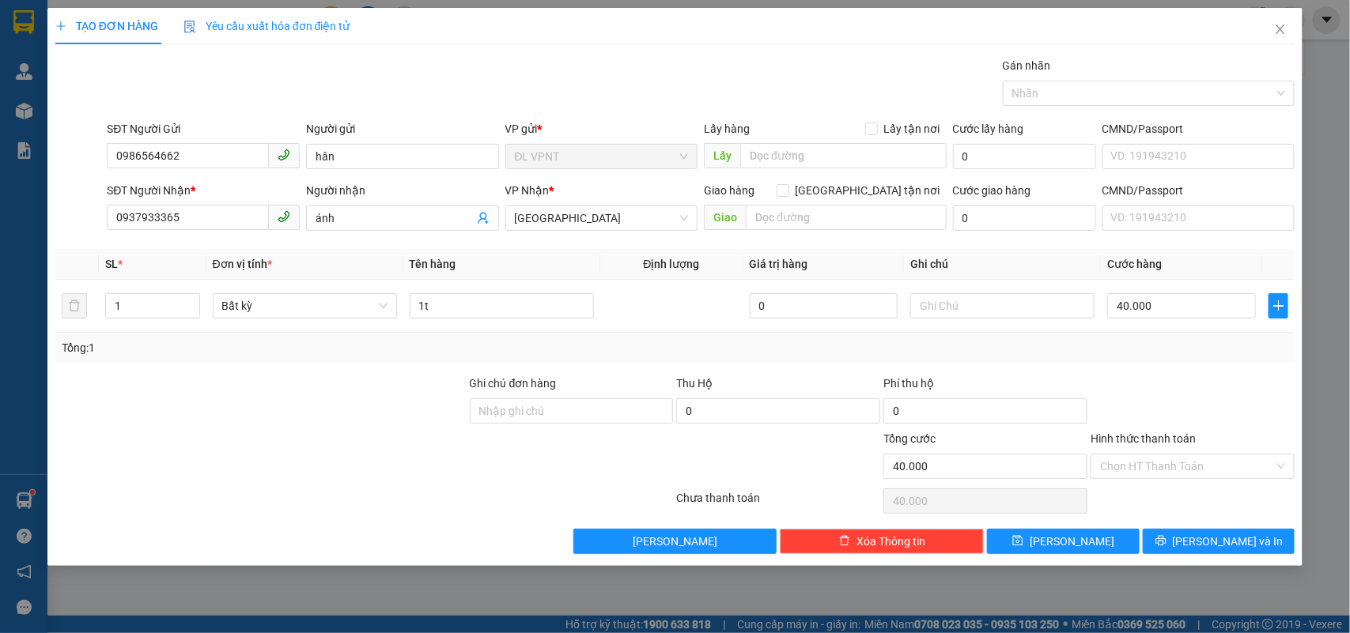
drag, startPoint x: 311, startPoint y: 451, endPoint x: 334, endPoint y: 457, distance: 24.4
click at [317, 448] on div at bounding box center [261, 457] width 414 height 55
click at [1131, 472] on input "Hình thức thanh toán" at bounding box center [1187, 467] width 174 height 24
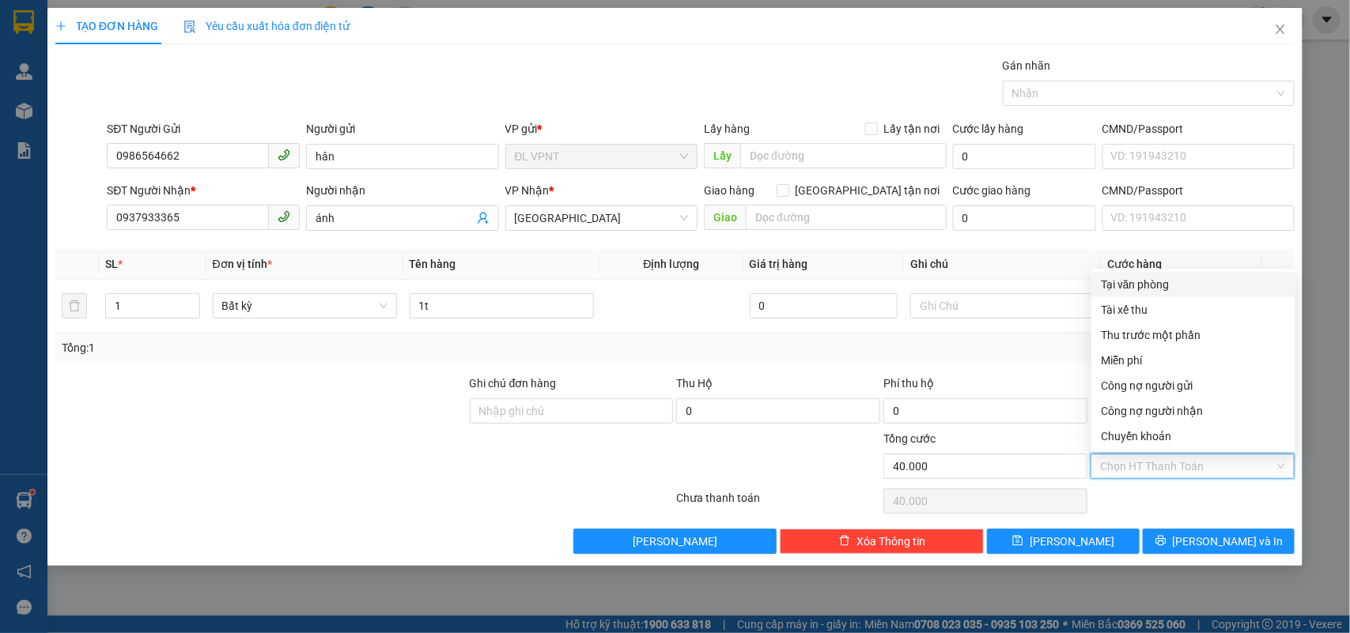
click at [1163, 281] on div "Tại văn phòng" at bounding box center [1192, 284] width 185 height 17
type input "0"
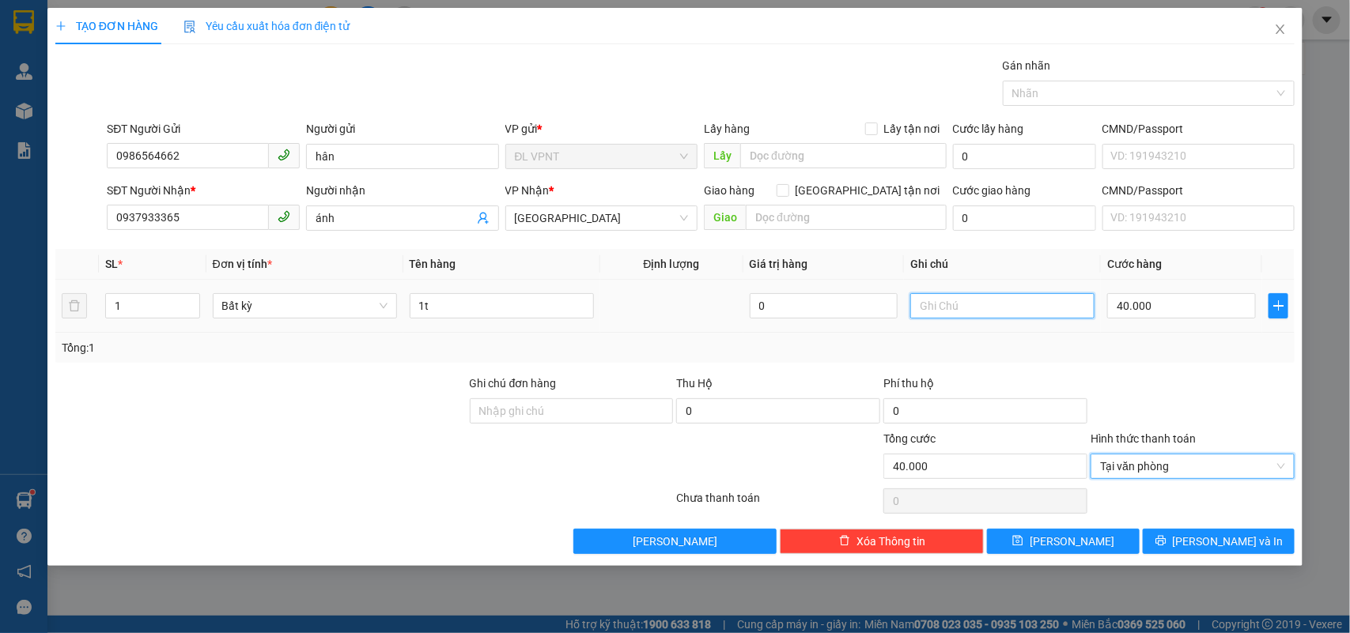
click at [943, 312] on input "text" at bounding box center [1002, 305] width 184 height 25
type input "bookgrab"
click at [1088, 365] on div "Transit Pickup Surcharge Ids Transit Deliver Surcharge Ids Transit Deliver Surc…" at bounding box center [675, 305] width 1240 height 497
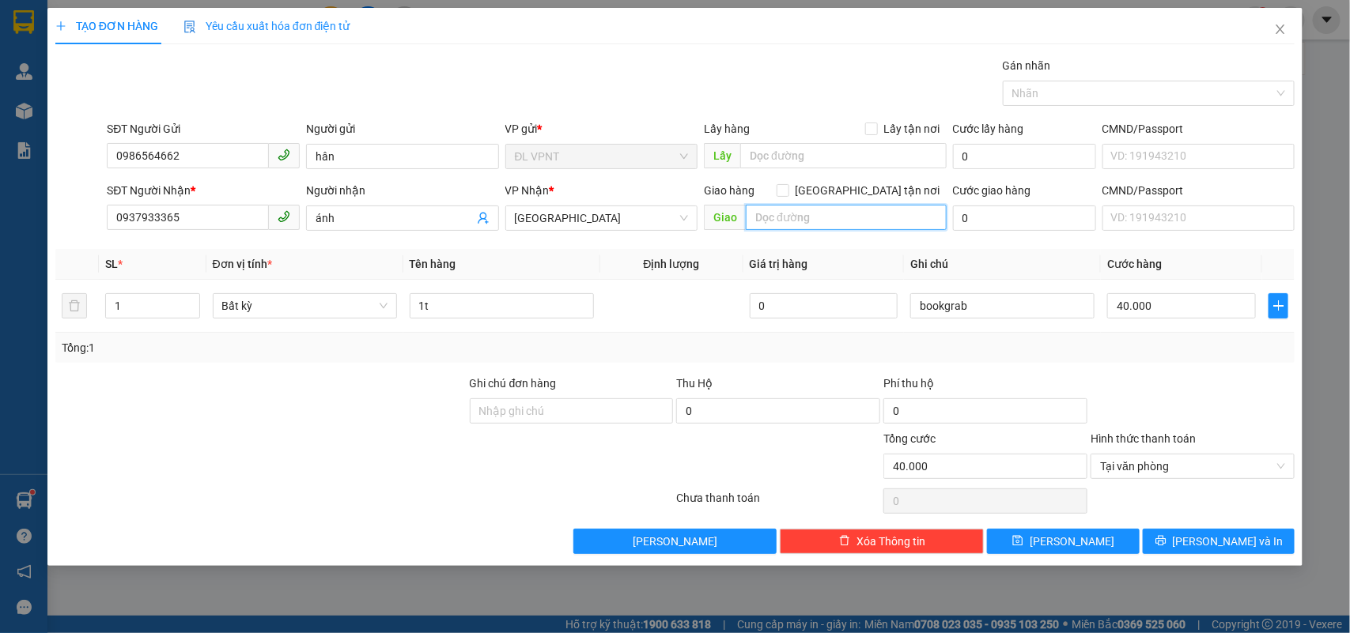
click at [777, 219] on input "text" at bounding box center [846, 217] width 201 height 25
click at [789, 224] on input "215f9 nguyễn văn hưởng" at bounding box center [846, 217] width 201 height 25
click at [789, 223] on input "215f9 nguyễn văn hưởng" at bounding box center [846, 217] width 201 height 25
click at [901, 216] on input "215f9 nguyễn văn hưởng" at bounding box center [846, 217] width 201 height 25
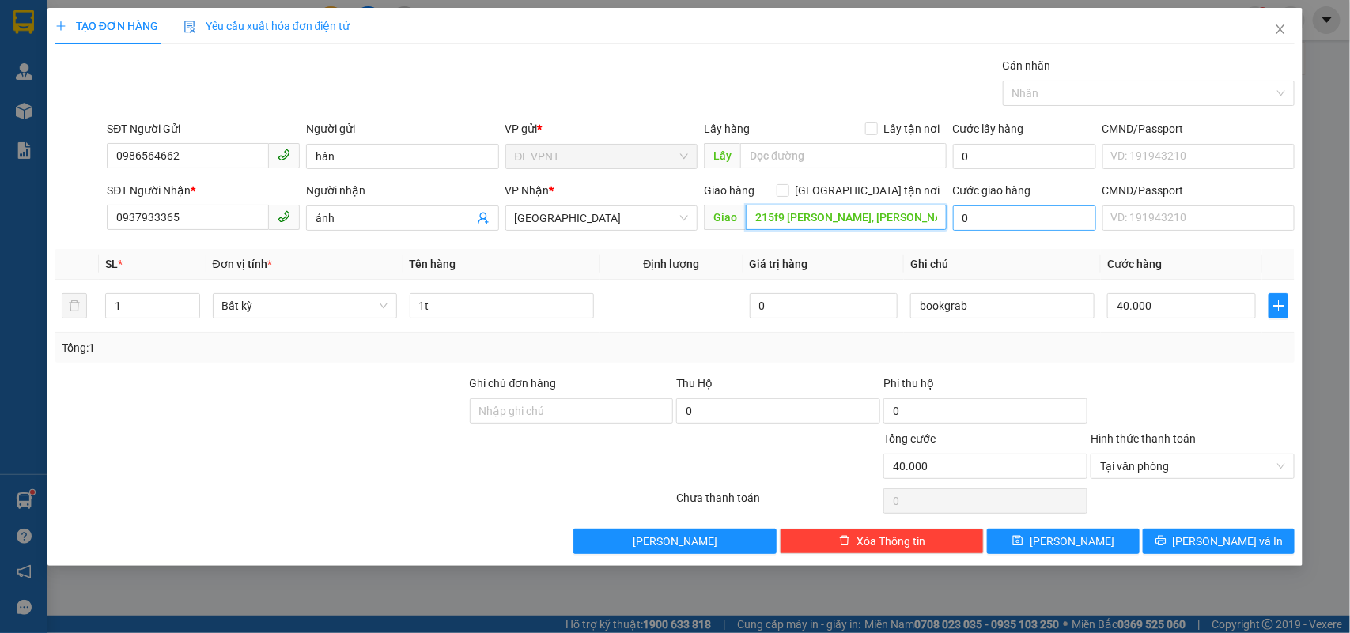
type input "215f9 nguyễn văn hưởng, thảo điền"
click at [984, 218] on input "0" at bounding box center [1024, 218] width 143 height 25
type input "1"
type input "40.001"
type input "15"
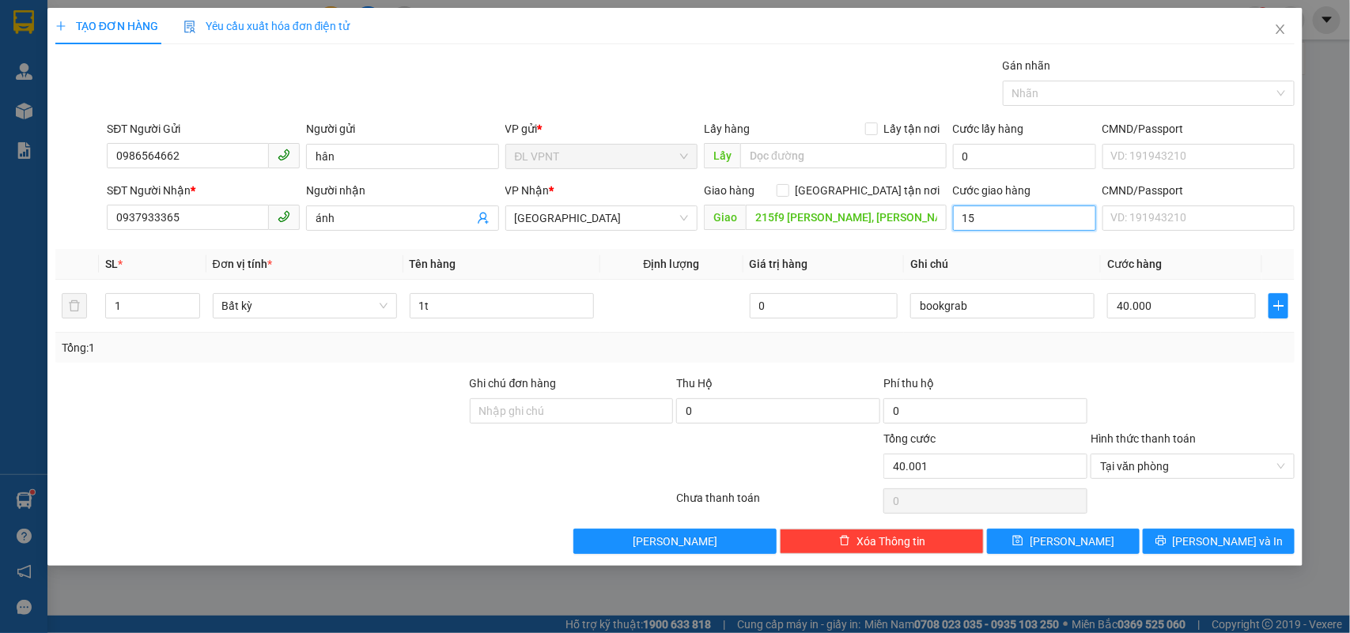
type input "40.015"
type input "150"
type input "40.150"
type input "150.000"
type input "190.000"
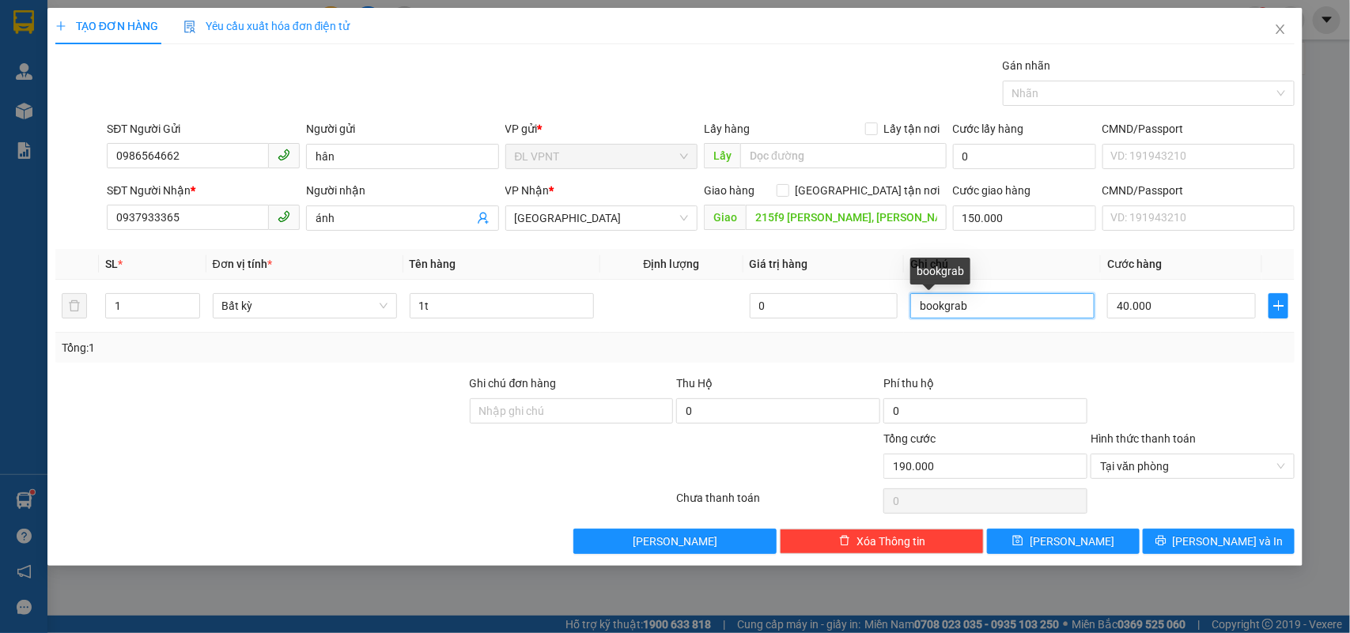
drag, startPoint x: 1017, startPoint y: 317, endPoint x: 461, endPoint y: 176, distance: 574.3
click at [466, 182] on div "Transit Pickup Surcharge Ids Transit Deliver Surcharge Ids Transit Deliver Surc…" at bounding box center [675, 305] width 1240 height 497
type input "ck mb :"
click at [336, 486] on div at bounding box center [364, 501] width 621 height 32
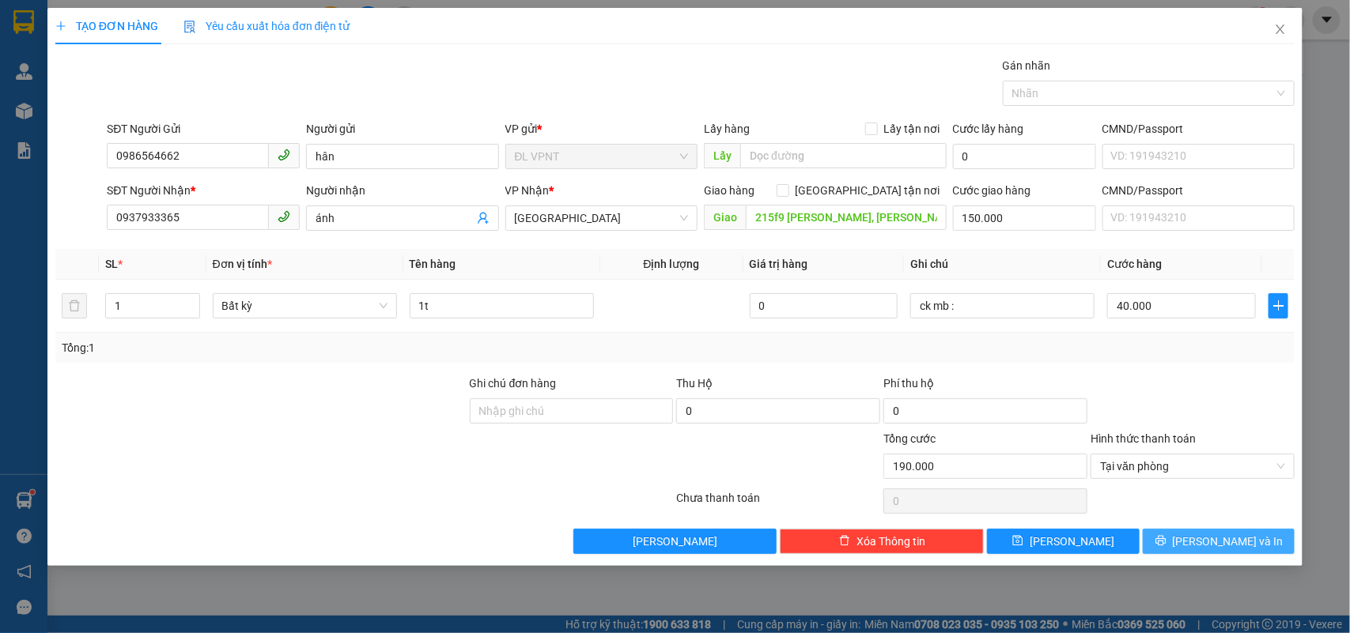
click at [1187, 532] on button "Lưu và In" at bounding box center [1218, 541] width 152 height 25
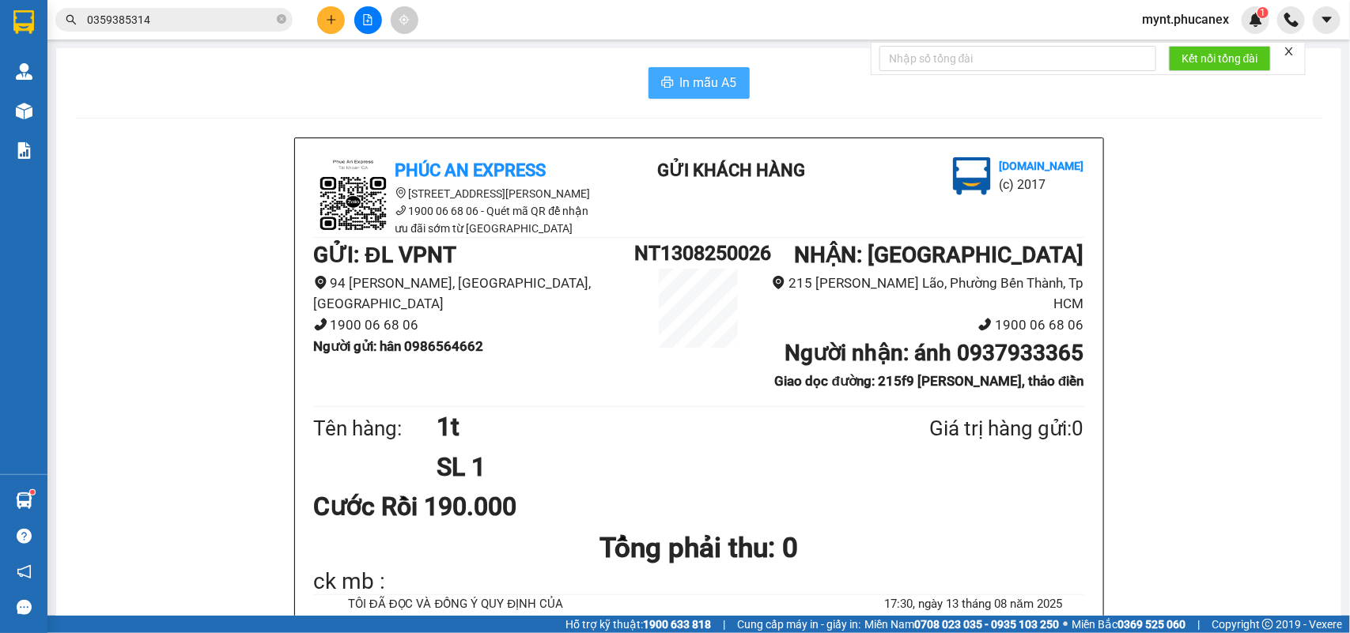
click at [721, 79] on span "In mẫu A5" at bounding box center [708, 83] width 57 height 20
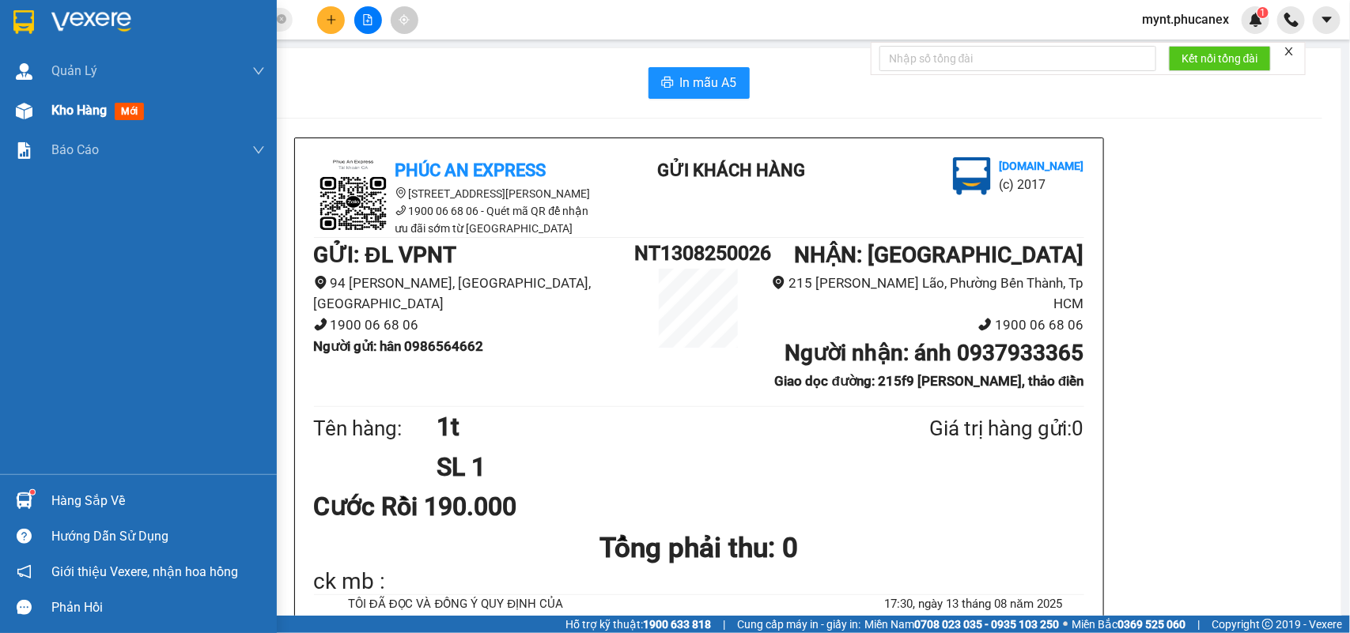
click at [60, 108] on span "Kho hàng" at bounding box center [78, 110] width 55 height 15
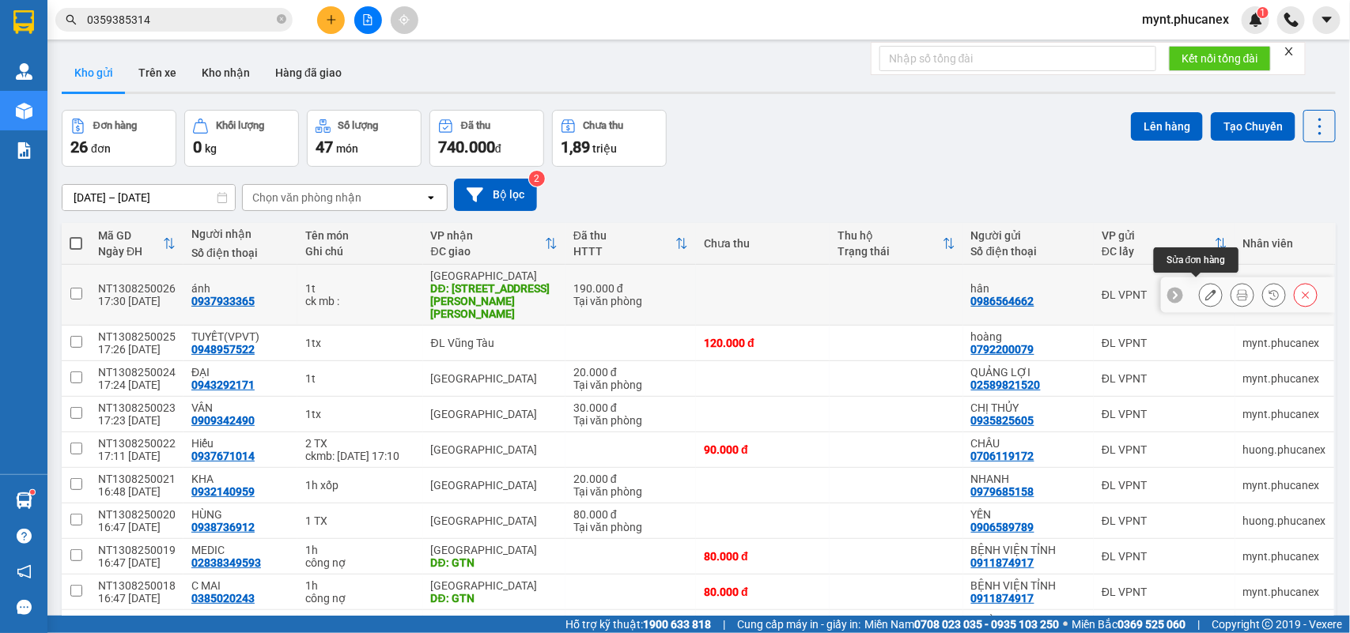
click at [1199, 289] on icon at bounding box center [1210, 294] width 11 height 11
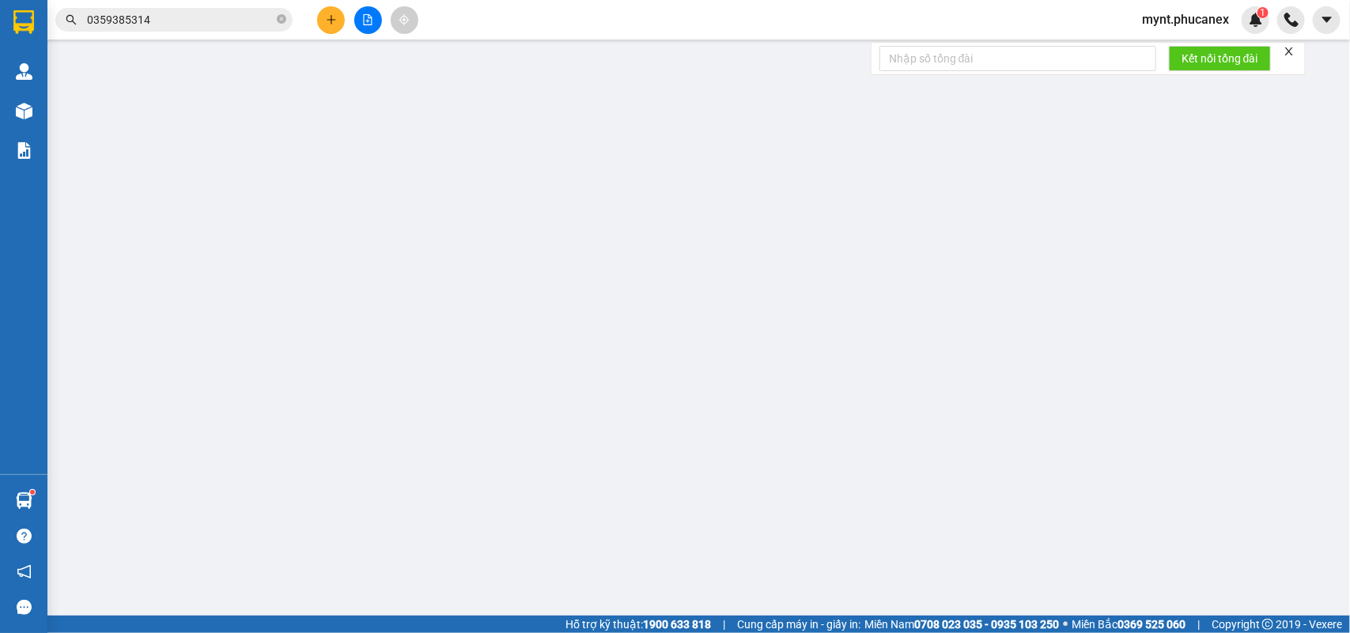
type input "0986564662"
type input "hân"
type input "0937933365"
type input "ánh"
type input "215f9 nguyễn văn hưởng, thảo điền"
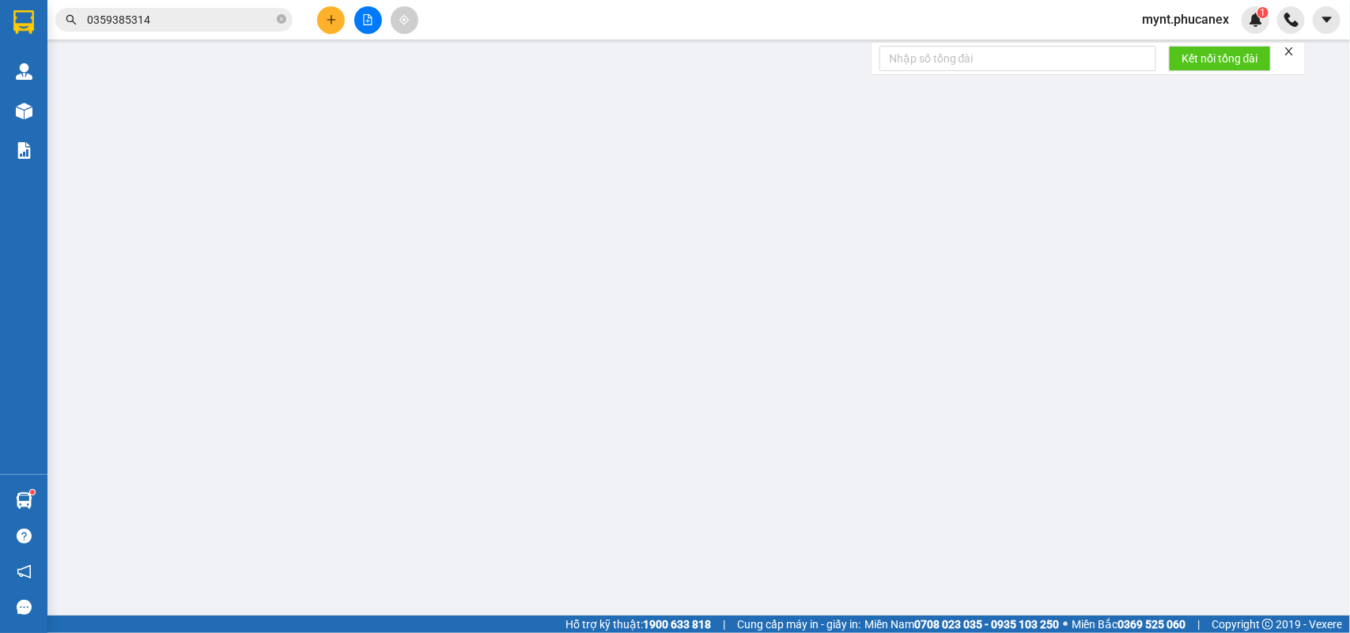
type input "150.000"
type input "190.000"
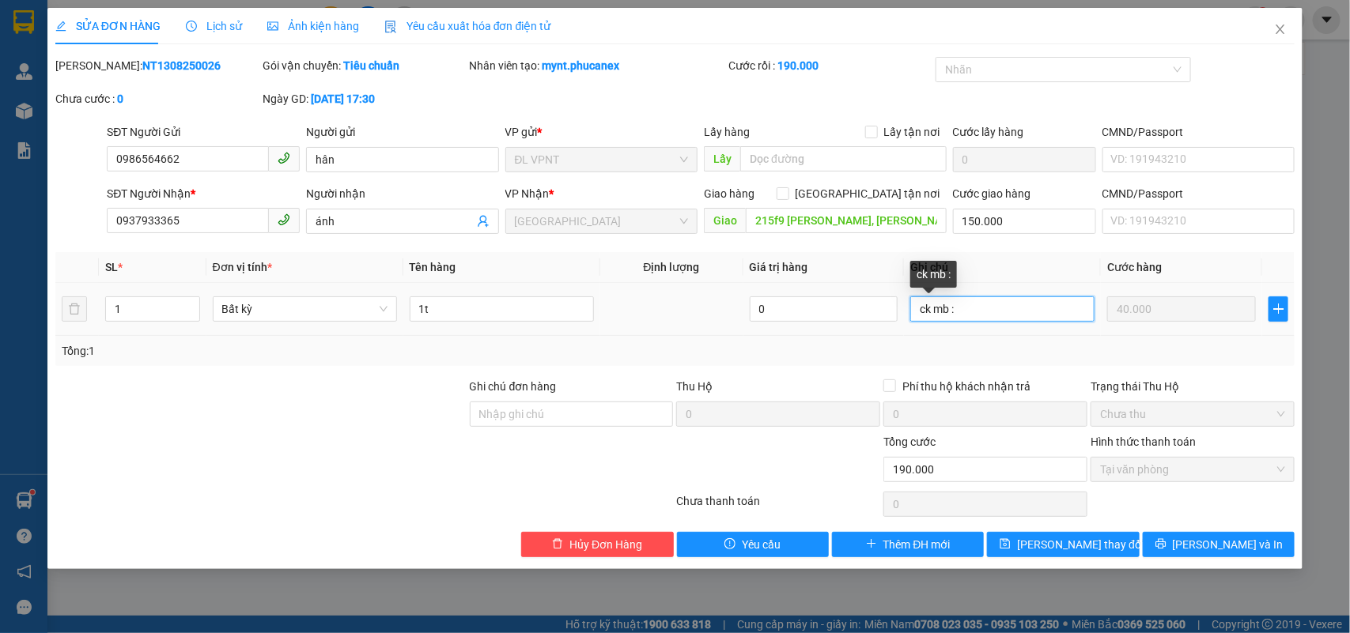
drag, startPoint x: 987, startPoint y: 320, endPoint x: 562, endPoint y: 241, distance: 431.8
click at [562, 241] on div "Total Paid Fee 190.000 Total UnPaid Fee 0 Cash Collection Total Fee Mã ĐH: NT13…" at bounding box center [675, 307] width 1240 height 500
type input "giao sau 9h giúup e nhan"
click at [999, 310] on input "giao sau 9h giúup e nhan" at bounding box center [1002, 308] width 184 height 25
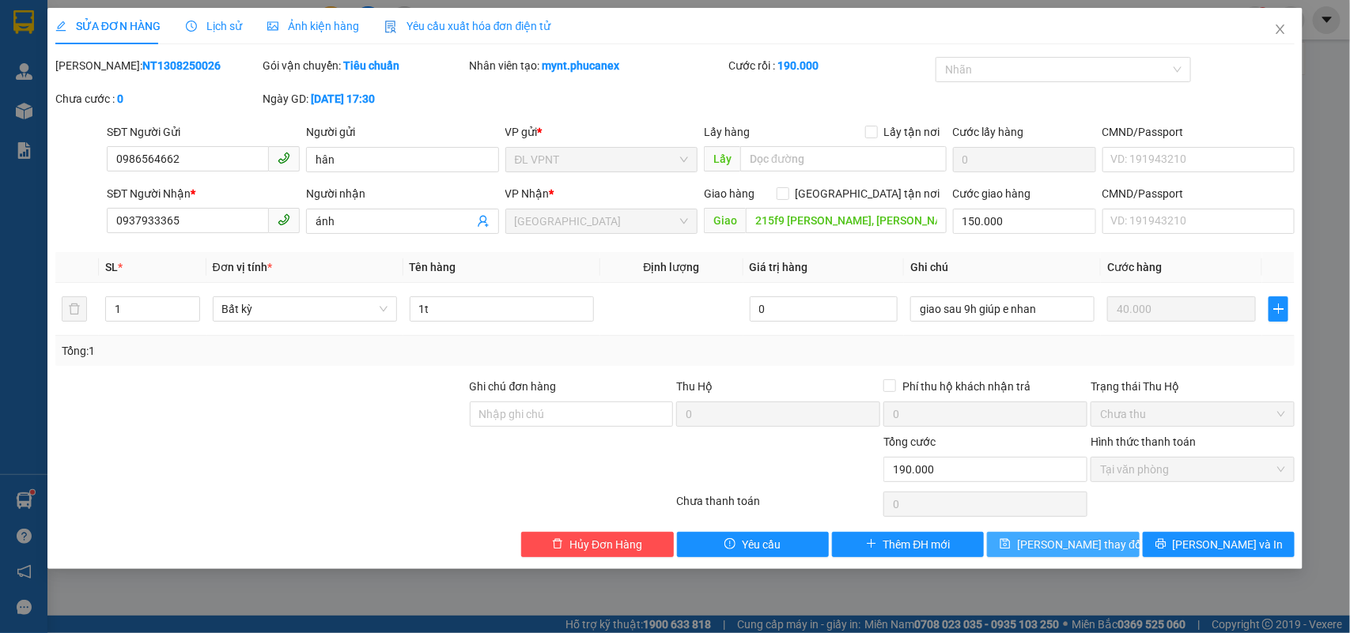
click at [1083, 535] on button "Lưu thay đổi" at bounding box center [1063, 544] width 152 height 25
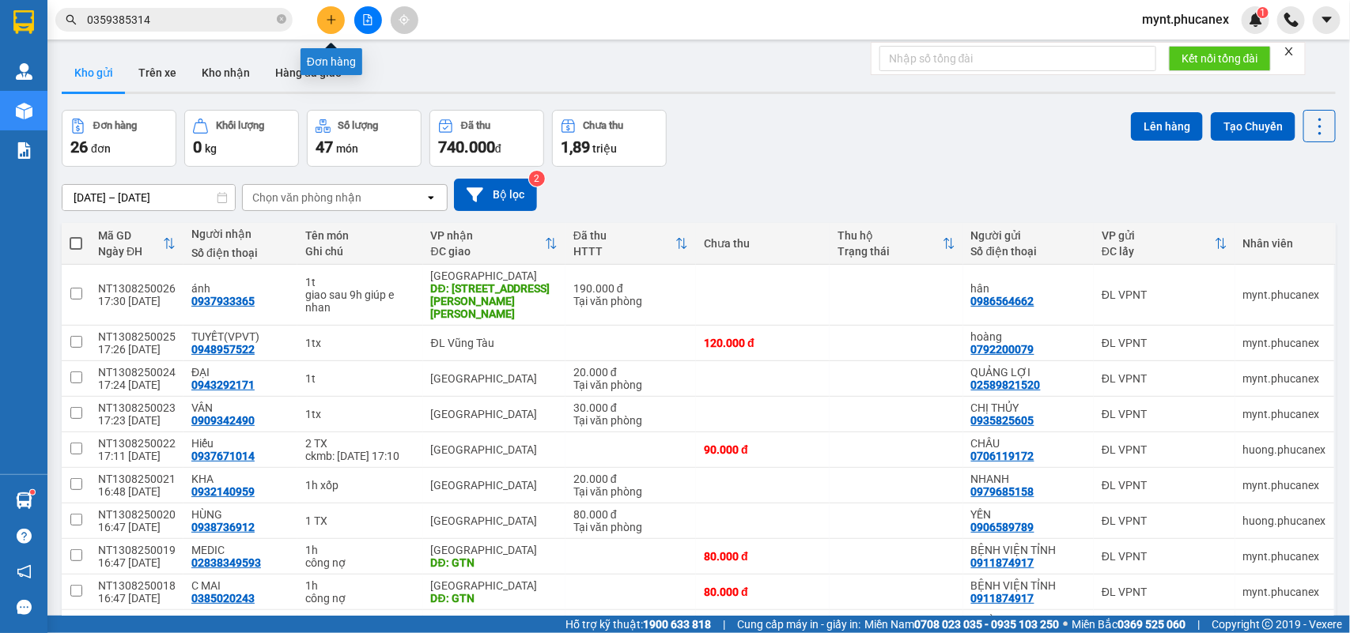
click at [321, 25] on button at bounding box center [331, 20] width 28 height 28
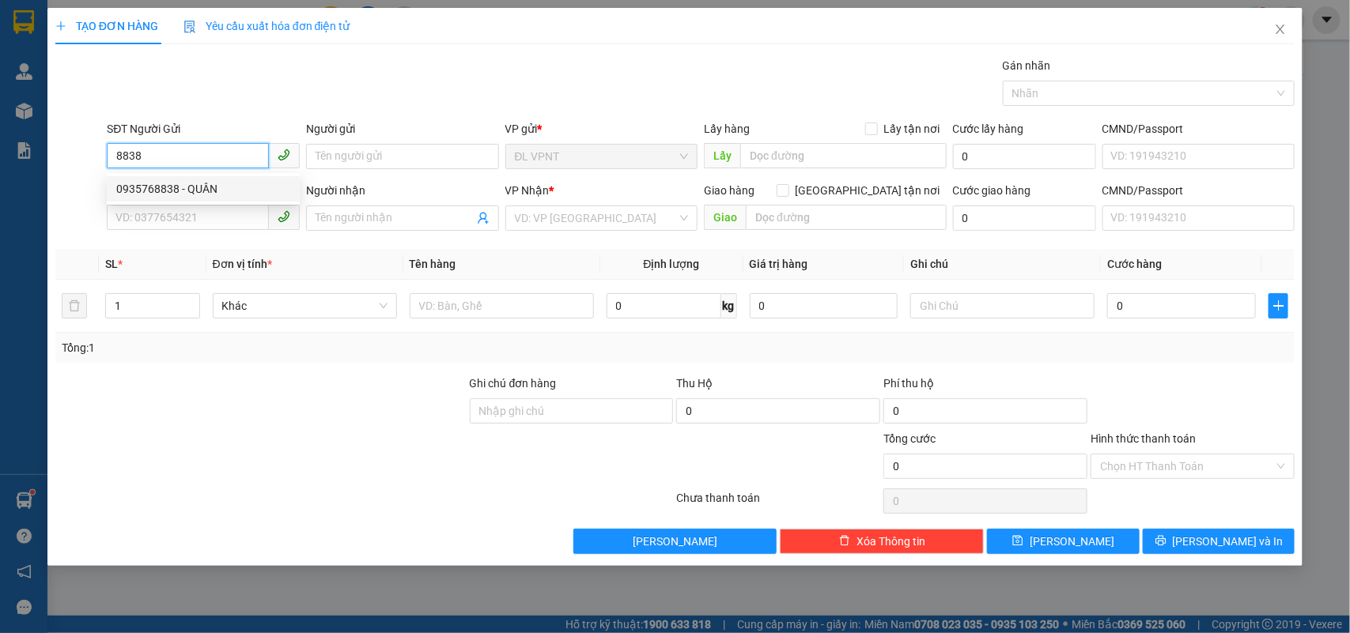
click at [172, 194] on div "0935768838 - QUÂN" at bounding box center [203, 188] width 174 height 17
type input "0935768838"
type input "QUÂN"
type input "0909335275"
type input "DANH"
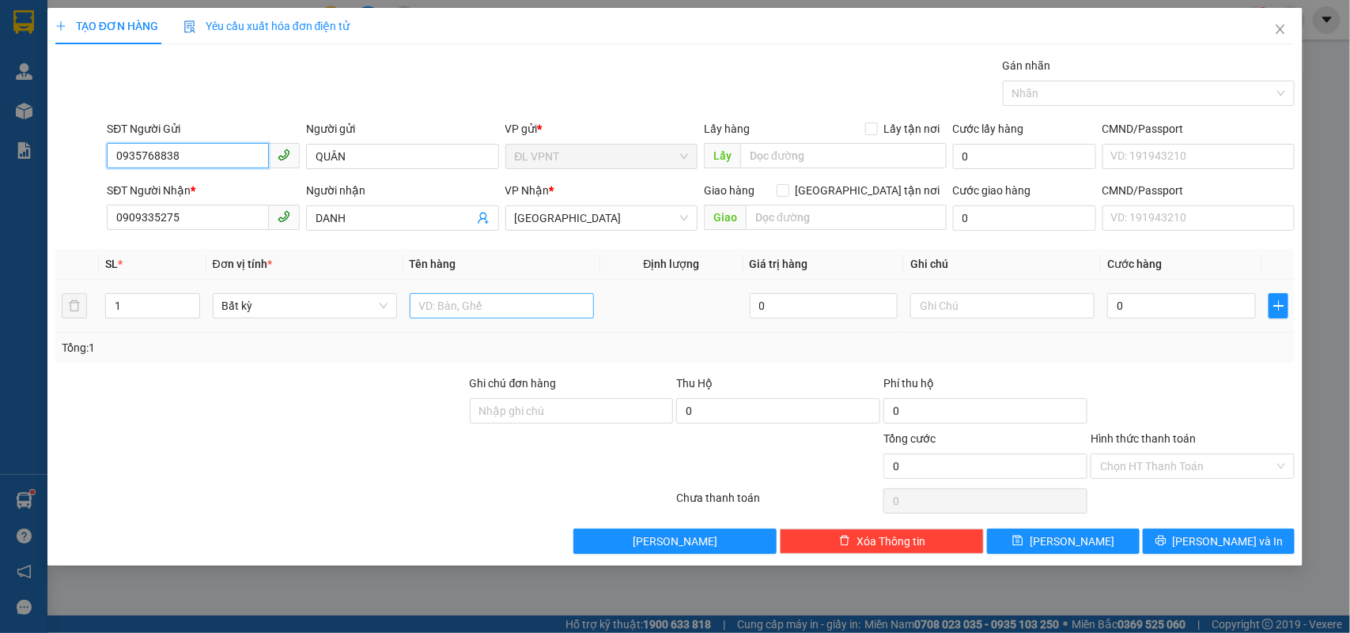
type input "0935768838"
click at [475, 310] on input "text" at bounding box center [502, 305] width 184 height 25
type input "1h"
click at [1199, 317] on input "0" at bounding box center [1181, 305] width 149 height 25
type input "3"
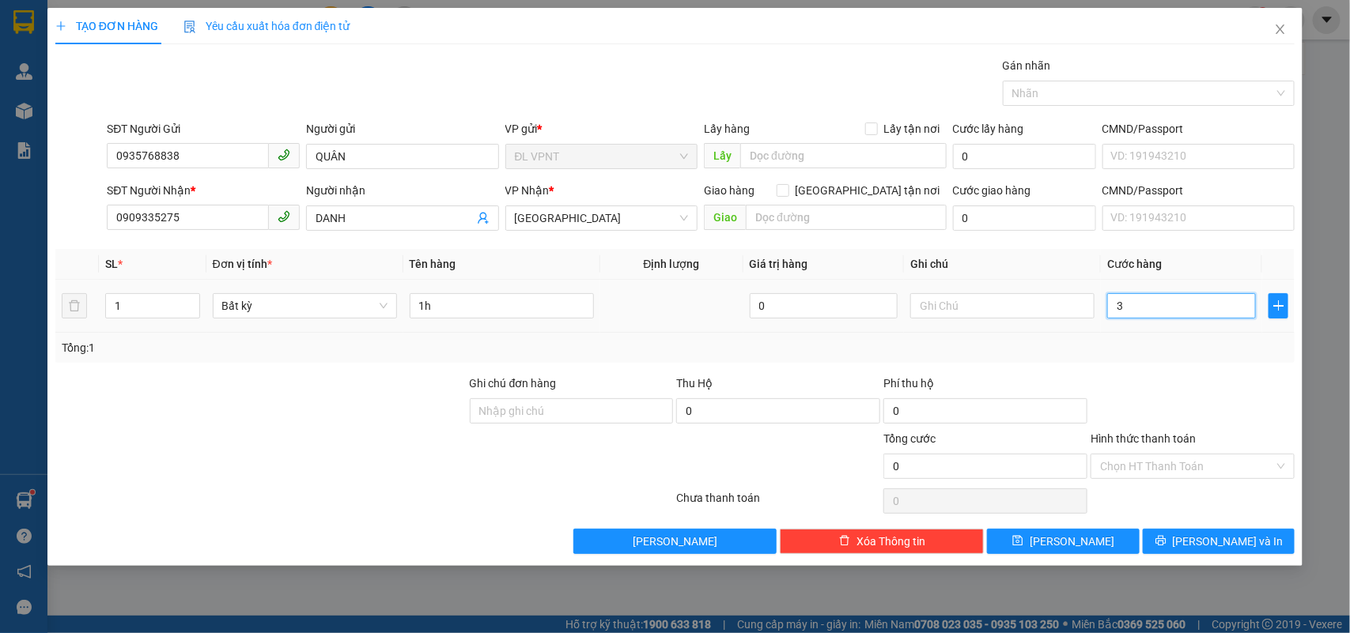
type input "3"
type input "30"
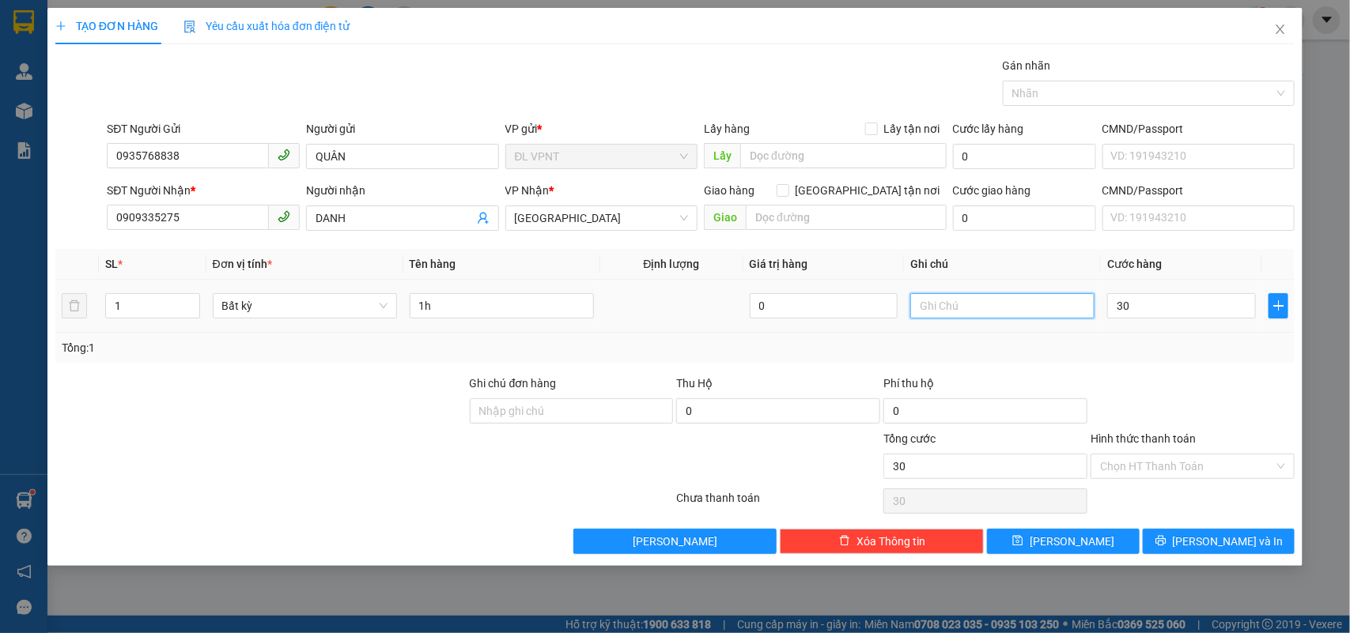
type input "30.000"
click at [962, 311] on input "text" at bounding box center [1002, 305] width 184 height 25
type input "ck mb :"
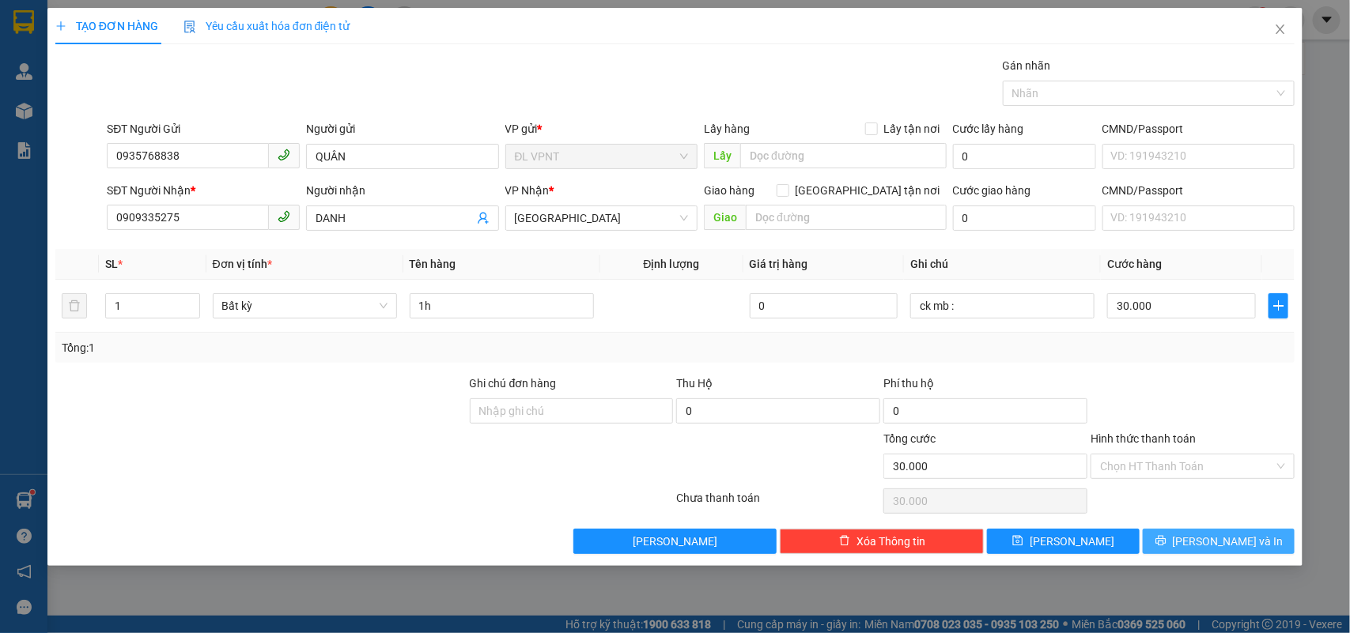
click at [1199, 542] on span "Lưu và In" at bounding box center [1227, 541] width 111 height 17
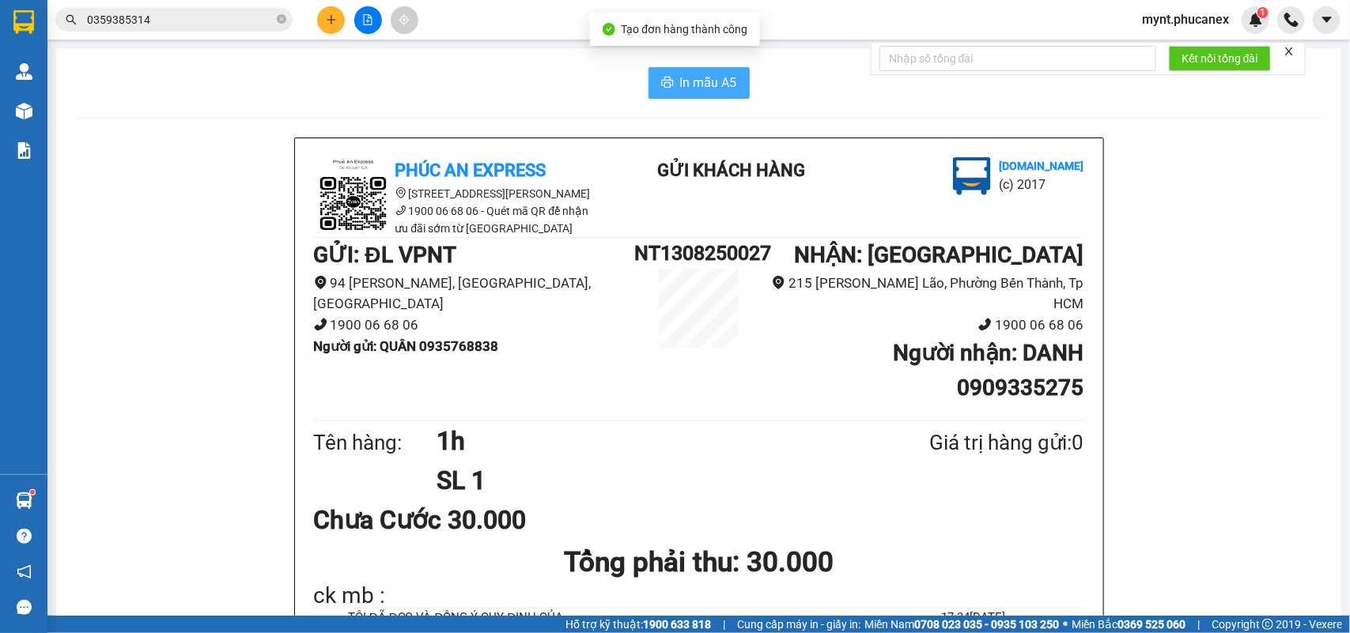
click at [718, 77] on span "In mẫu A5" at bounding box center [708, 83] width 57 height 20
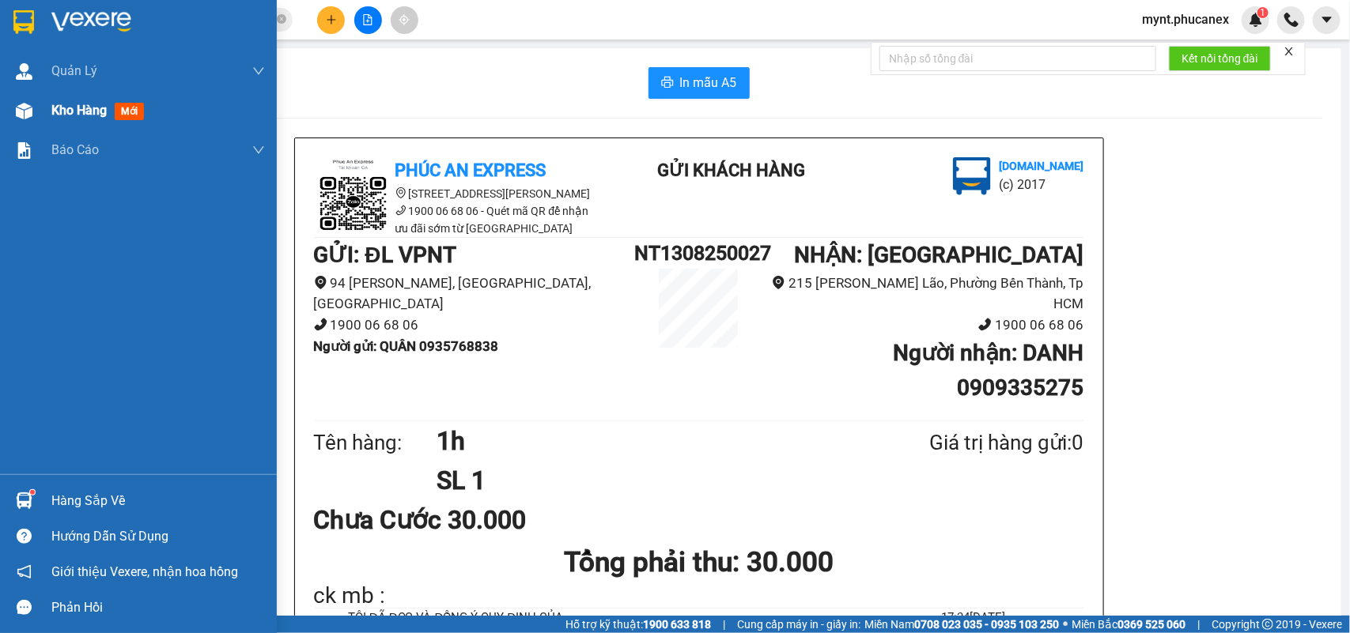
click at [26, 113] on img at bounding box center [24, 111] width 17 height 17
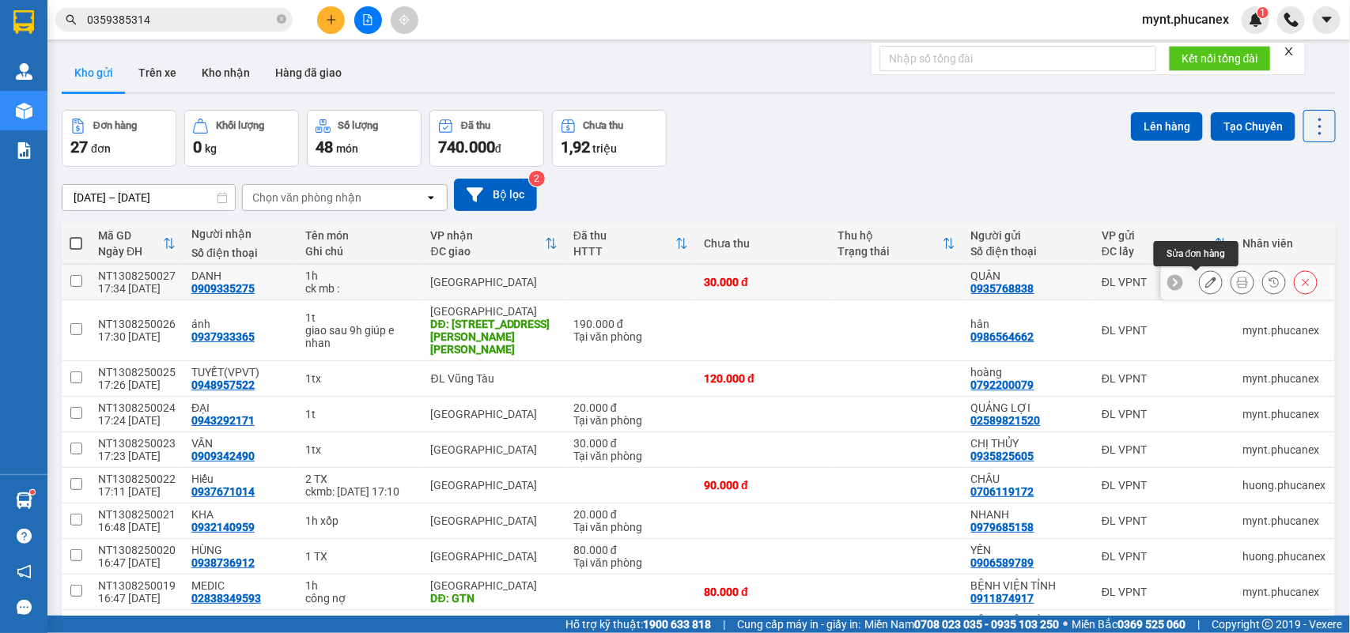
click at [1199, 277] on icon at bounding box center [1210, 282] width 11 height 11
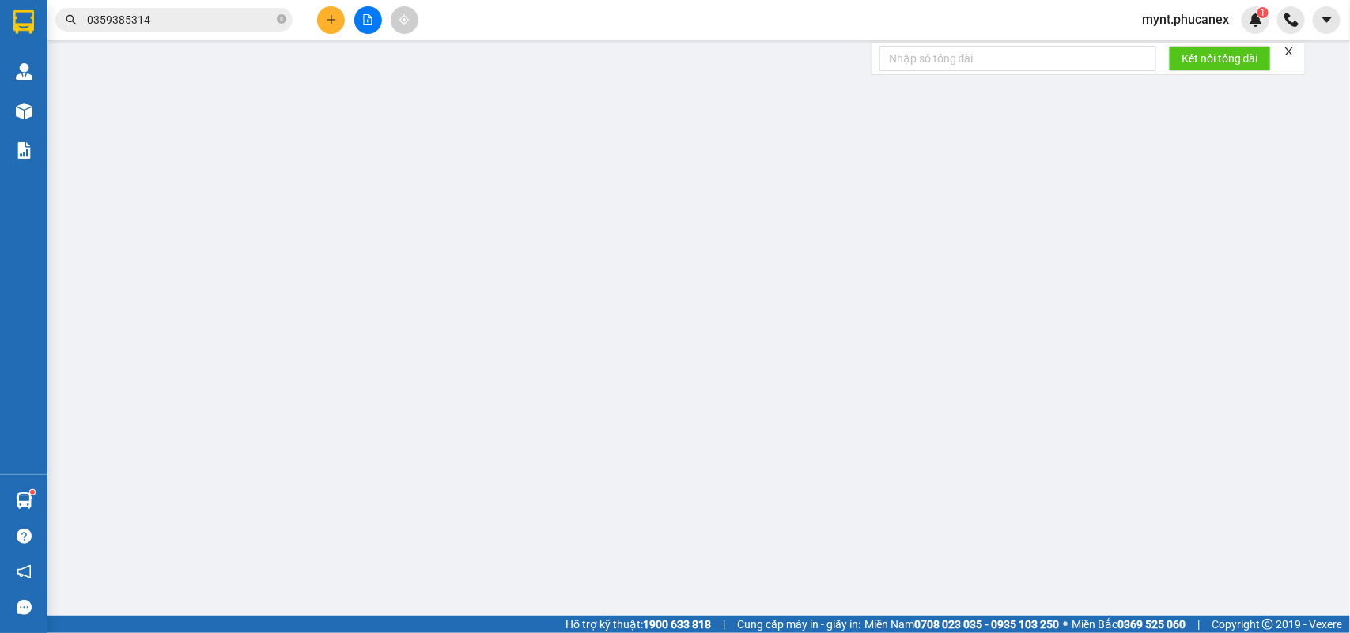
type input "0935768838"
type input "QUÂN"
type input "0909335275"
type input "DANH"
type input "30.000"
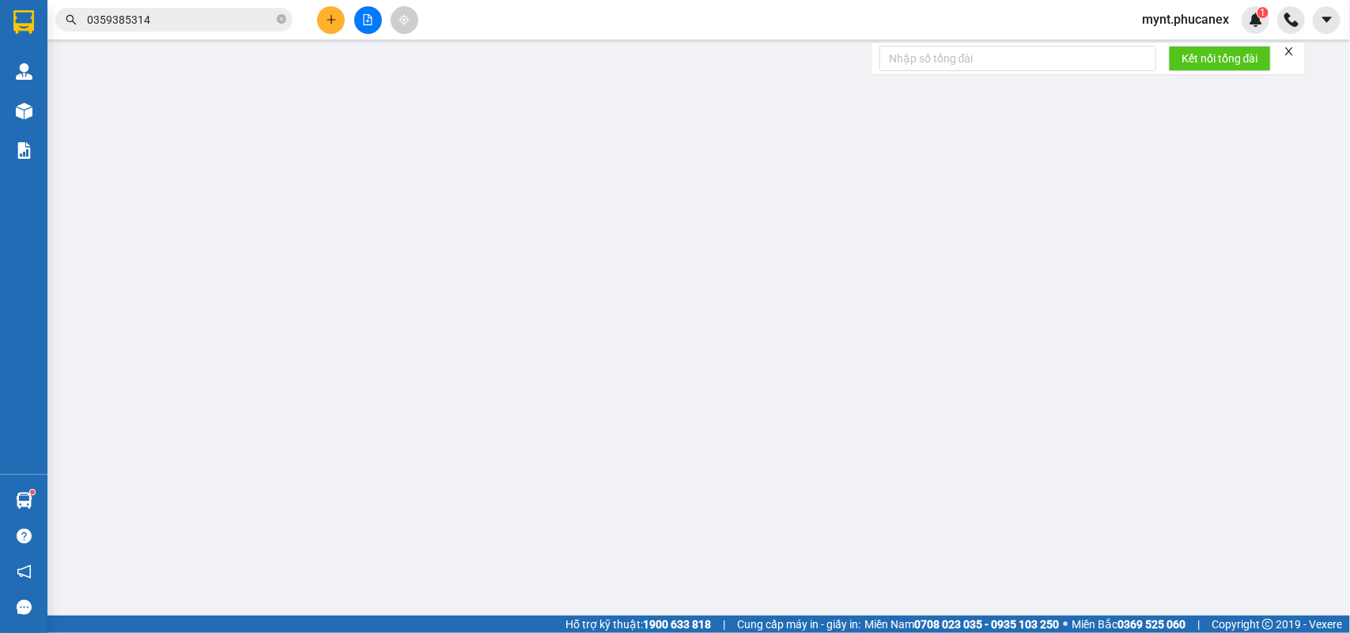
type input "30.000"
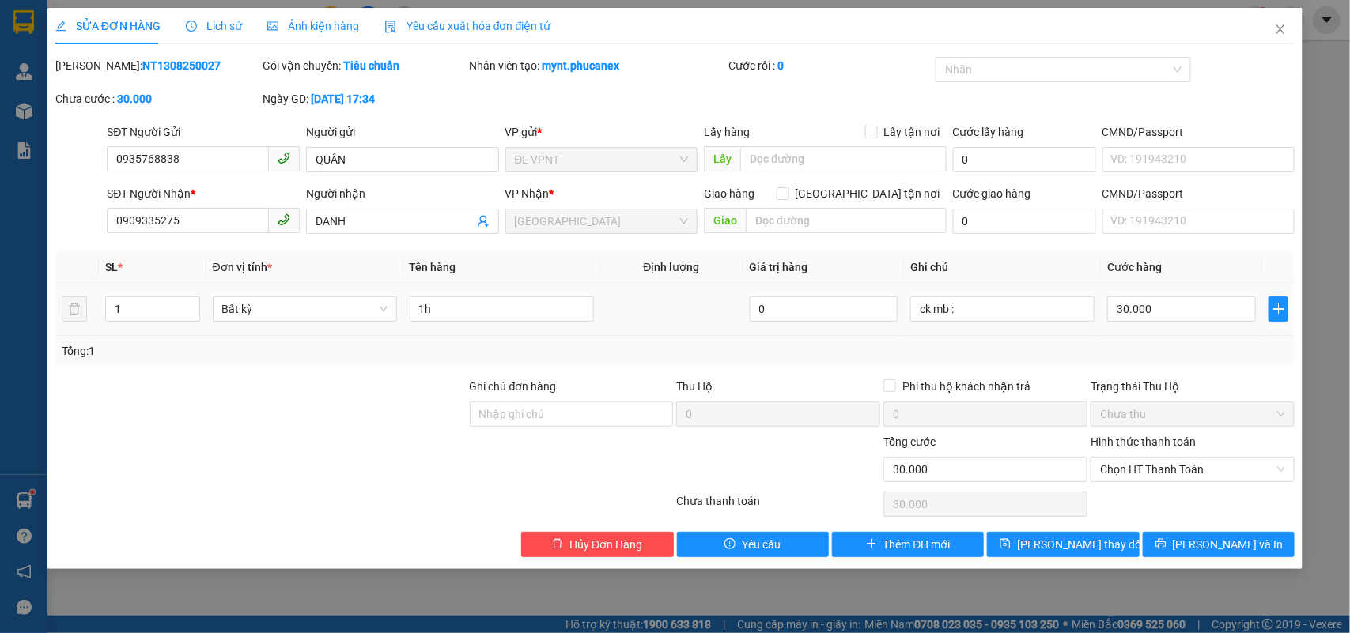
drag, startPoint x: 228, startPoint y: 477, endPoint x: 825, endPoint y: 257, distance: 636.1
click at [230, 475] on div at bounding box center [261, 460] width 414 height 55
click at [992, 298] on input "ck mb :" at bounding box center [1002, 308] width 184 height 25
paste input "13/08/25 17:34"
type input "ck mb : 13/08/25 17:34"
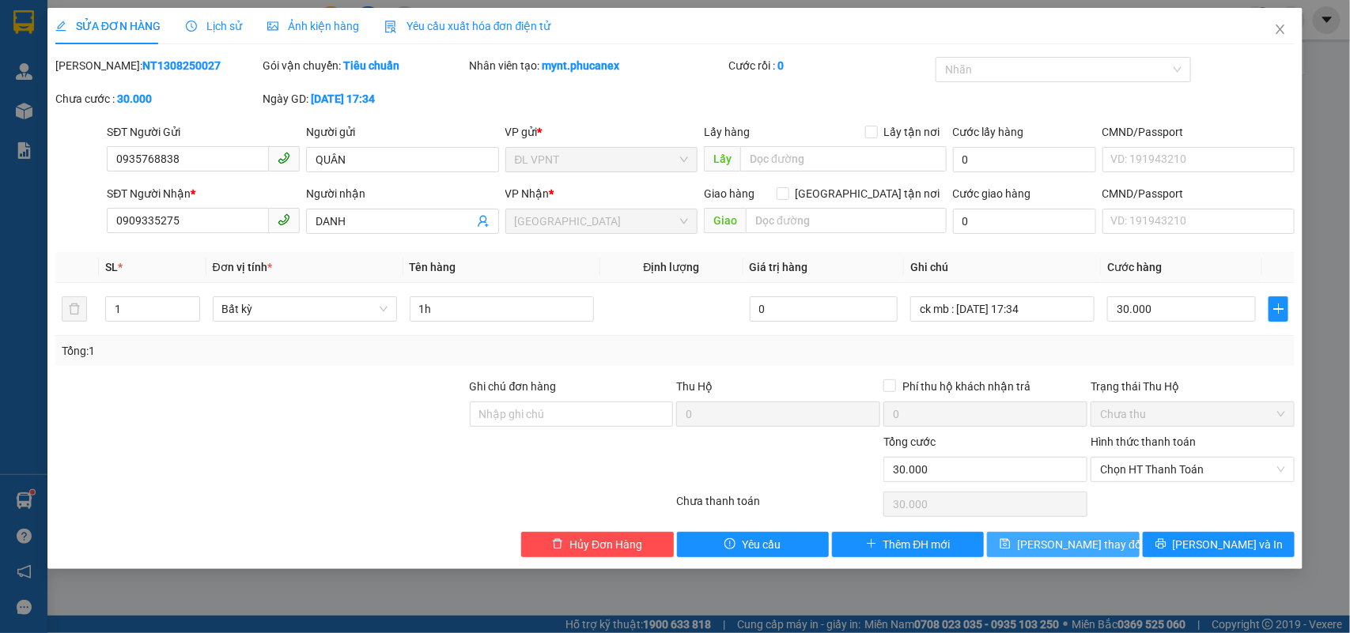
click at [1046, 555] on button "Lưu thay đổi" at bounding box center [1063, 544] width 152 height 25
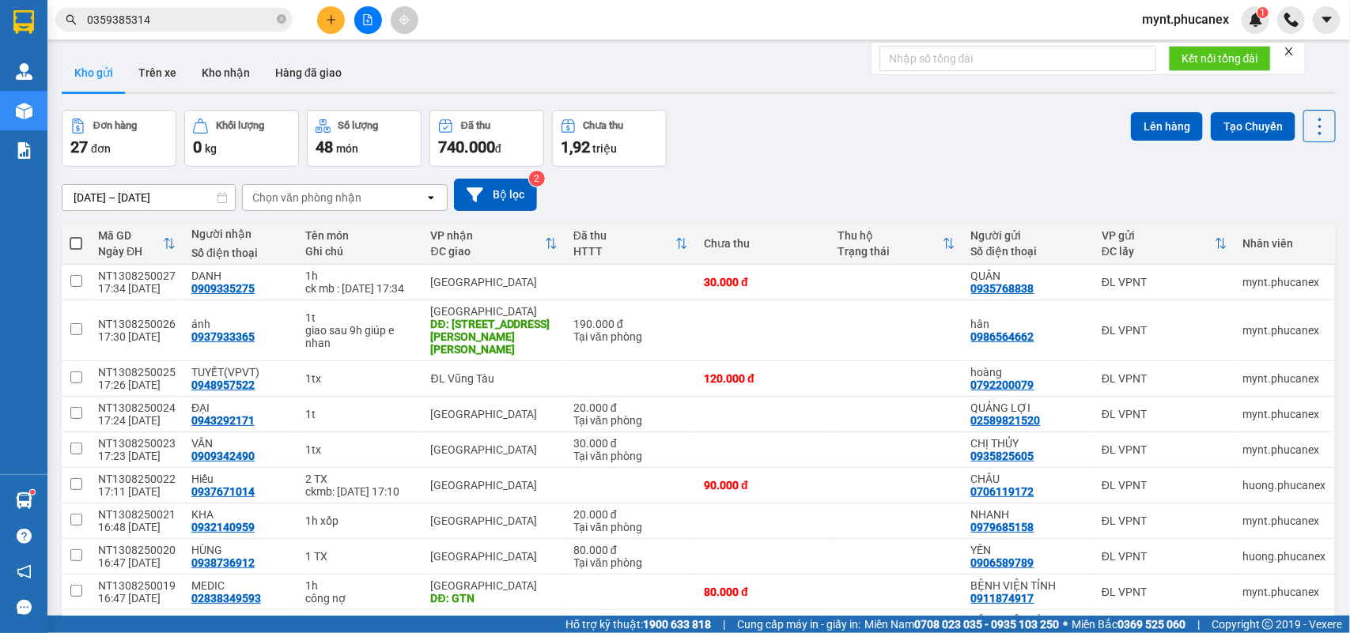
click at [310, 13] on div at bounding box center [367, 20] width 119 height 28
click at [327, 13] on button at bounding box center [331, 20] width 28 height 28
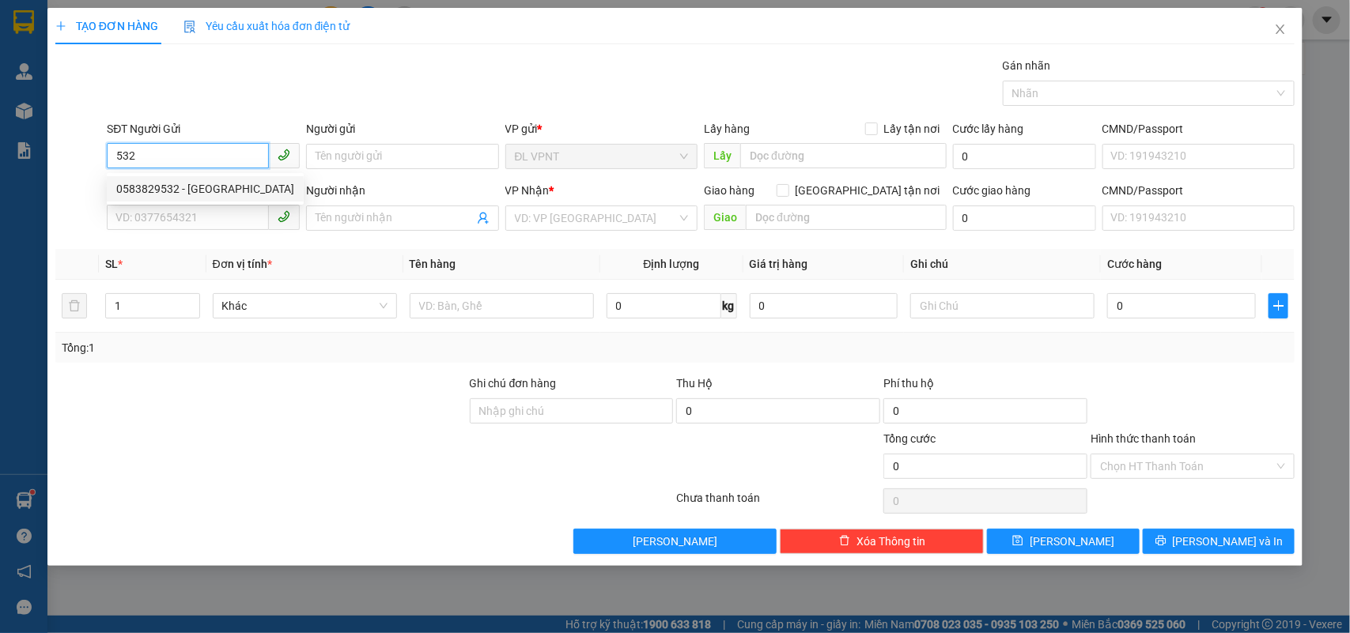
click at [175, 179] on div "0583829532 - hưng phú" at bounding box center [205, 188] width 197 height 25
type input "0583829532"
type input "hưng phú"
type input "0838349593"
type input "thanh tòng"
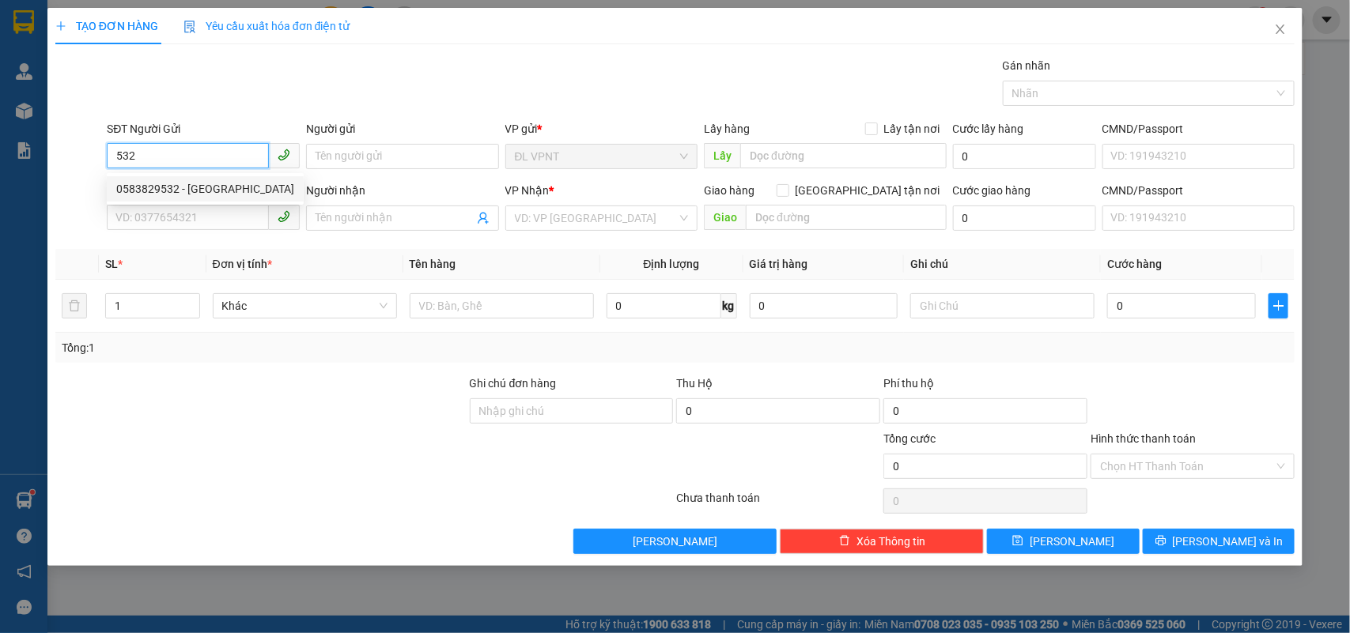
type input "gtn"
type input "40.000"
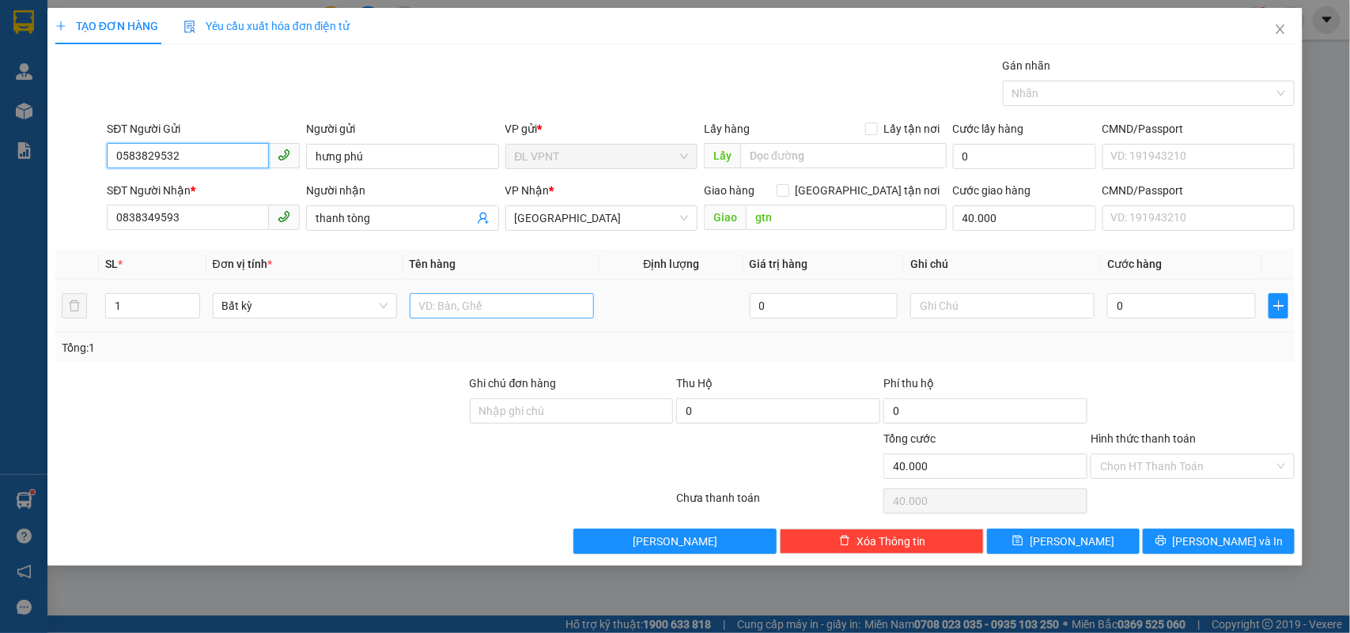
type input "0583829532"
click at [490, 301] on input "text" at bounding box center [502, 305] width 184 height 25
type input "1h"
click at [946, 302] on input "text" at bounding box center [1002, 305] width 184 height 25
type input "công nợ"
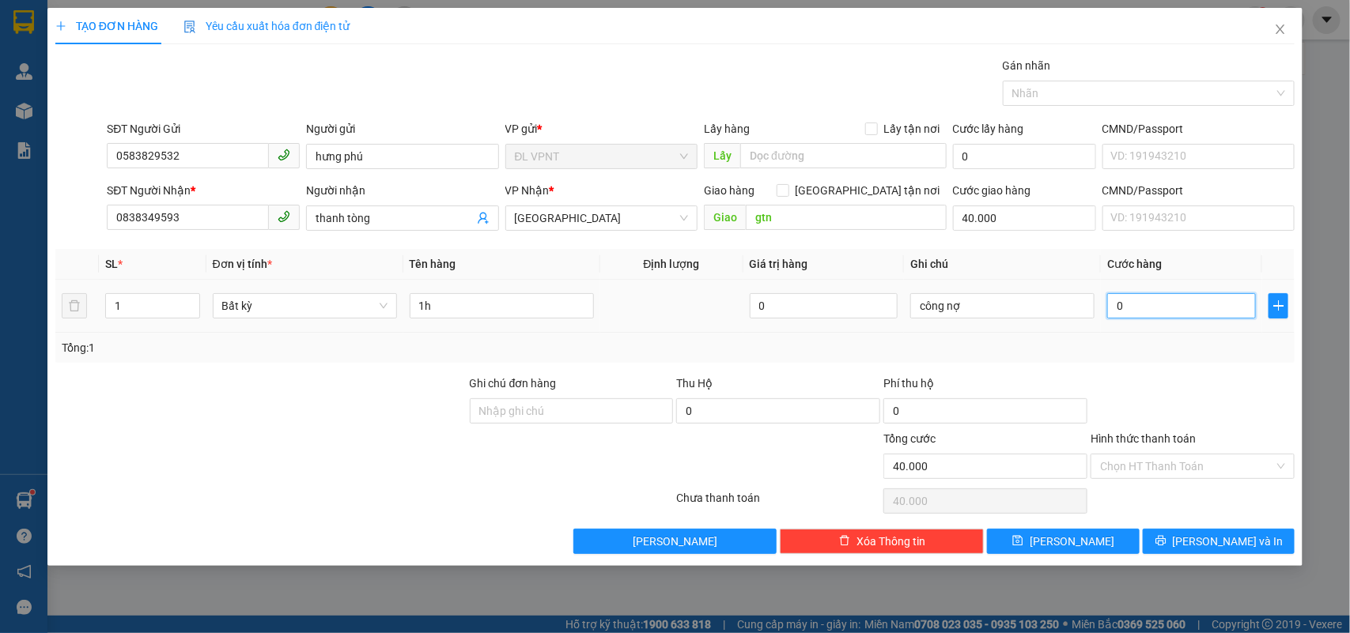
click at [1152, 306] on input "0" at bounding box center [1181, 305] width 149 height 25
type input "2"
type input "40.002"
click at [1168, 543] on button "Lưu và In" at bounding box center [1218, 541] width 152 height 25
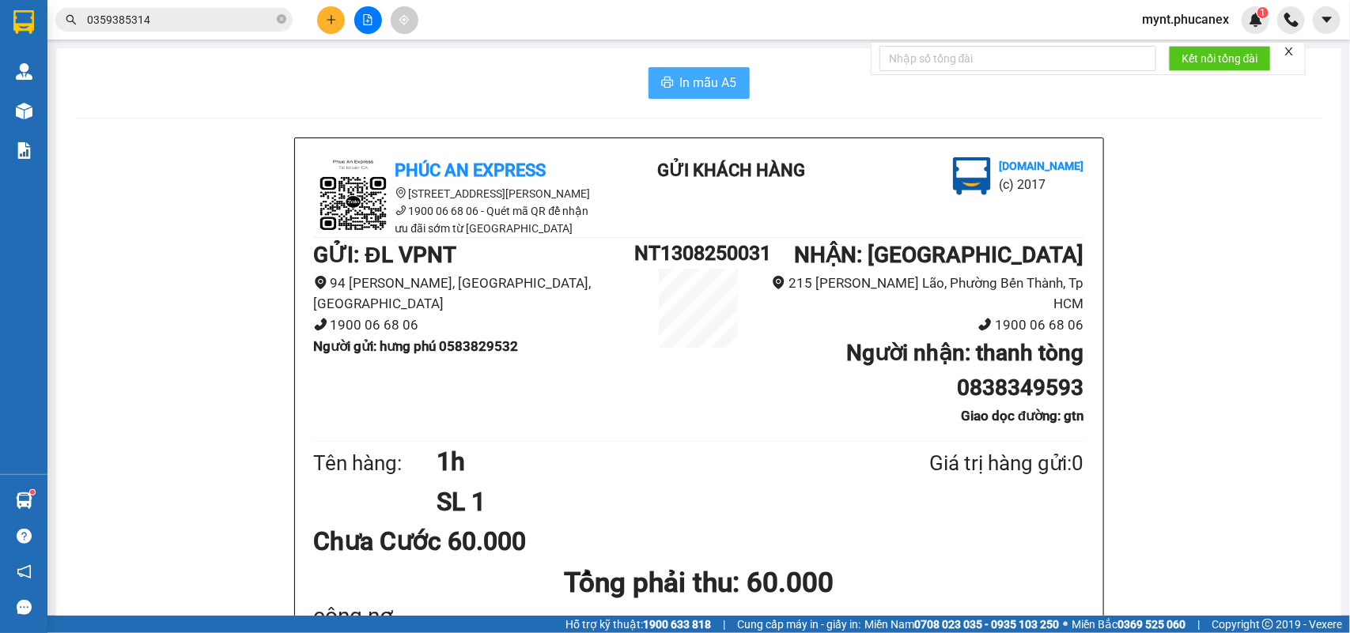
click at [721, 87] on span "In mẫu A5" at bounding box center [708, 83] width 57 height 20
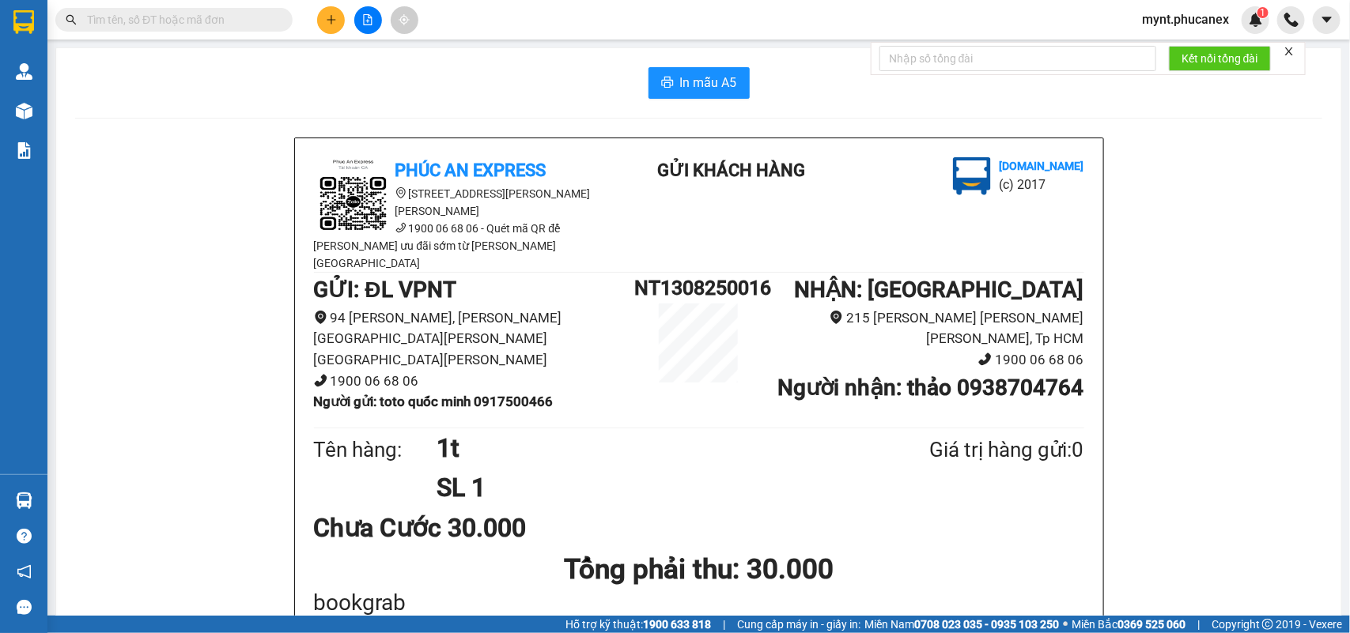
click at [198, 25] on input "text" at bounding box center [180, 19] width 187 height 17
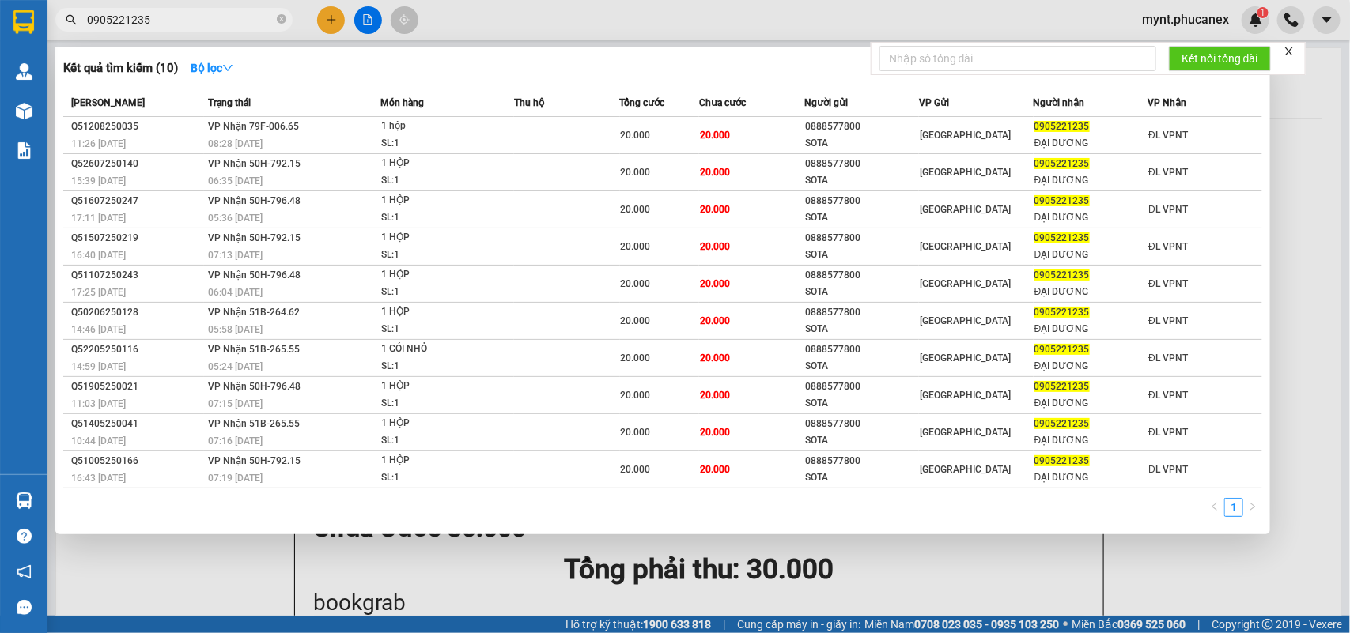
type input "0905221235"
